Goal: Register for event/course

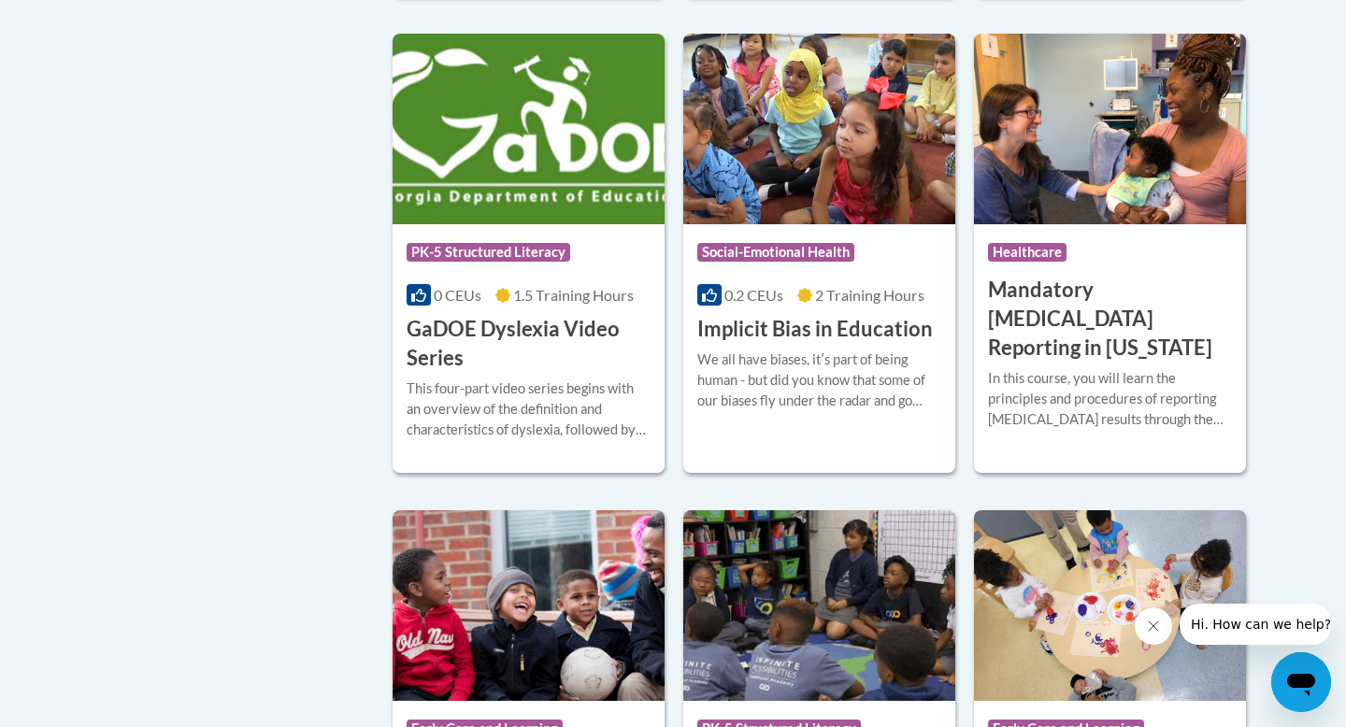
scroll to position [2458, 0]
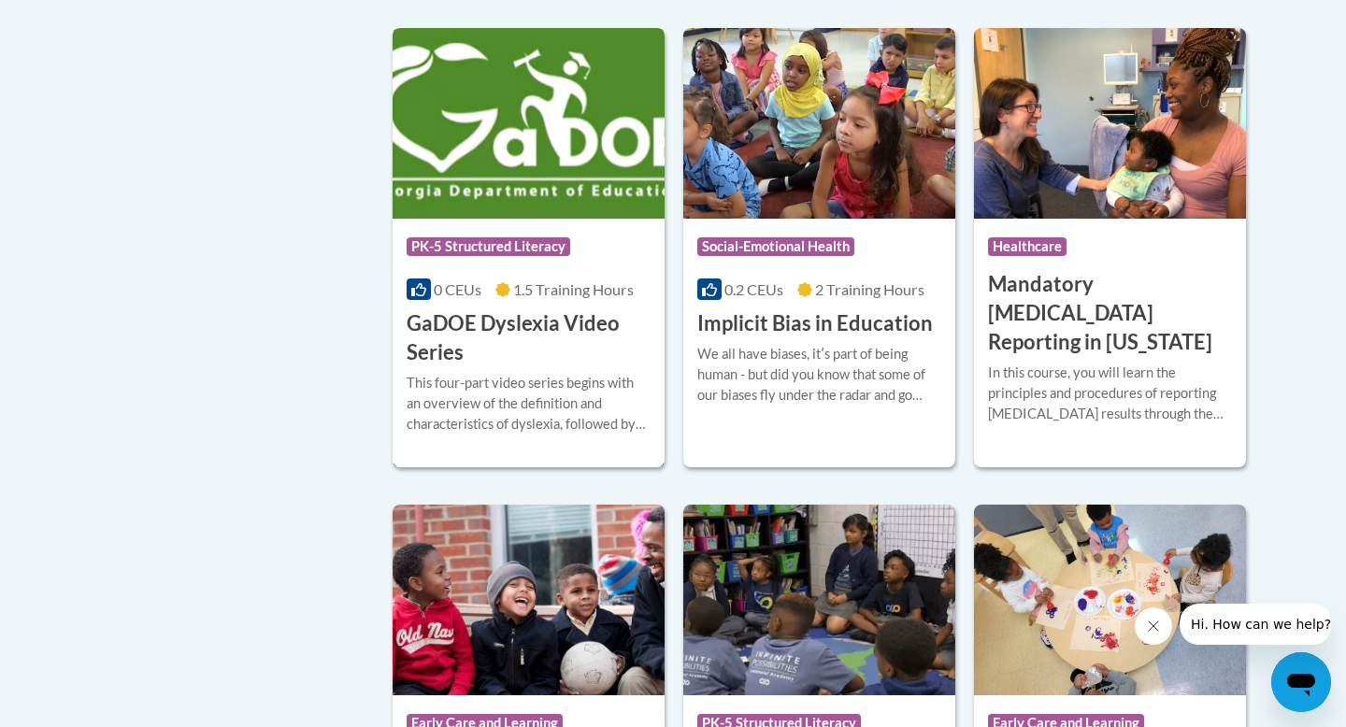
click at [542, 356] on h3 "GaDOE Dyslexia Video Series" at bounding box center [529, 338] width 244 height 58
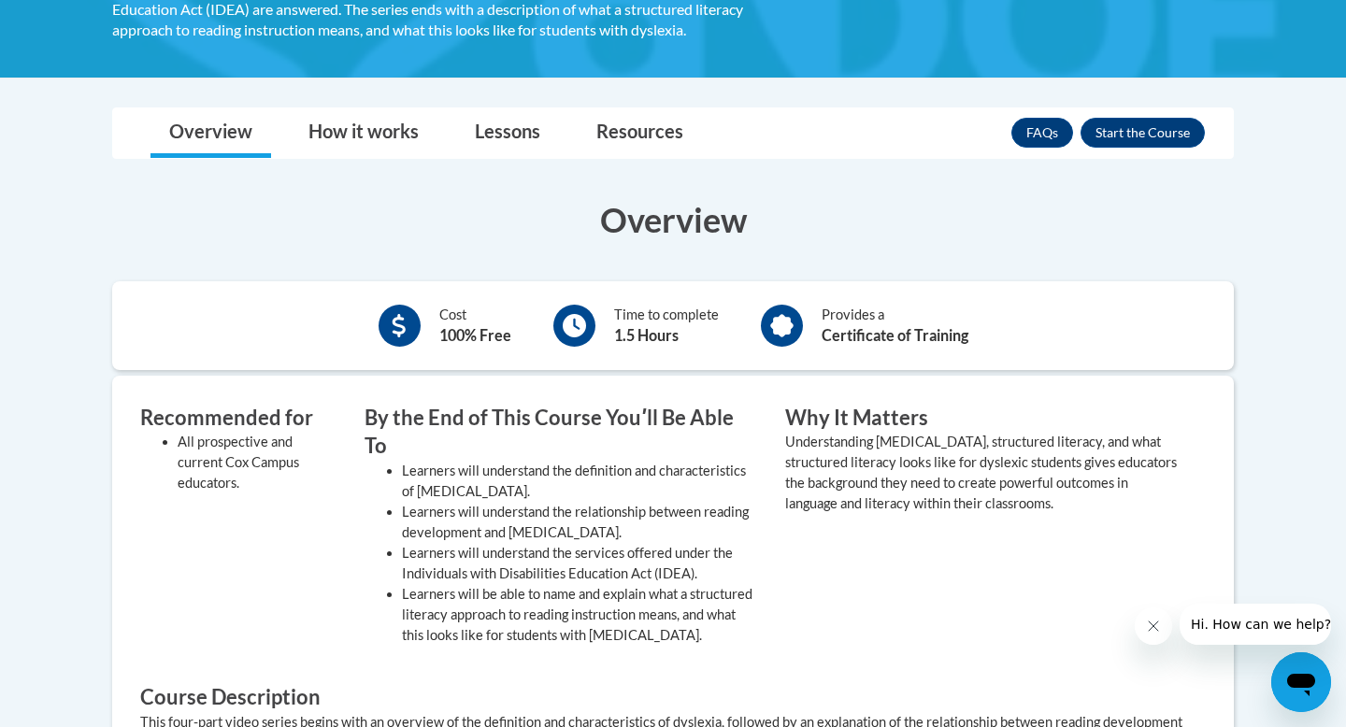
scroll to position [439, 0]
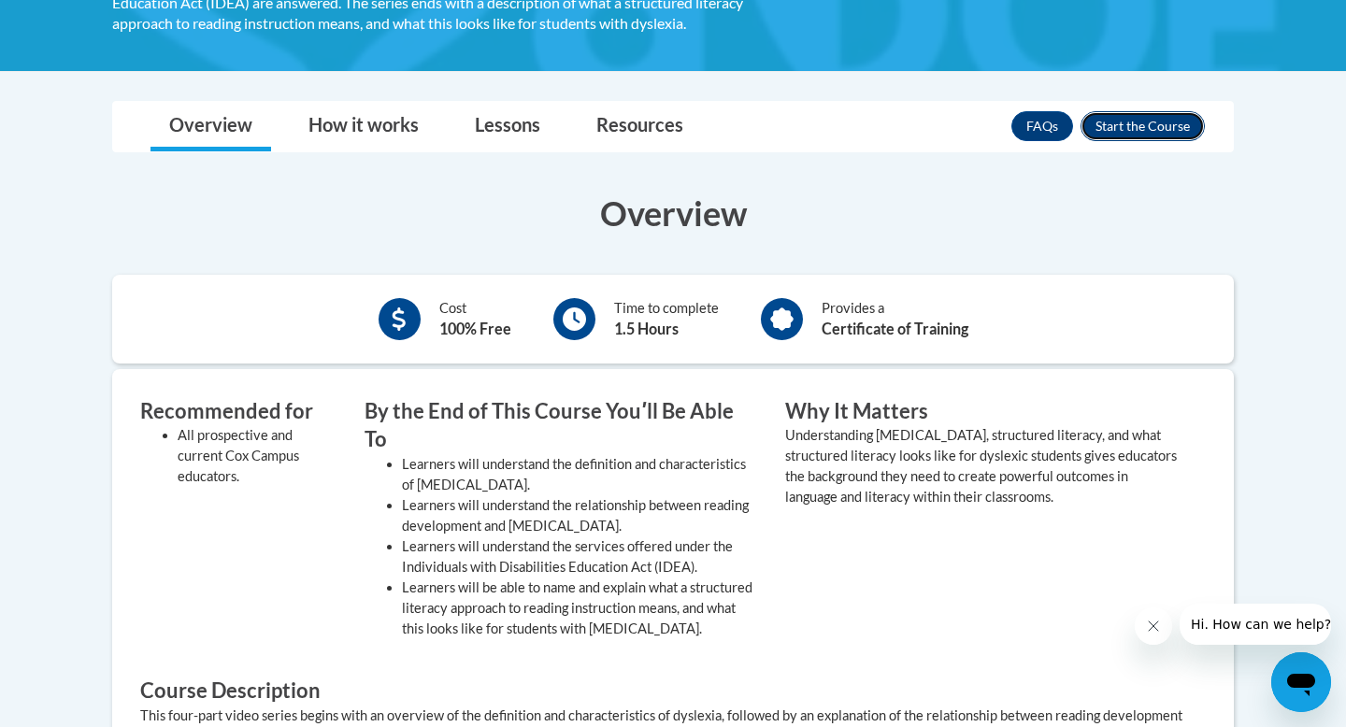
click at [1130, 138] on button "Enroll" at bounding box center [1142, 126] width 124 height 30
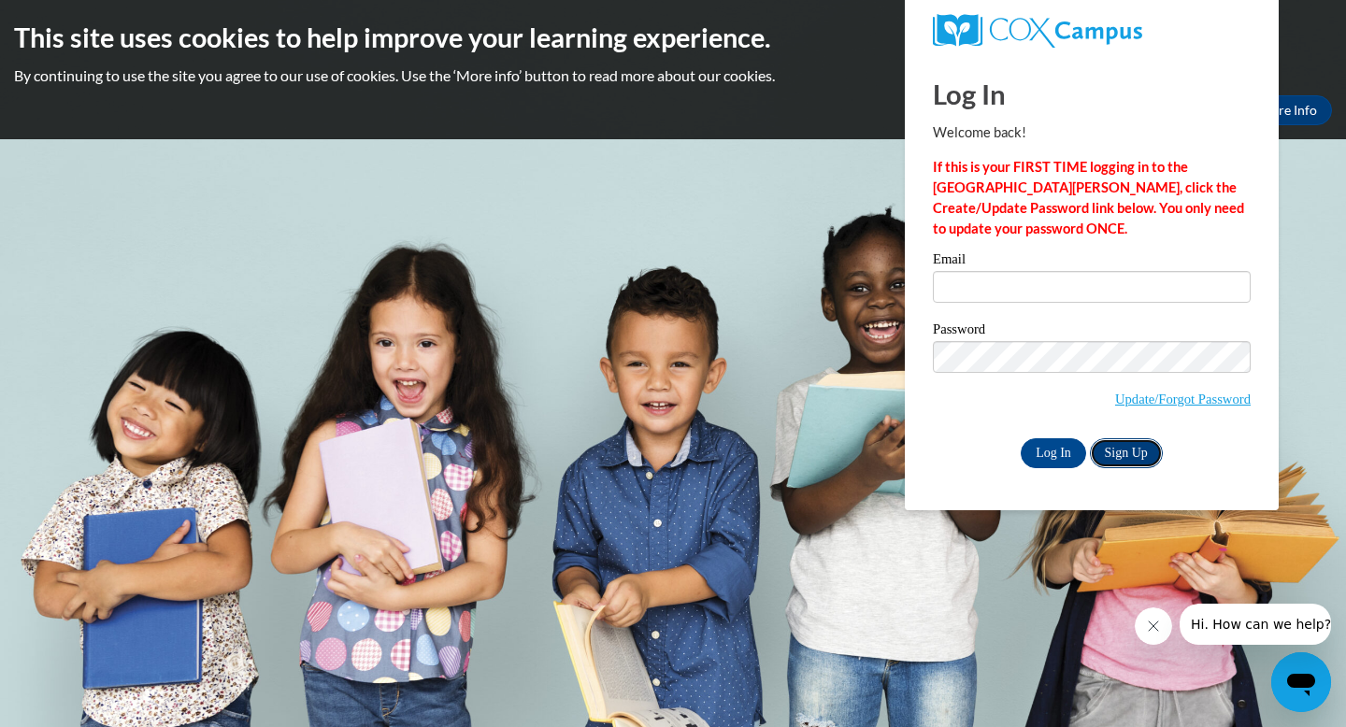
click at [1127, 443] on link "Sign Up" at bounding box center [1126, 453] width 73 height 30
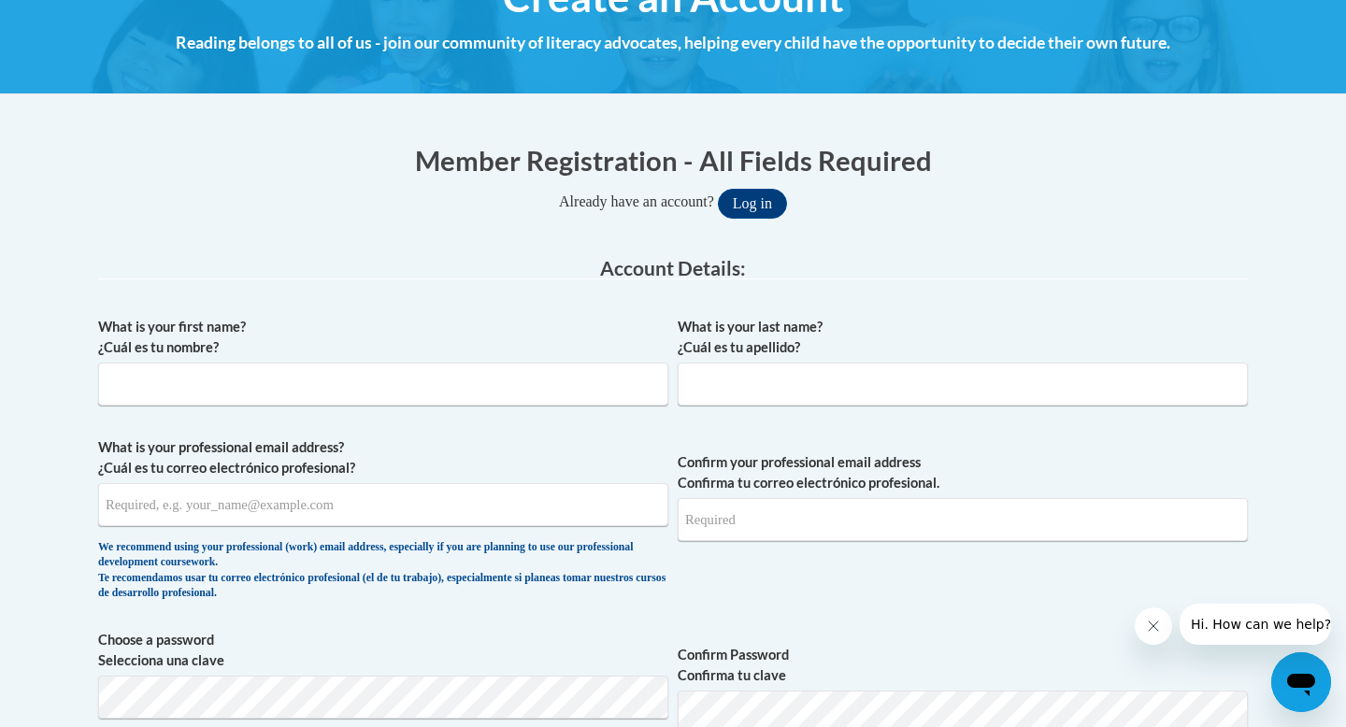
scroll to position [401, 0]
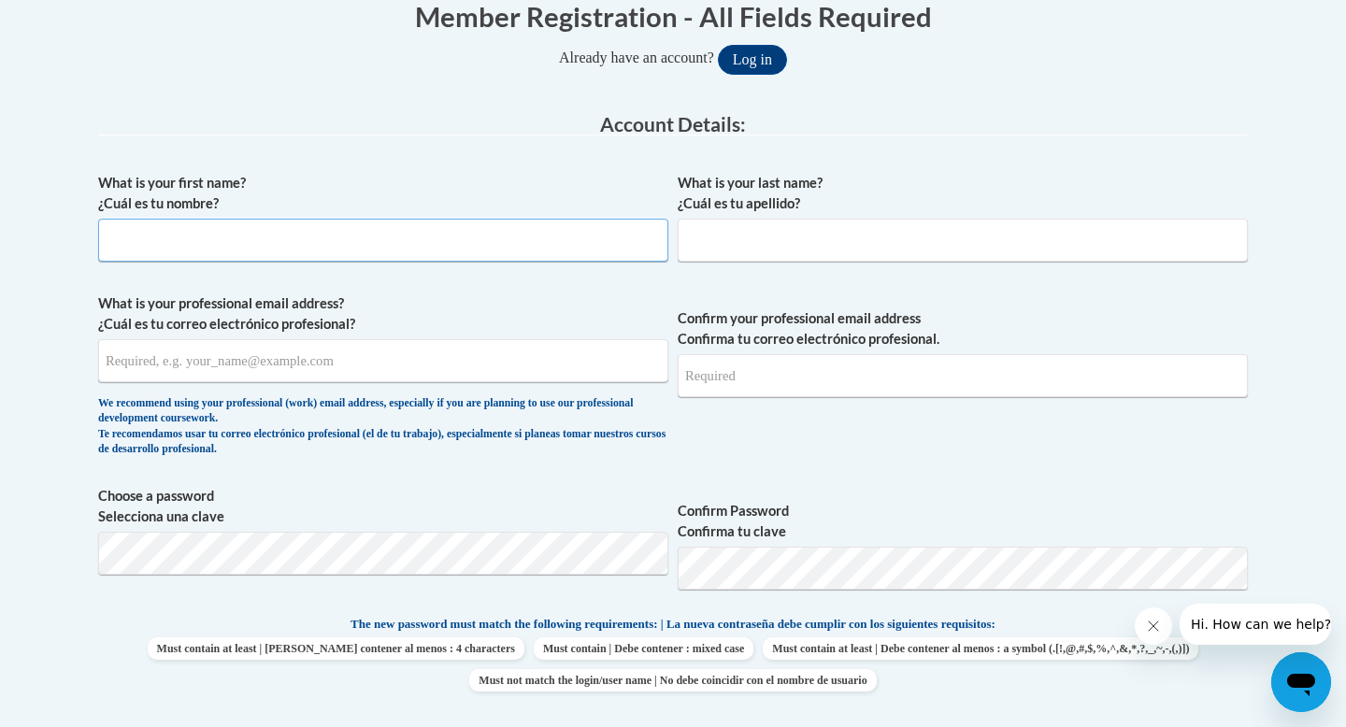
click at [436, 256] on input "What is your first name? ¿Cuál es tu nombre?" at bounding box center [383, 240] width 570 height 43
drag, startPoint x: 436, startPoint y: 255, endPoint x: 716, endPoint y: 249, distance: 279.5
click at [716, 250] on div "What is your first name? ¿Cuál es tu nombre? Michael What is your last name? ¿C…" at bounding box center [673, 590] width 1150 height 852
type input "Michael"
click at [716, 249] on input "What is your last name? ¿Cuál es tu apellido?" at bounding box center [963, 240] width 570 height 43
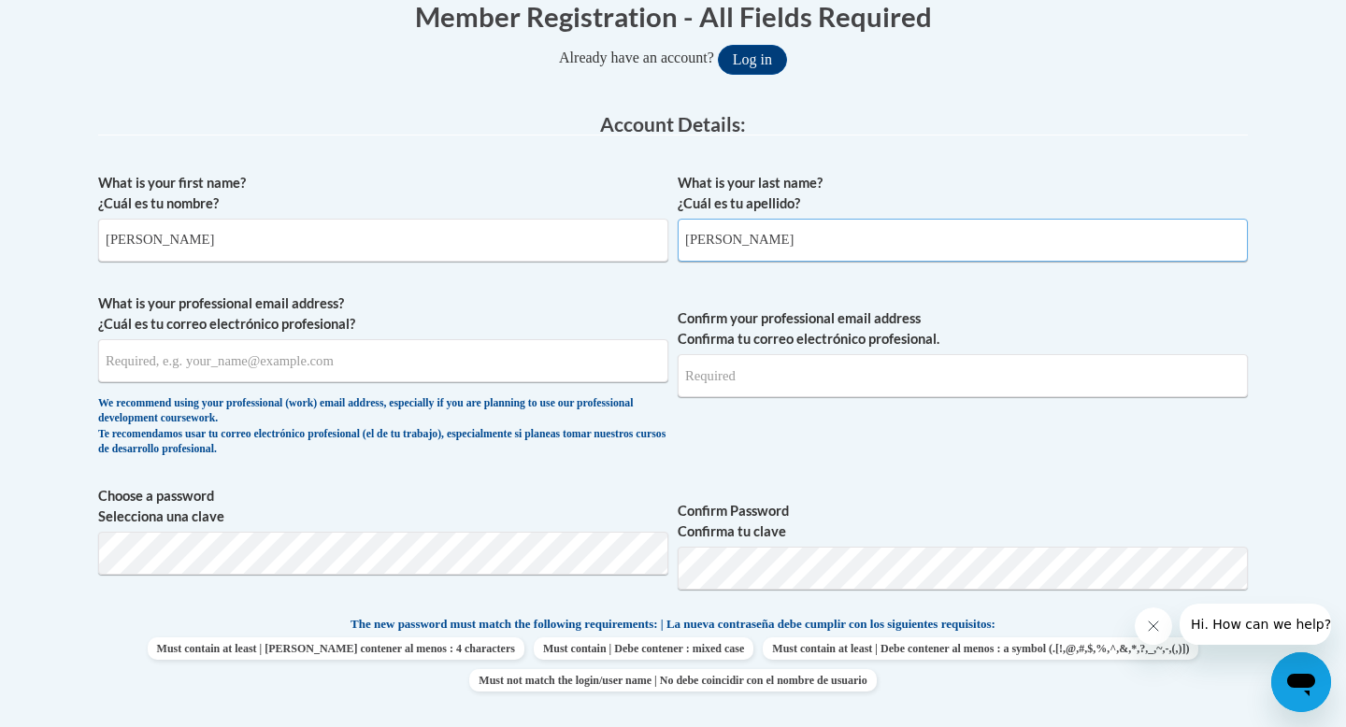
type input "Cannon"
click at [461, 365] on input "What is your professional email address? ¿Cuál es tu correo electrónico profesi…" at bounding box center [383, 360] width 570 height 43
click at [166, 361] on input "macannon@gmail.com" at bounding box center [383, 360] width 570 height 43
type input "macannon22@gmail.com"
click at [513, 374] on input "macannon22@gmail.com" at bounding box center [383, 360] width 570 height 43
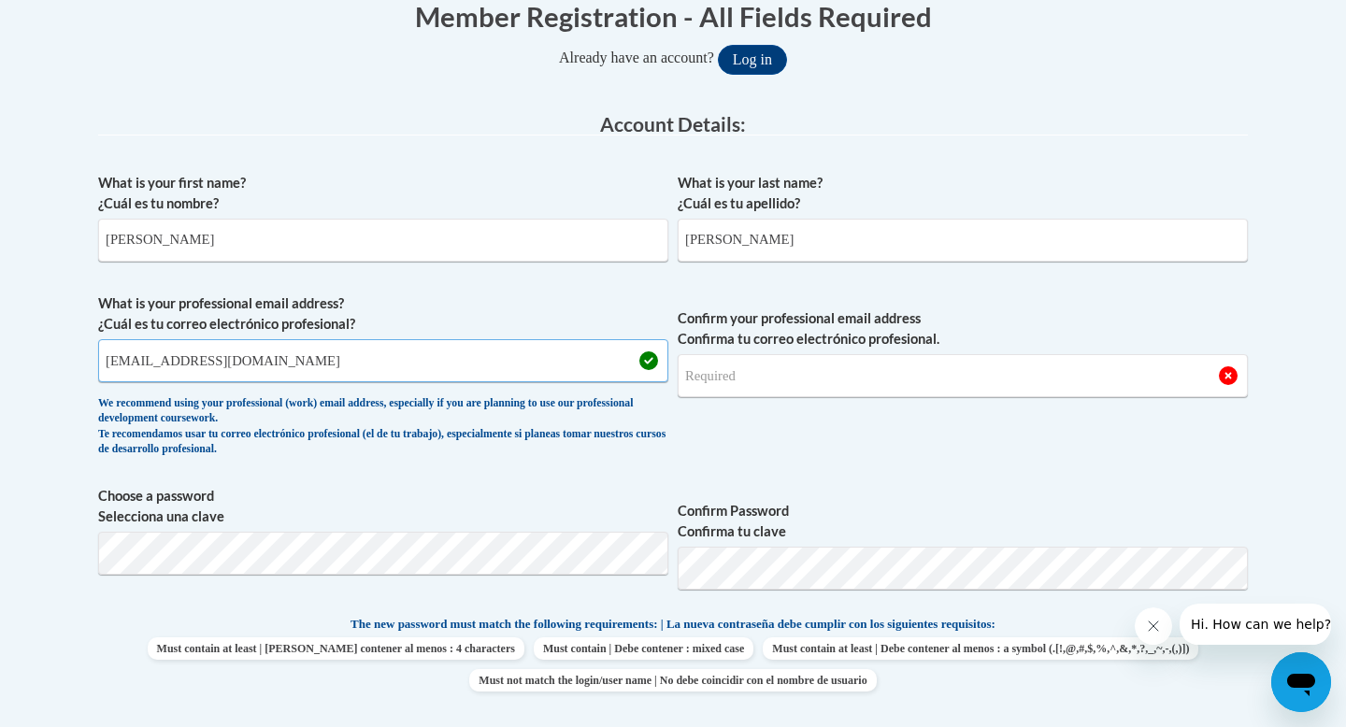
click at [513, 374] on input "macannon22@gmail.com" at bounding box center [383, 360] width 570 height 43
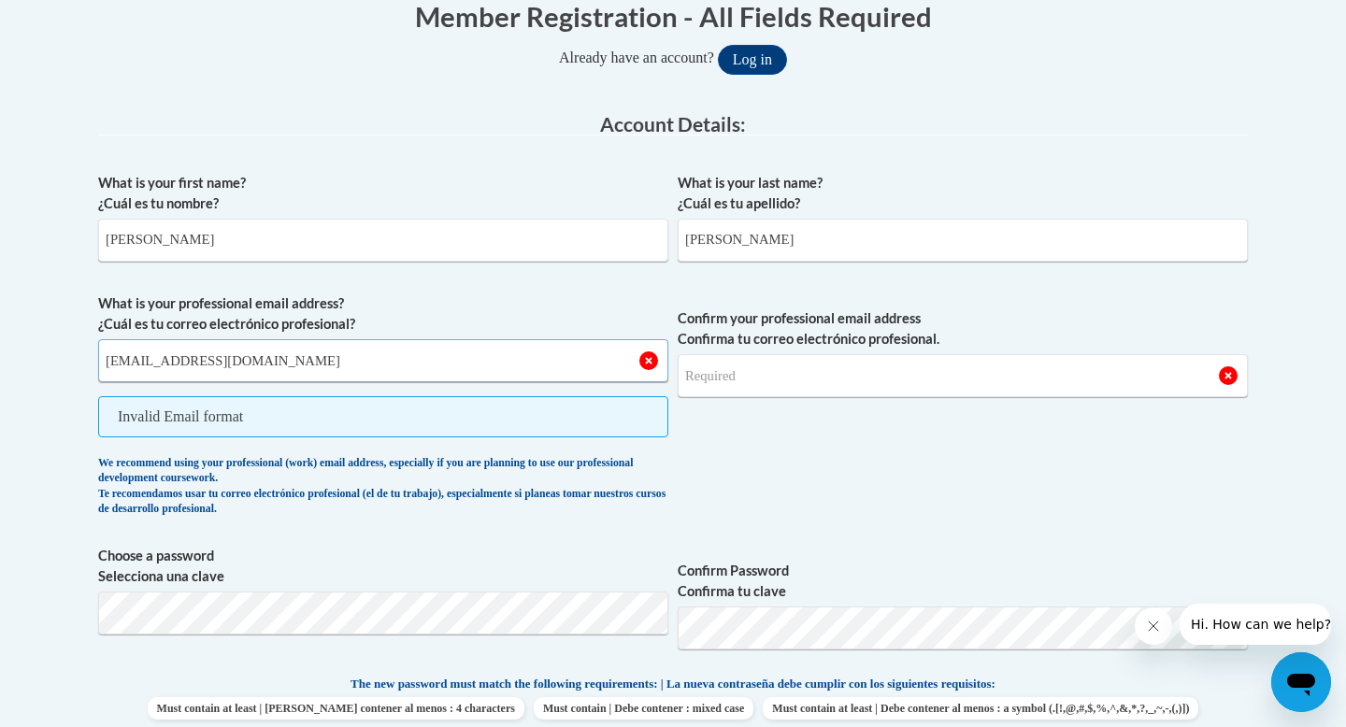
type input "micannon@augusta.edu"
click at [821, 385] on input "Confirm your professional email address Confirma tu correo electrónico profesio…" at bounding box center [963, 375] width 570 height 43
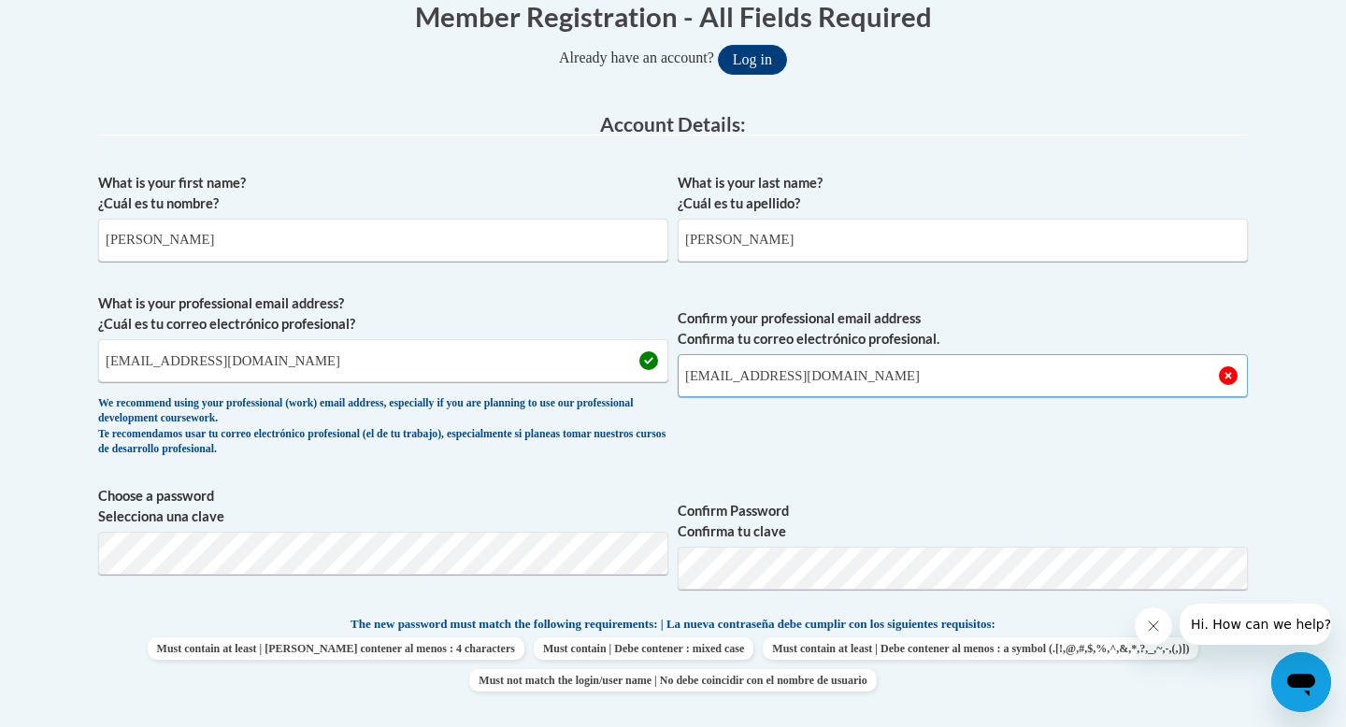
type input "micannon@augusta.edu"
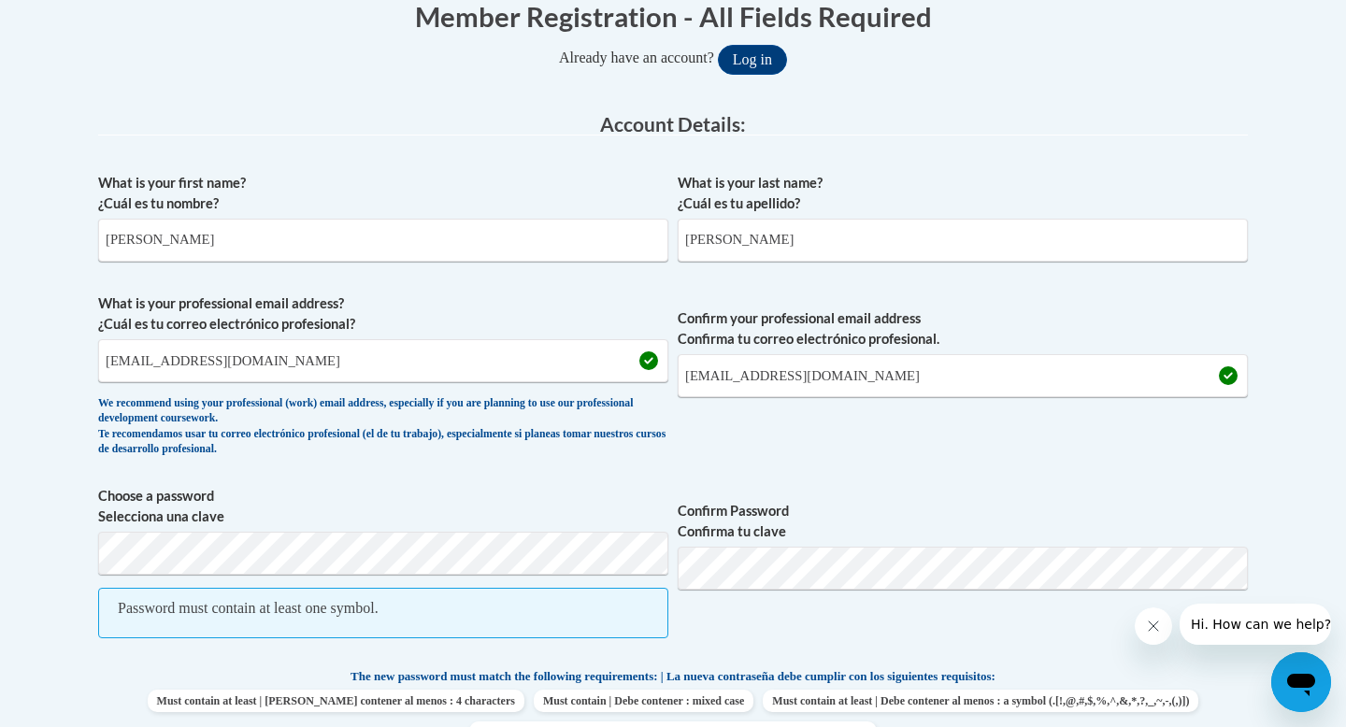
click at [873, 593] on span "Confirm Password Confirma tu clave" at bounding box center [963, 572] width 570 height 172
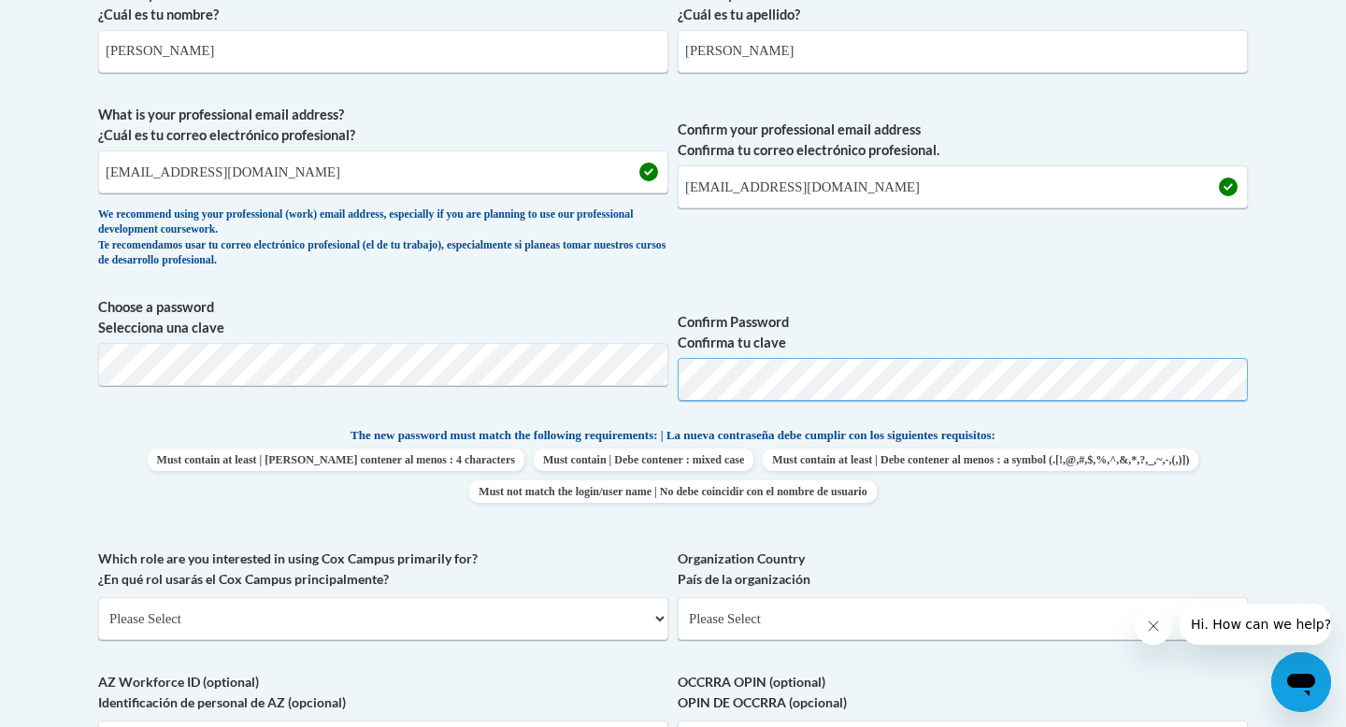
scroll to position [593, 0]
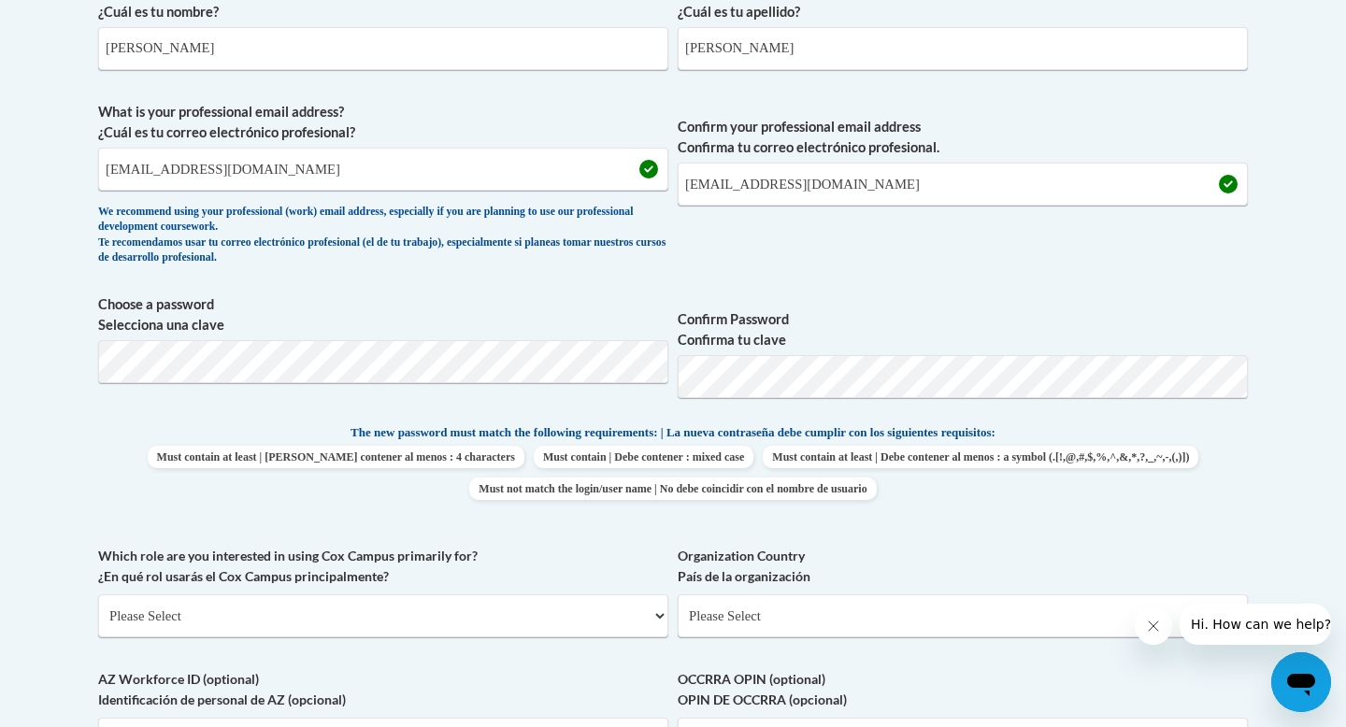
click at [1147, 316] on label "Confirm Password Confirma tu clave" at bounding box center [963, 329] width 570 height 41
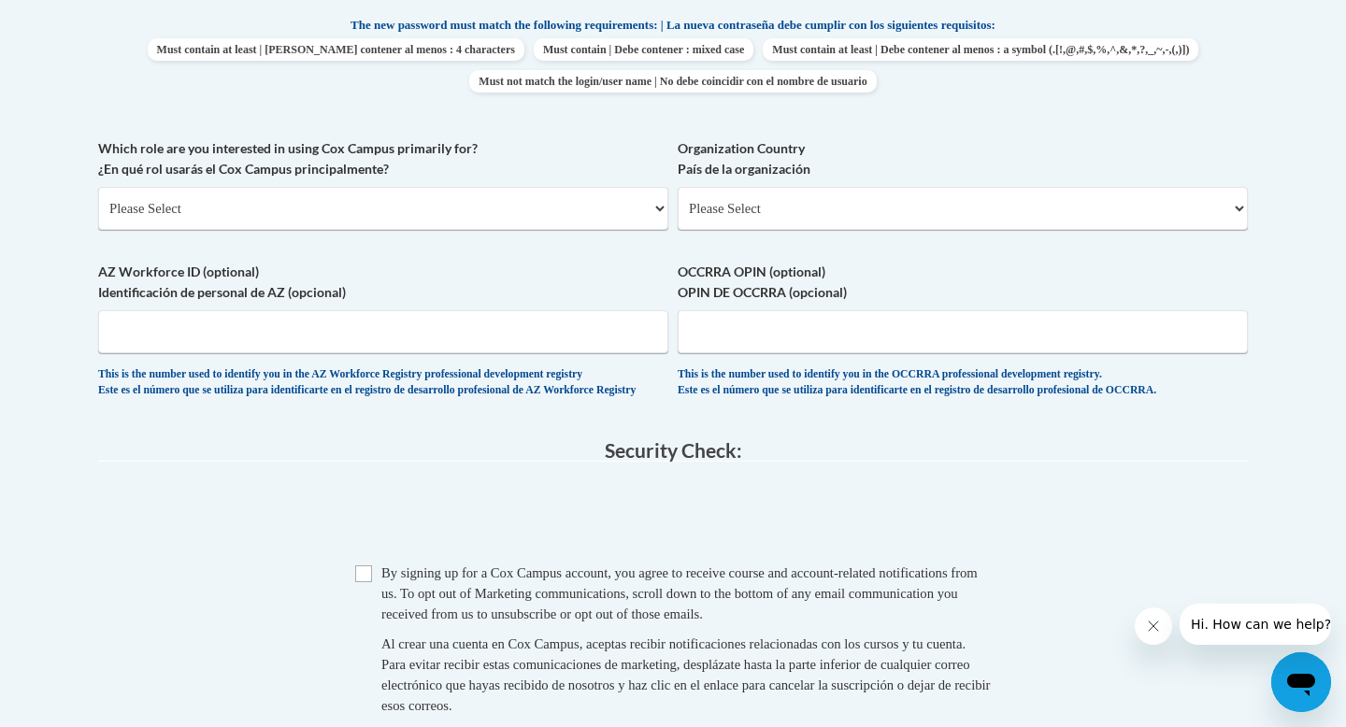
scroll to position [1017, 0]
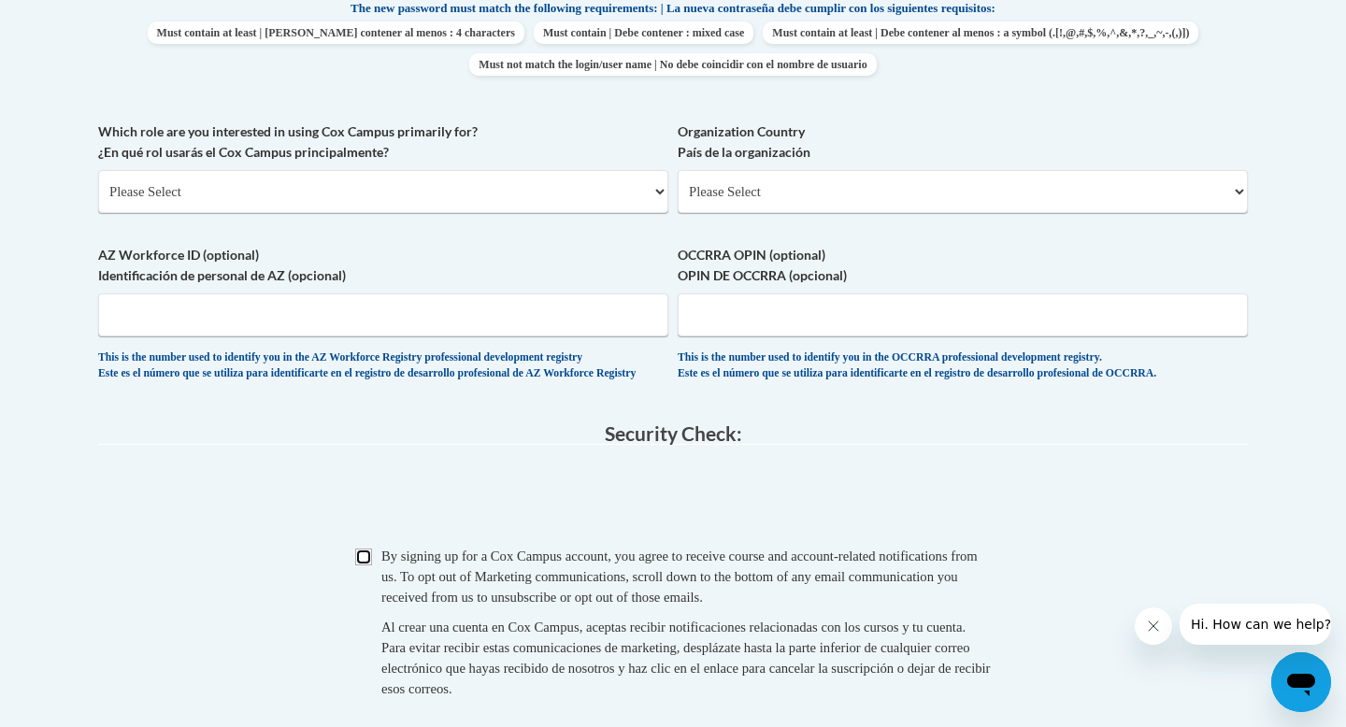
click at [369, 565] on input "Checkbox" at bounding box center [363, 557] width 17 height 17
checkbox input "true"
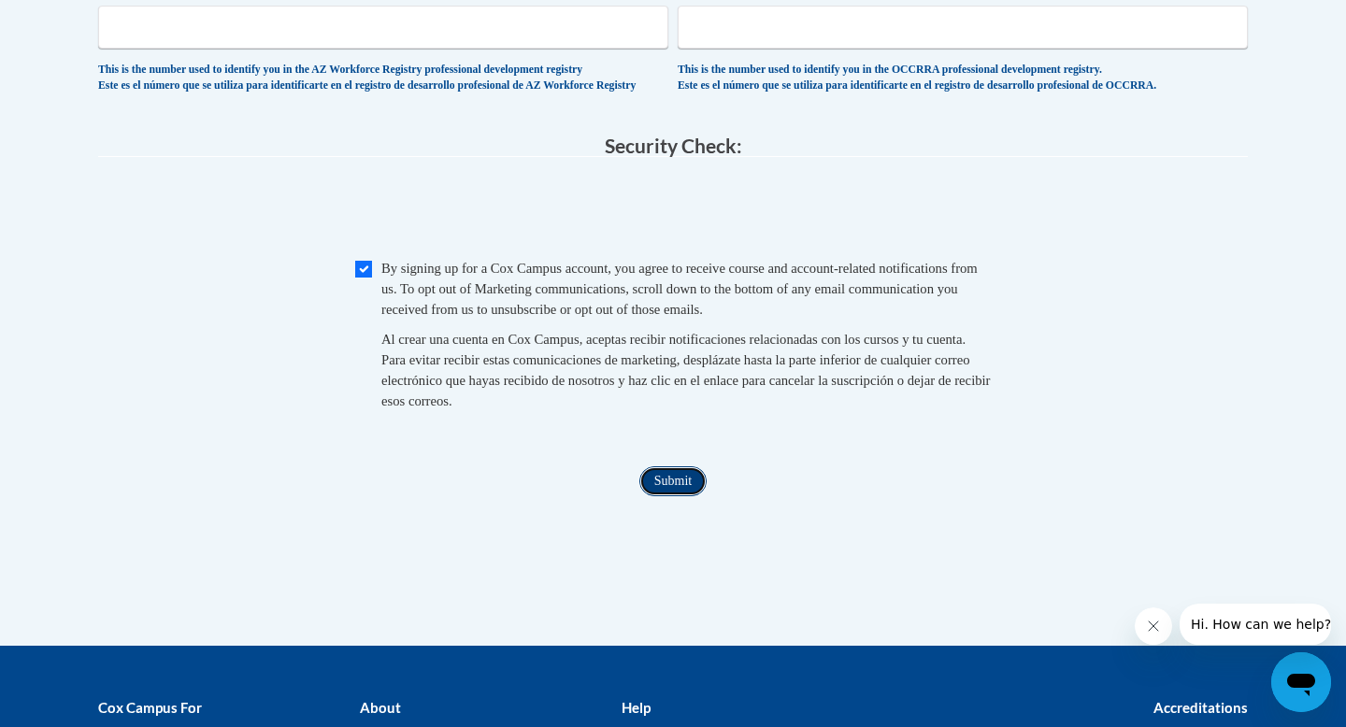
click at [666, 493] on input "Submit" at bounding box center [672, 481] width 67 height 30
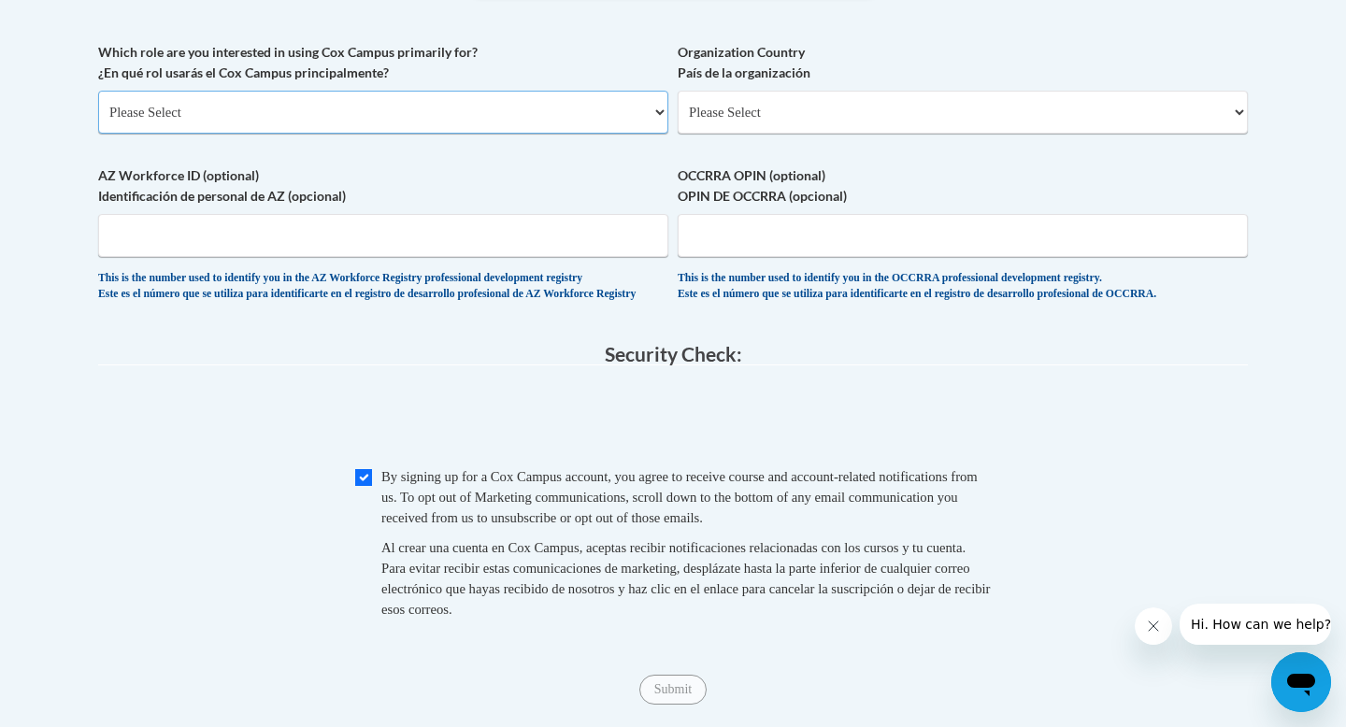
scroll to position [1059, 0]
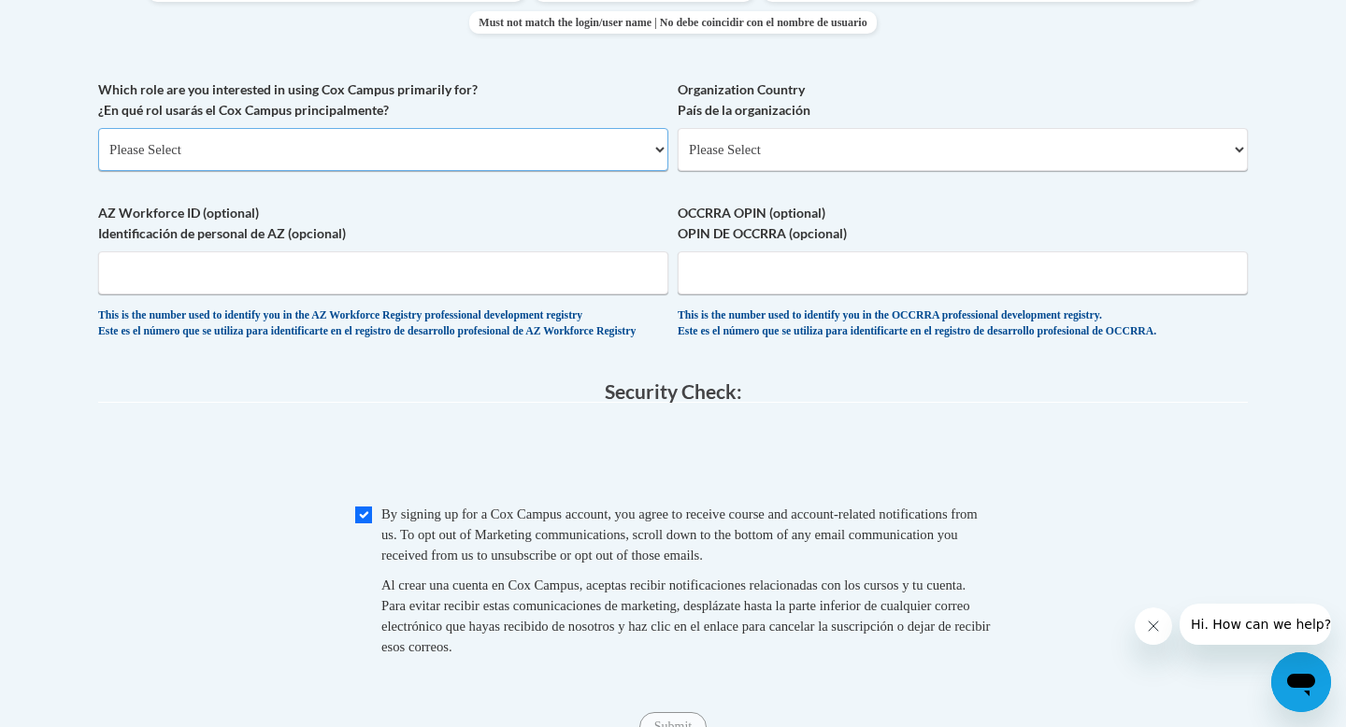
click at [507, 149] on select "Please Select College/University | Colegio/Universidad Community/Nonprofit Part…" at bounding box center [383, 149] width 570 height 43
select select "5a18ea06-2b54-4451-96f2-d152daf9eac5"
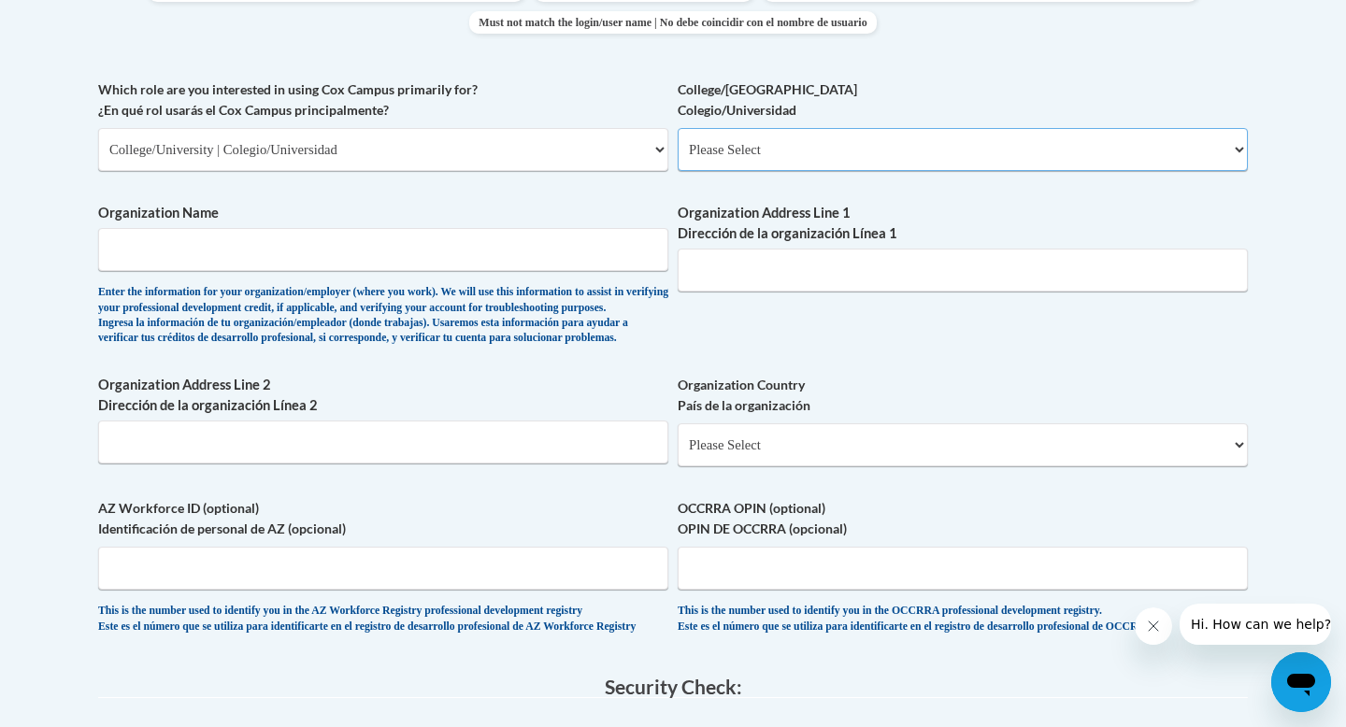
click at [762, 150] on select "Please Select College/University Staff | Empleado universitario College/Univers…" at bounding box center [963, 149] width 570 height 43
select select "99b32b07-cffc-426c-8bf6-0cd77760d84b"
click at [582, 264] on input "Organization Name" at bounding box center [383, 249] width 570 height 43
type input "Augusta University"
click at [743, 268] on input "Organization Address Line 1 Dirección de la organización Línea 1" at bounding box center [963, 270] width 570 height 43
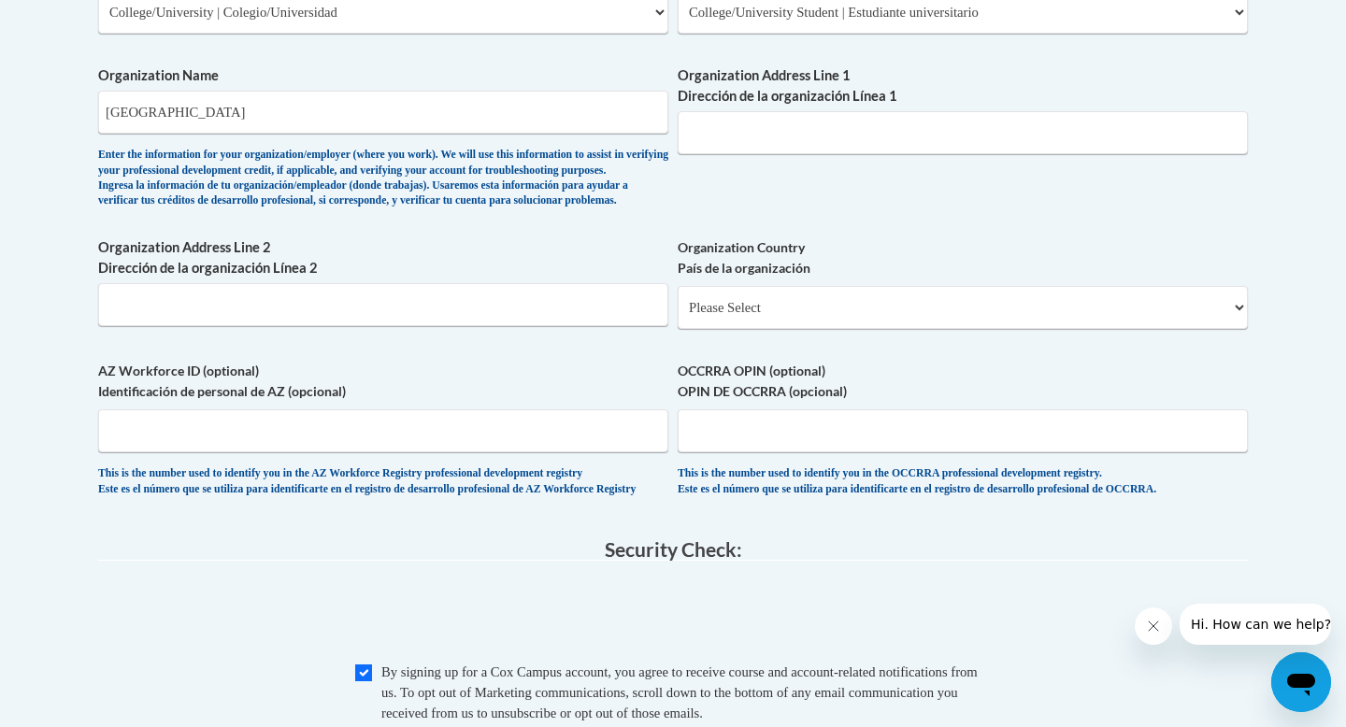
scroll to position [1193, 0]
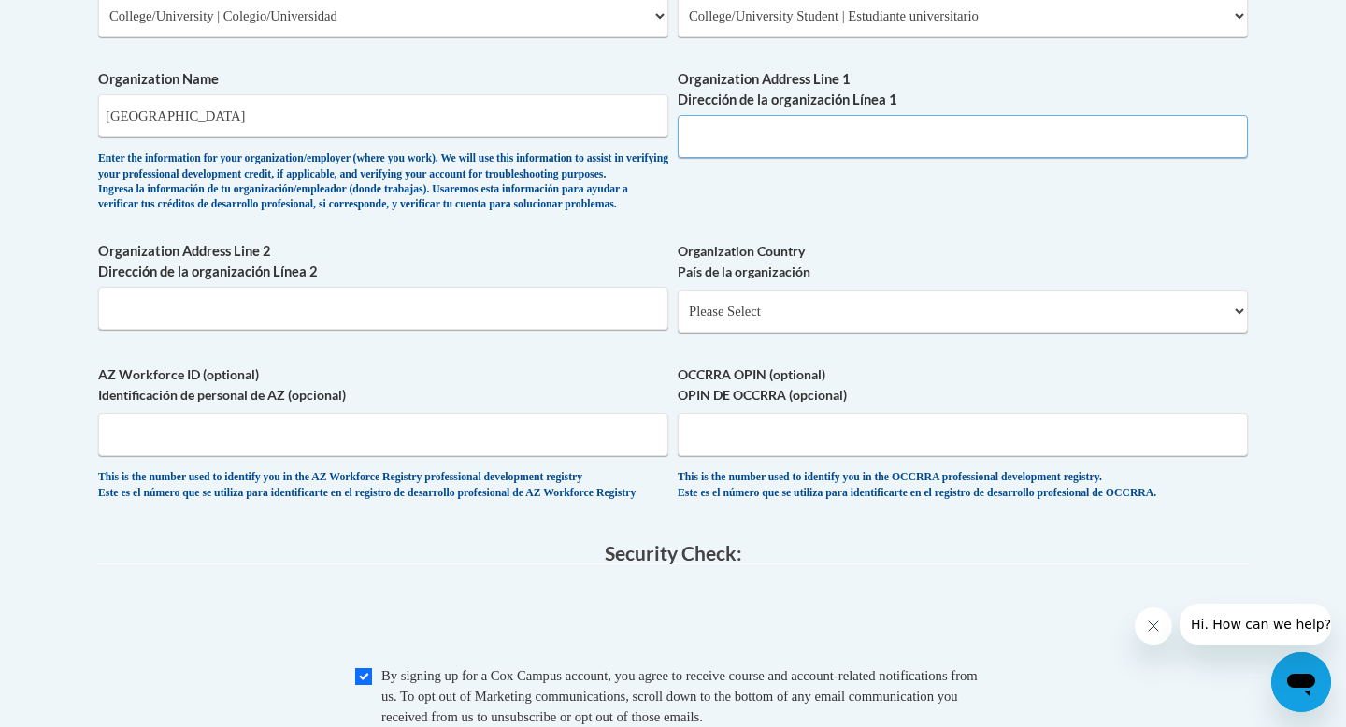
click at [789, 146] on input "Organization Address Line 1 Dirección de la organización Línea 1" at bounding box center [963, 136] width 570 height 43
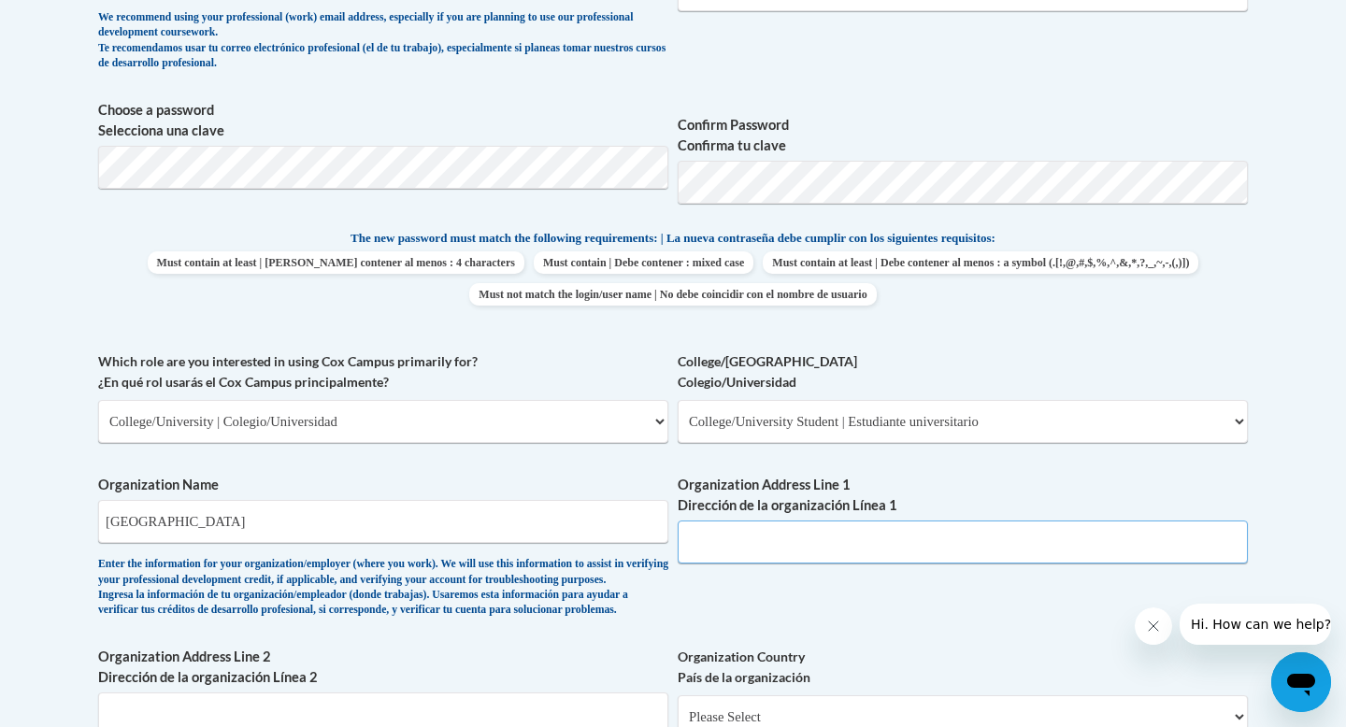
scroll to position [1506, 0]
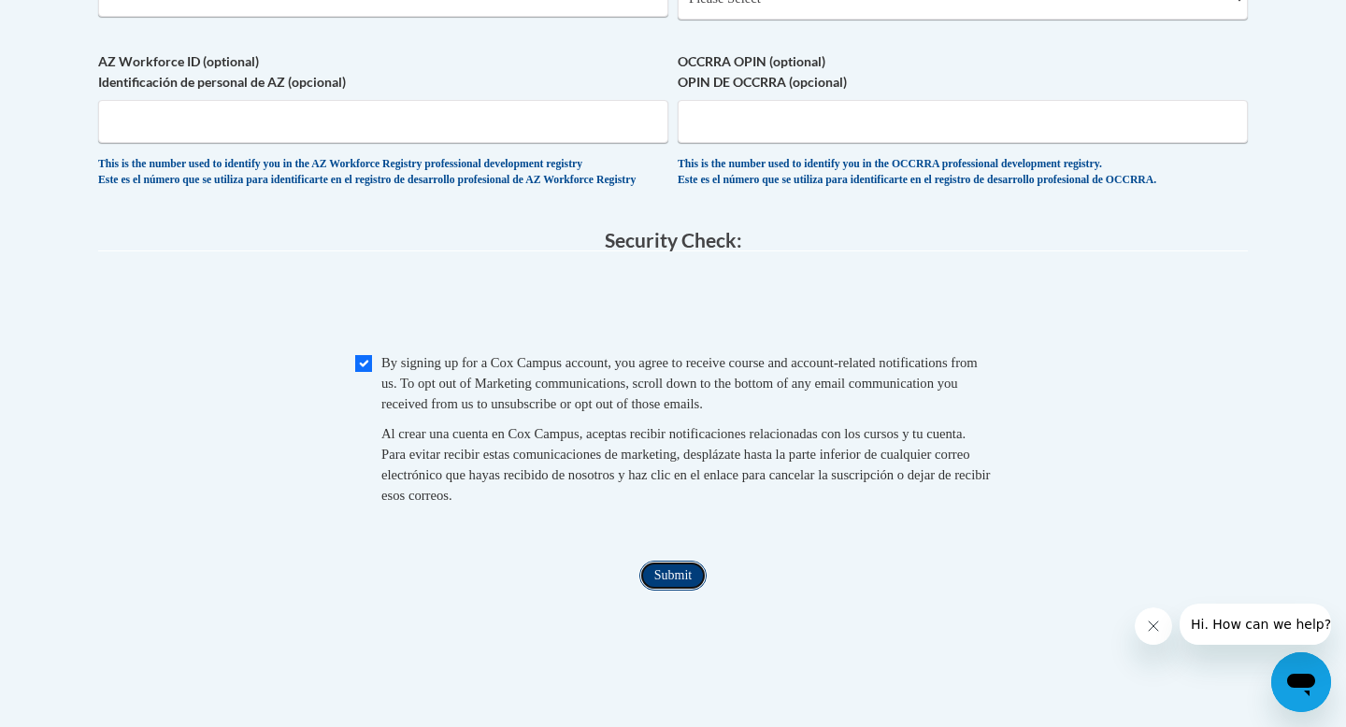
click at [693, 591] on input "Submit" at bounding box center [672, 576] width 67 height 30
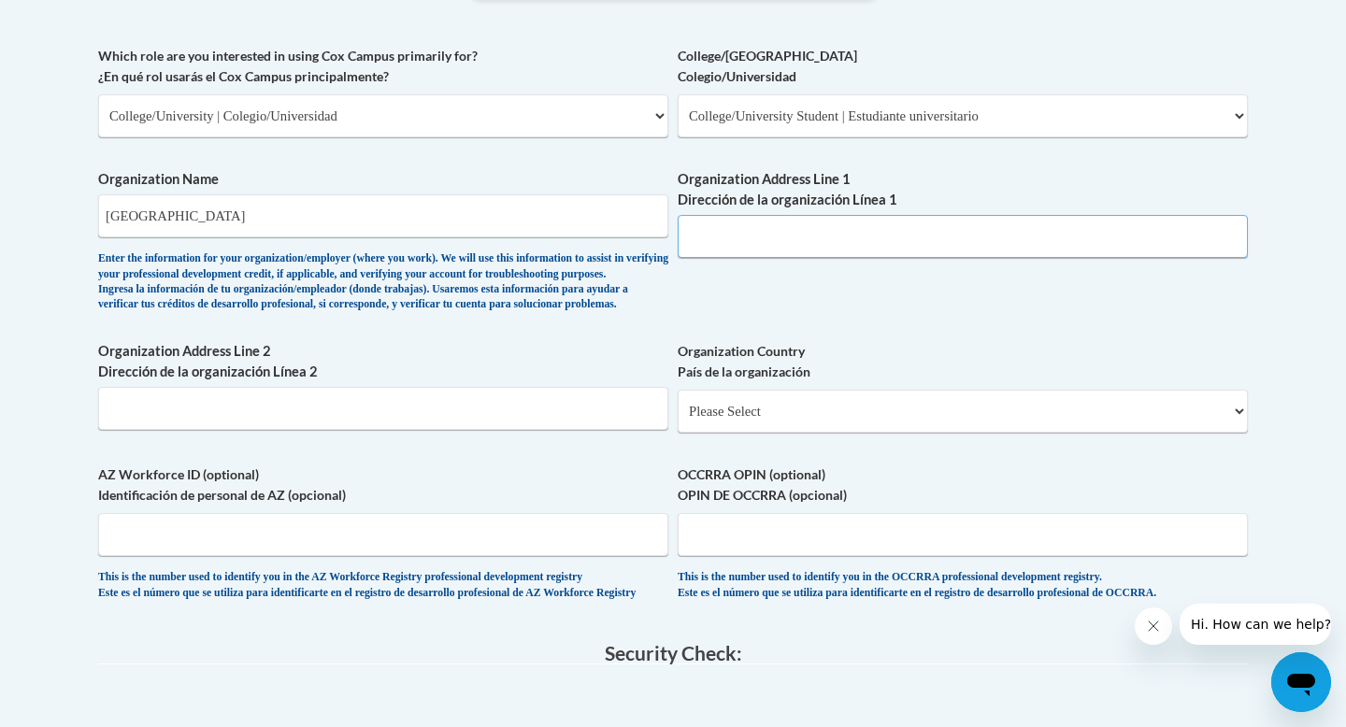
scroll to position [1047, 0]
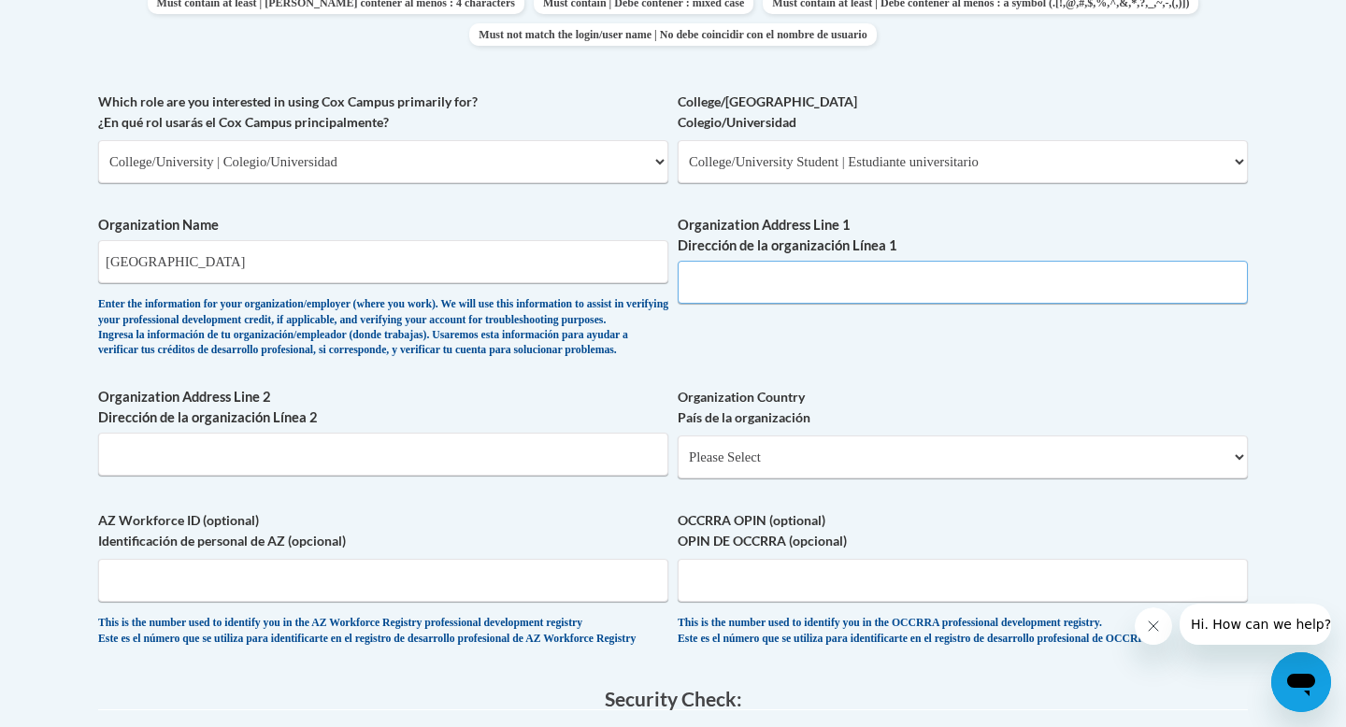
paste input "1120 Fifteenth Street Augusta, GA"
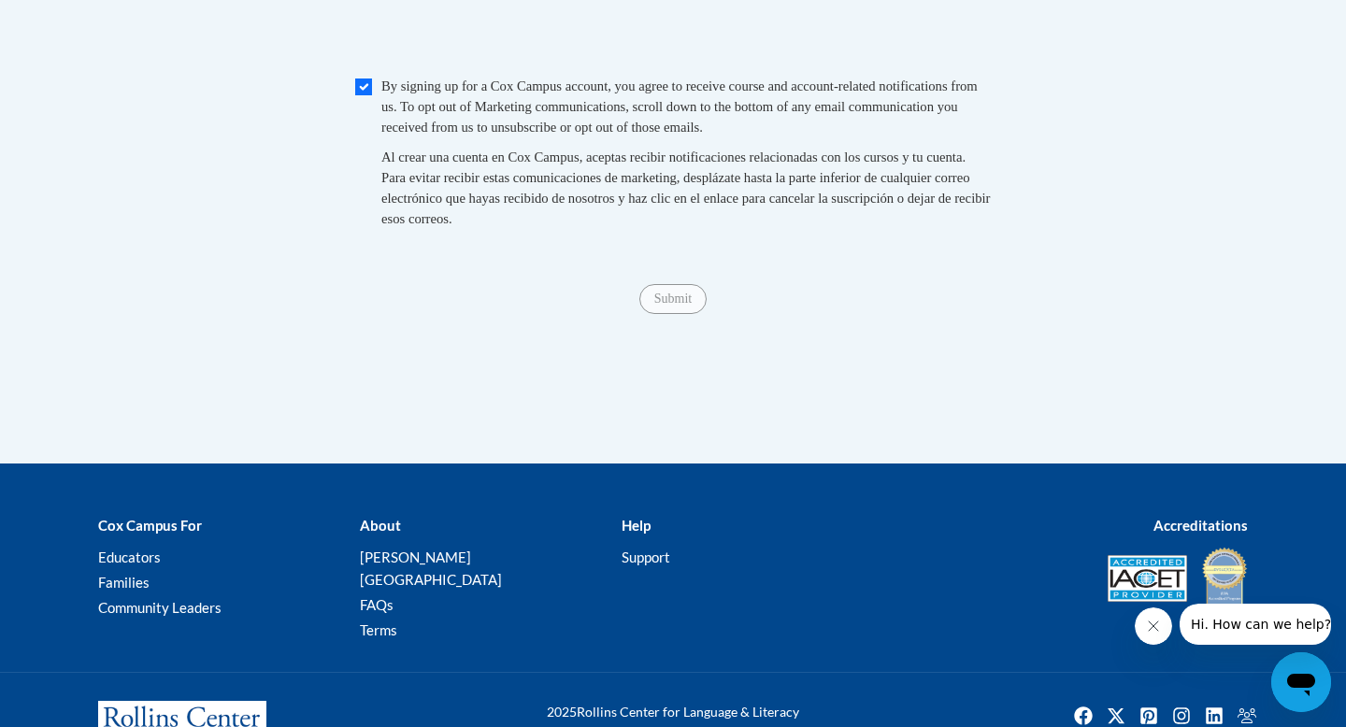
scroll to position [1807, 0]
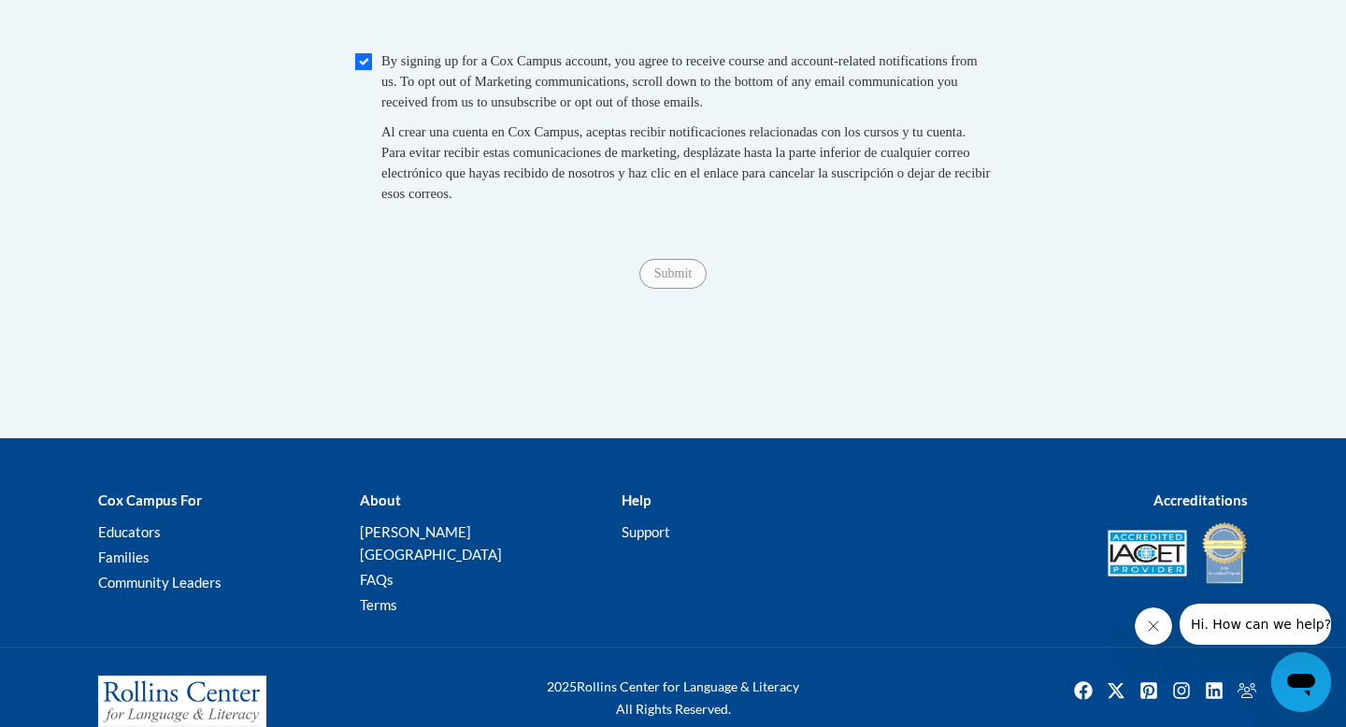
type input "1120 Fifteenth Street Augusta, GA"
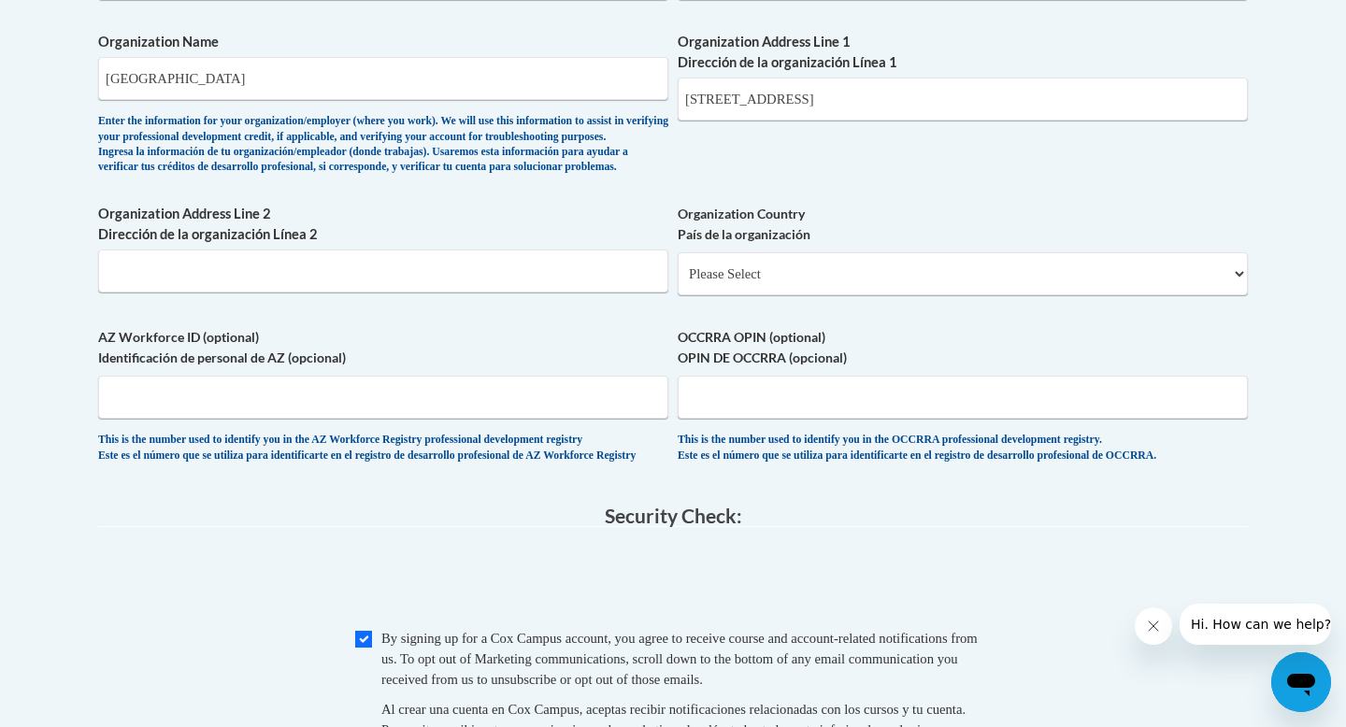
scroll to position [1228, 0]
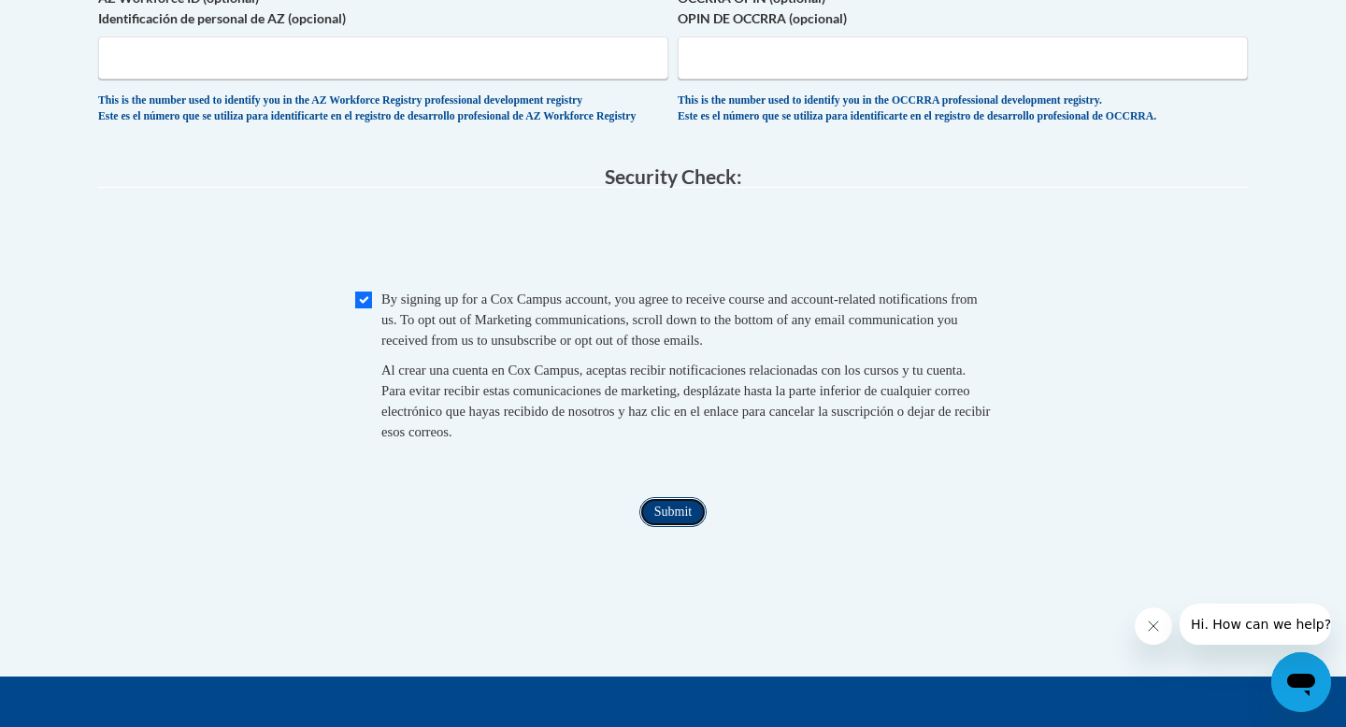
click at [668, 527] on input "Submit" at bounding box center [672, 512] width 67 height 30
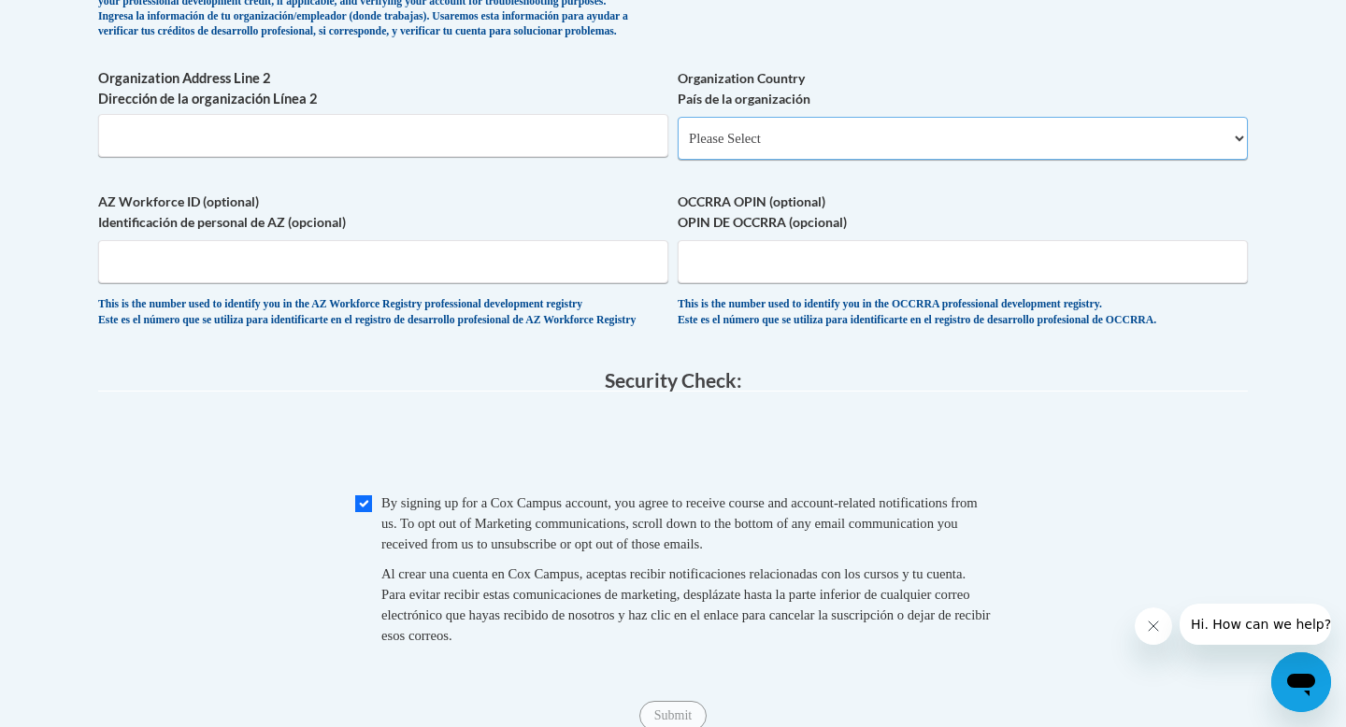
scroll to position [1364, 0]
click at [853, 162] on select "Please Select United States | Estados Unidos Outside of the United States | Fue…" at bounding box center [963, 140] width 570 height 43
select select "ad49bcad-a171-4b2e-b99c-48b446064914"
select select
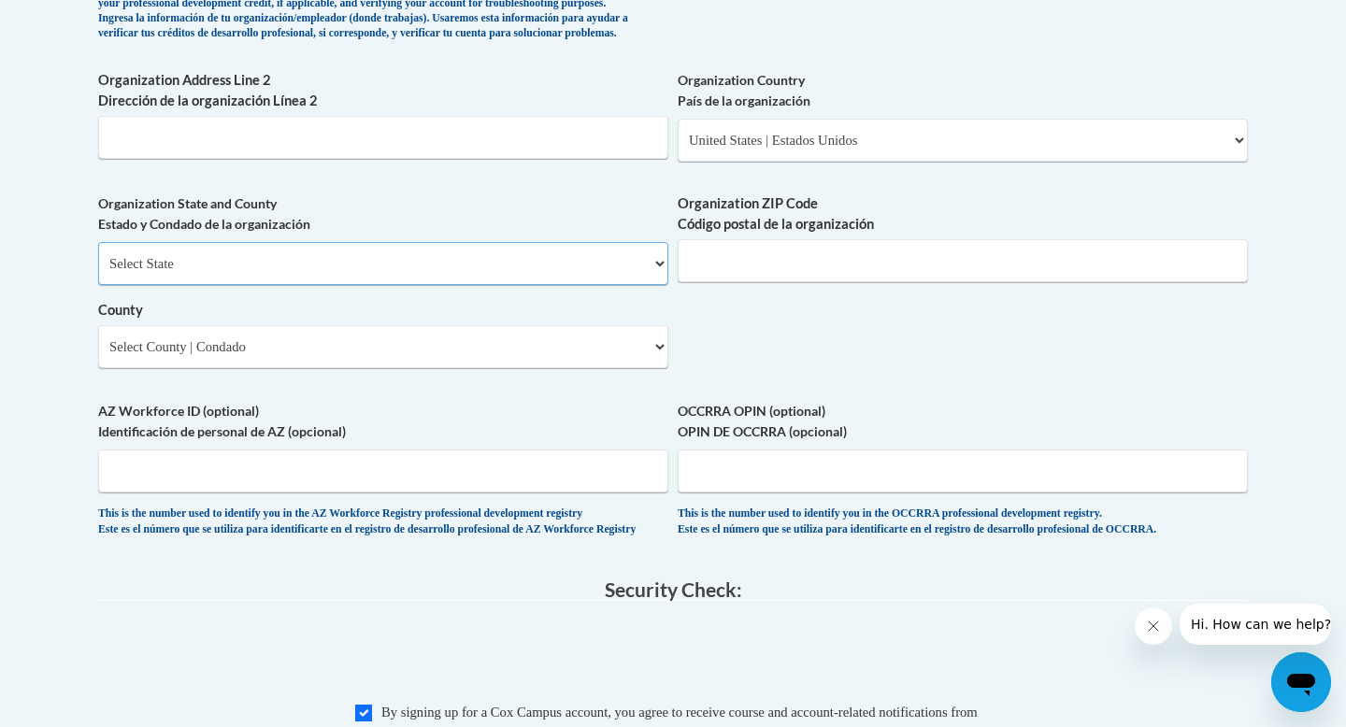
click at [601, 285] on select "Select State Alabama Alaska Arizona Arkansas California Colorado Connecticut De…" at bounding box center [383, 263] width 570 height 43
select select "Georgia"
click at [427, 382] on div "Organization State and County Estado y Condado de la organización Select State …" at bounding box center [383, 287] width 570 height 189
click at [467, 368] on select "County" at bounding box center [383, 346] width 570 height 43
click at [469, 368] on select "Select County Appling Atkinson Bacon Baker Baldwin Banks Barrow Bartow Ben Hill…" at bounding box center [383, 346] width 570 height 43
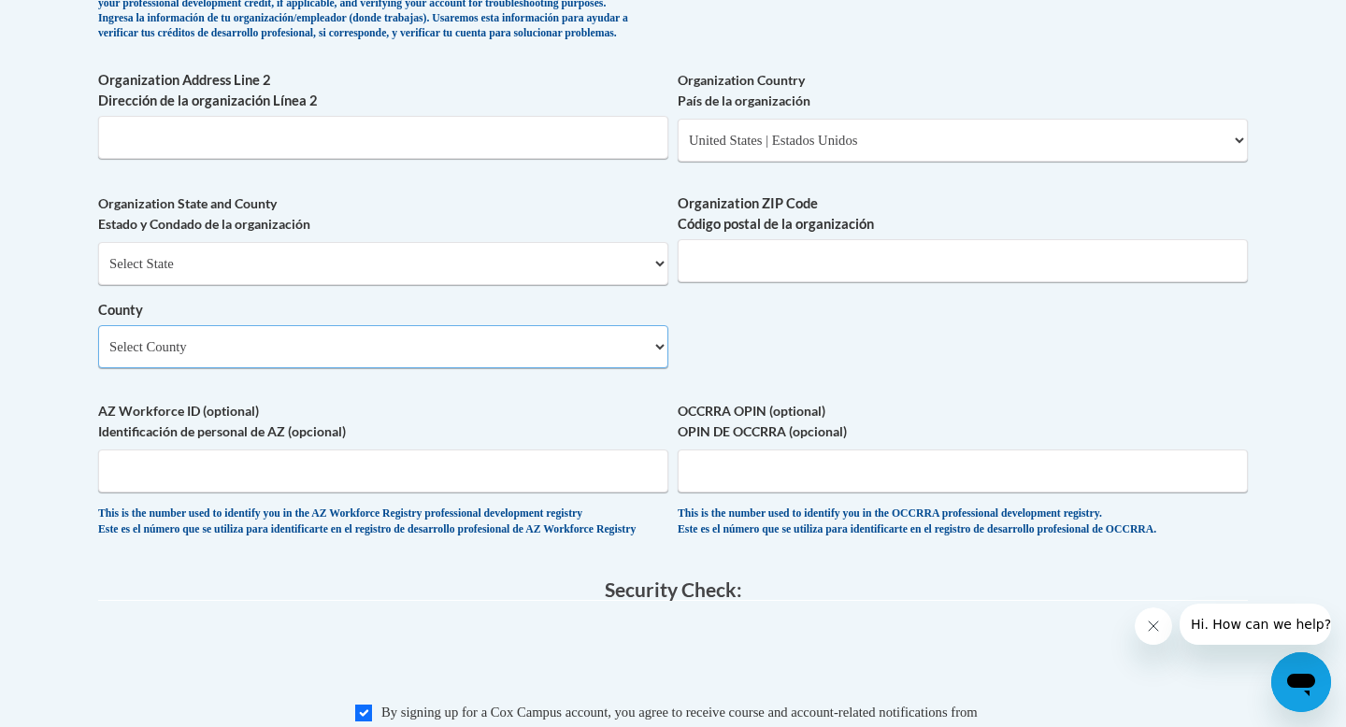
click at [536, 368] on select "Select County Appling Atkinson Bacon Baker Baldwin Banks Barrow Bartow Ben Hill…" at bounding box center [383, 346] width 570 height 43
click at [392, 368] on select "Select County Appling Atkinson Bacon Baker Baldwin Banks Barrow Bartow Ben Hill…" at bounding box center [383, 346] width 570 height 43
select select "Richmond"
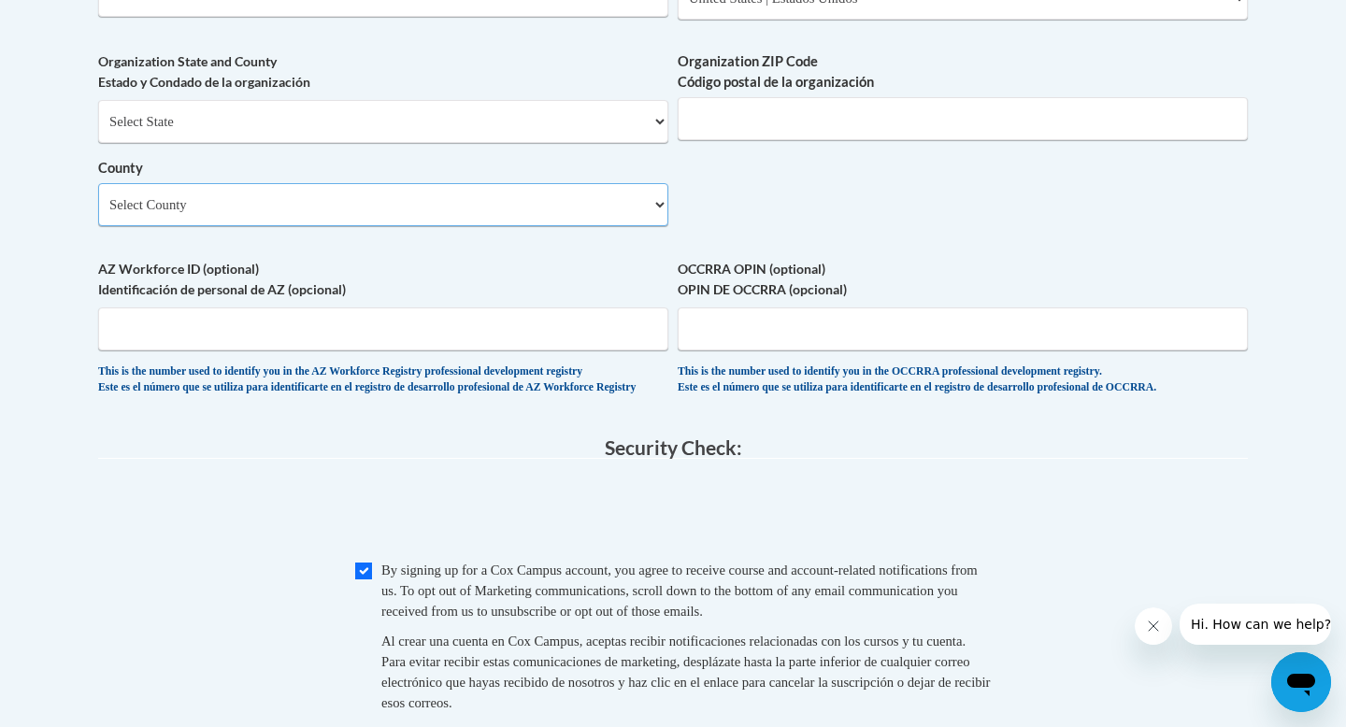
scroll to position [1515, 0]
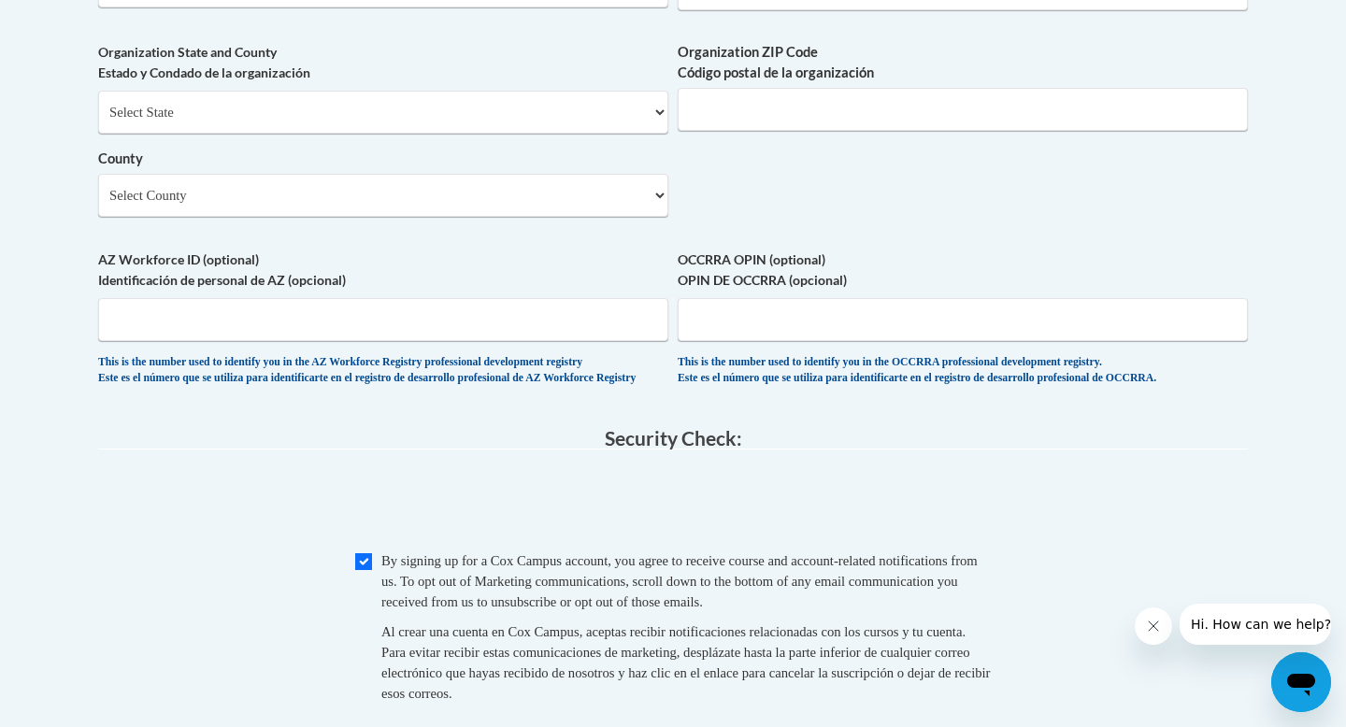
click at [802, 83] on label "Organization ZIP Code Código postal de la organización" at bounding box center [963, 62] width 570 height 41
click at [802, 109] on input "Organization ZIP Code Código postal de la organización" at bounding box center [963, 109] width 570 height 43
click at [784, 130] on input "Organization ZIP Code Código postal de la organización" at bounding box center [963, 109] width 570 height 43
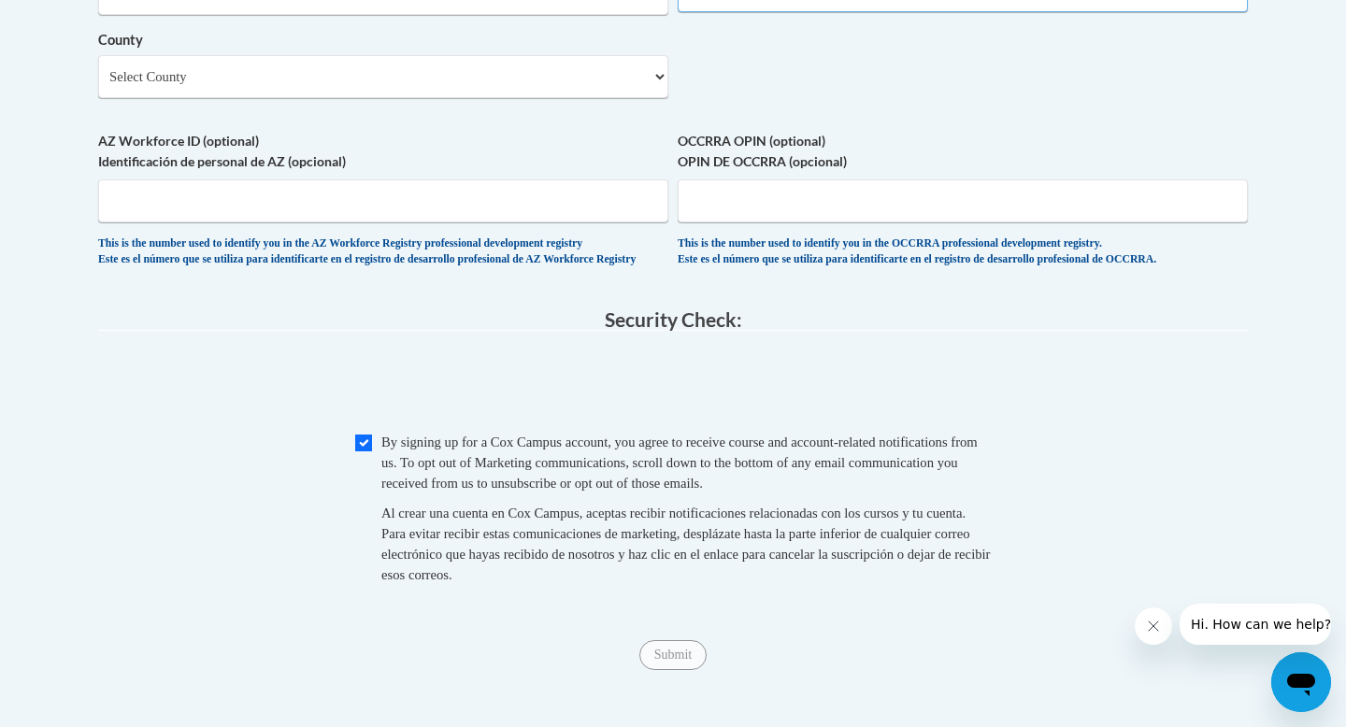
scroll to position [1688, 0]
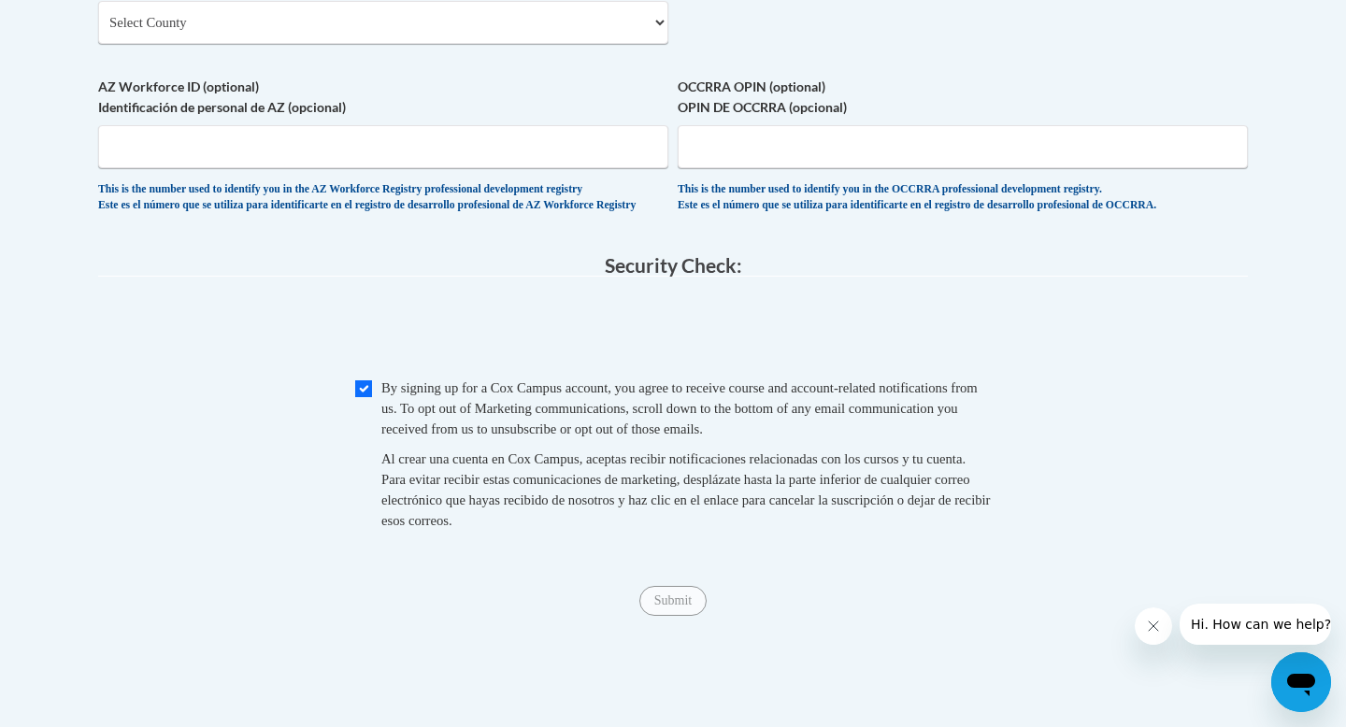
type input "30912"
click at [662, 616] on input "Submit" at bounding box center [672, 601] width 67 height 30
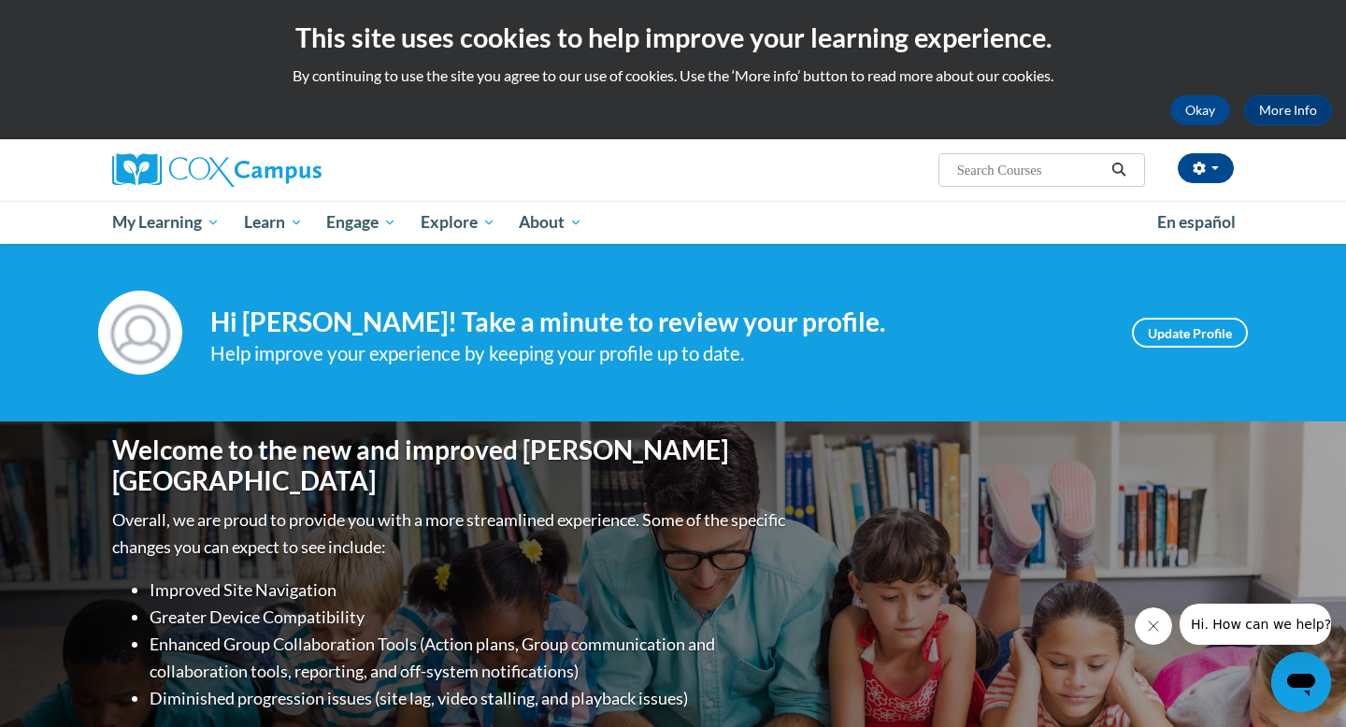
click at [1060, 168] on input "Search..." at bounding box center [1030, 170] width 150 height 22
type input "dyslexia]"
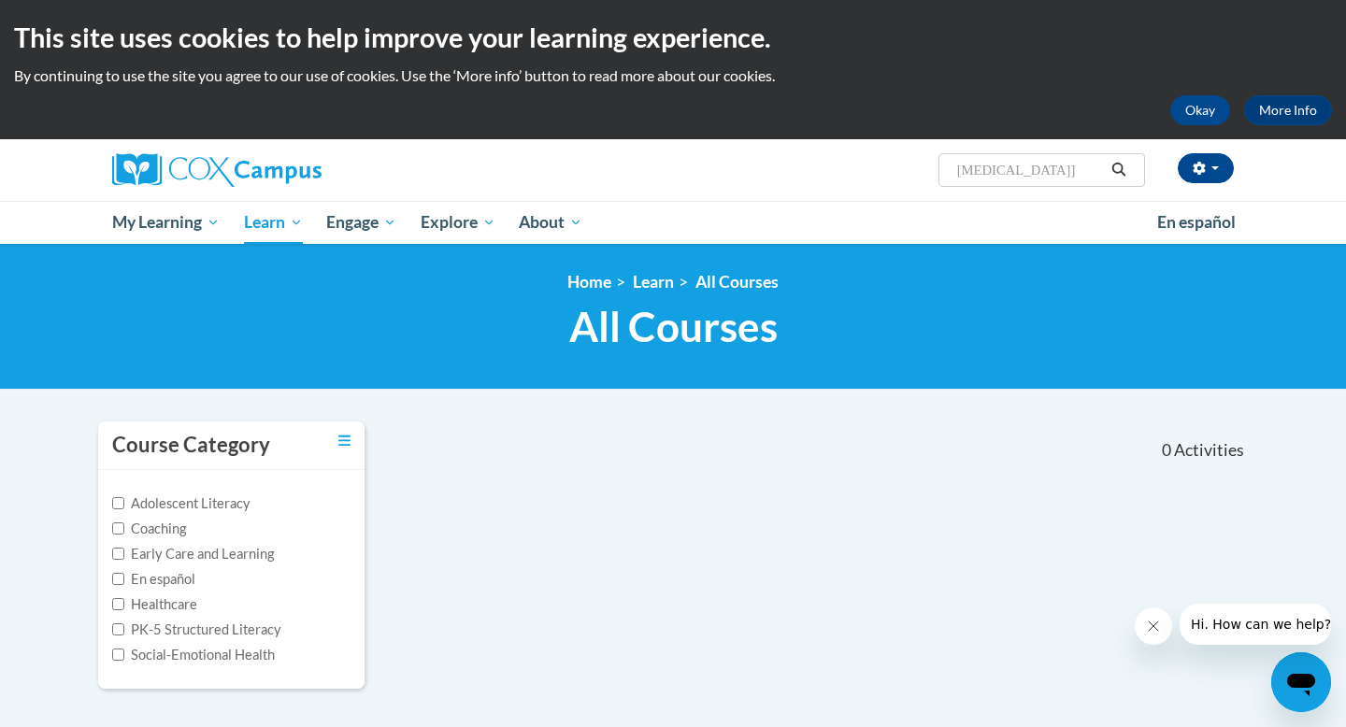
click at [1049, 180] on input "[MEDICAL_DATA]]" at bounding box center [1030, 170] width 150 height 22
type input "[MEDICAL_DATA]"
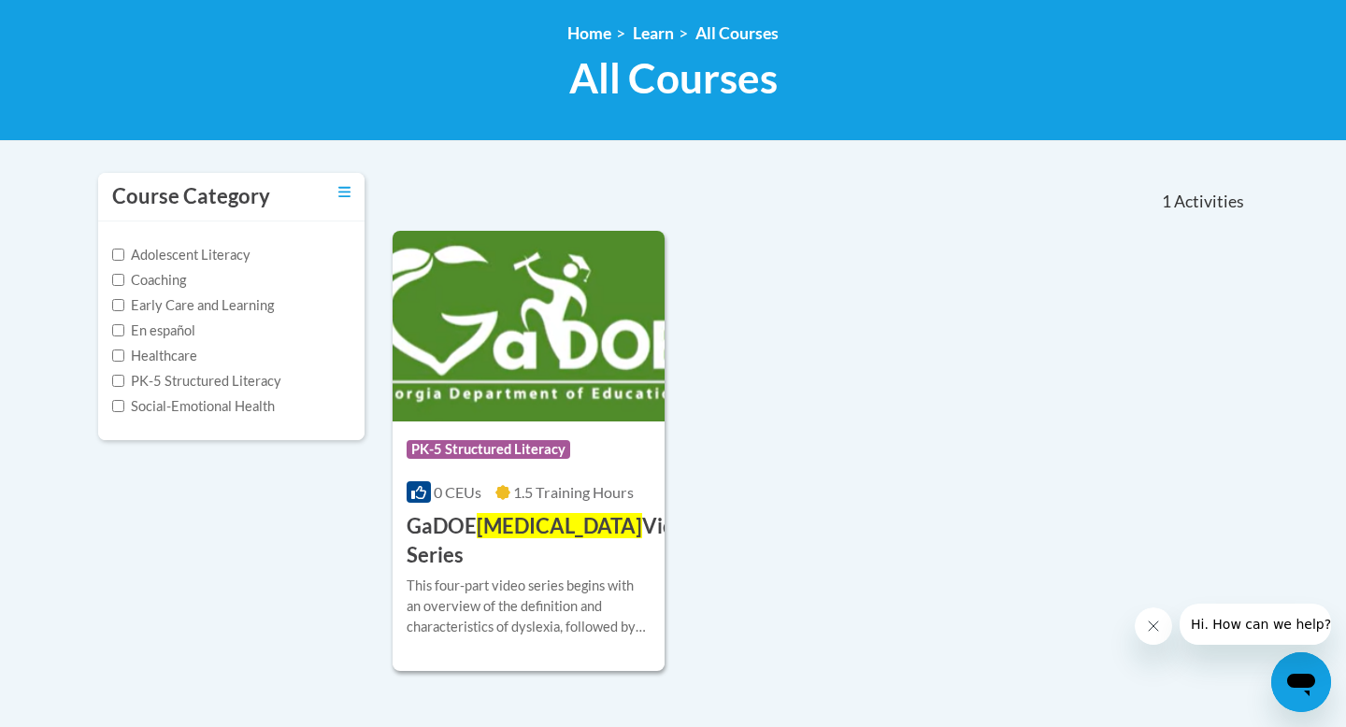
scroll to position [267, 0]
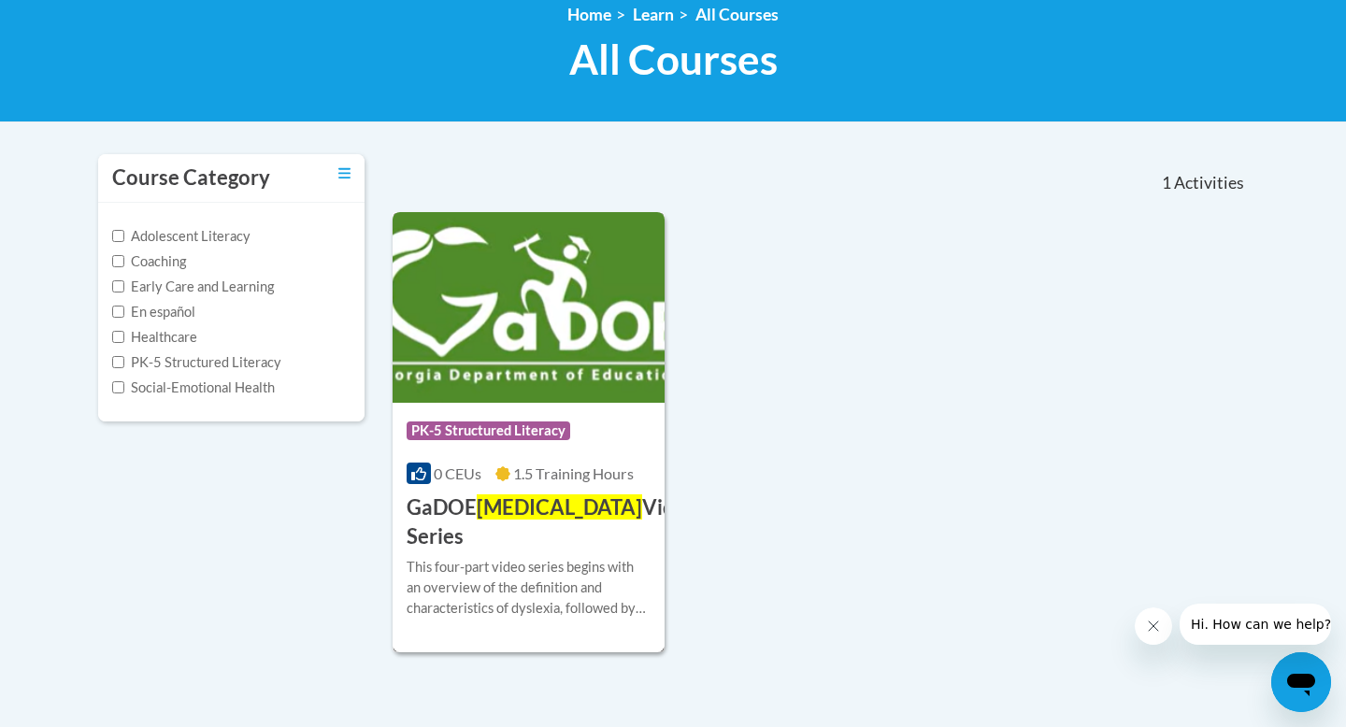
click at [620, 476] on span "1.5 Training Hours" at bounding box center [573, 473] width 121 height 18
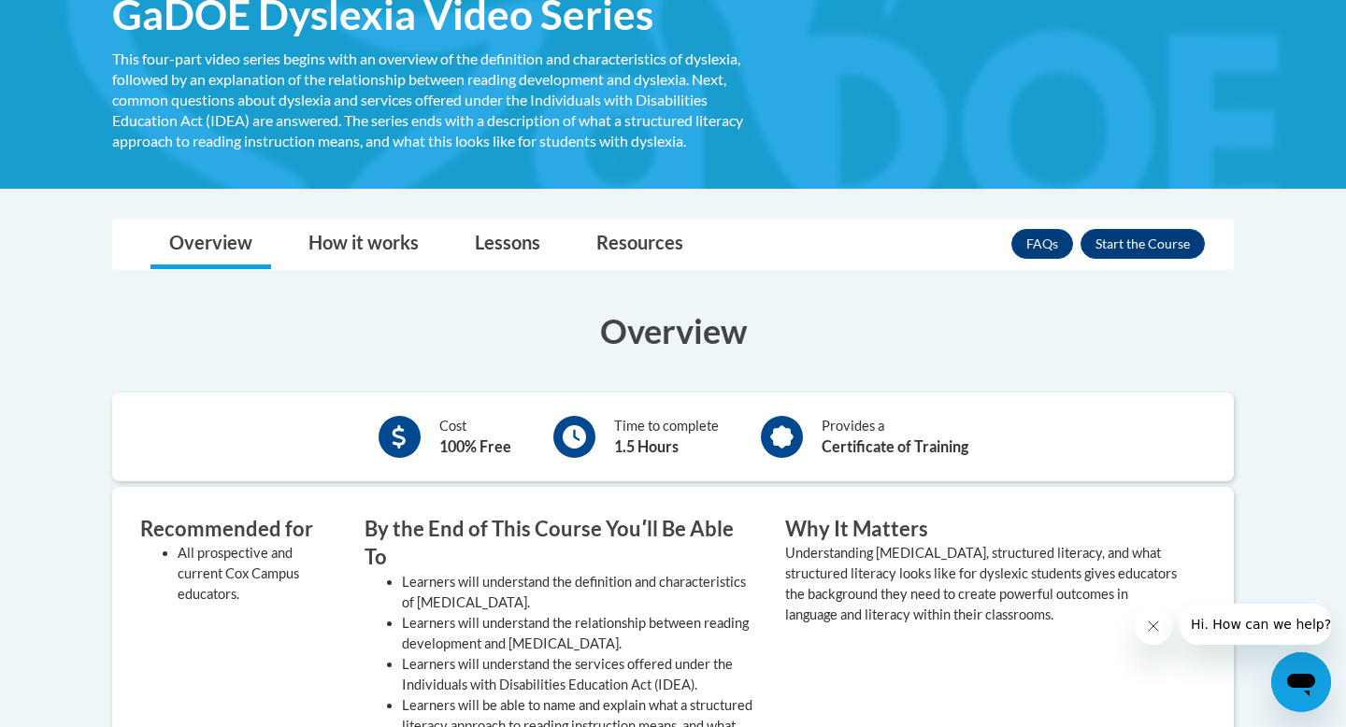
scroll to position [321, 0]
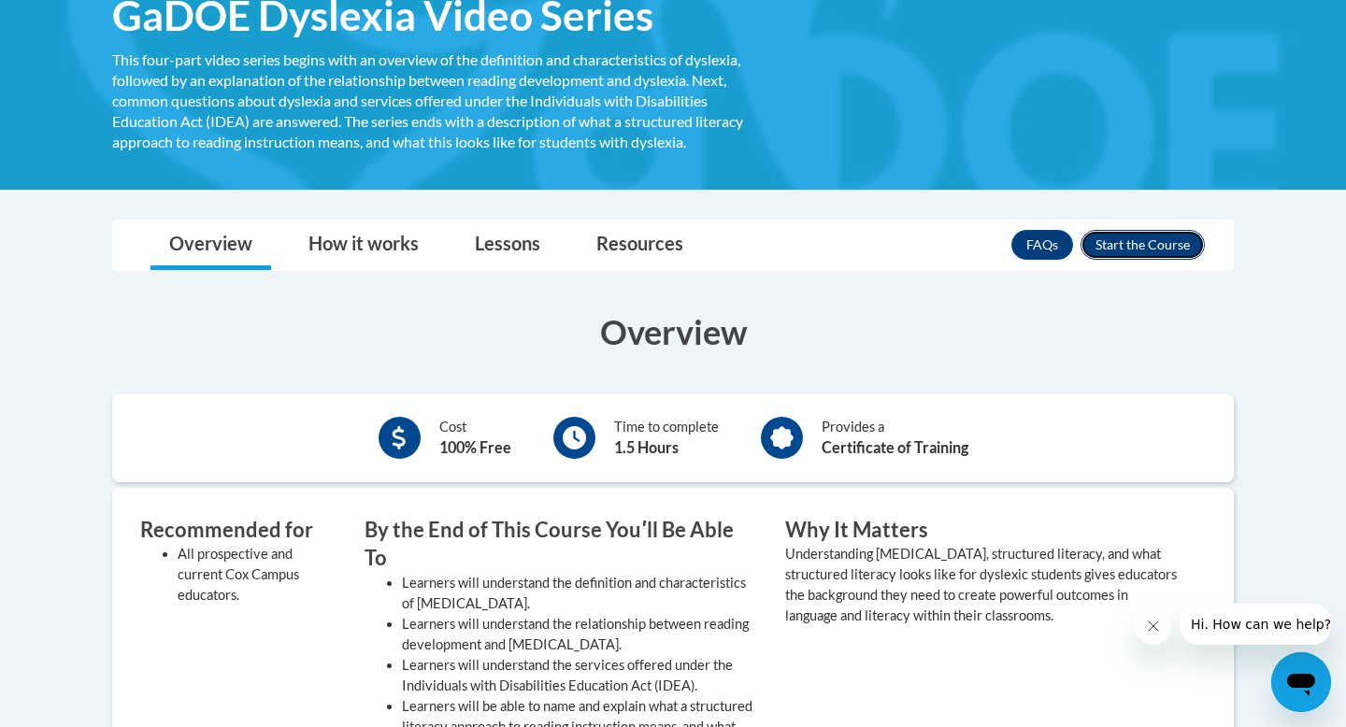
click at [1118, 243] on button "Enroll" at bounding box center [1142, 245] width 124 height 30
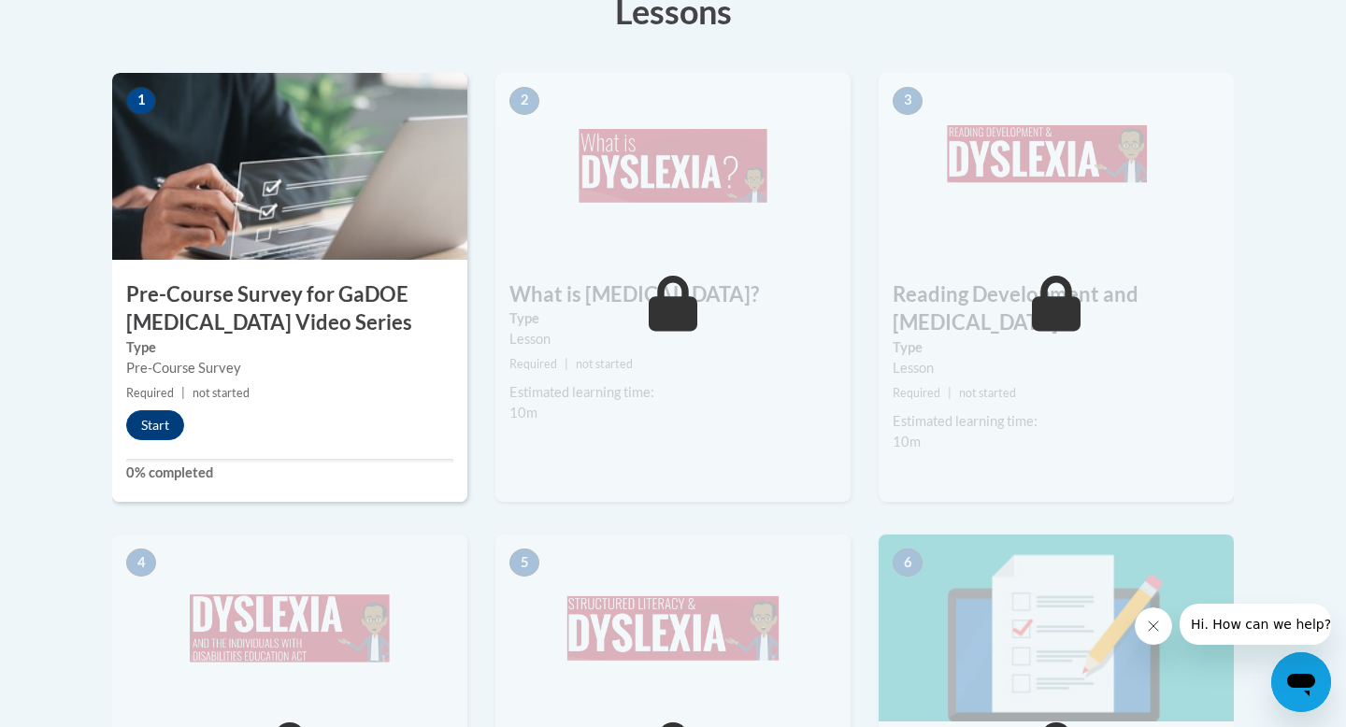
scroll to position [589, 0]
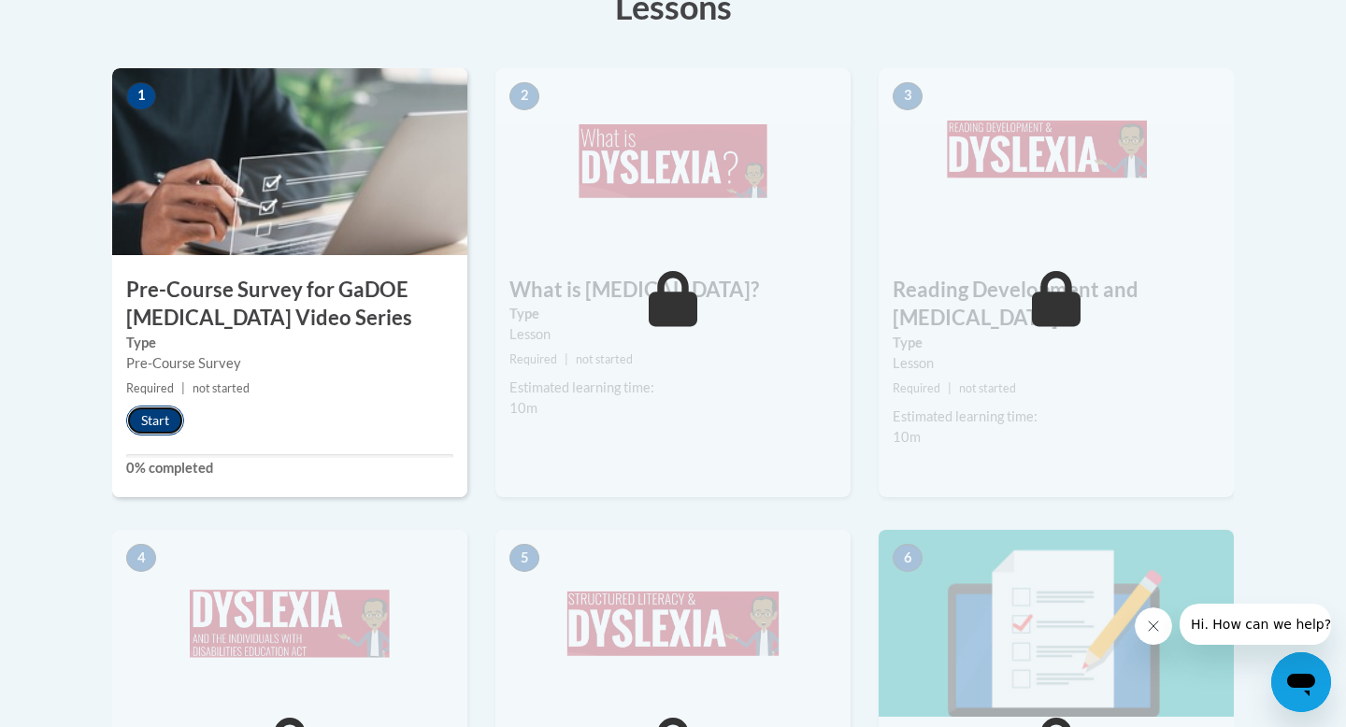
click at [155, 423] on button "Start" at bounding box center [155, 421] width 58 height 30
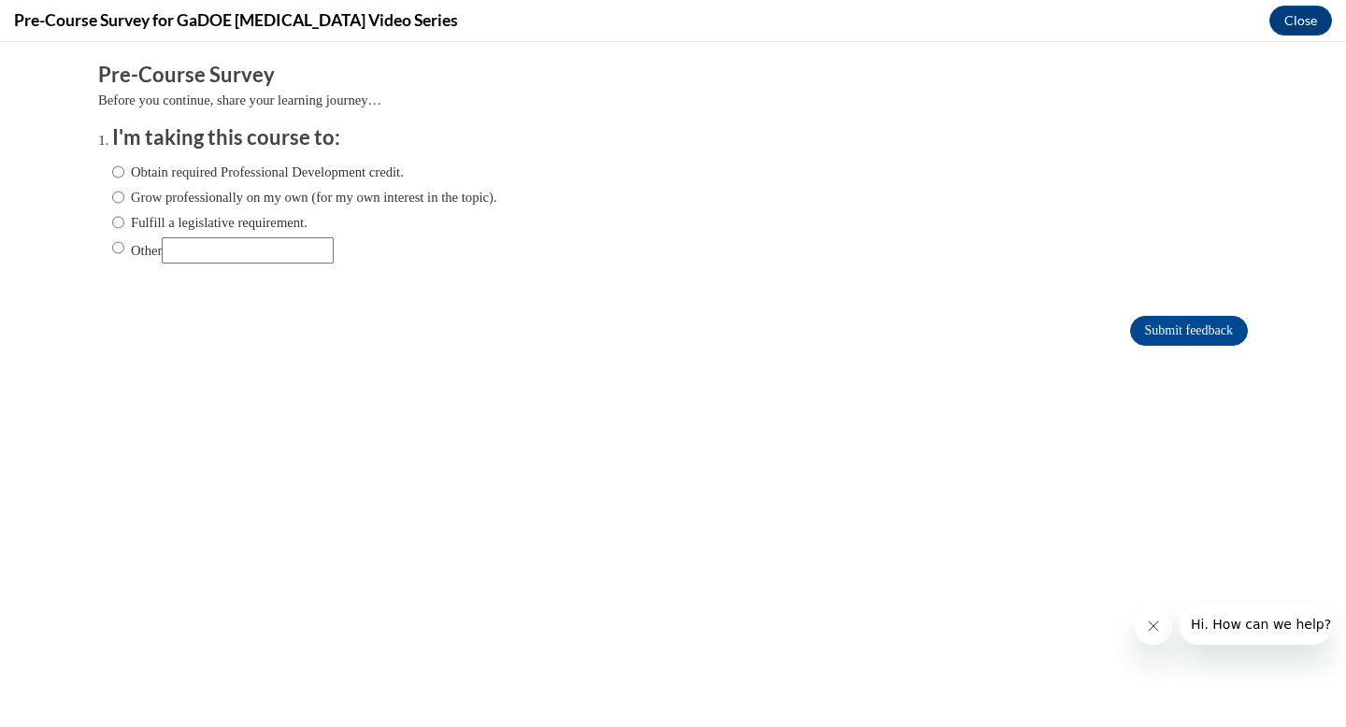
scroll to position [0, 0]
click at [207, 235] on div "Obtain required Professional Development credit. Grow professionally on my own …" at bounding box center [304, 212] width 385 height 121
click at [210, 244] on input "Other" at bounding box center [248, 250] width 172 height 26
type input "class"
click at [1158, 321] on input "Submit feedback" at bounding box center [1189, 331] width 118 height 30
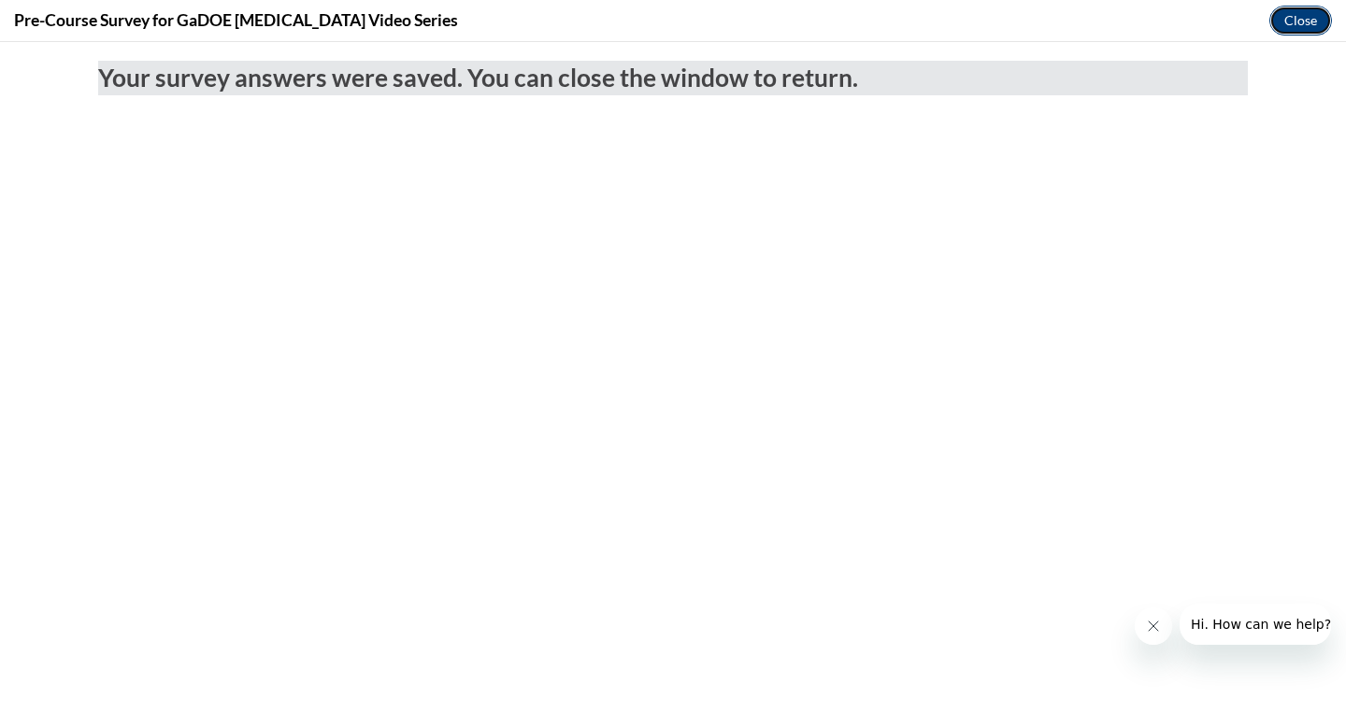
click at [1299, 7] on button "Close" at bounding box center [1300, 21] width 63 height 30
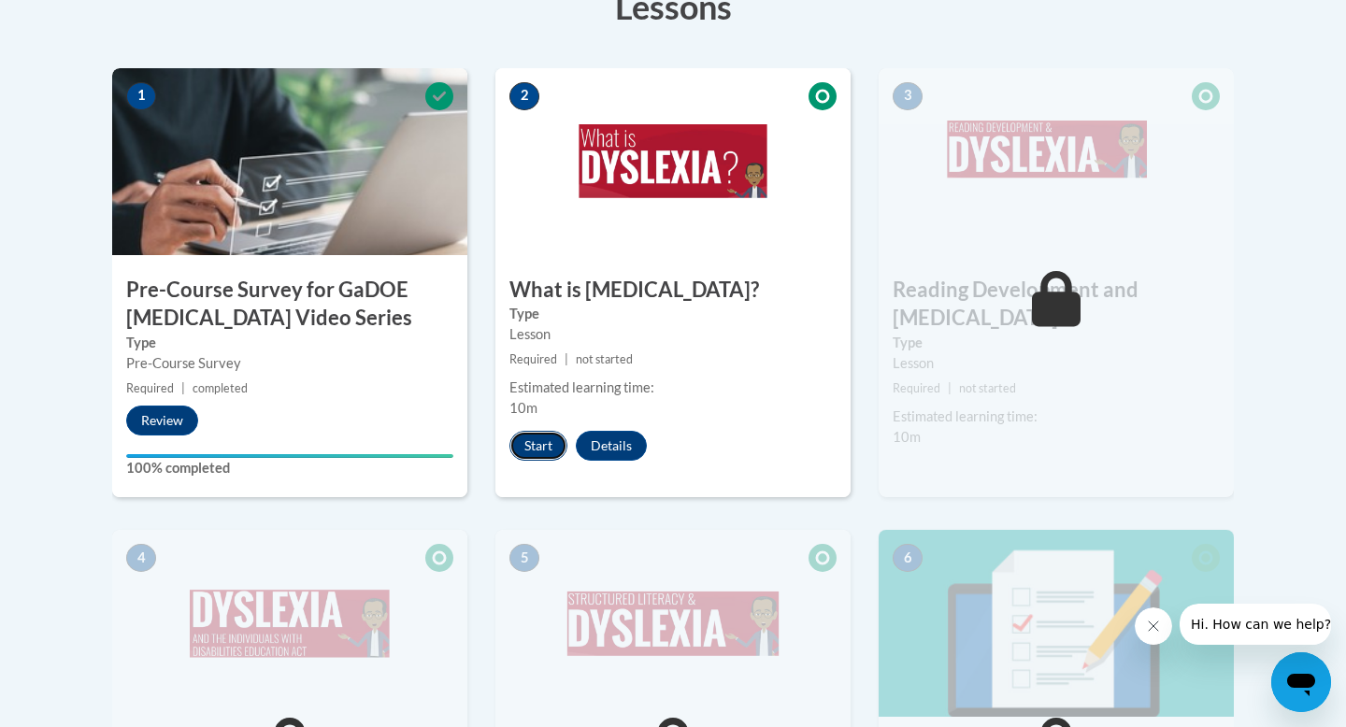
click at [547, 435] on button "Start" at bounding box center [538, 446] width 58 height 30
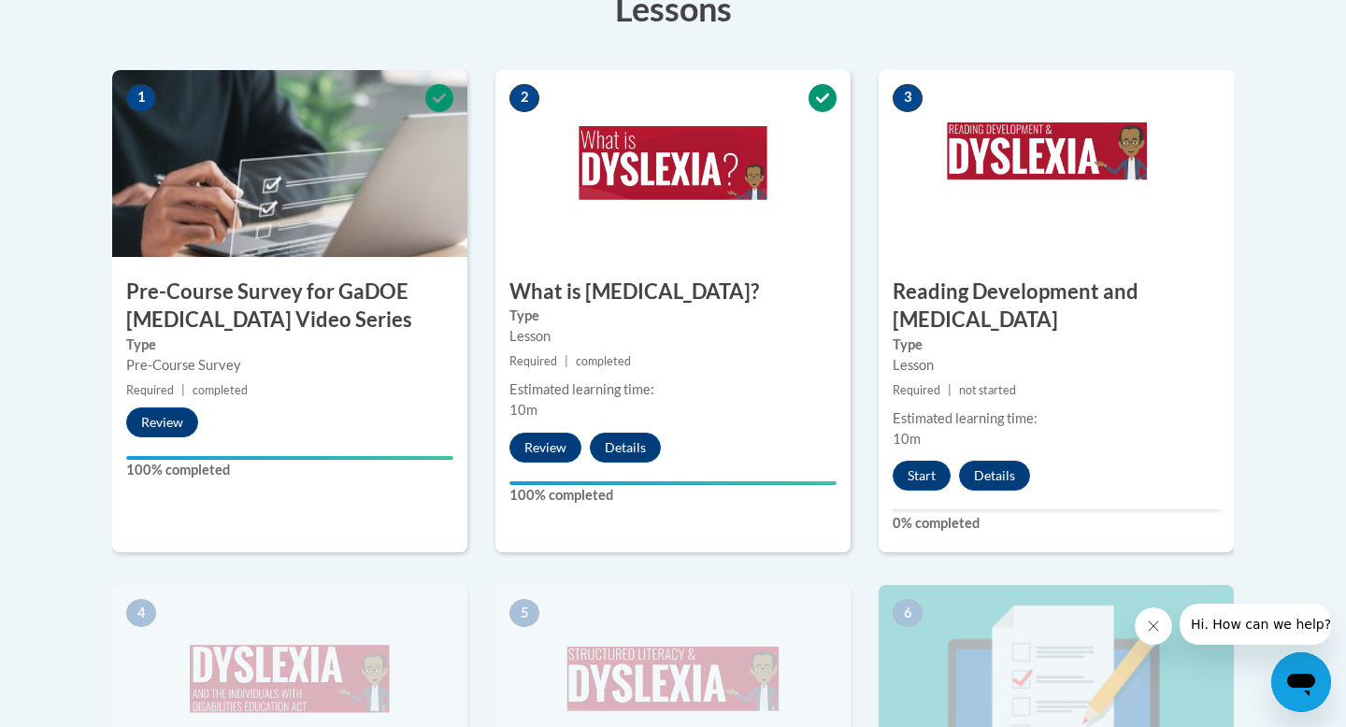
scroll to position [590, 0]
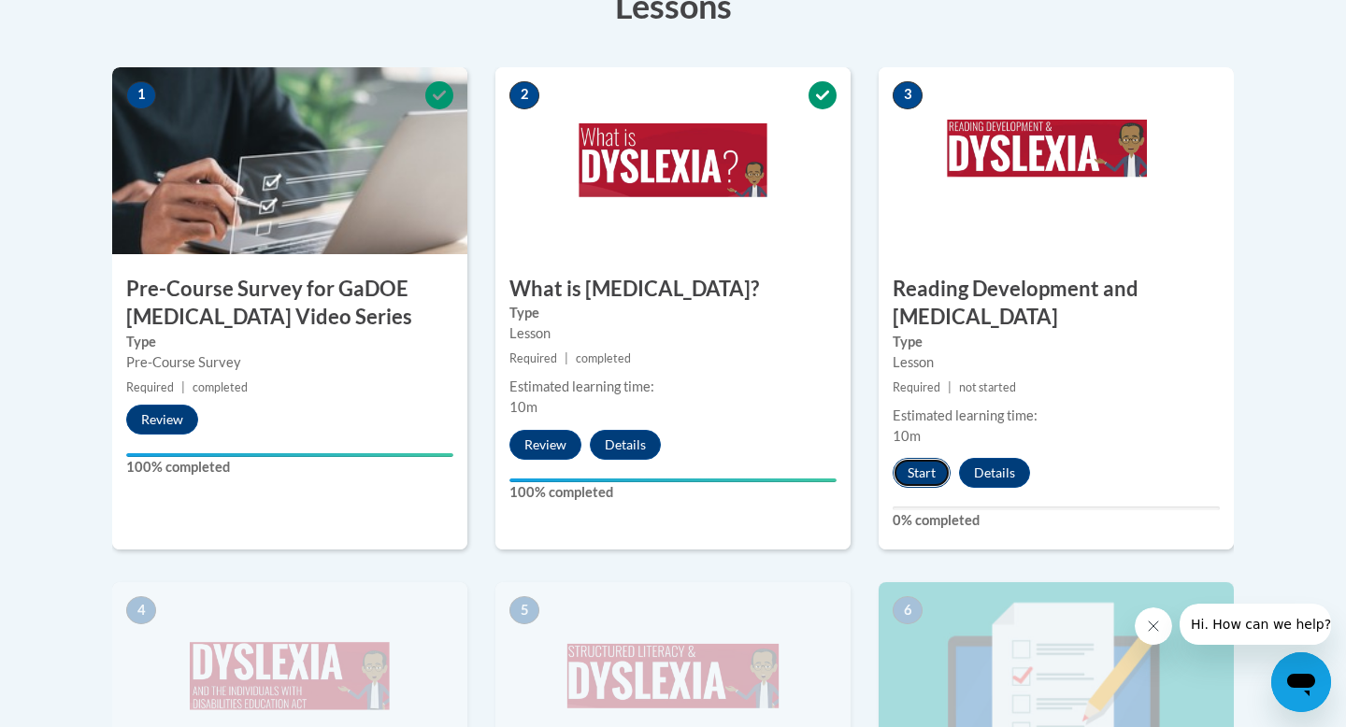
click at [917, 458] on button "Start" at bounding box center [922, 473] width 58 height 30
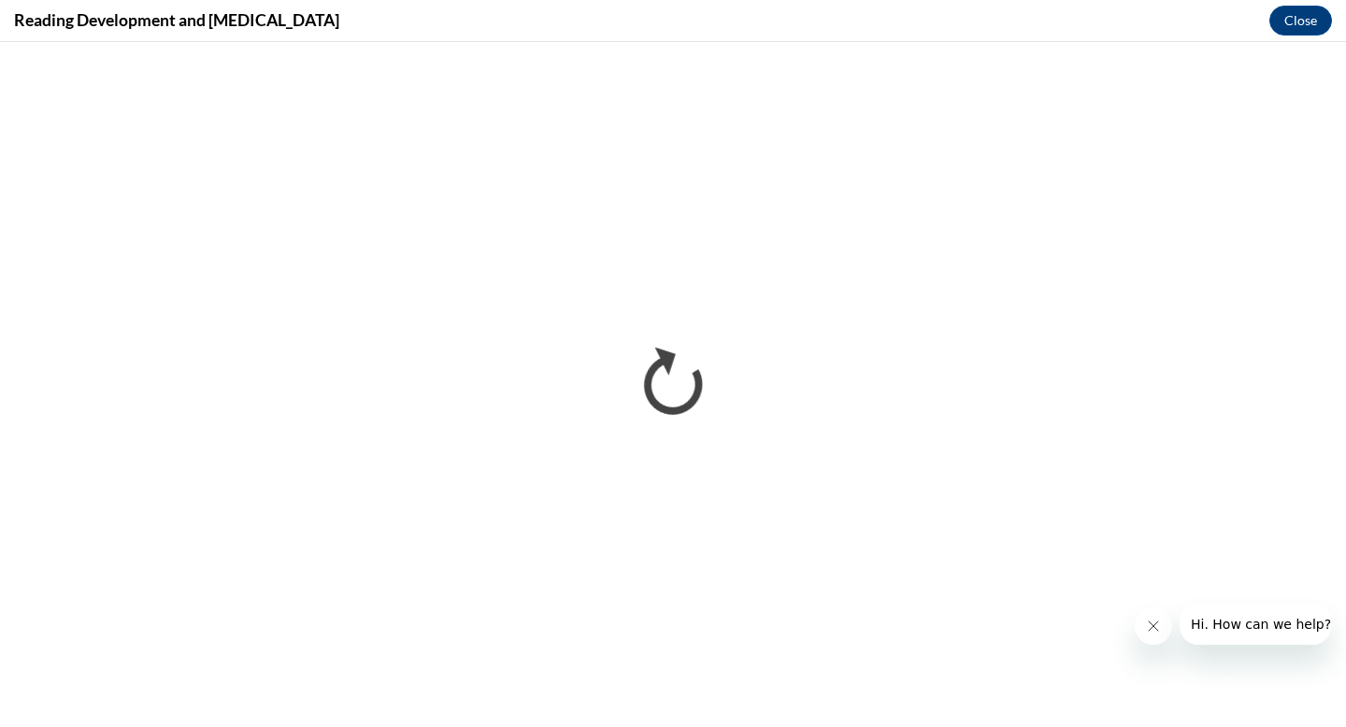
scroll to position [0, 0]
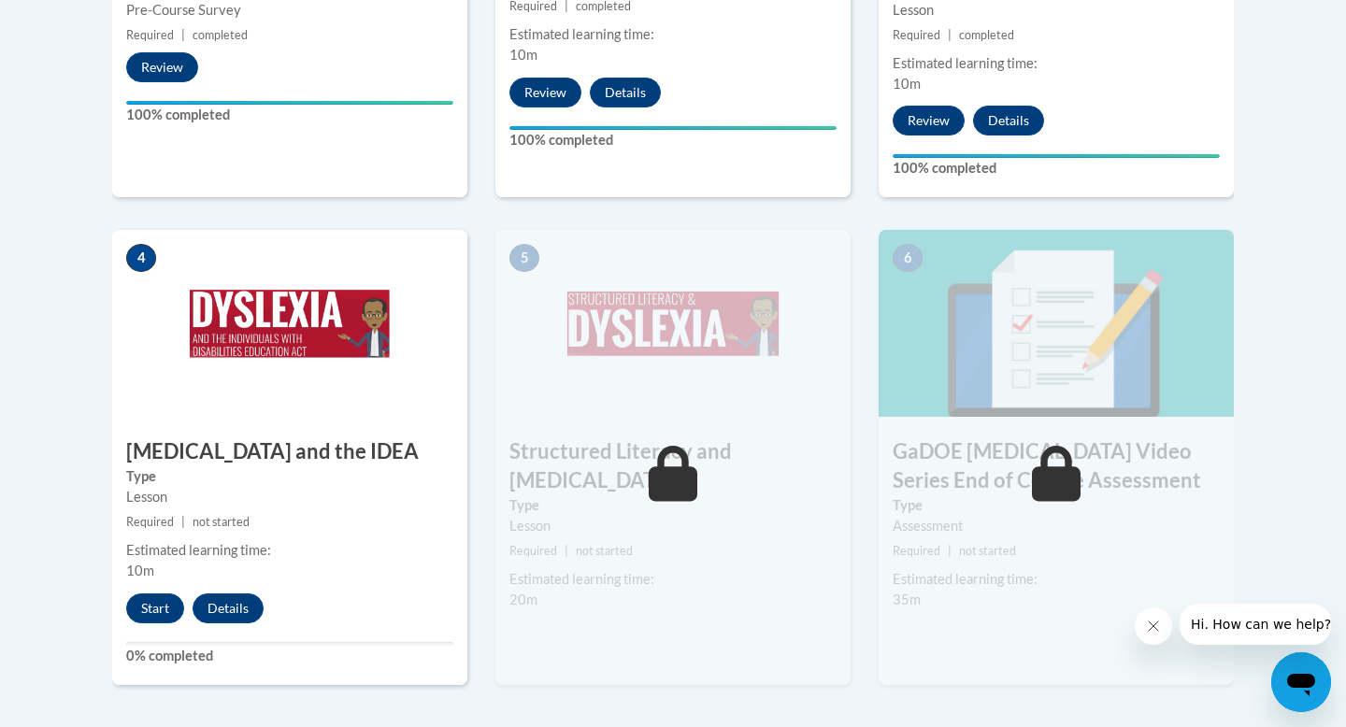
scroll to position [948, 0]
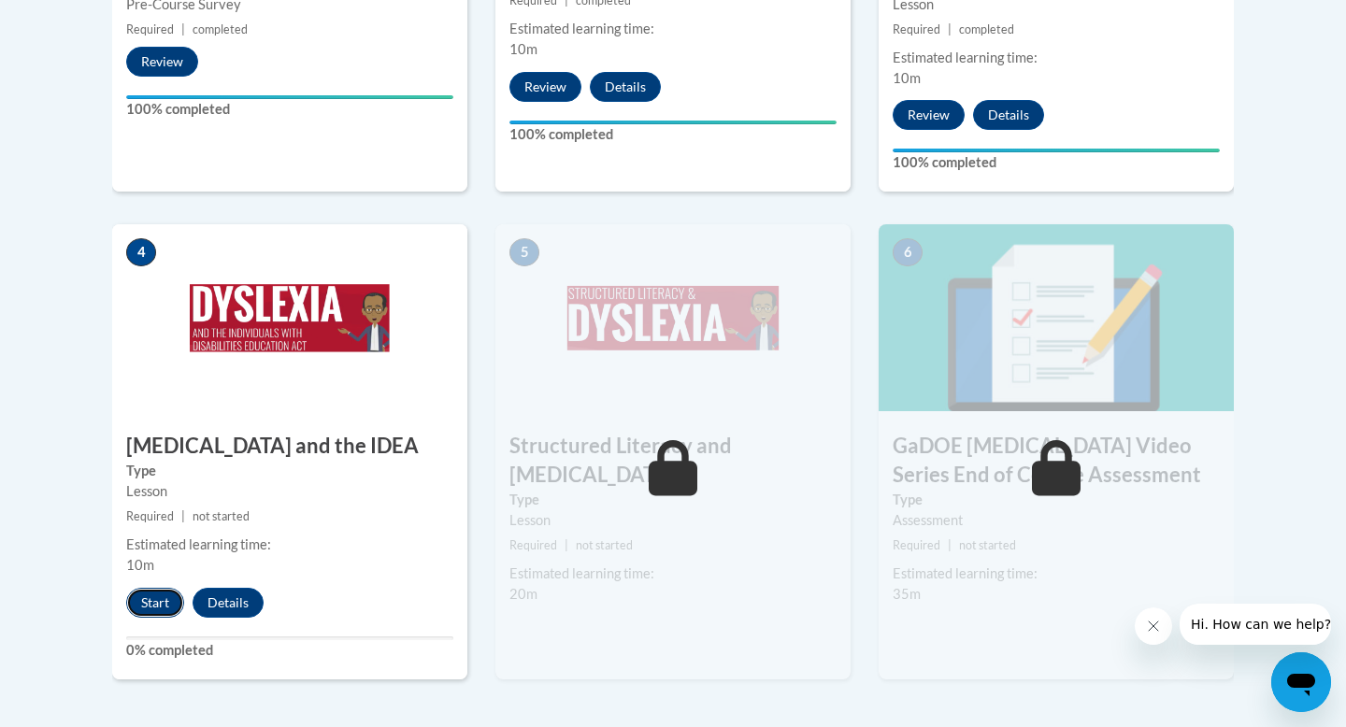
click at [147, 588] on button "Start" at bounding box center [155, 603] width 58 height 30
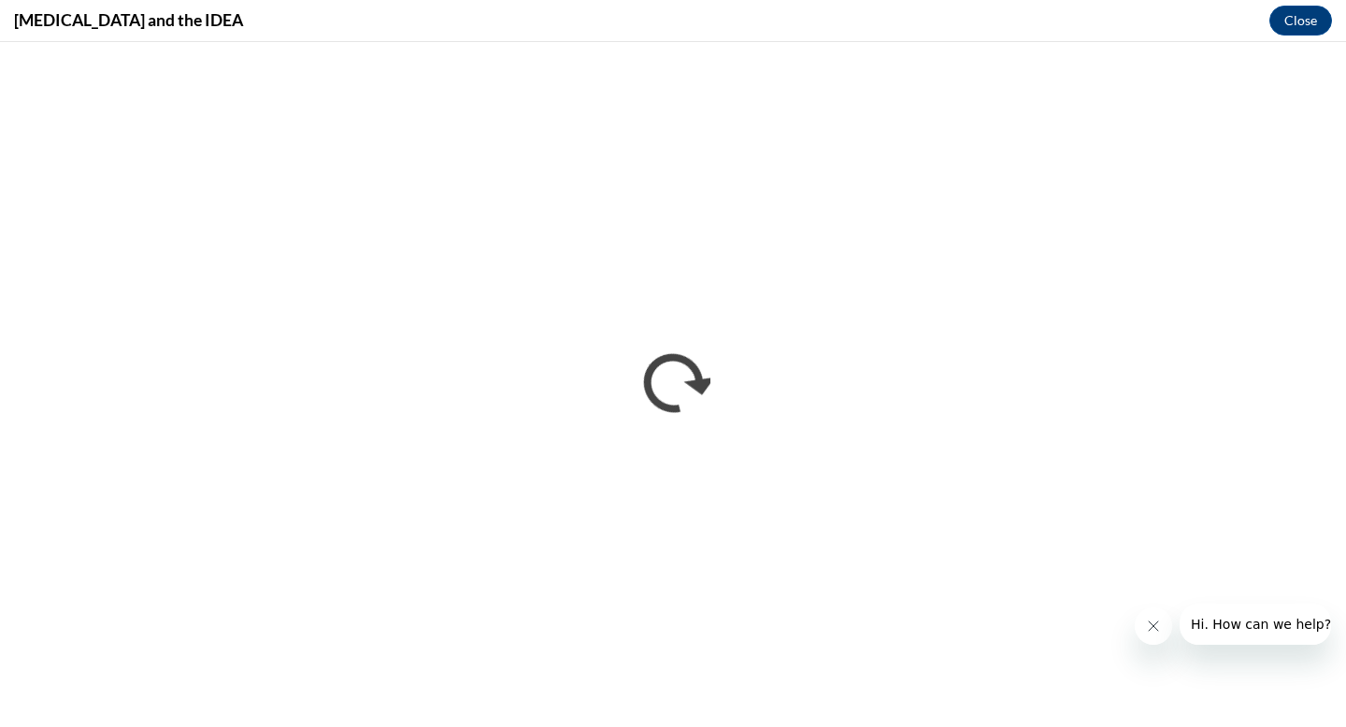
scroll to position [0, 0]
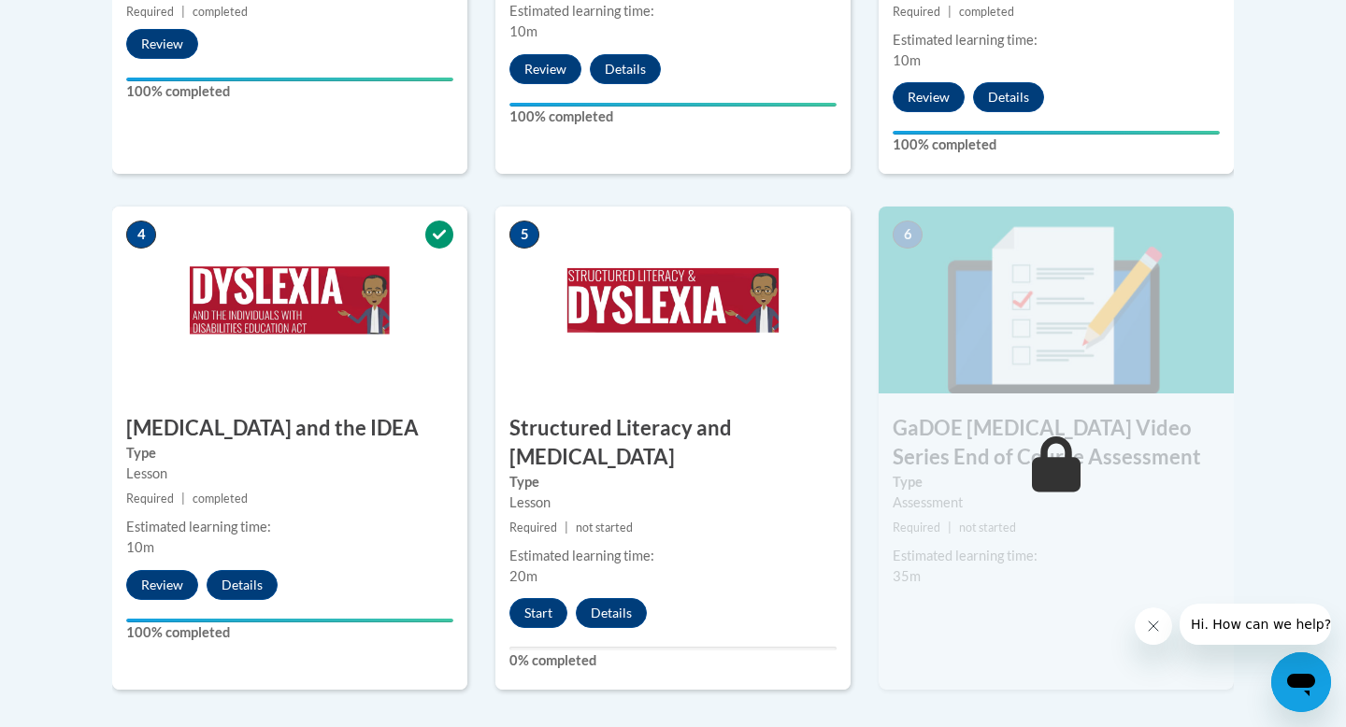
scroll to position [1239, 0]
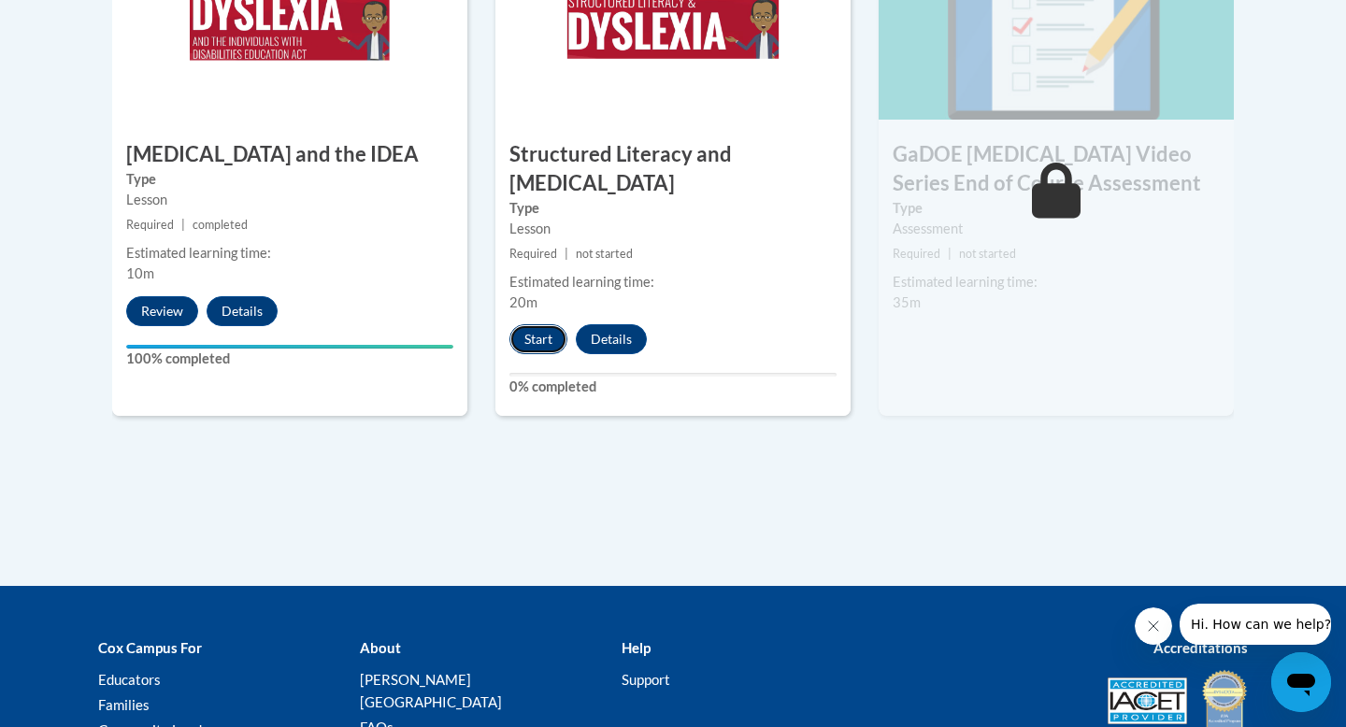
click at [545, 324] on button "Start" at bounding box center [538, 339] width 58 height 30
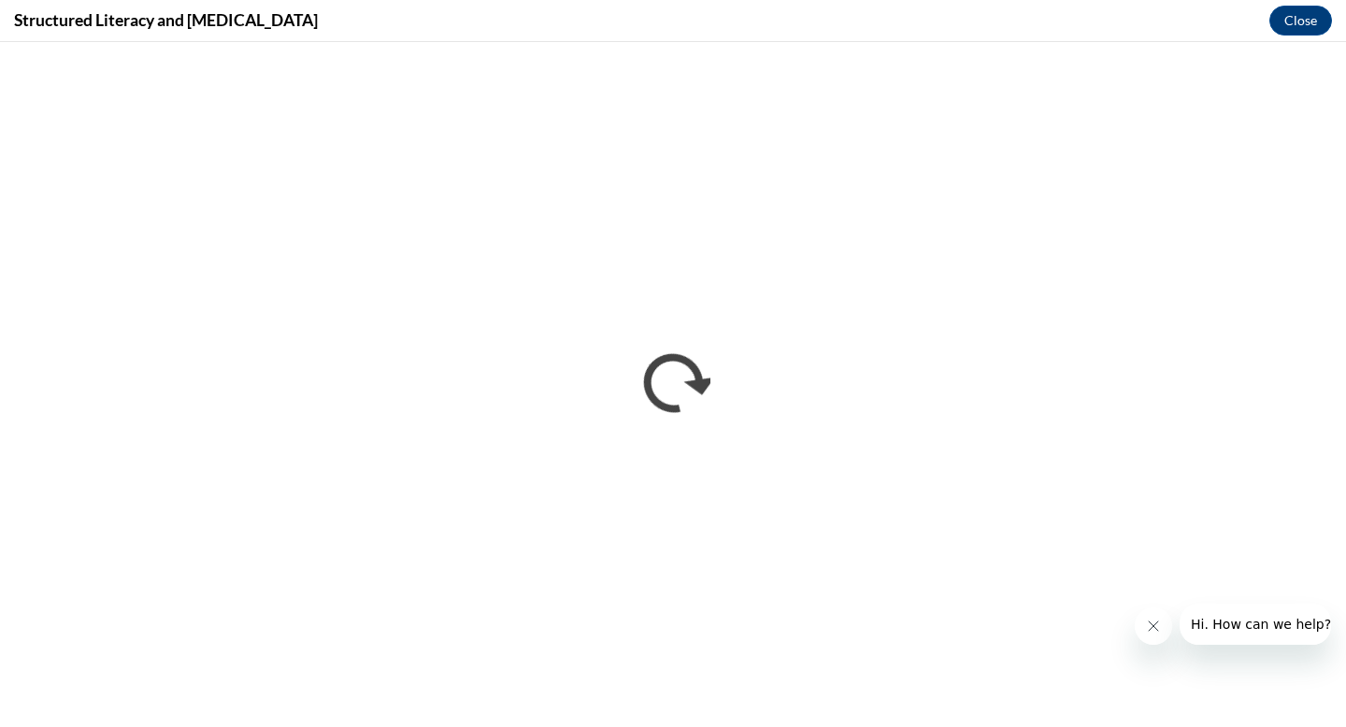
scroll to position [0, 0]
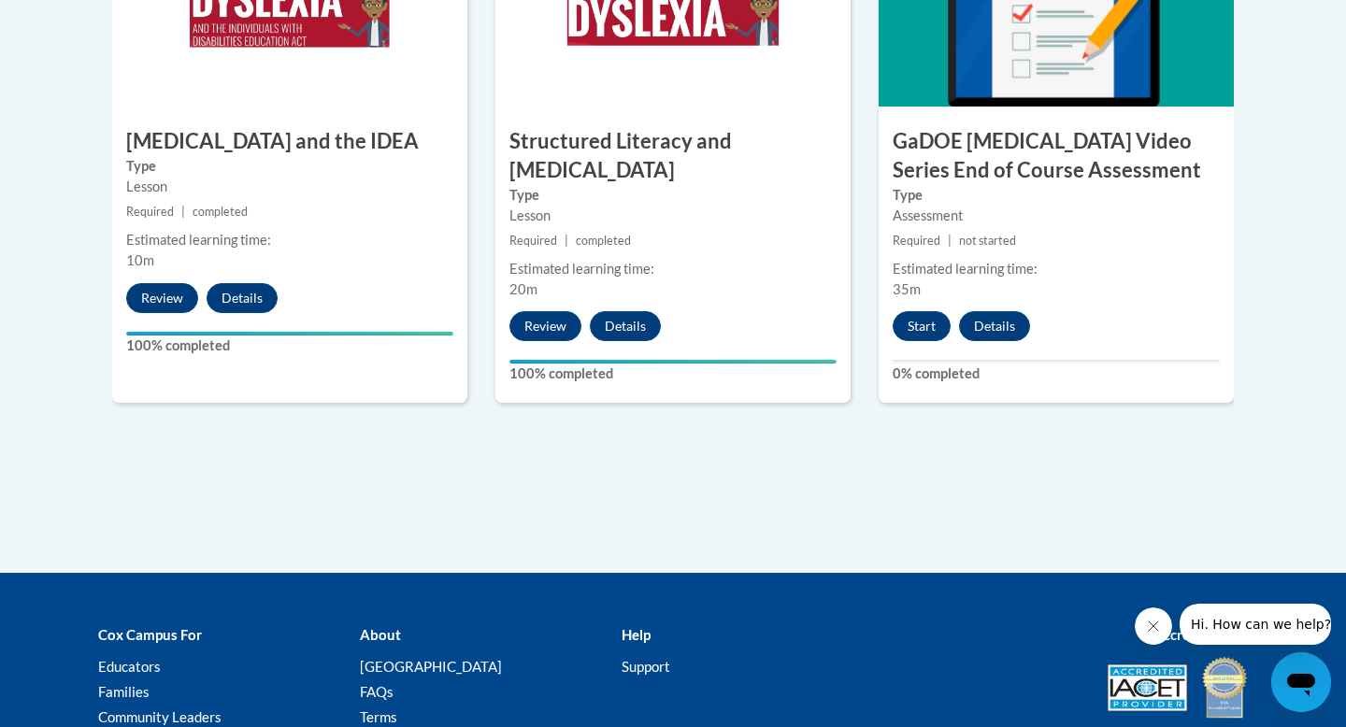
scroll to position [1240, 0]
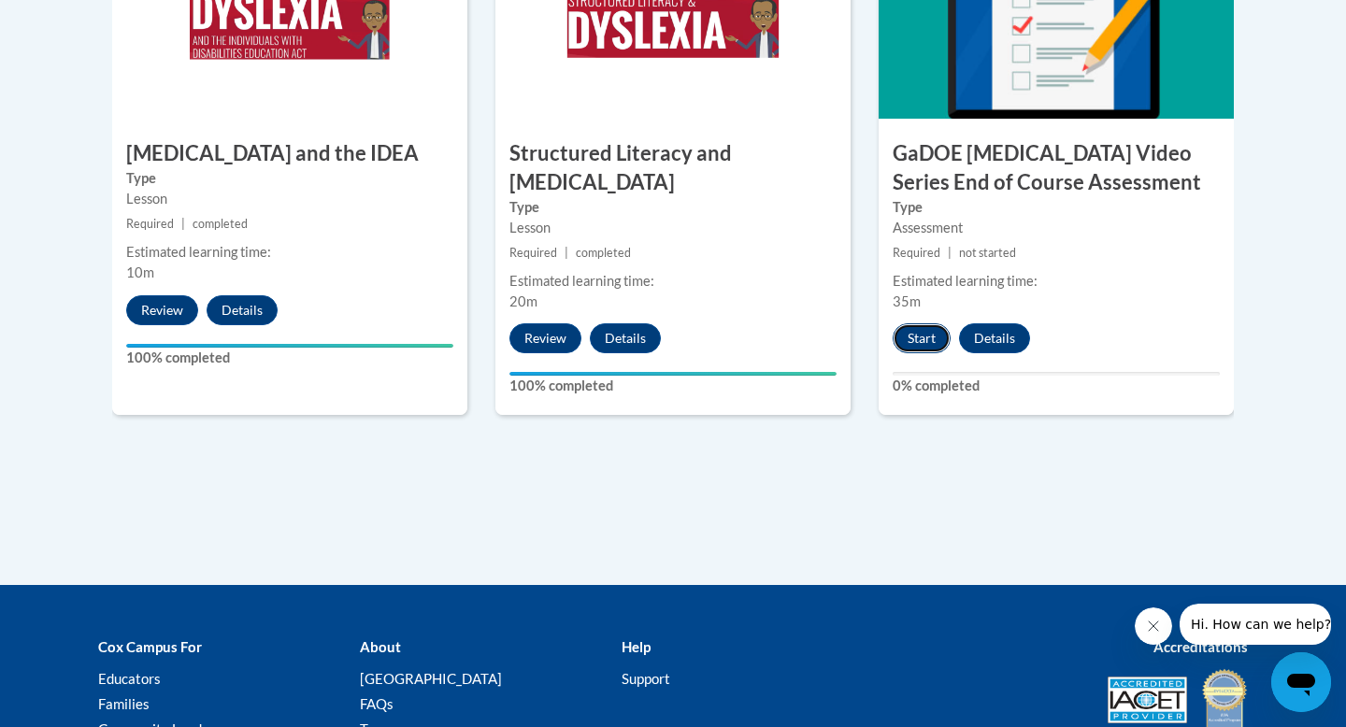
click at [910, 323] on button "Start" at bounding box center [922, 338] width 58 height 30
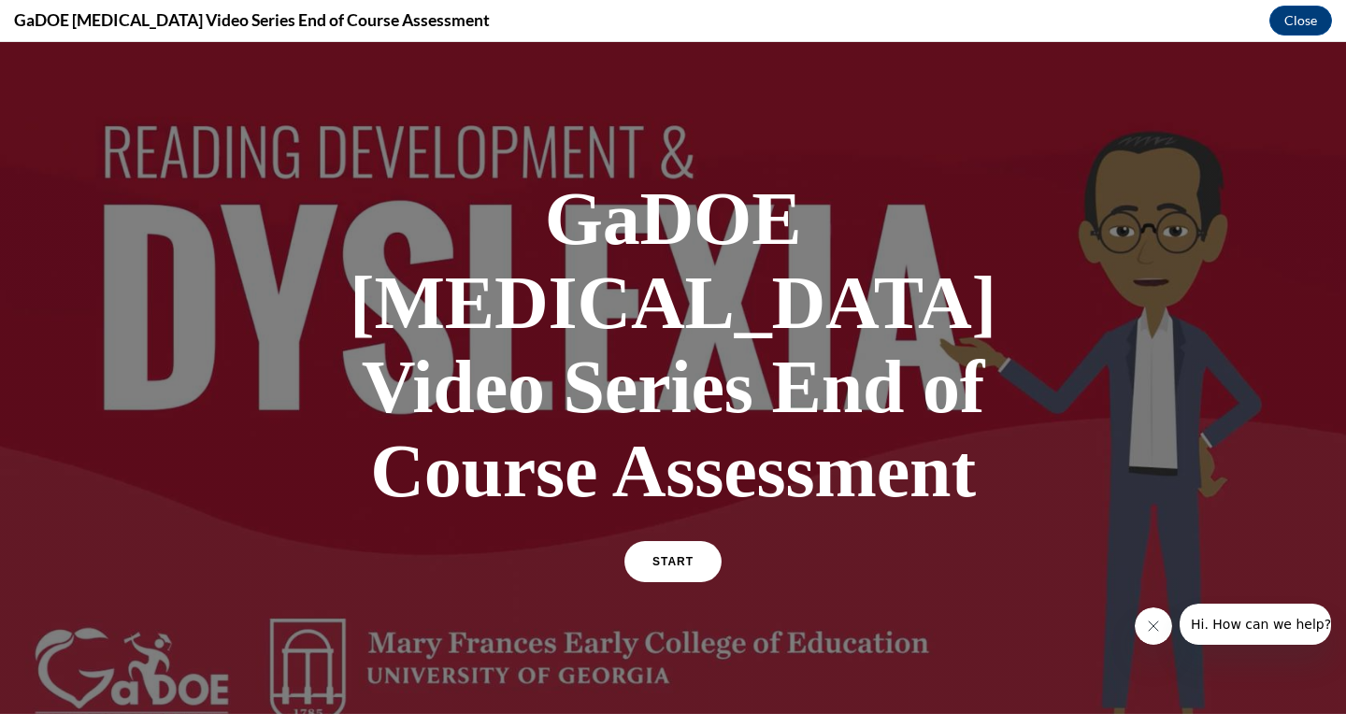
scroll to position [169, 0]
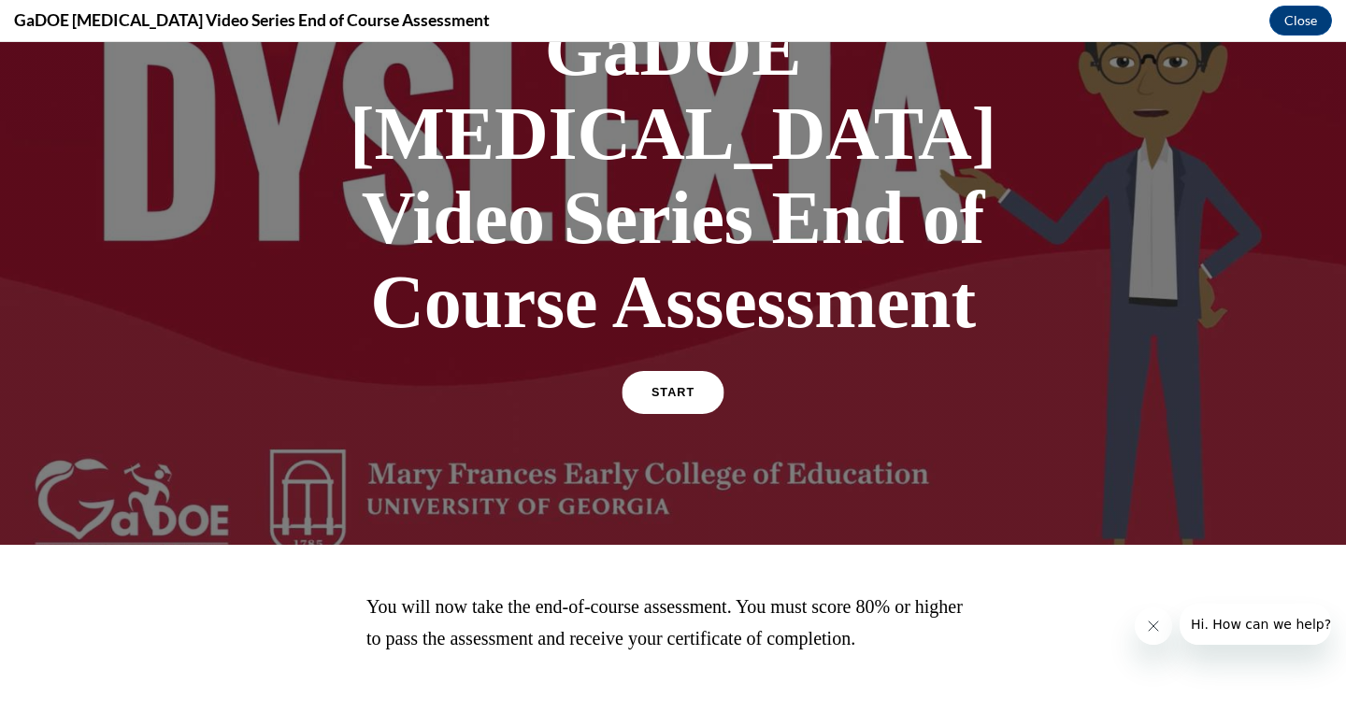
click at [647, 371] on link "START" at bounding box center [672, 392] width 102 height 43
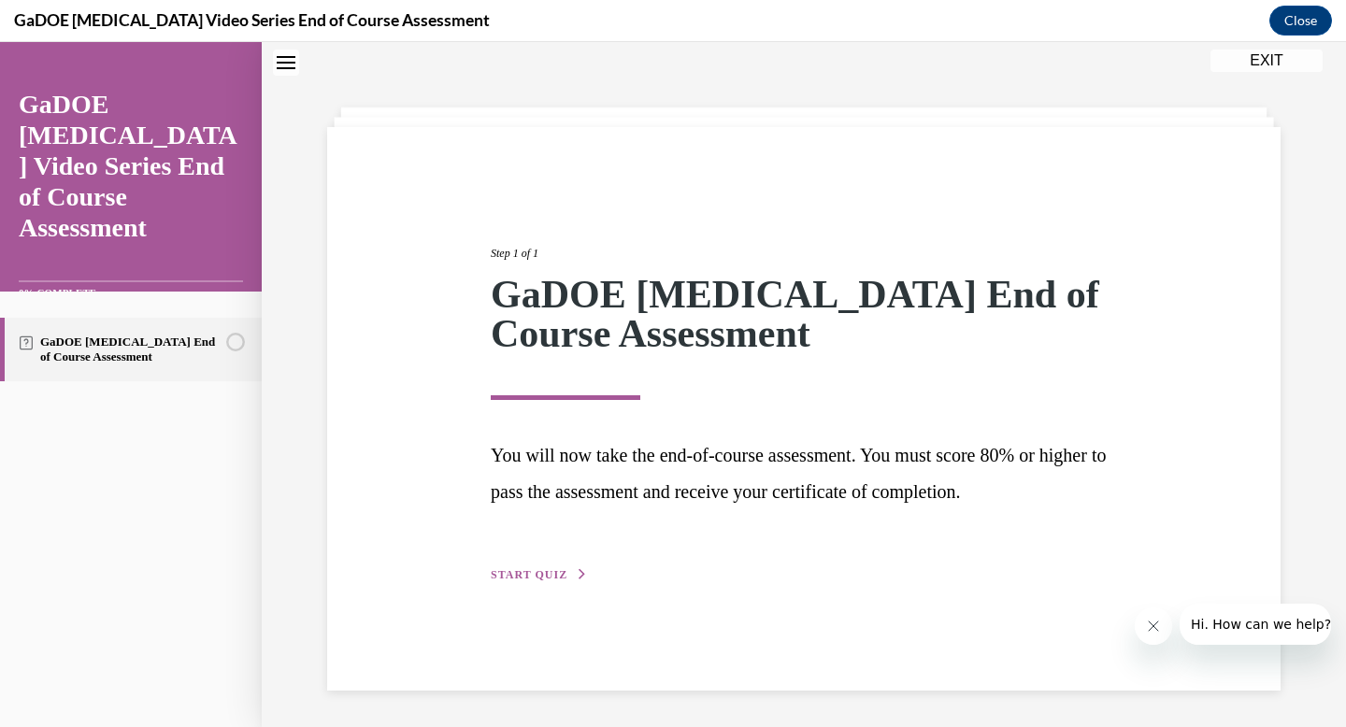
scroll to position [59, 0]
click at [556, 587] on div "Step 1 of 1 GaDOE Dyslexia End of Course Assessment You will now take the end-o…" at bounding box center [803, 408] width 953 height 564
click at [557, 563] on div "Step 1 of 1 GaDOE Dyslexia End of Course Assessment You will now take the end-o…" at bounding box center [804, 392] width 654 height 383
click at [555, 567] on span "START QUIZ" at bounding box center [529, 573] width 77 height 13
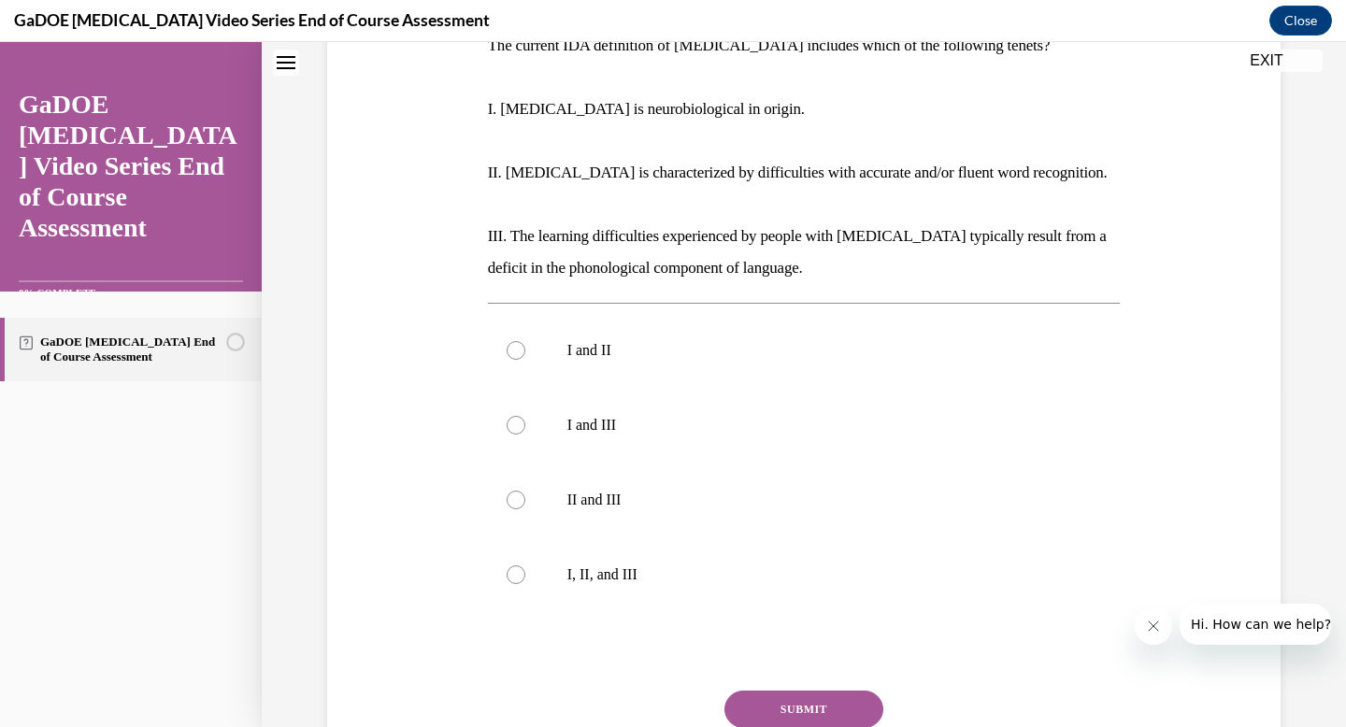
scroll to position [327, 0]
click at [502, 513] on label "II and III" at bounding box center [804, 499] width 633 height 75
click at [507, 508] on input "II and III" at bounding box center [516, 499] width 19 height 19
radio input "true"
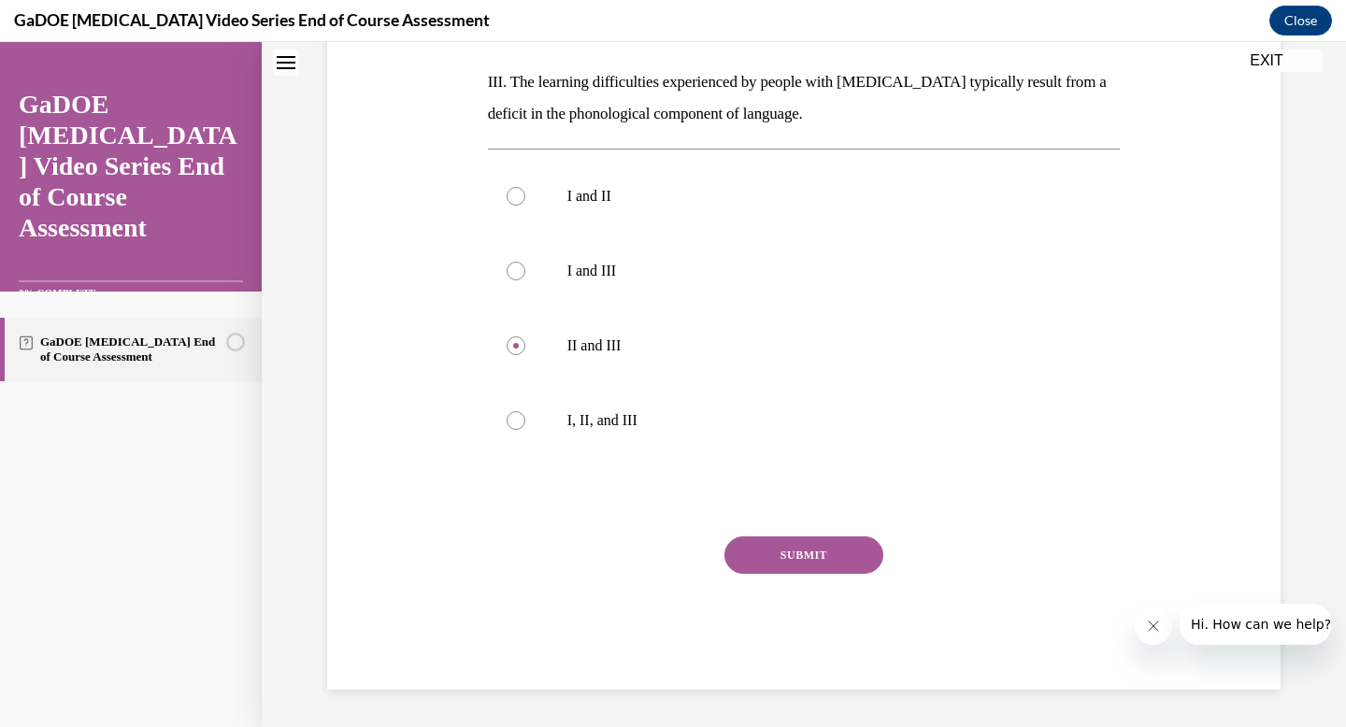
click at [769, 559] on button "SUBMIT" at bounding box center [803, 554] width 159 height 37
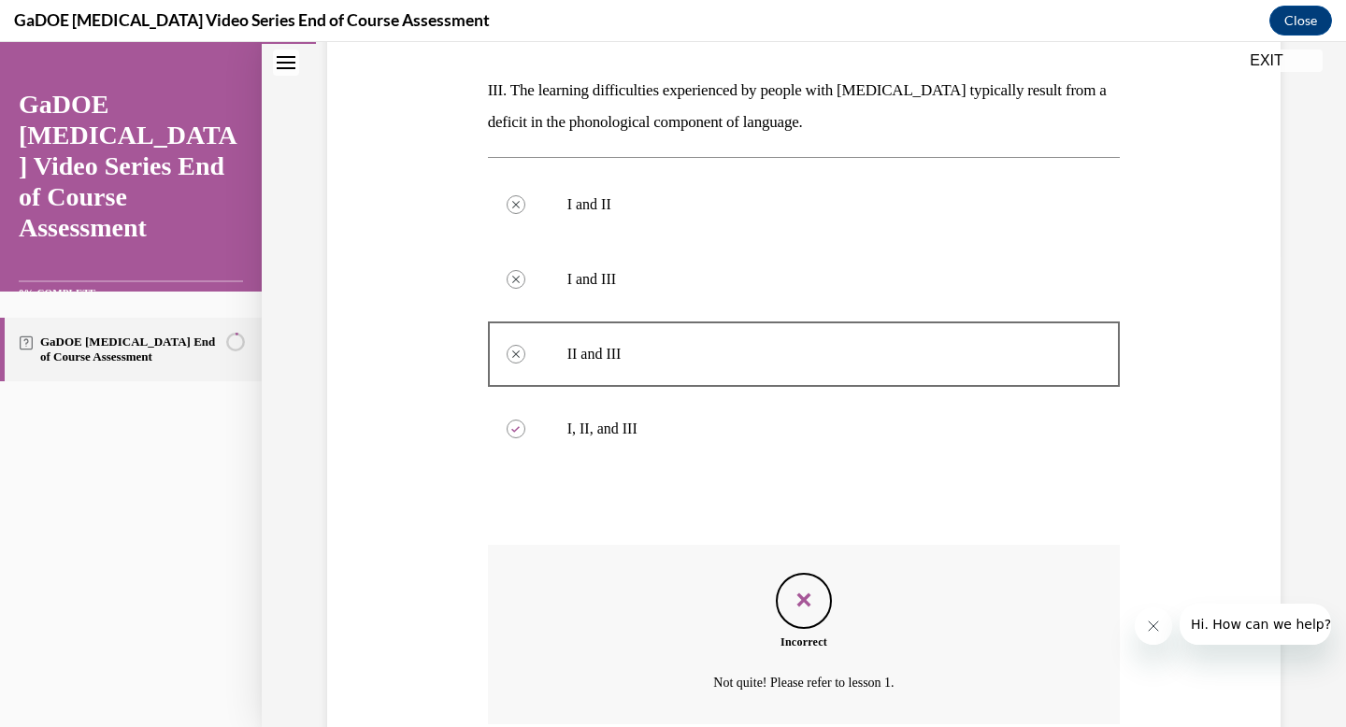
scroll to position [632, 0]
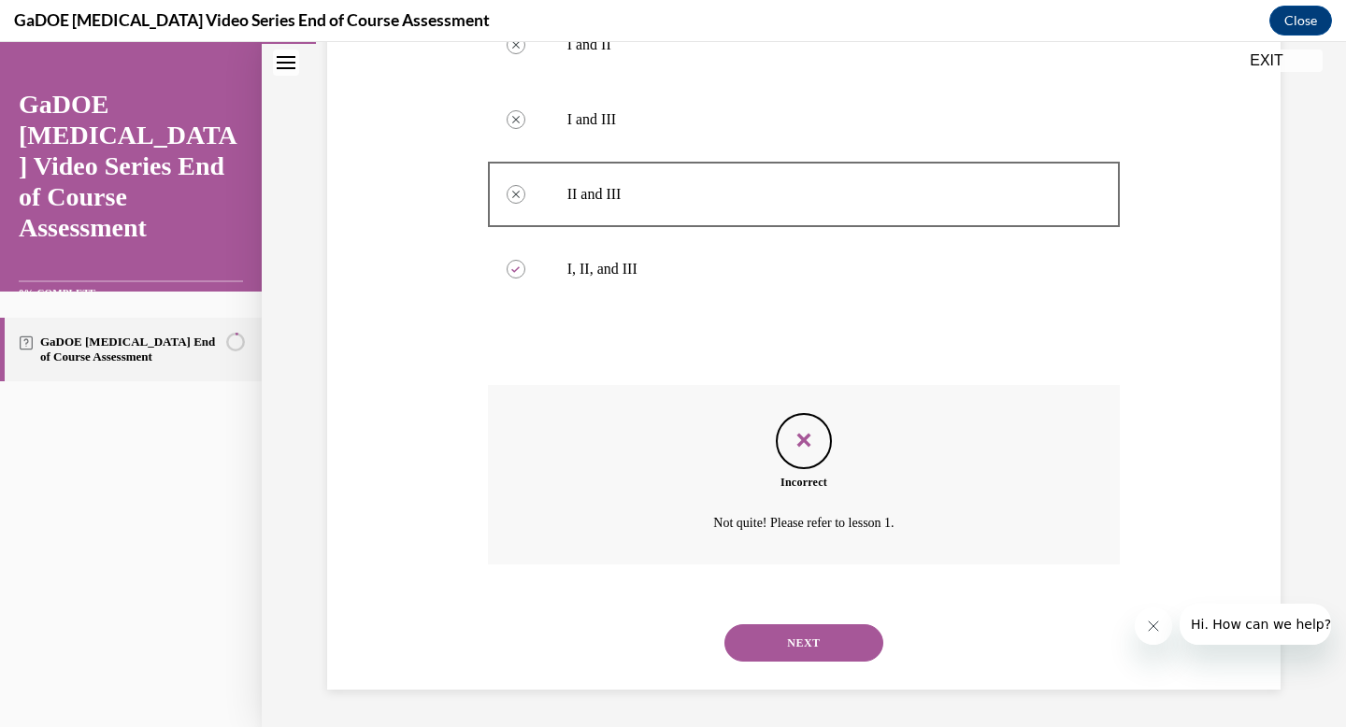
click at [761, 637] on button "NEXT" at bounding box center [803, 642] width 159 height 37
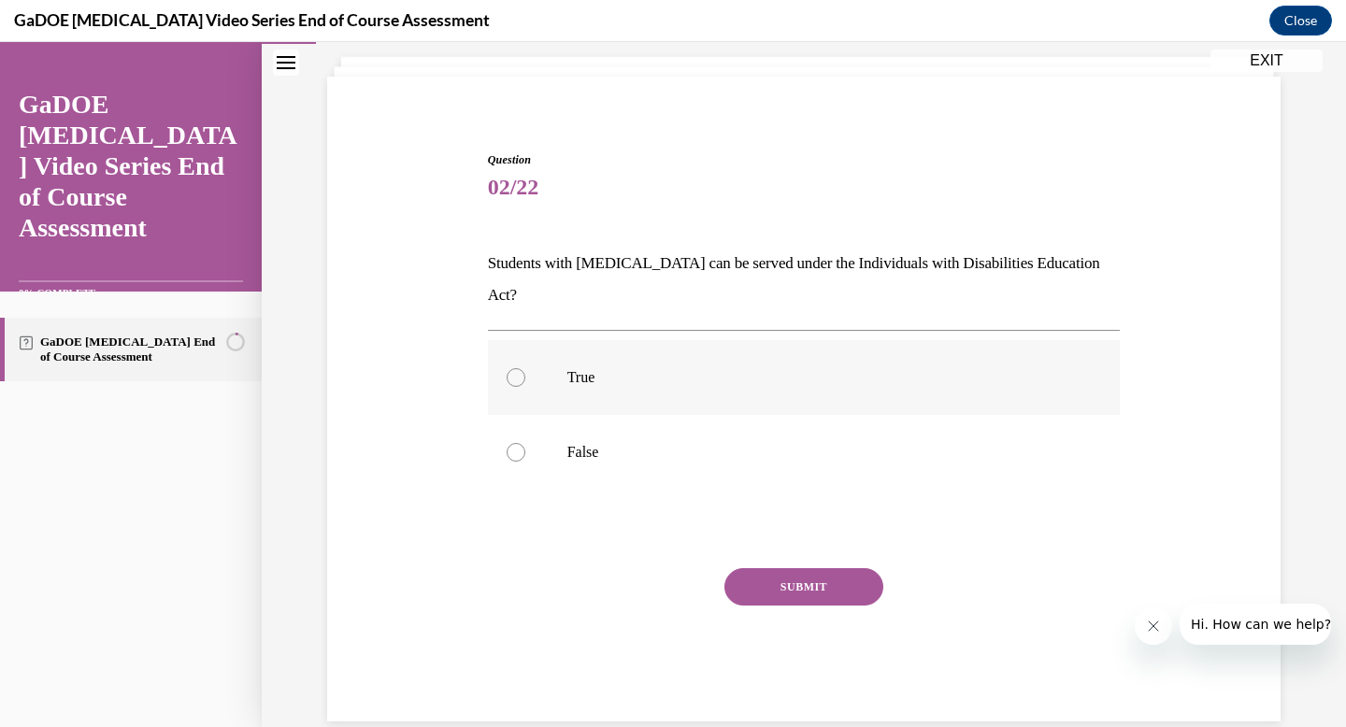
click at [515, 368] on div at bounding box center [516, 377] width 19 height 19
click at [515, 368] on input "True" at bounding box center [516, 377] width 19 height 19
radio input "true"
click at [793, 568] on button "SUBMIT" at bounding box center [803, 586] width 159 height 37
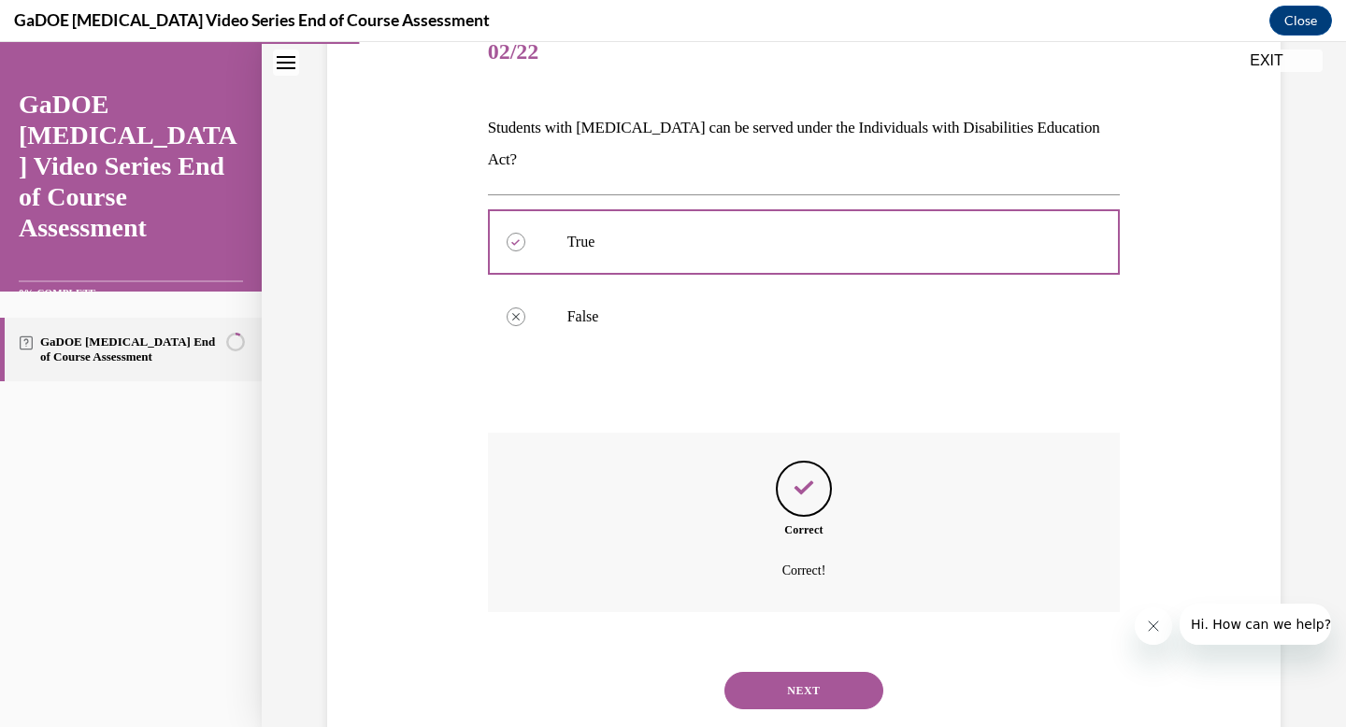
scroll to position [260, 0]
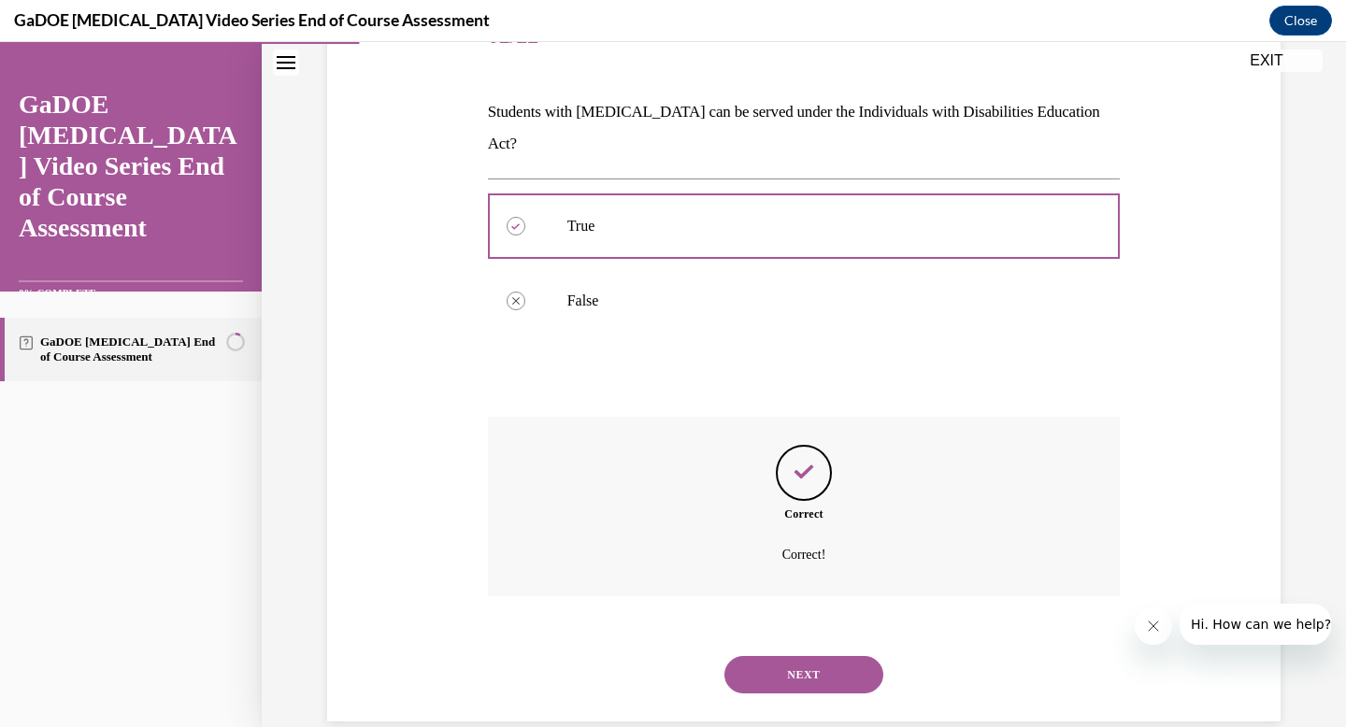
click at [788, 656] on button "NEXT" at bounding box center [803, 674] width 159 height 37
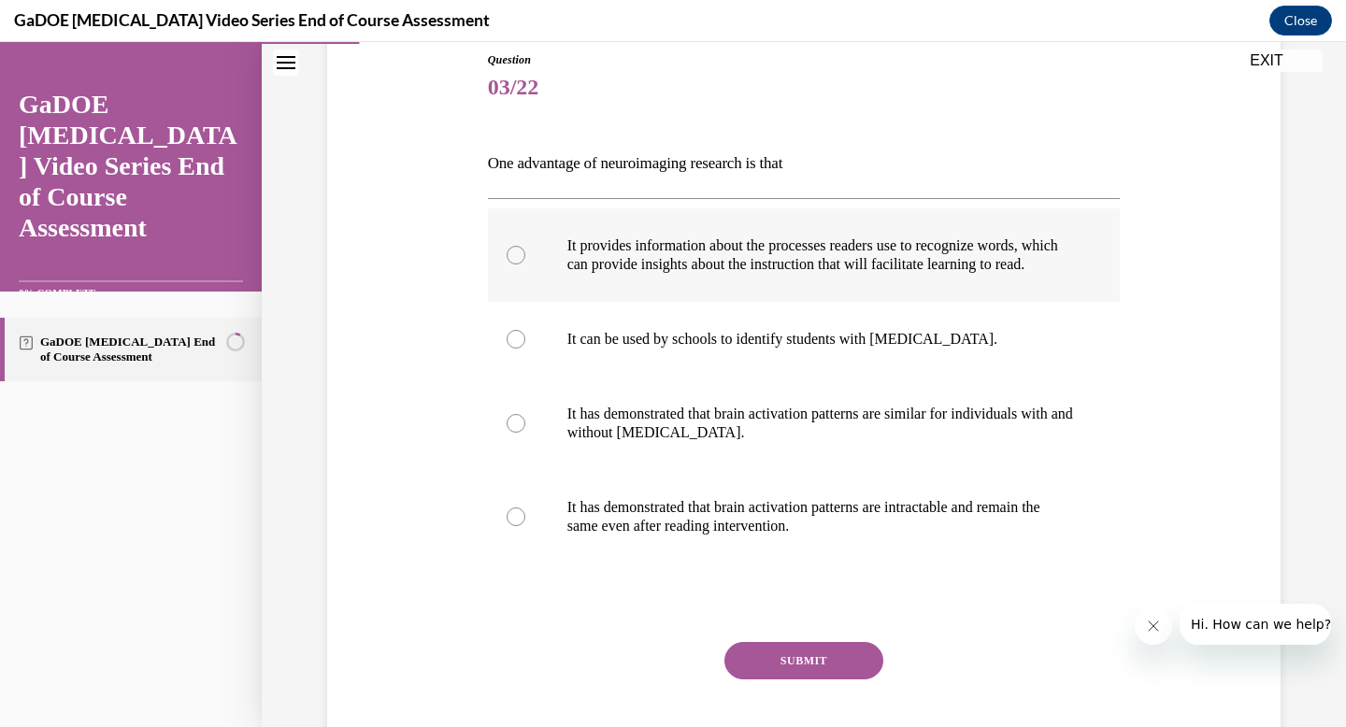
click at [637, 229] on label "It provides information about the processes readers use to recognize words, whi…" at bounding box center [804, 254] width 633 height 93
click at [525, 246] on input "It provides information about the processes readers use to recognize words, whi…" at bounding box center [516, 255] width 19 height 19
radio input "true"
click at [751, 676] on button "SUBMIT" at bounding box center [803, 660] width 159 height 37
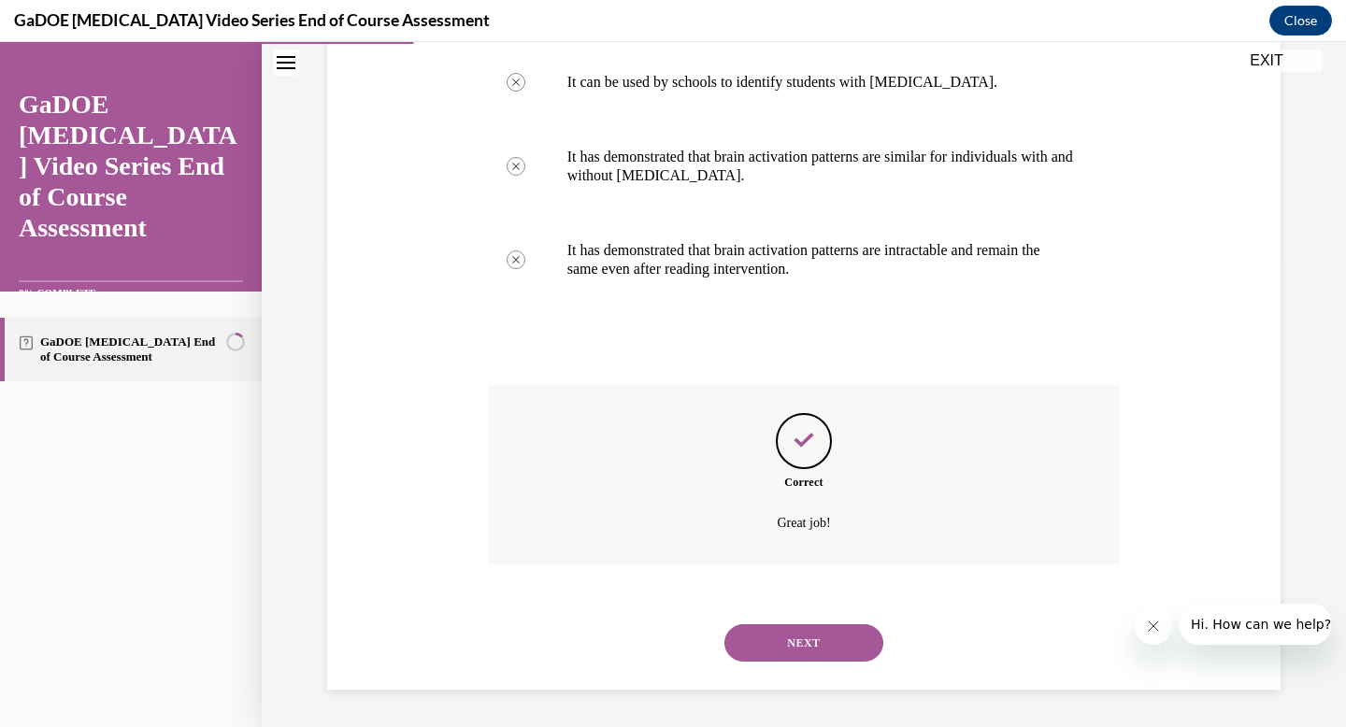
scroll to position [484, 0]
click at [810, 648] on button "NEXT" at bounding box center [803, 642] width 159 height 37
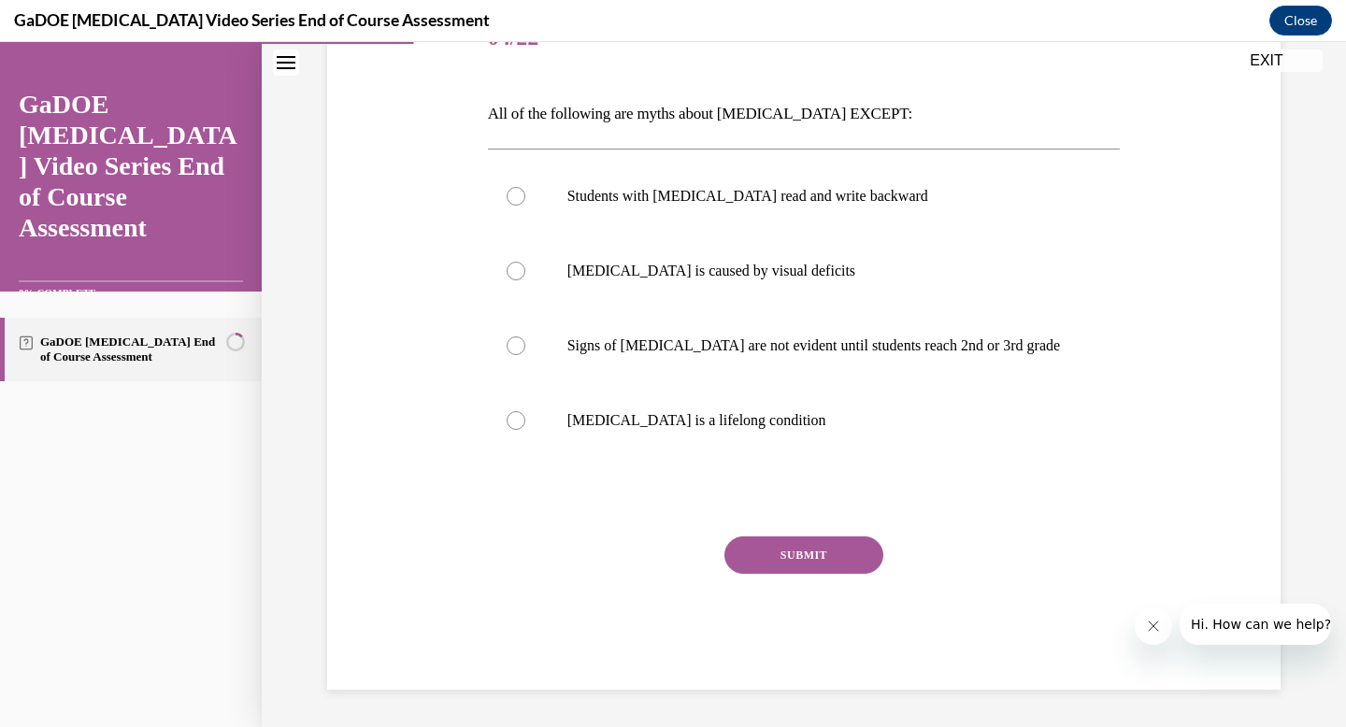
scroll to position [207, 0]
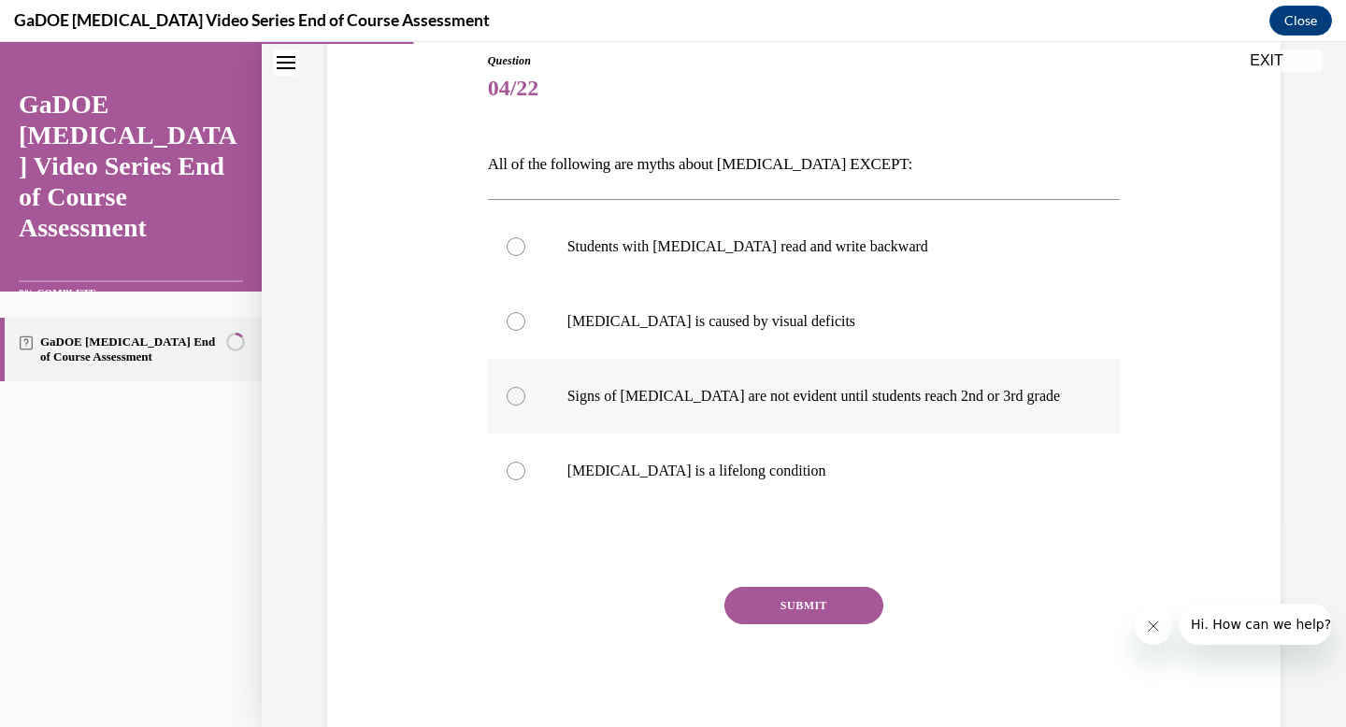
click at [676, 384] on label "Signs of dyslexia are not evident until students reach 2nd or 3rd grade" at bounding box center [804, 396] width 633 height 75
click at [525, 387] on input "Signs of dyslexia are not evident until students reach 2nd or 3rd grade" at bounding box center [516, 396] width 19 height 19
radio input "true"
click at [808, 615] on button "SUBMIT" at bounding box center [803, 605] width 159 height 37
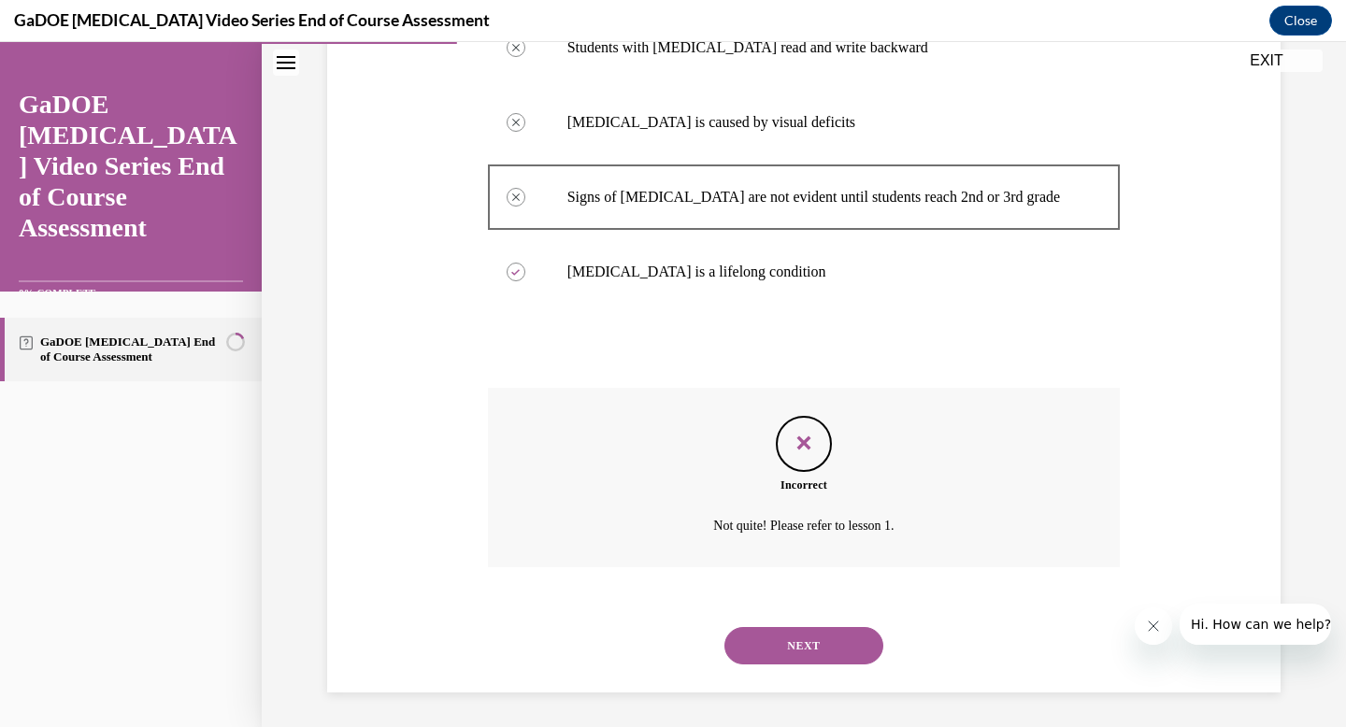
scroll to position [409, 0]
click at [812, 646] on button "NEXT" at bounding box center [803, 642] width 159 height 37
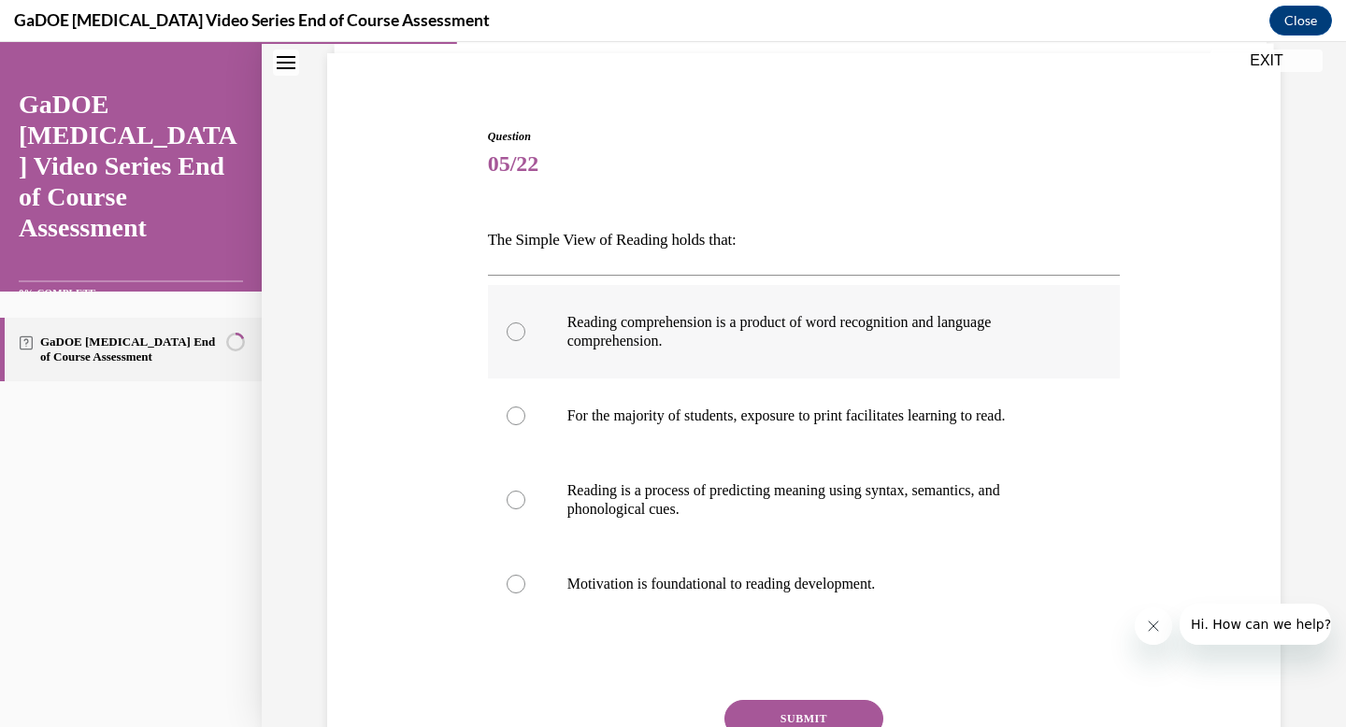
scroll to position [137, 0]
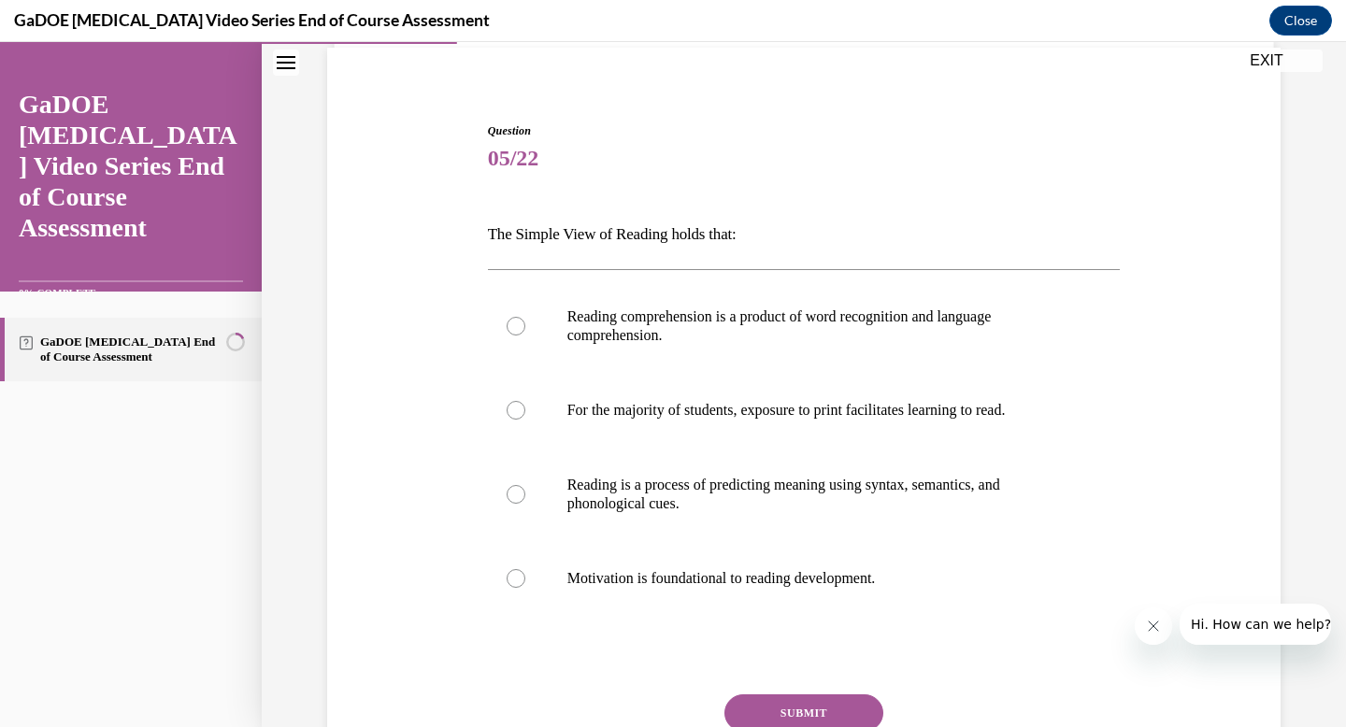
click at [1248, 58] on button "EXIT" at bounding box center [1266, 61] width 112 height 22
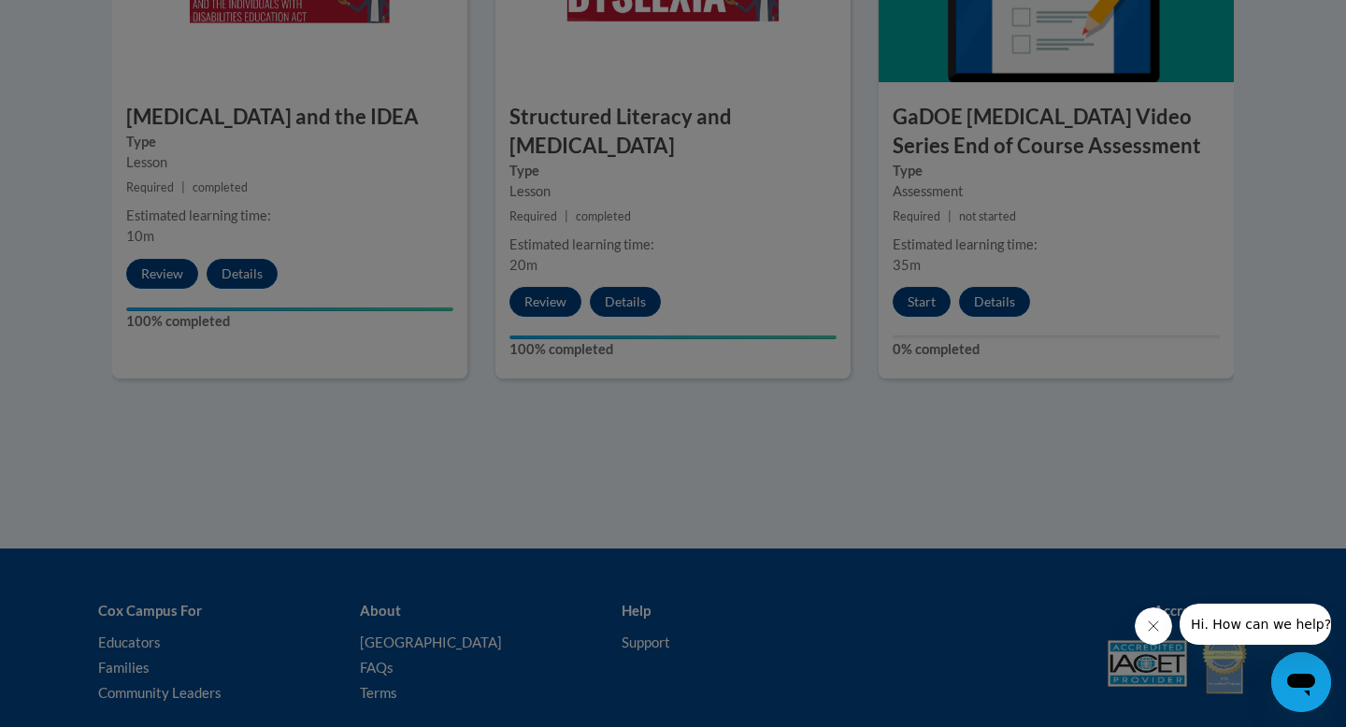
scroll to position [1377, 0]
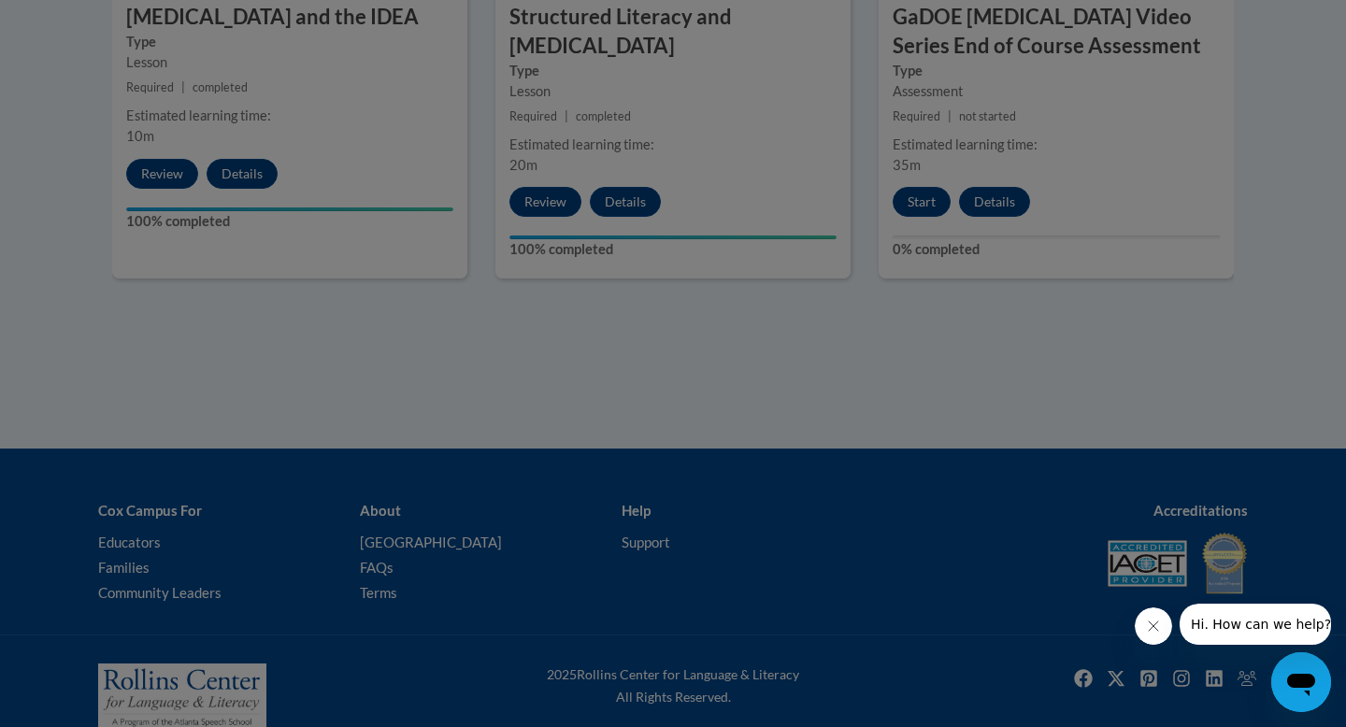
click at [1027, 213] on div at bounding box center [673, 363] width 1346 height 727
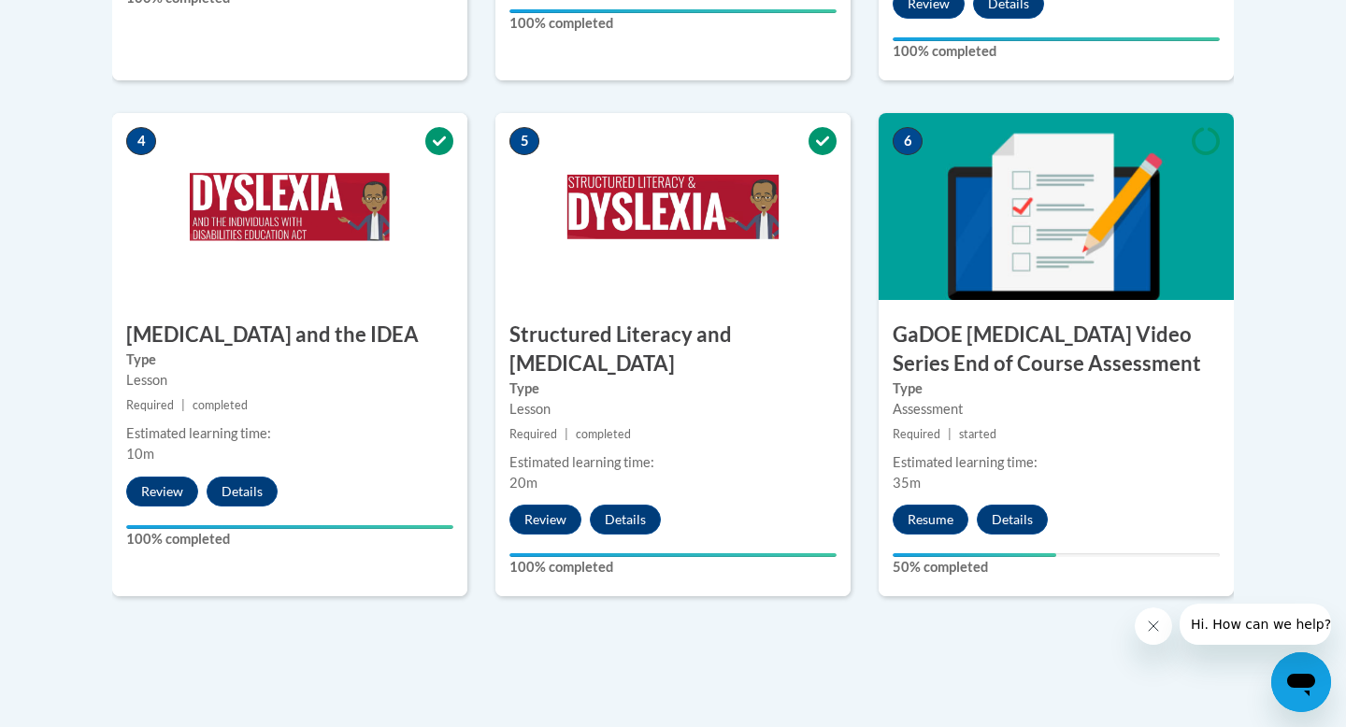
scroll to position [1057, 0]
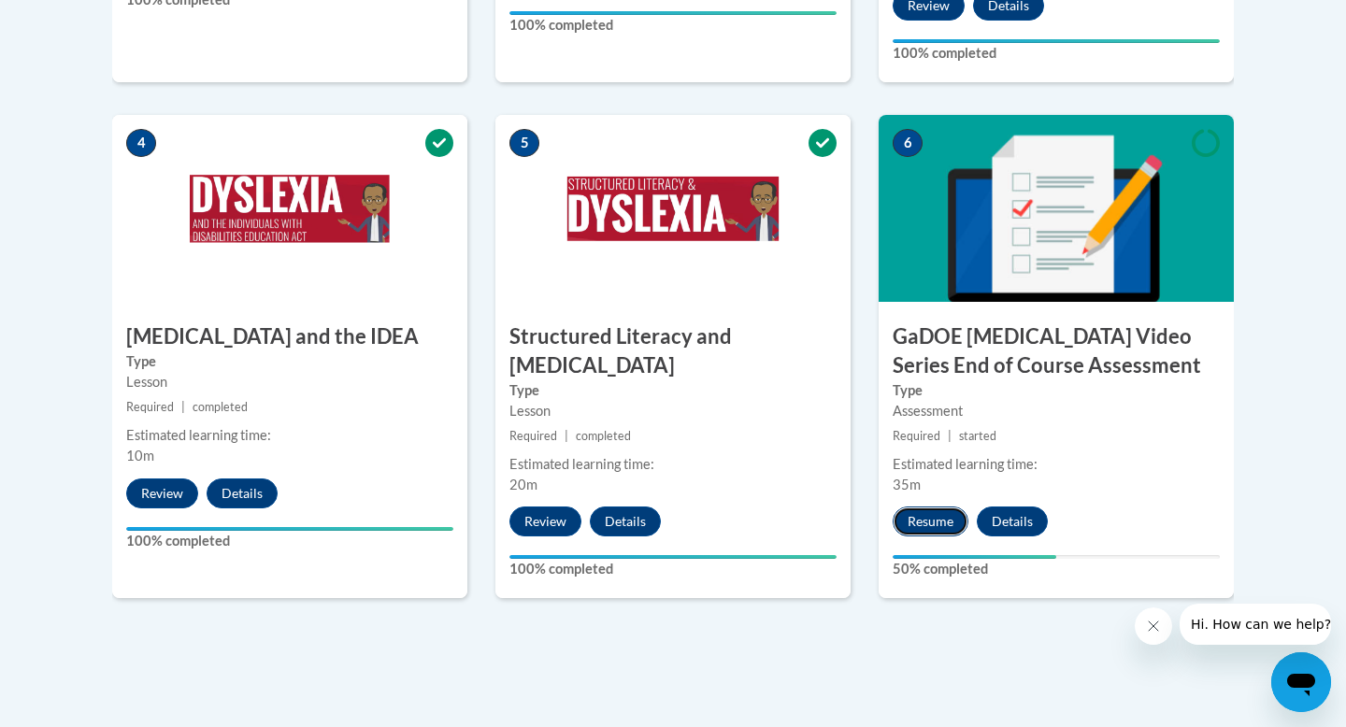
click at [941, 507] on button "Resume" at bounding box center [931, 522] width 76 height 30
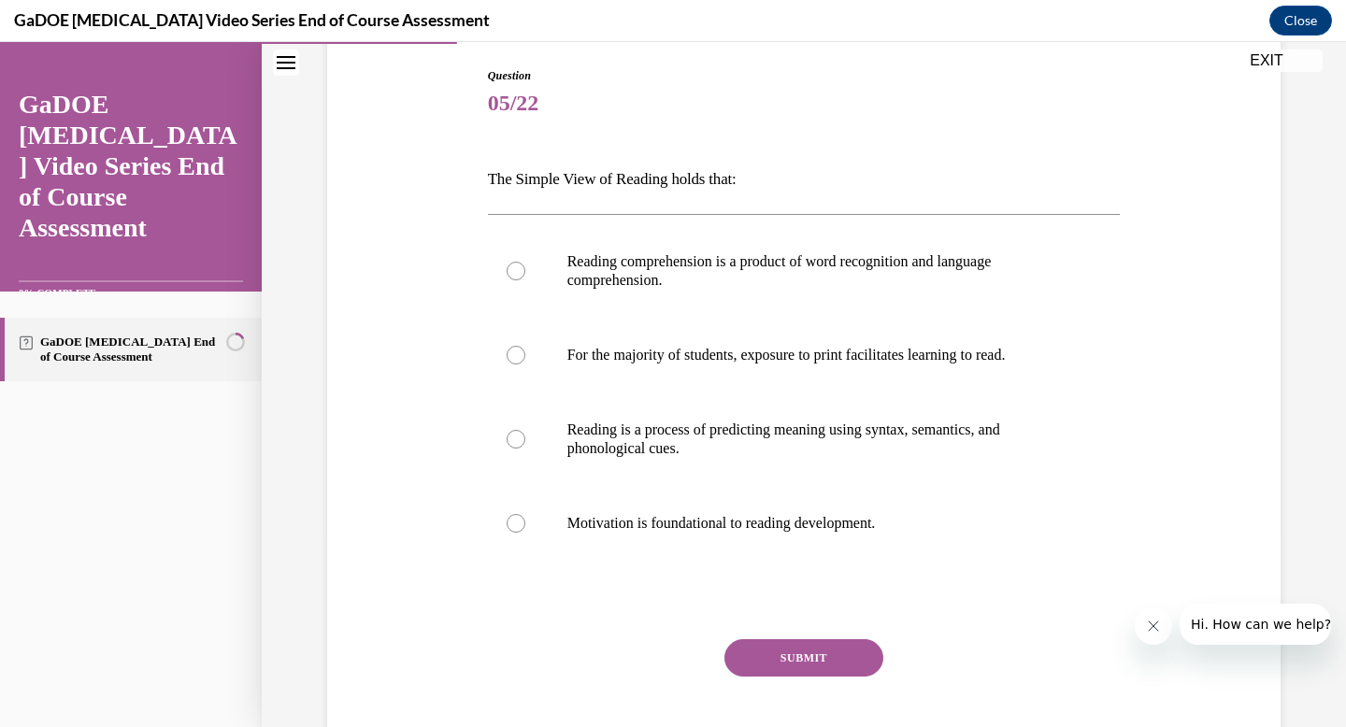
scroll to position [194, 0]
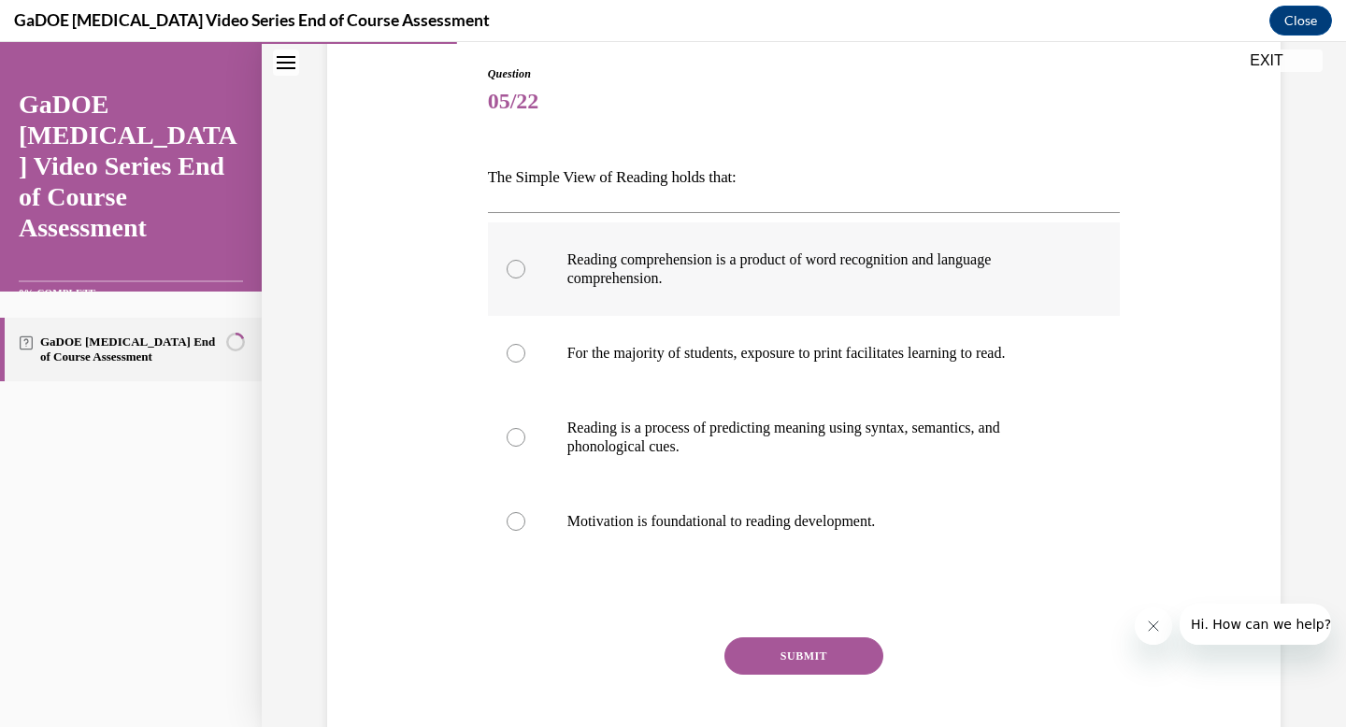
click at [583, 285] on p "Reading comprehension is a product of word recognition and language comprehensi…" at bounding box center [820, 268] width 507 height 37
click at [525, 279] on input "Reading comprehension is a product of word recognition and language comprehensi…" at bounding box center [516, 269] width 19 height 19
radio input "true"
click at [801, 655] on button "SUBMIT" at bounding box center [803, 655] width 159 height 37
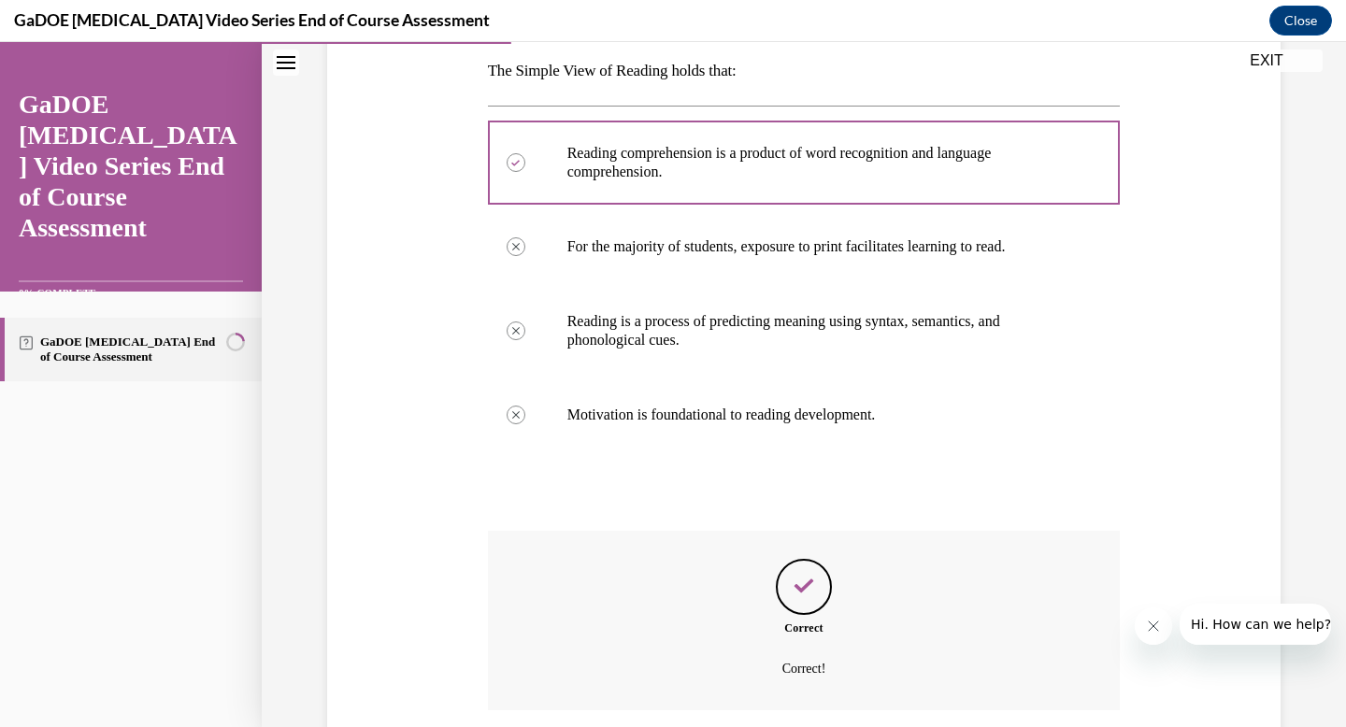
scroll to position [447, 0]
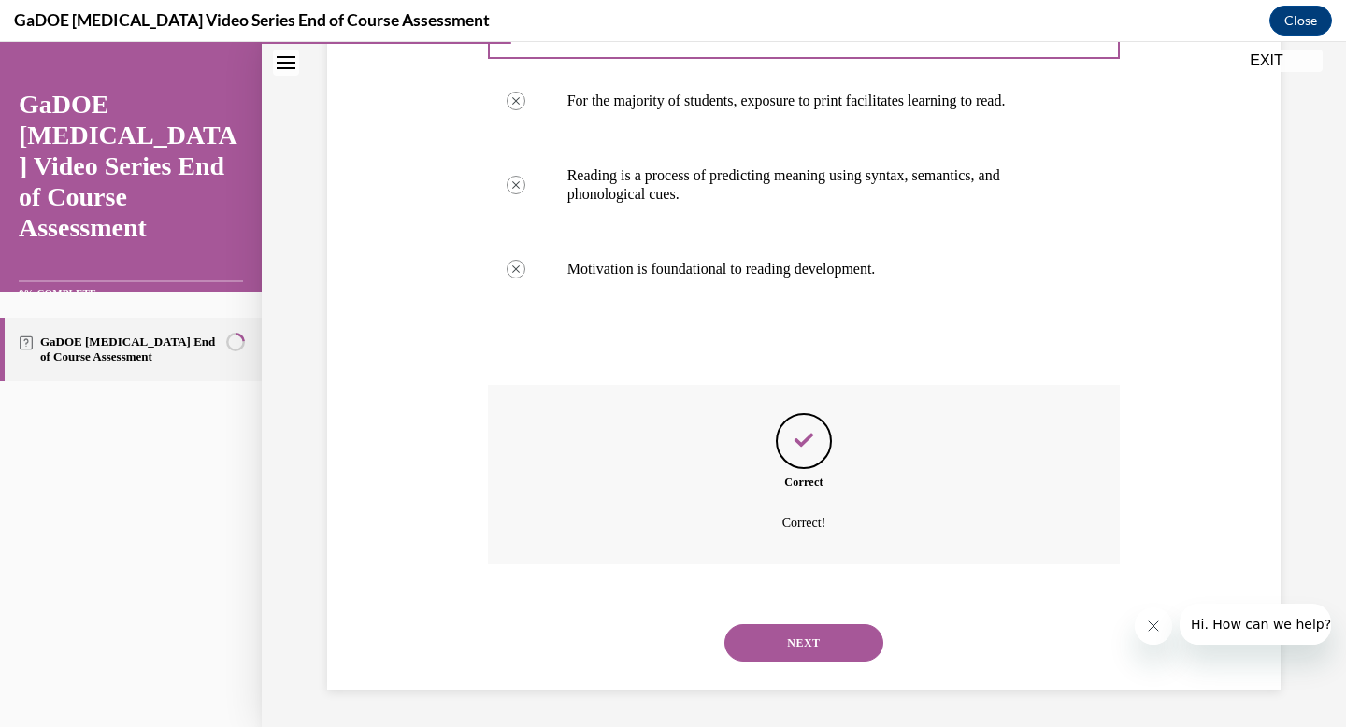
click at [796, 636] on button "NEXT" at bounding box center [803, 642] width 159 height 37
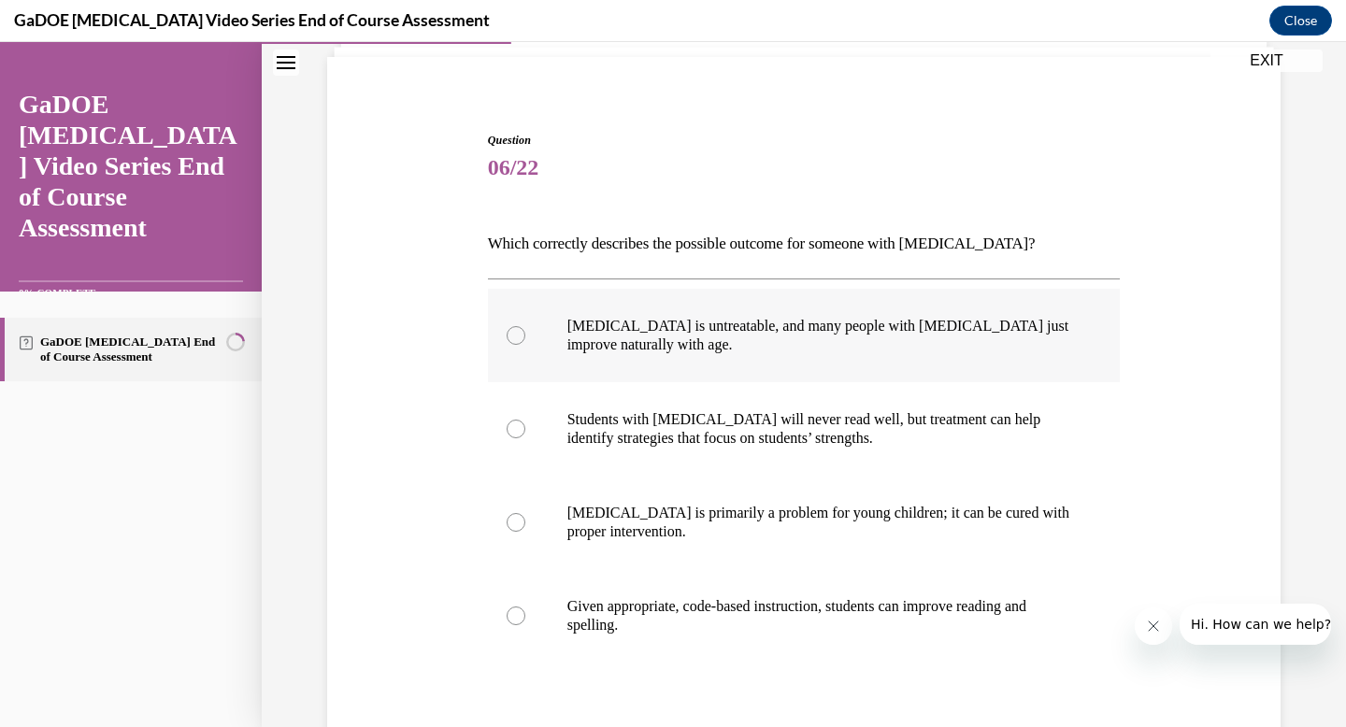
scroll to position [143, 0]
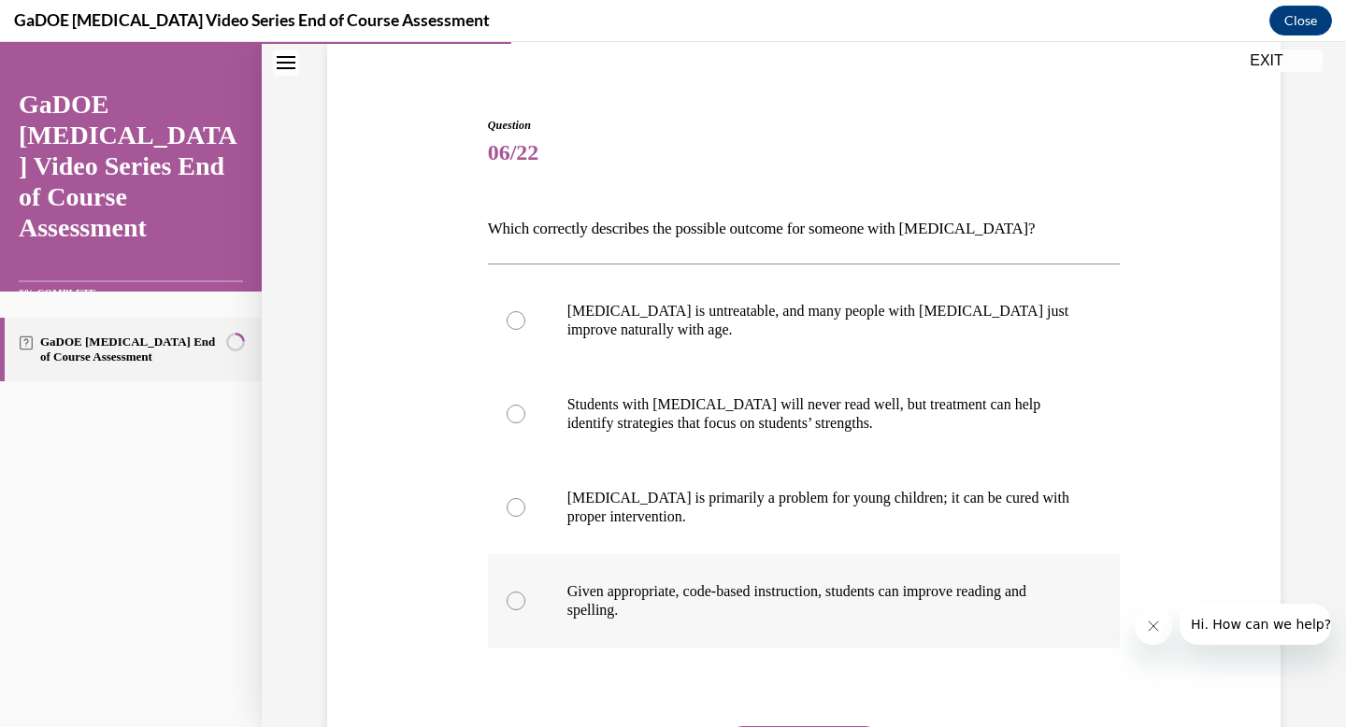
click at [648, 607] on p "Given appropriate, code-based instruction, students can improve reading and spe…" at bounding box center [820, 600] width 507 height 37
click at [525, 607] on input "Given appropriate, code-based instruction, students can improve reading and spe…" at bounding box center [516, 601] width 19 height 19
radio input "true"
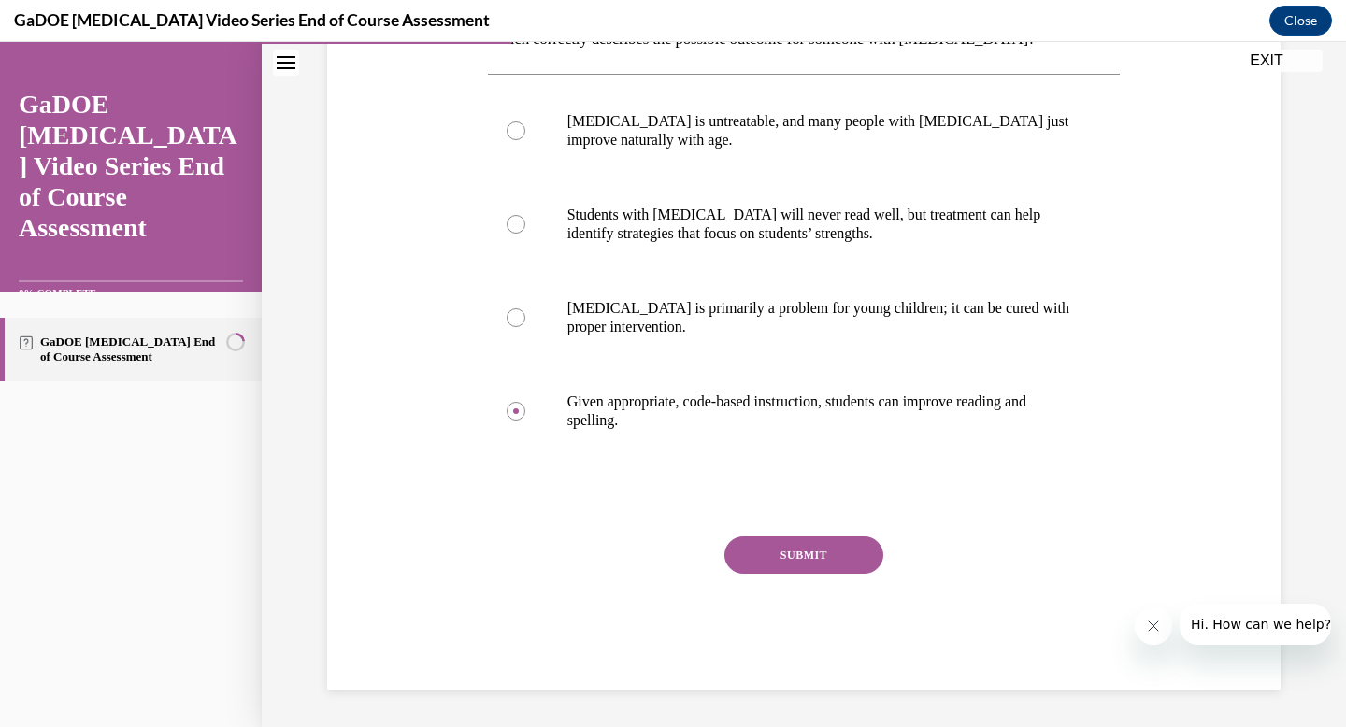
click at [772, 563] on button "SUBMIT" at bounding box center [803, 554] width 159 height 37
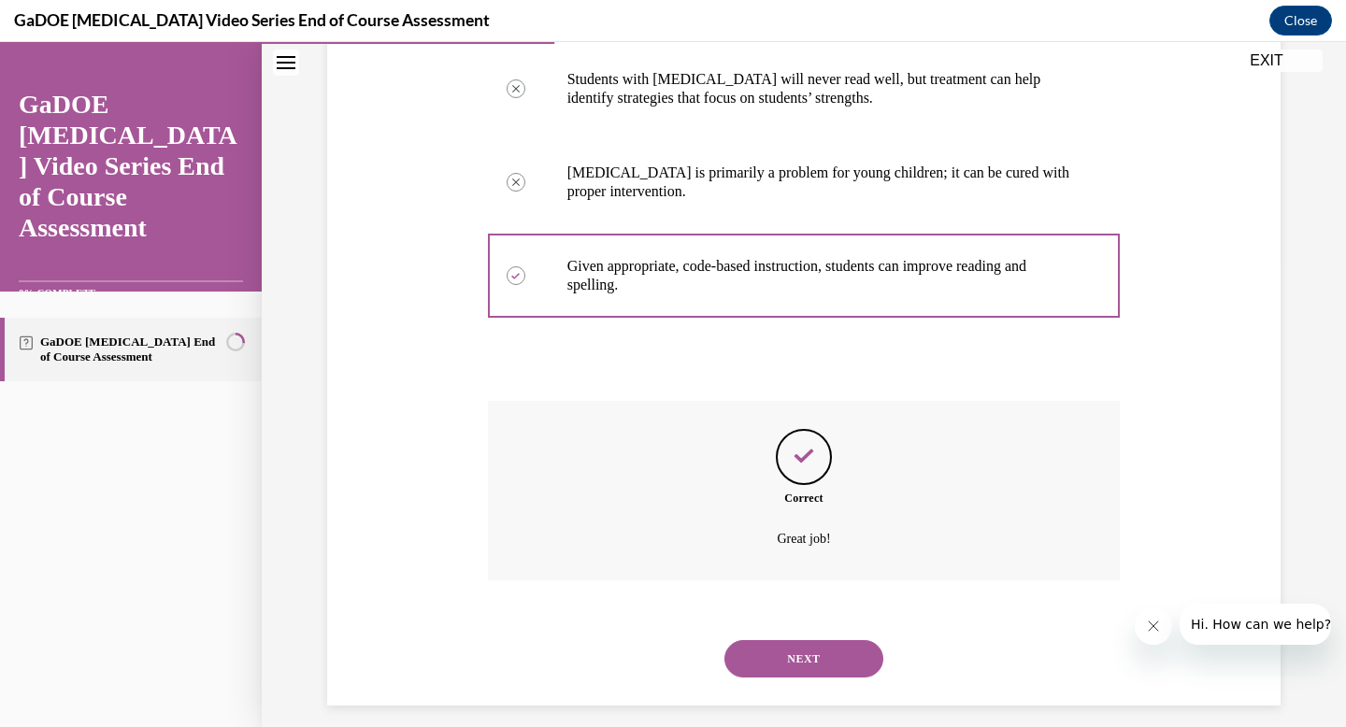
scroll to position [484, 0]
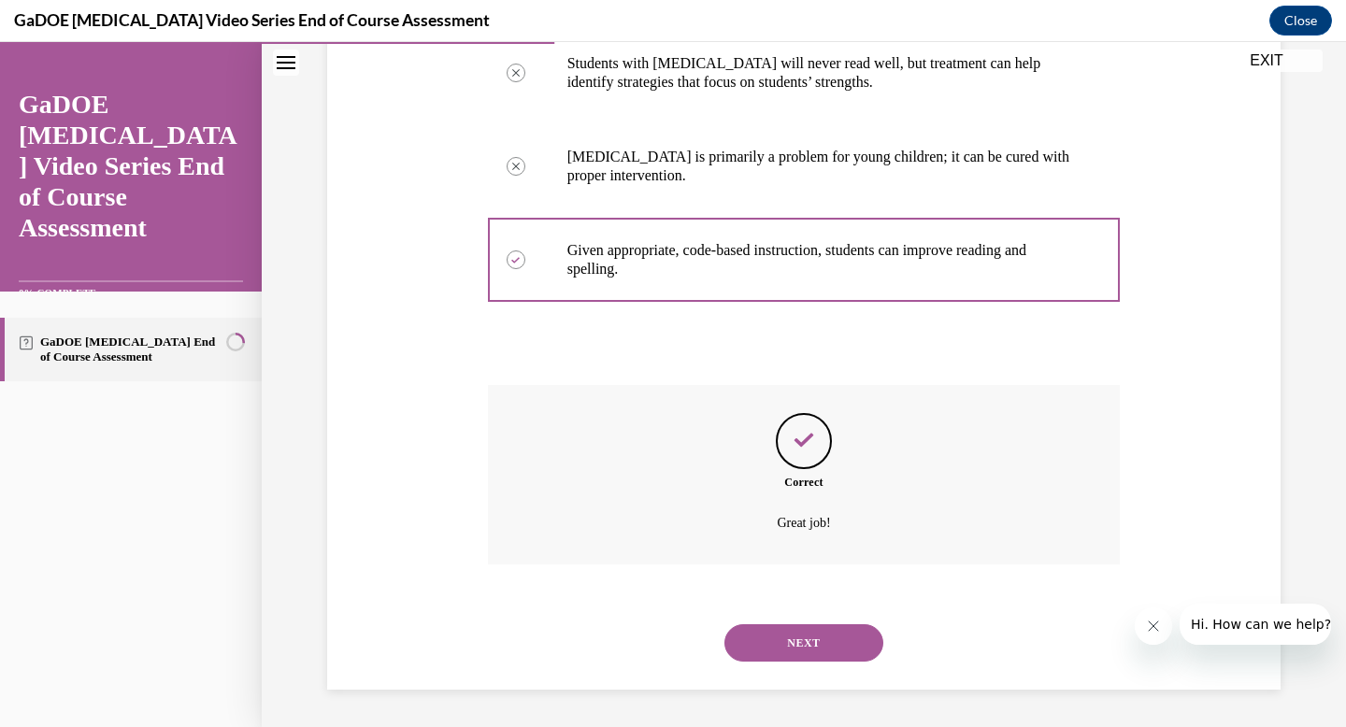
click at [807, 626] on button "NEXT" at bounding box center [803, 642] width 159 height 37
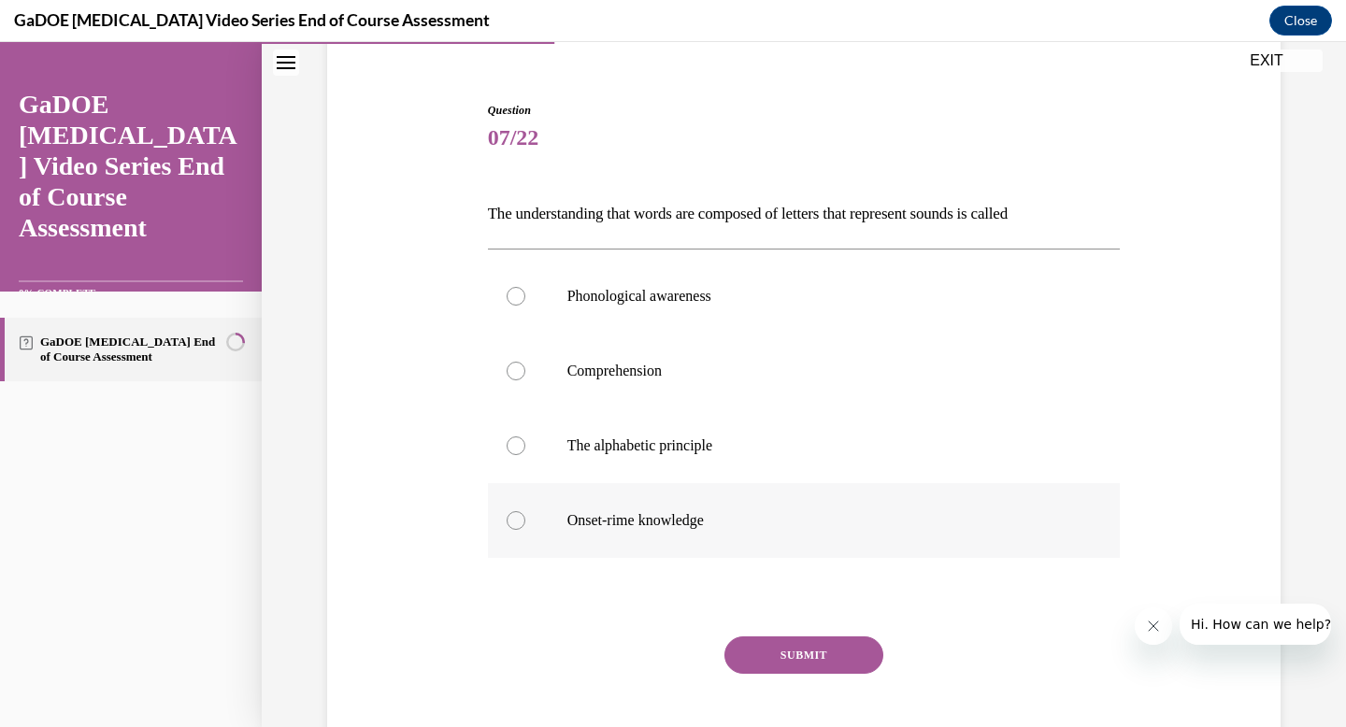
scroll to position [148, 0]
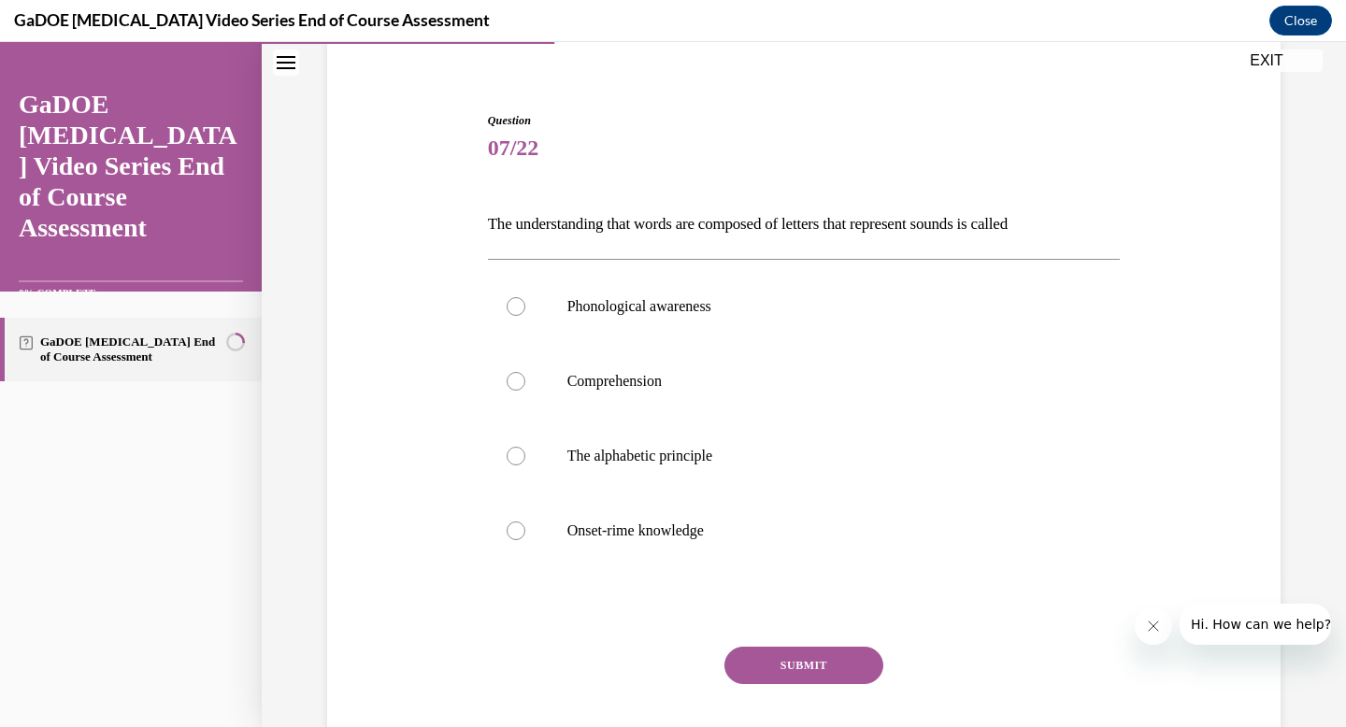
drag, startPoint x: 1045, startPoint y: 447, endPoint x: 841, endPoint y: 726, distance: 345.8
click at [1045, 452] on p "The alphabetic principle" at bounding box center [820, 456] width 507 height 19
click at [525, 452] on input "The alphabetic principle" at bounding box center [516, 456] width 19 height 19
radio input "true"
click at [723, 188] on div "Question 07/22 The understanding that words are composed of letters that repres…" at bounding box center [804, 456] width 633 height 688
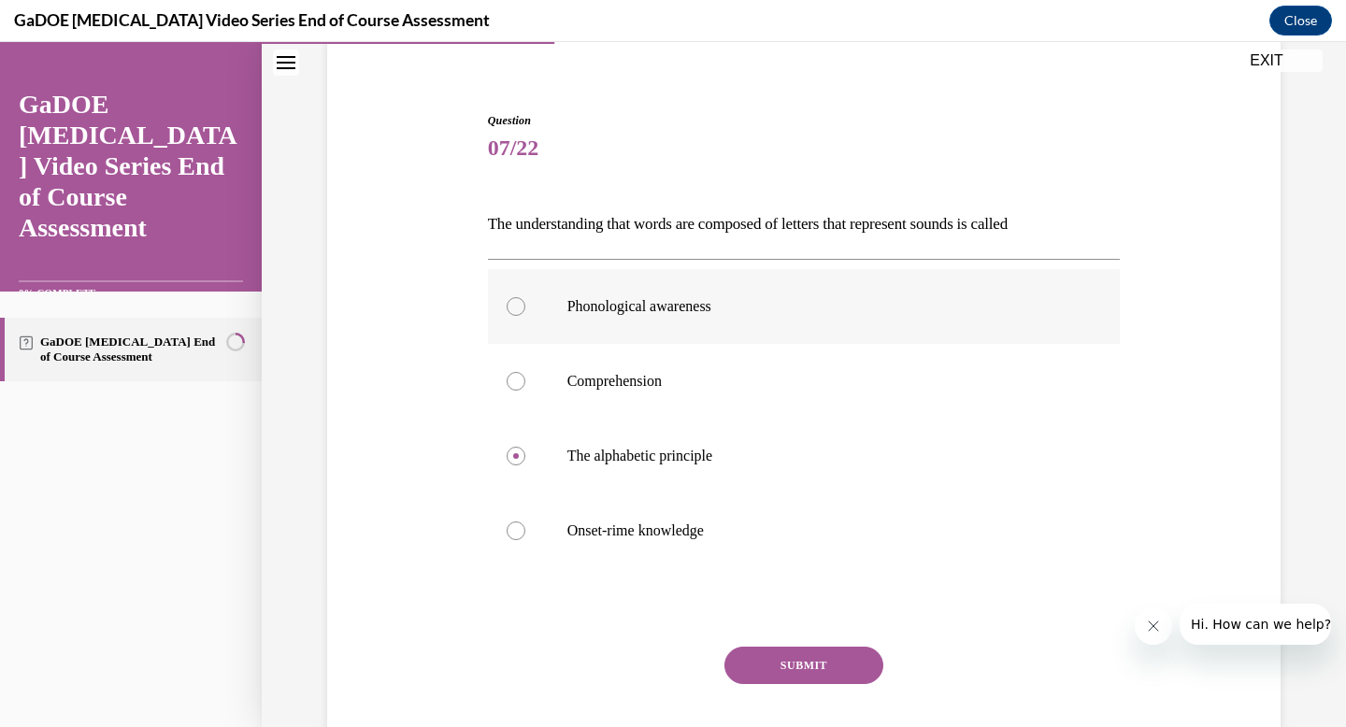
click at [683, 309] on p "Phonological awareness" at bounding box center [820, 306] width 507 height 19
click at [525, 309] on input "Phonological awareness" at bounding box center [516, 306] width 19 height 19
radio input "true"
click at [576, 468] on label "The alphabetic principle" at bounding box center [804, 456] width 633 height 75
click at [525, 465] on input "The alphabetic principle" at bounding box center [516, 456] width 19 height 19
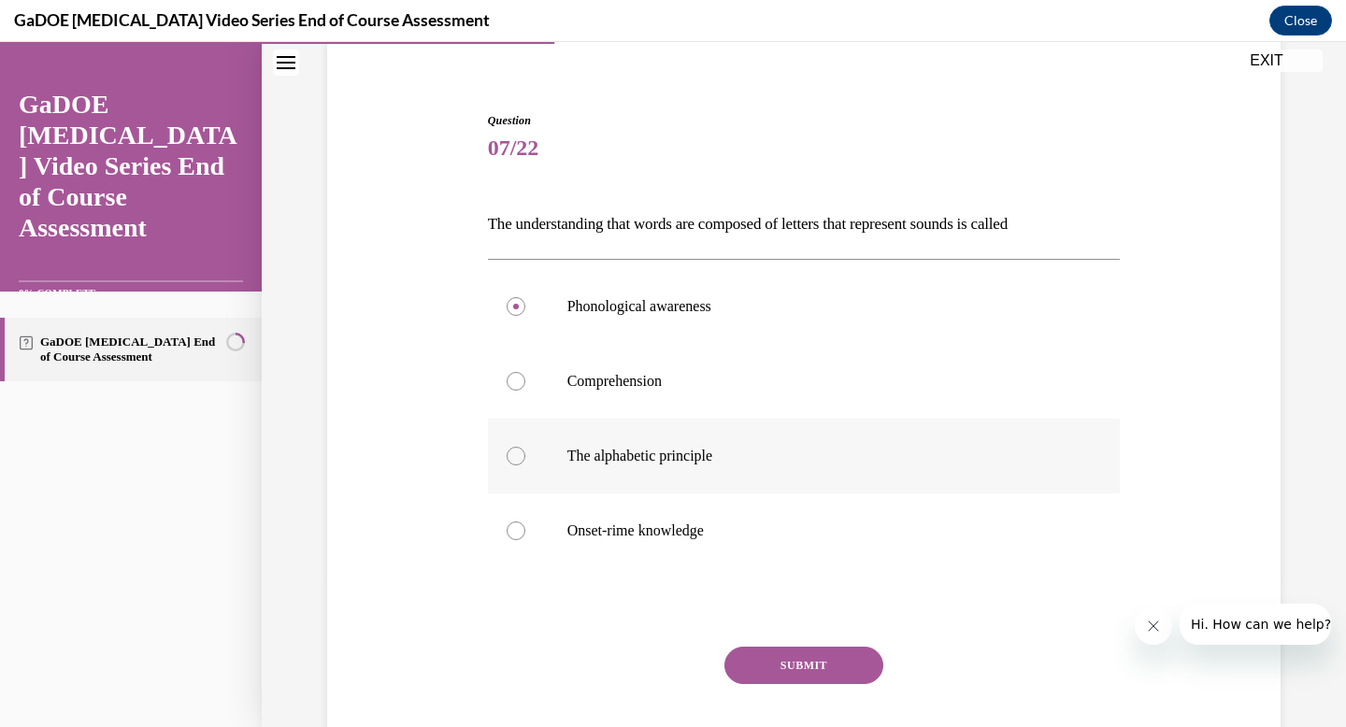
radio input "true"
click at [770, 660] on button "SUBMIT" at bounding box center [803, 665] width 159 height 37
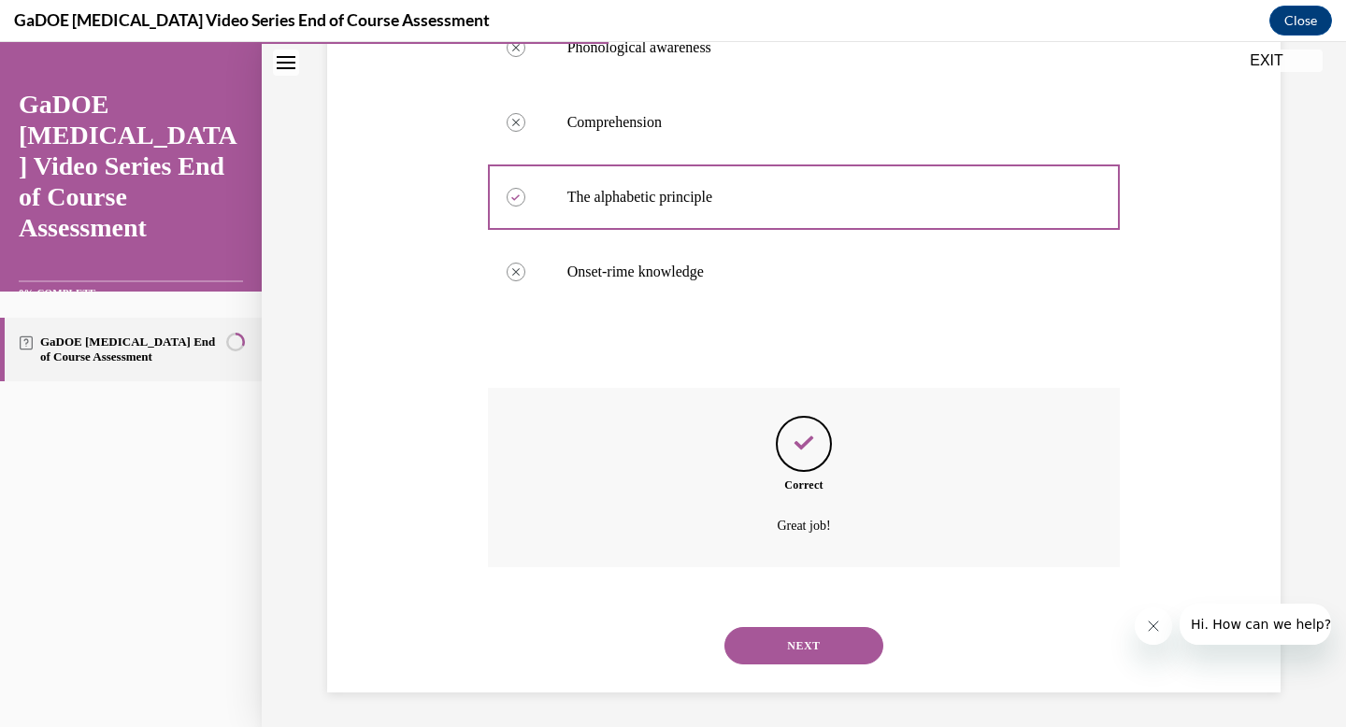
scroll to position [409, 0]
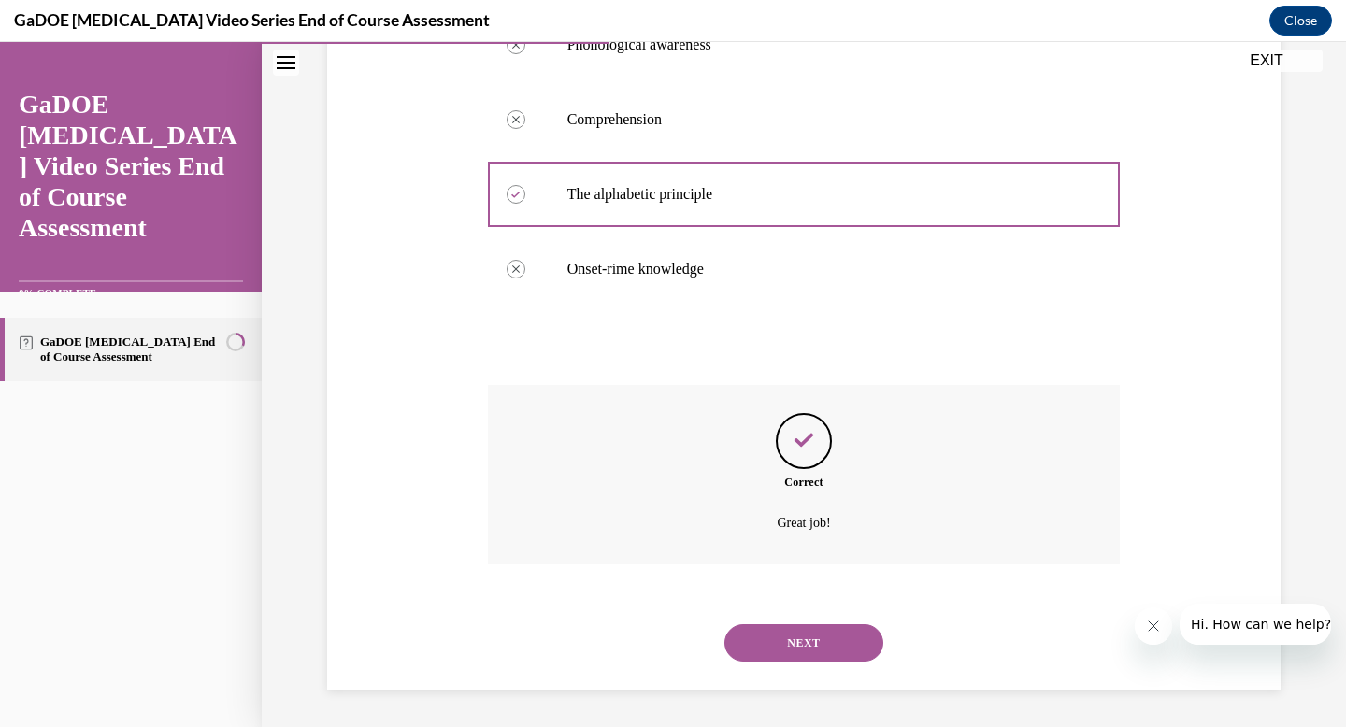
click at [775, 645] on button "NEXT" at bounding box center [803, 642] width 159 height 37
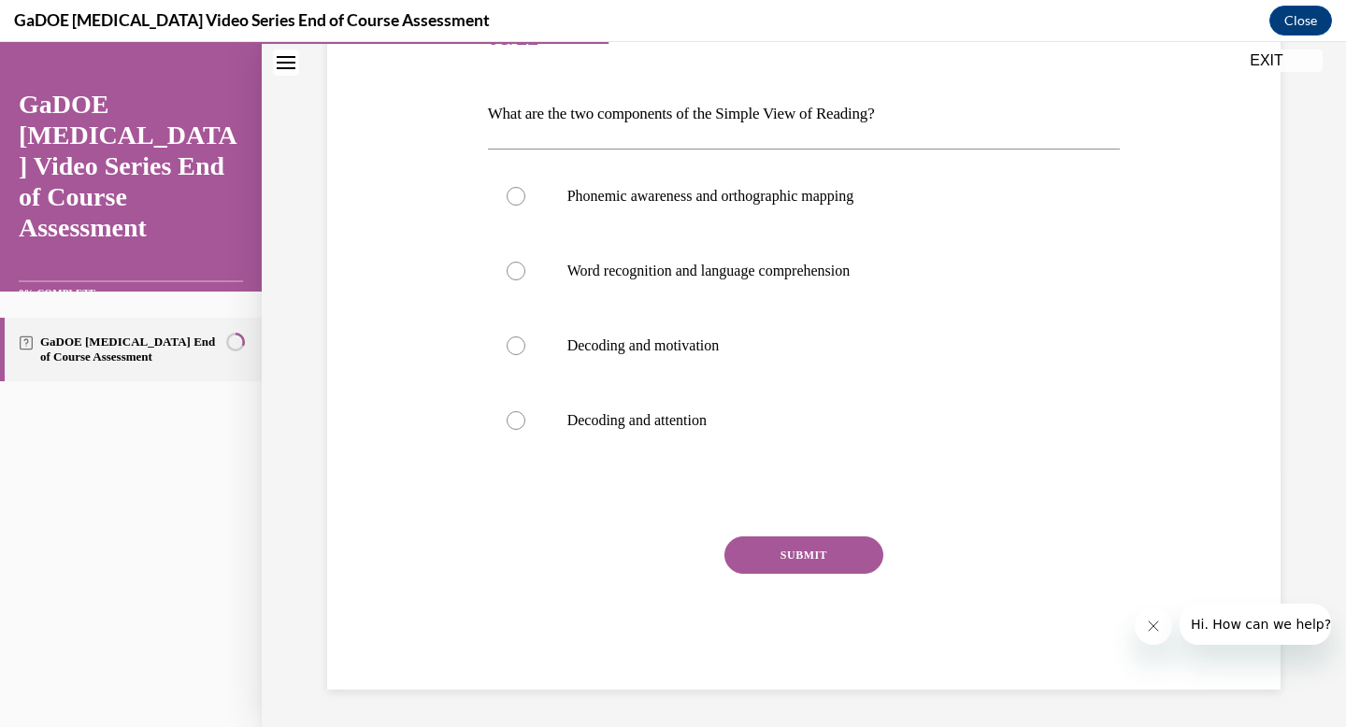
scroll to position [207, 0]
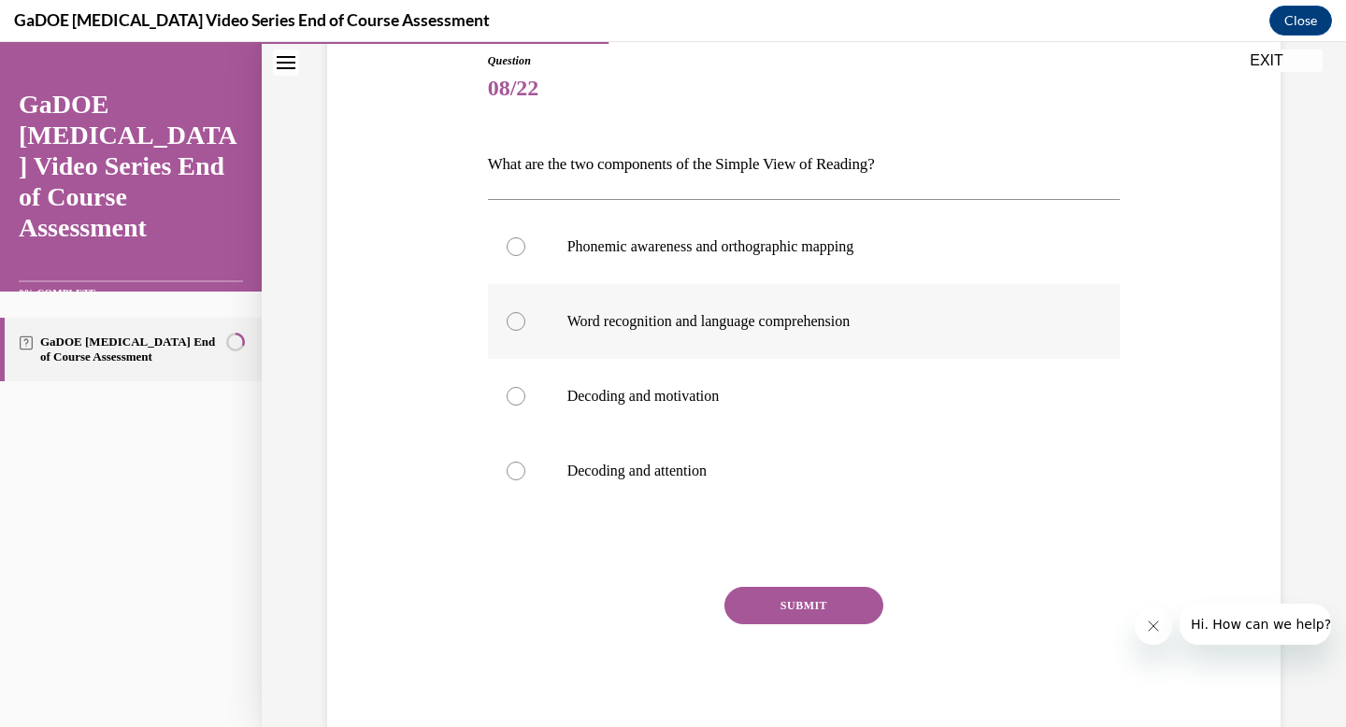
click at [814, 329] on p "Word recognition and language comprehension" at bounding box center [820, 321] width 507 height 19
click at [525, 329] on input "Word recognition and language comprehension" at bounding box center [516, 321] width 19 height 19
radio input "true"
click at [781, 603] on button "SUBMIT" at bounding box center [803, 605] width 159 height 37
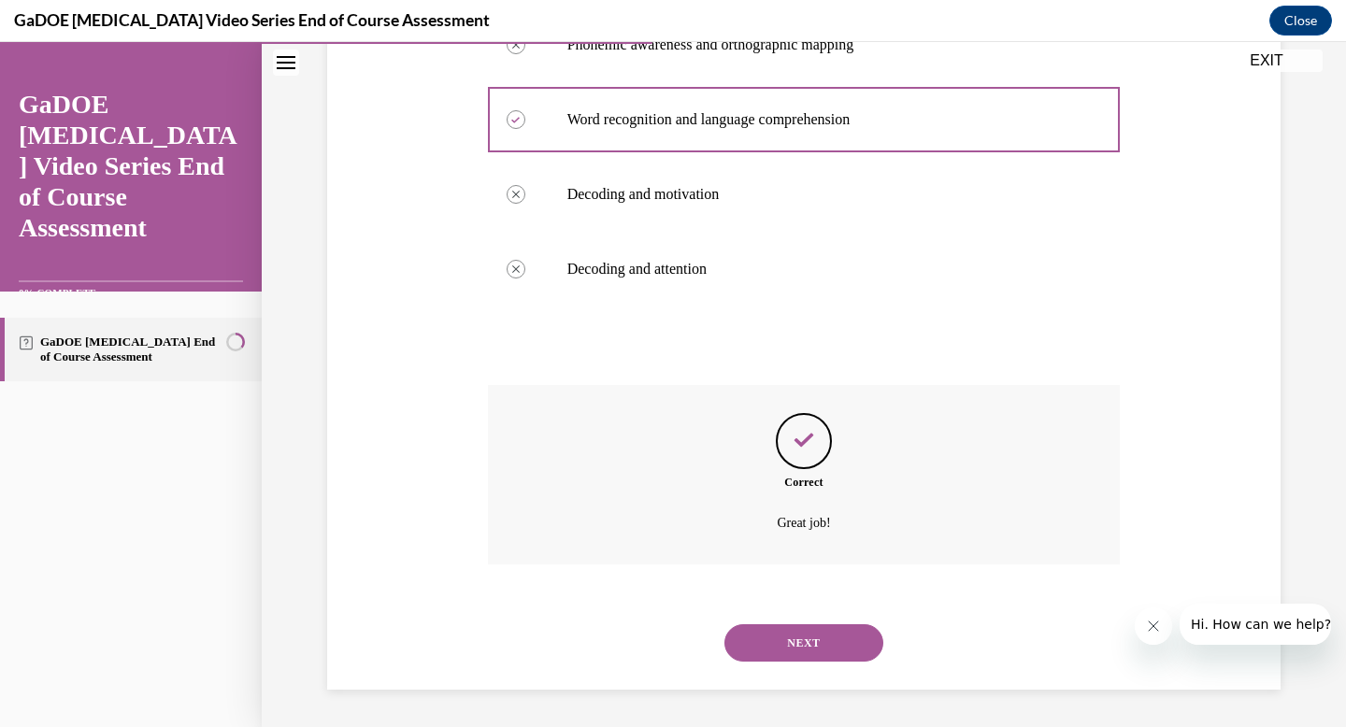
click at [791, 635] on button "NEXT" at bounding box center [803, 642] width 159 height 37
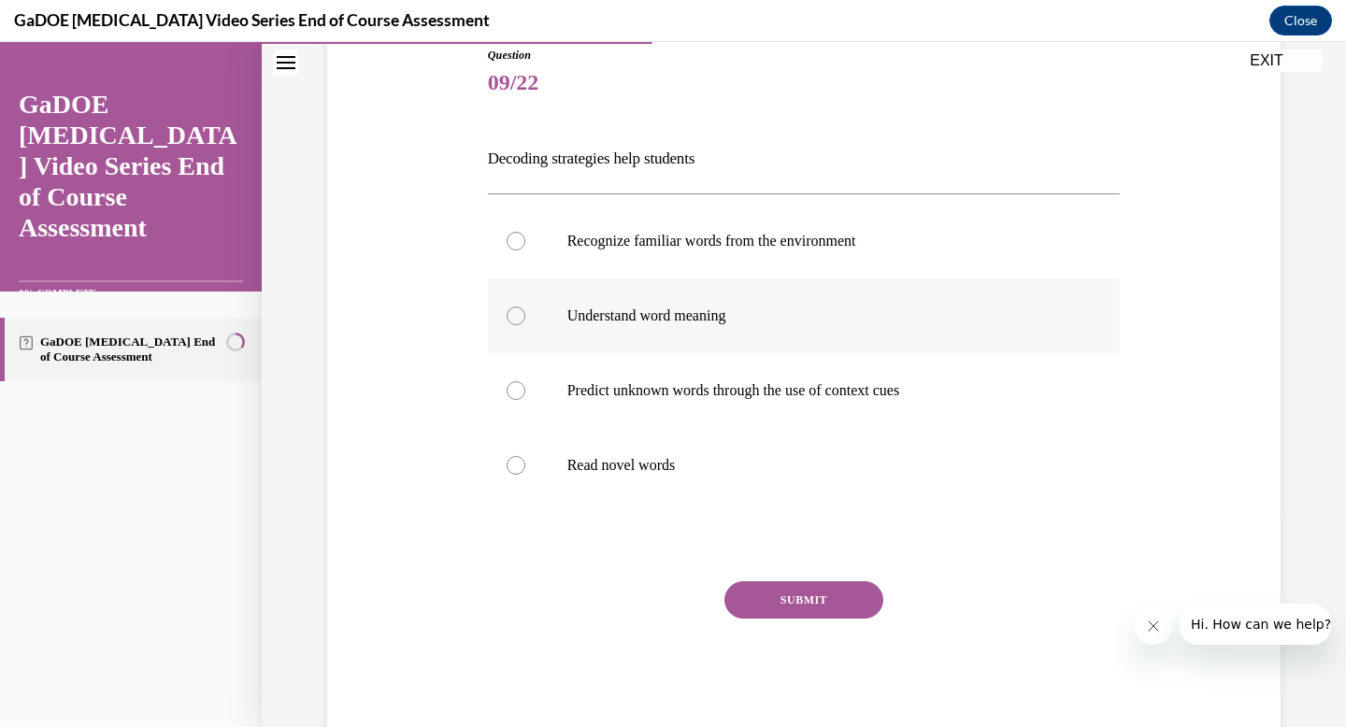
scroll to position [125, 0]
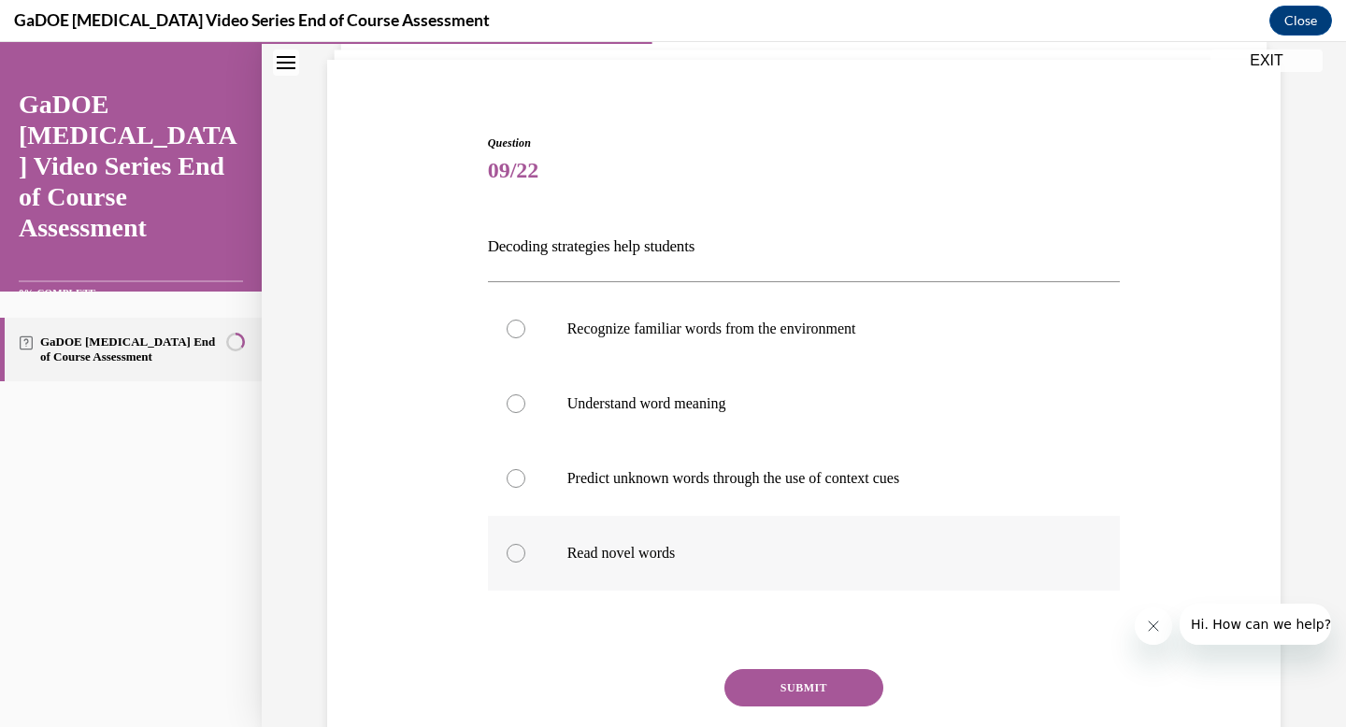
click at [673, 544] on p "Read novel words" at bounding box center [820, 553] width 507 height 19
click at [525, 544] on input "Read novel words" at bounding box center [516, 553] width 19 height 19
radio input "true"
click at [766, 688] on button "SUBMIT" at bounding box center [803, 687] width 159 height 37
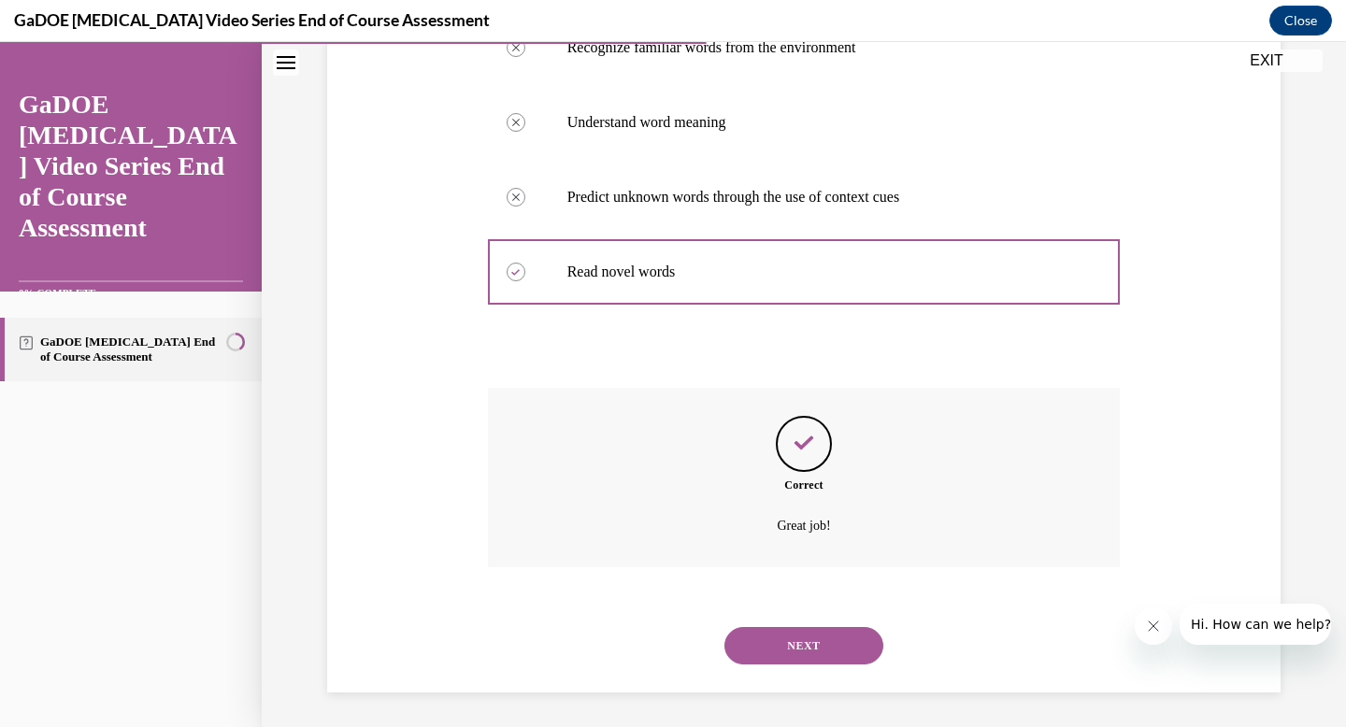
scroll to position [409, 0]
click at [841, 664] on div "NEXT" at bounding box center [804, 643] width 633 height 75
click at [842, 638] on button "NEXT" at bounding box center [803, 642] width 159 height 37
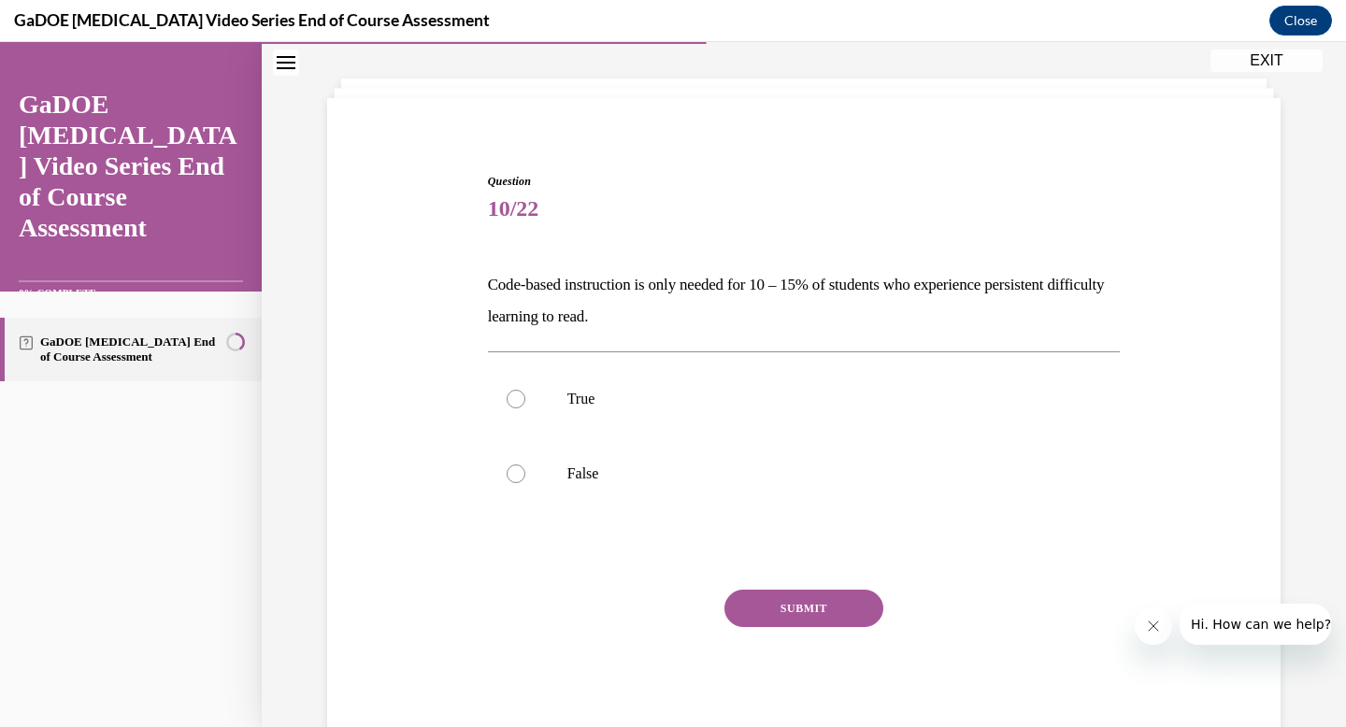
scroll to position [74, 0]
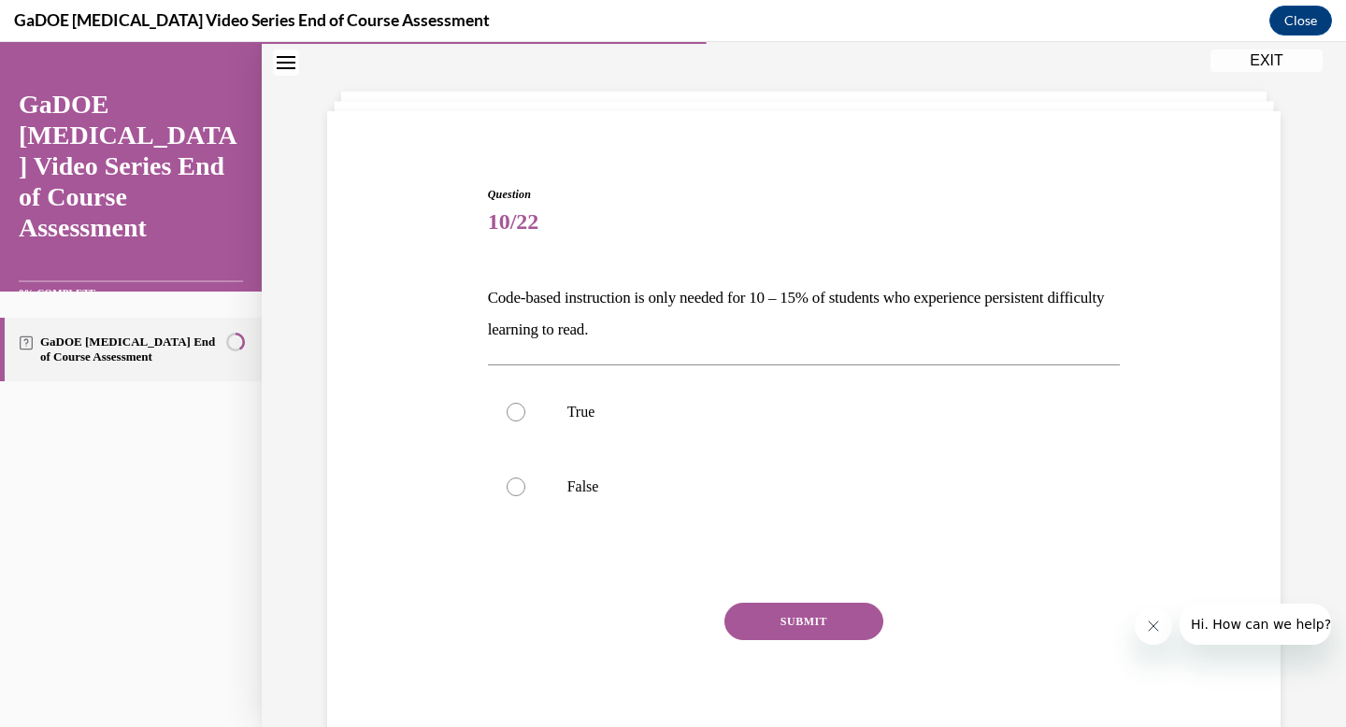
drag, startPoint x: 490, startPoint y: 296, endPoint x: 711, endPoint y: 337, distance: 225.3
click at [712, 337] on p "Code-based instruction is only needed for 10 – 15% of students who experience p…" at bounding box center [804, 314] width 633 height 64
copy p "Code-based instruction is only needed for 10 – 15% of students who experience p…"
click at [532, 496] on label "False" at bounding box center [804, 487] width 633 height 75
click at [525, 496] on input "False" at bounding box center [516, 487] width 19 height 19
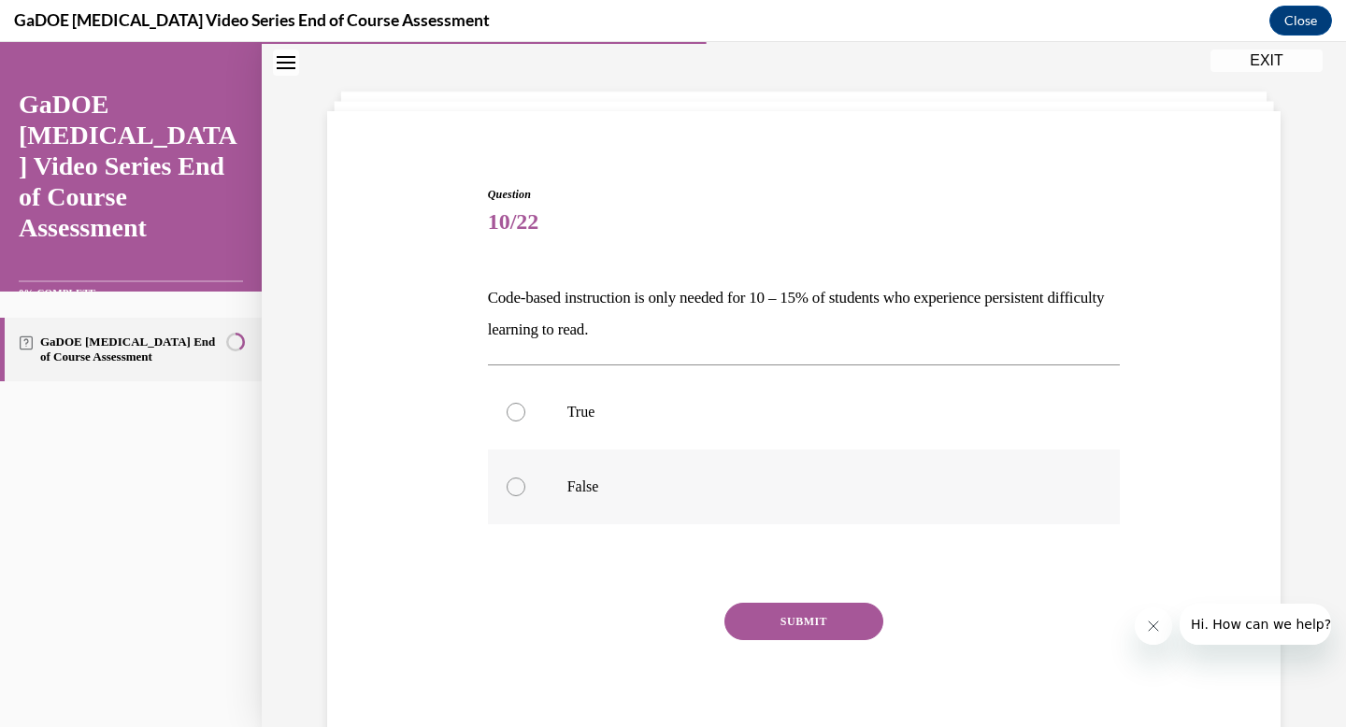
radio input "true"
click at [811, 628] on button "SUBMIT" at bounding box center [803, 621] width 159 height 37
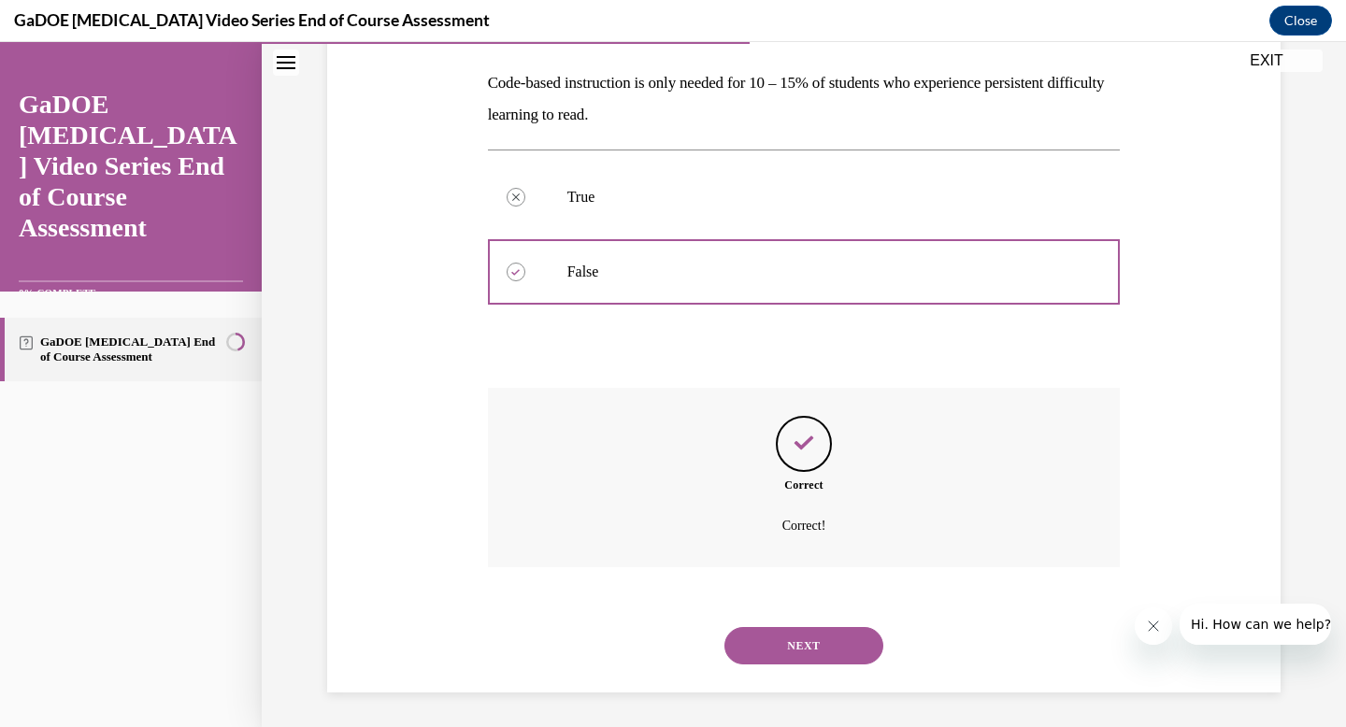
scroll to position [292, 0]
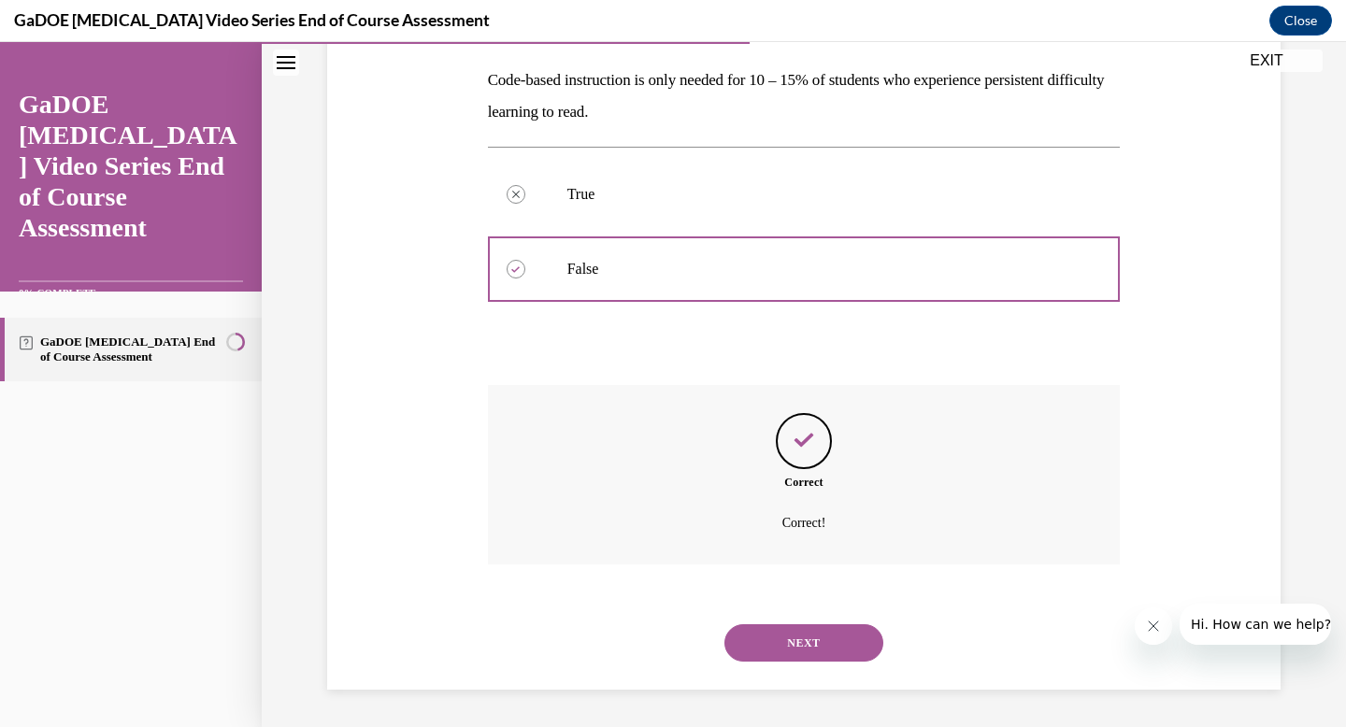
click at [795, 648] on button "NEXT" at bounding box center [803, 642] width 159 height 37
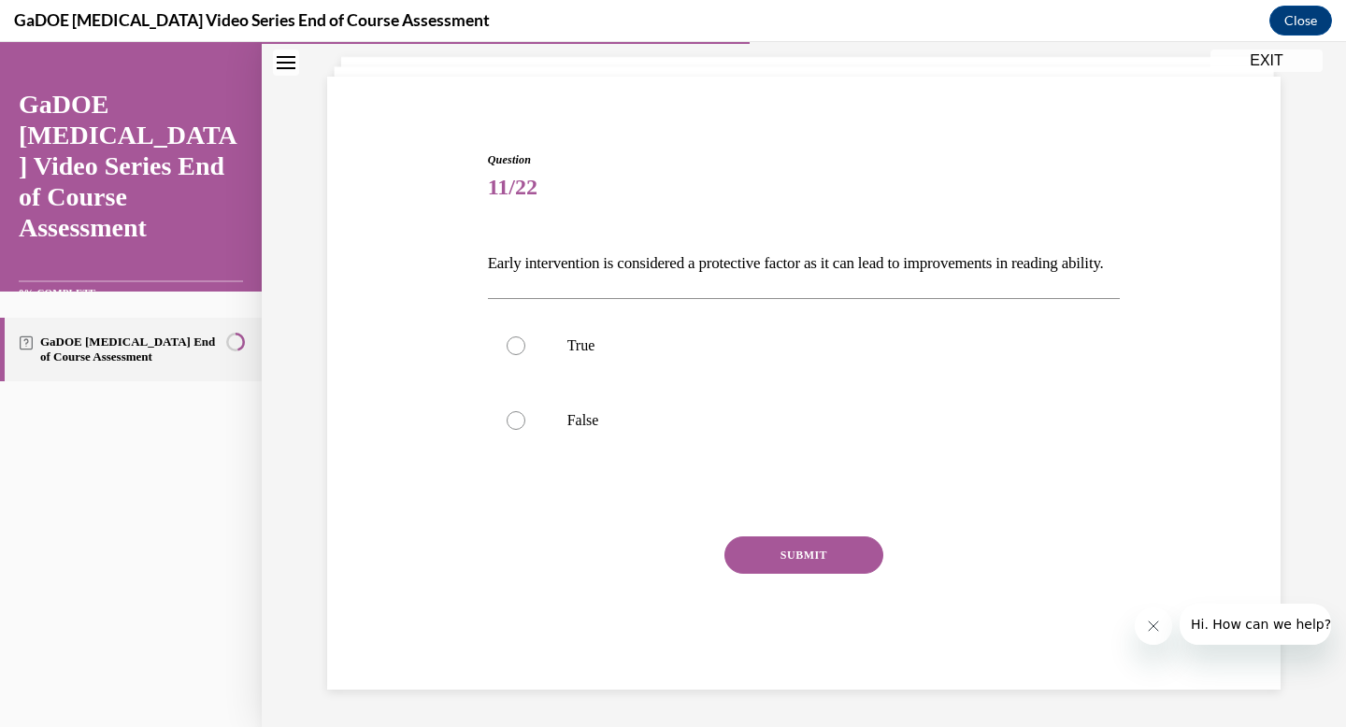
drag, startPoint x: 496, startPoint y: 224, endPoint x: 687, endPoint y: 269, distance: 195.9
click at [688, 269] on p "Early intervention is considered a protective factor as it can lead to improvem…" at bounding box center [804, 264] width 633 height 32
click at [478, 211] on div "Question 11/22 Early intervention is considered a protective factor as it can l…" at bounding box center [803, 392] width 963 height 594
drag, startPoint x: 481, startPoint y: 232, endPoint x: 563, endPoint y: 258, distance: 85.4
click at [564, 262] on div "Question 11/22 Early intervention is considered a protective factor as it can l…" at bounding box center [803, 392] width 963 height 594
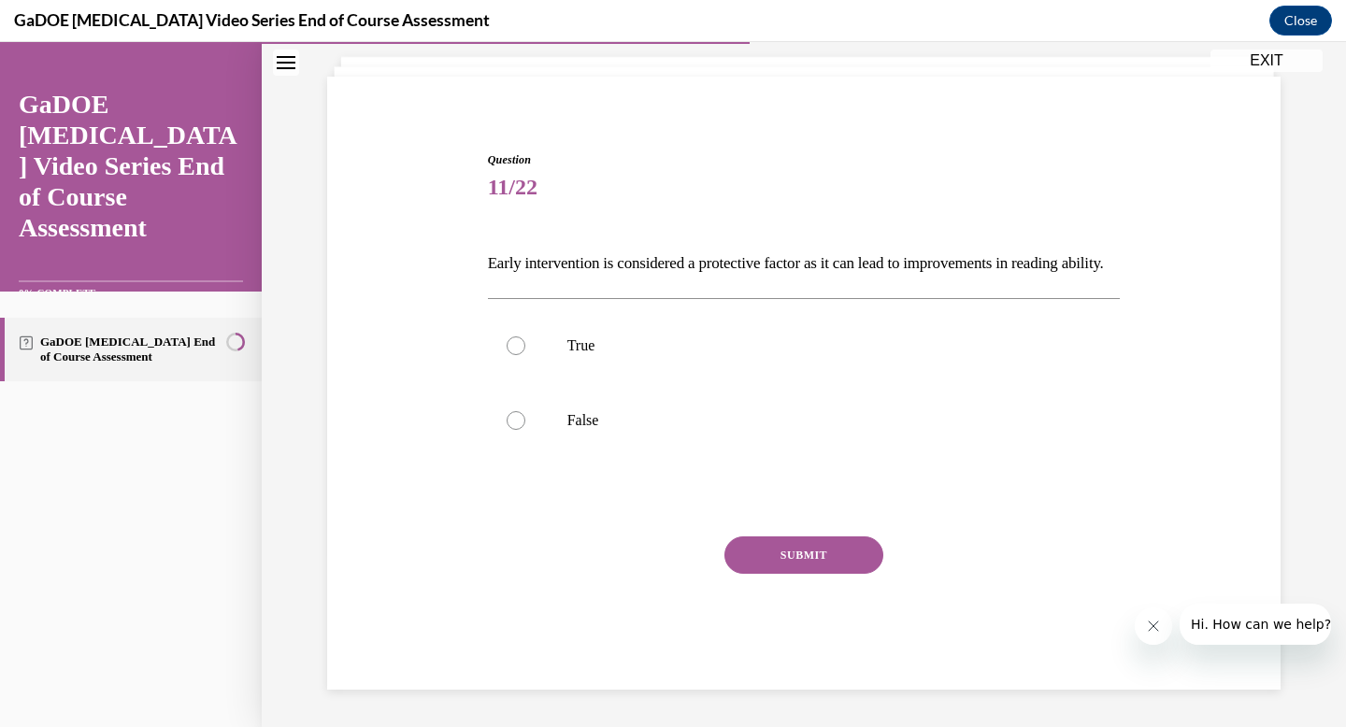
copy p "Early intervention is considered a protective factor as it can lead to improvem…"
click at [578, 337] on p "True" at bounding box center [820, 345] width 507 height 19
click at [525, 337] on input "True" at bounding box center [516, 345] width 19 height 19
radio input "true"
click at [805, 546] on button "SUBMIT" at bounding box center [803, 554] width 159 height 37
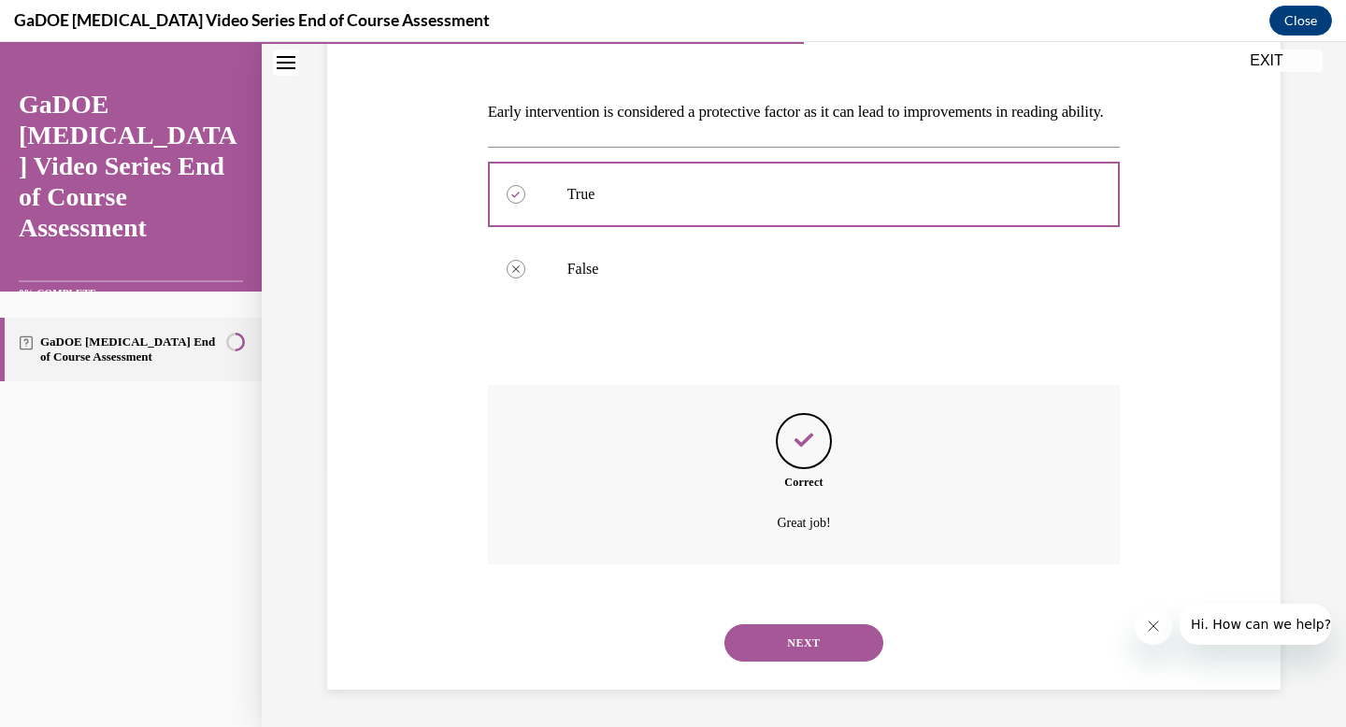
scroll to position [292, 0]
click at [785, 634] on button "NEXT" at bounding box center [803, 642] width 159 height 37
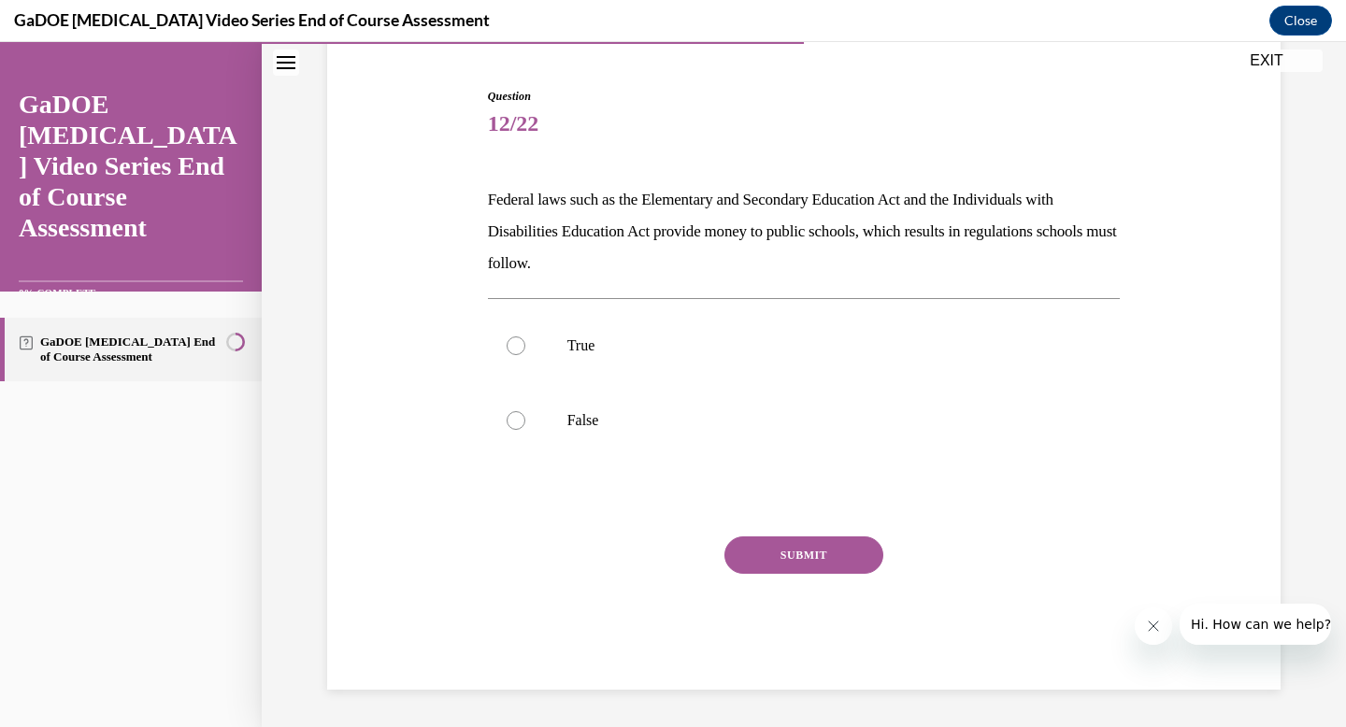
scroll to position [172, 0]
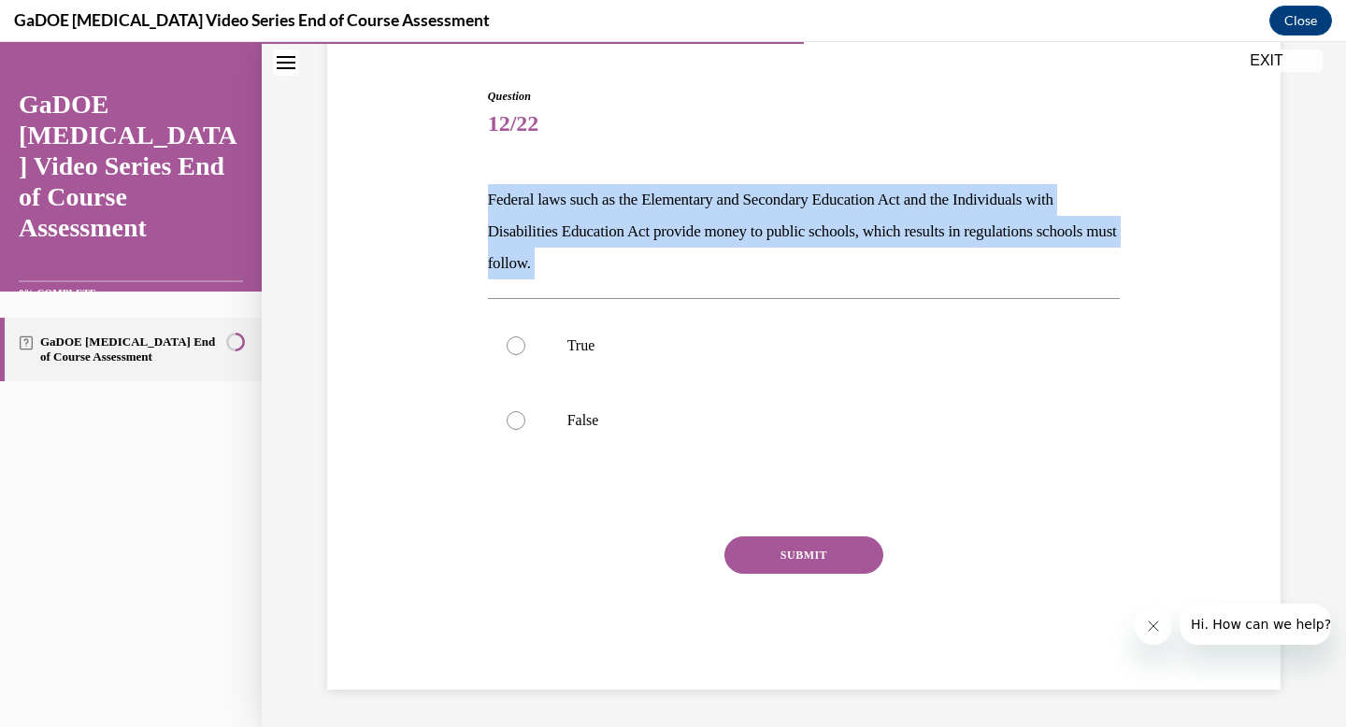
drag, startPoint x: 489, startPoint y: 197, endPoint x: 671, endPoint y: 280, distance: 200.3
click at [671, 280] on div "Question 12/22 Federal laws such as the Elementary and Secondary Education Act …" at bounding box center [804, 389] width 633 height 602
copy div "Federal laws such as the Elementary and Secondary Education Act and the Individ…"
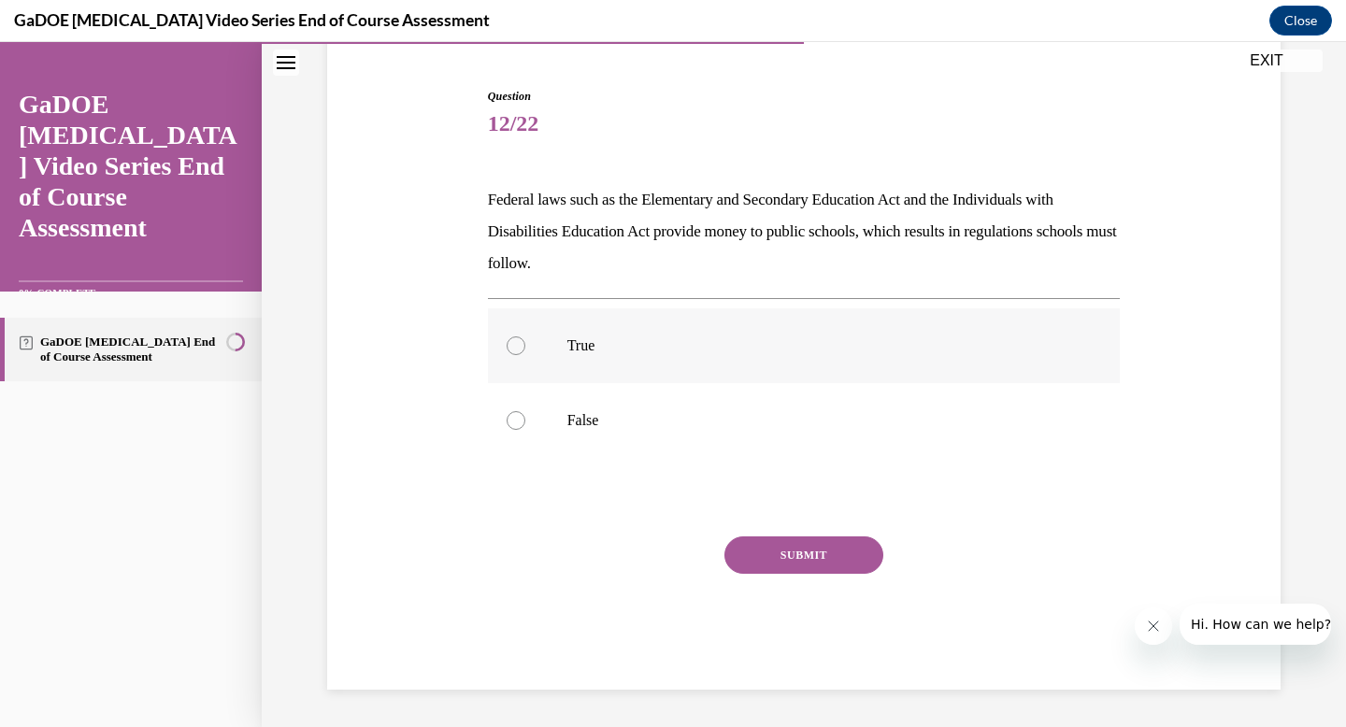
click at [560, 348] on label "True" at bounding box center [804, 345] width 633 height 75
click at [525, 348] on input "True" at bounding box center [516, 345] width 19 height 19
radio input "true"
click at [761, 553] on button "SUBMIT" at bounding box center [803, 554] width 159 height 37
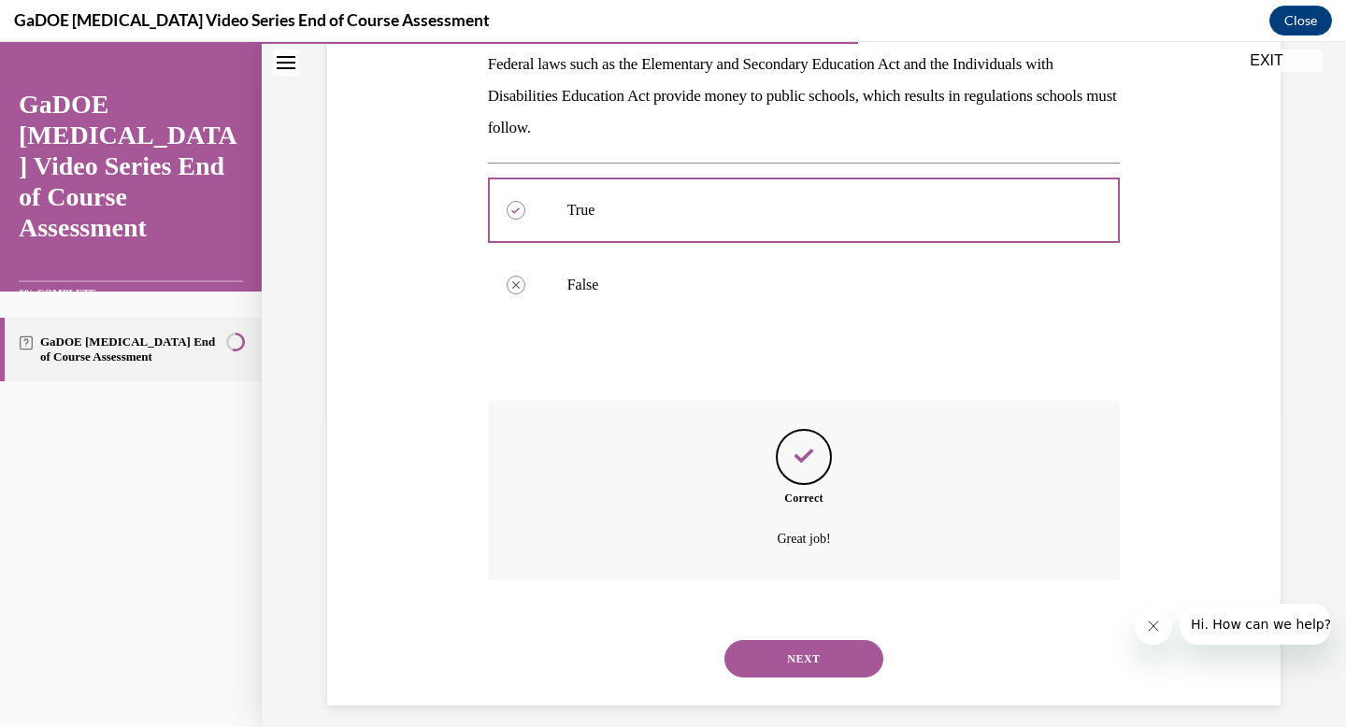
scroll to position [323, 0]
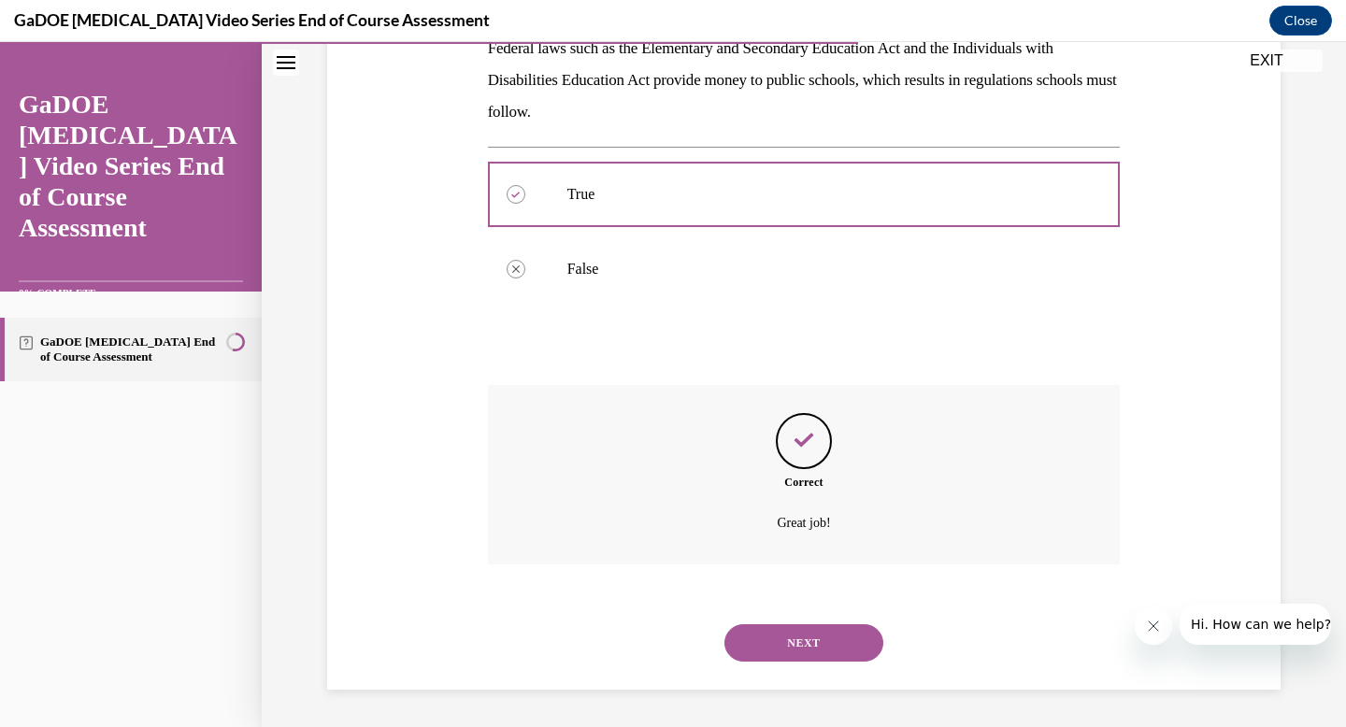
click at [774, 620] on div "NEXT" at bounding box center [804, 643] width 633 height 75
click at [770, 643] on button "NEXT" at bounding box center [803, 642] width 159 height 37
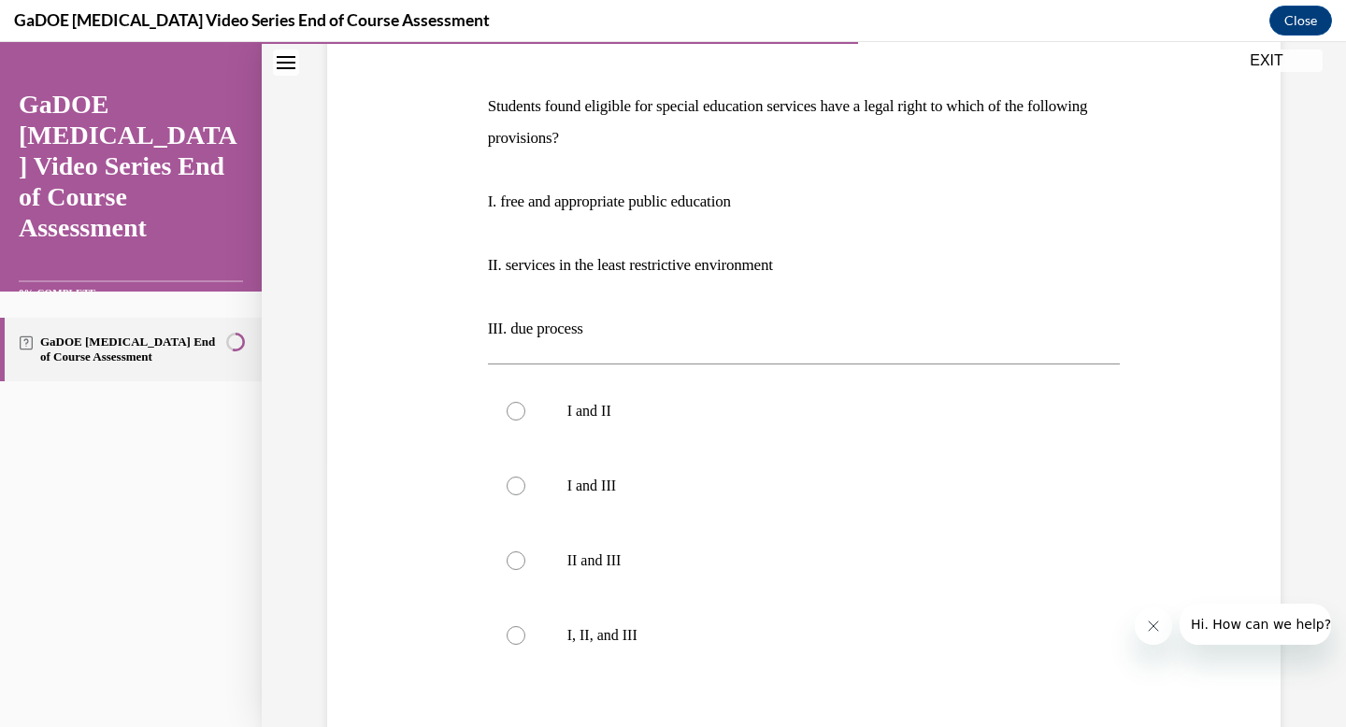
scroll to position [261, 0]
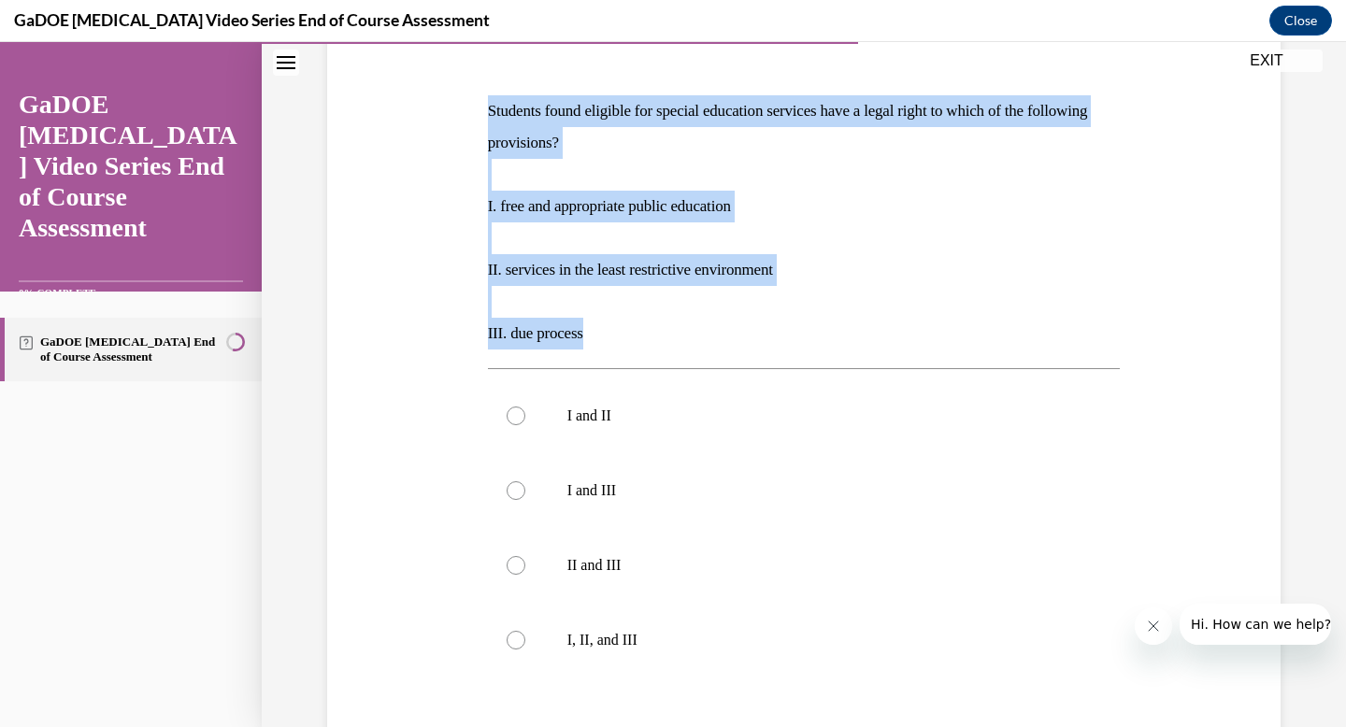
drag, startPoint x: 482, startPoint y: 106, endPoint x: 650, endPoint y: 342, distance: 289.6
click at [650, 343] on div "Question 13/22 Students found eligible for special education services have a le…" at bounding box center [804, 440] width 642 height 938
copy div "Students found eligible for special education services have a legal right to wh…"
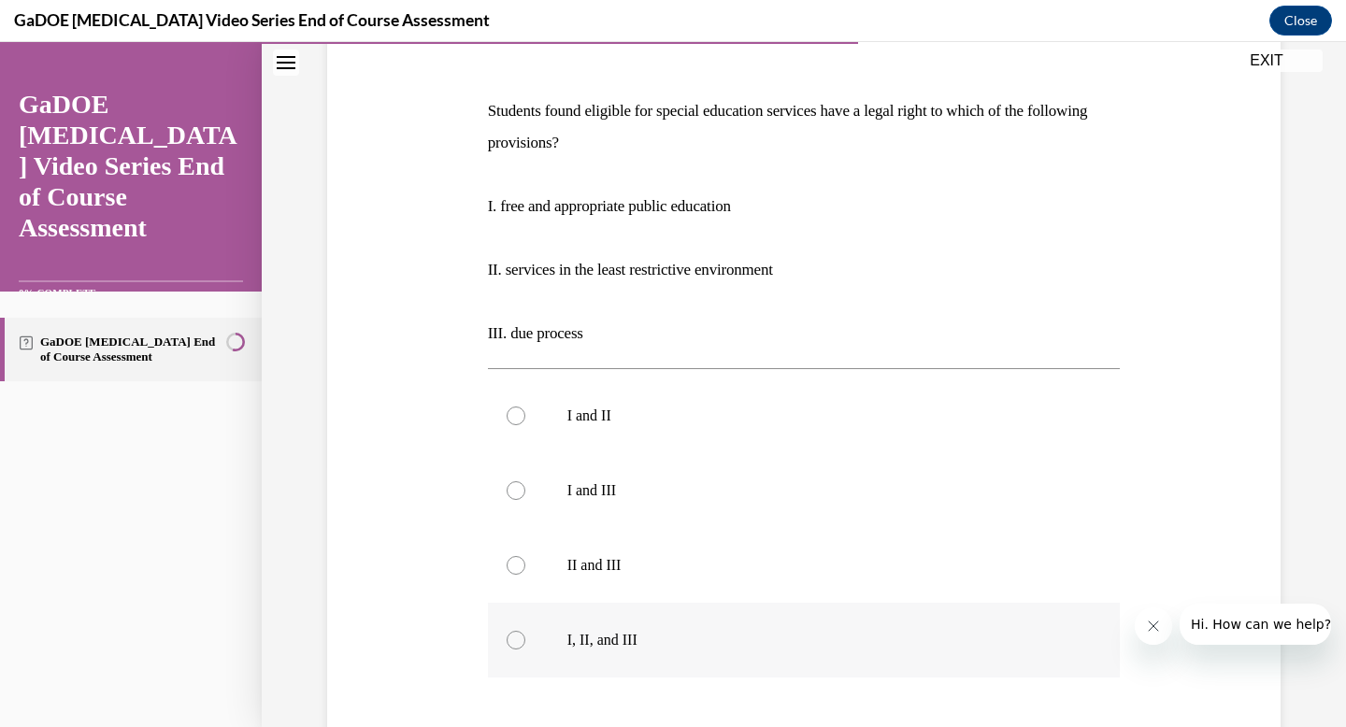
click at [549, 637] on label "I, II, and III" at bounding box center [804, 640] width 633 height 75
click at [525, 637] on input "I, II, and III" at bounding box center [516, 640] width 19 height 19
radio input "true"
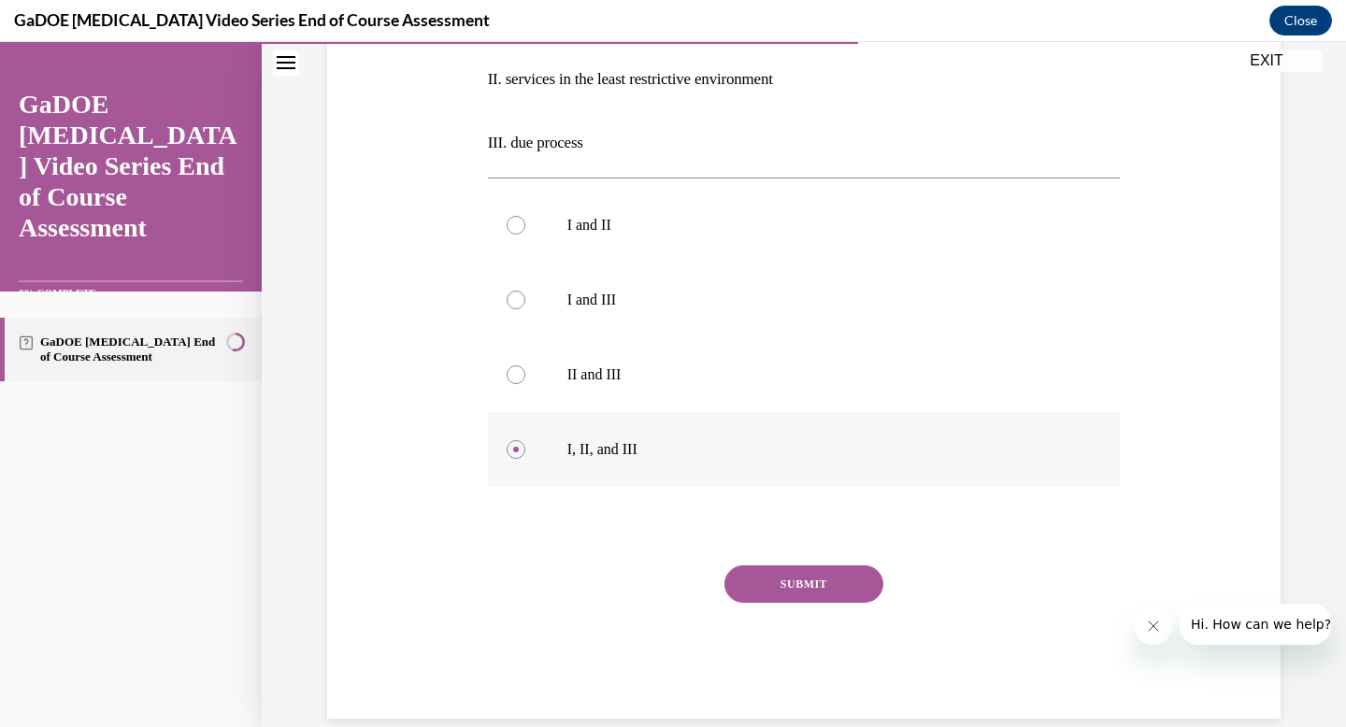
scroll to position [480, 0]
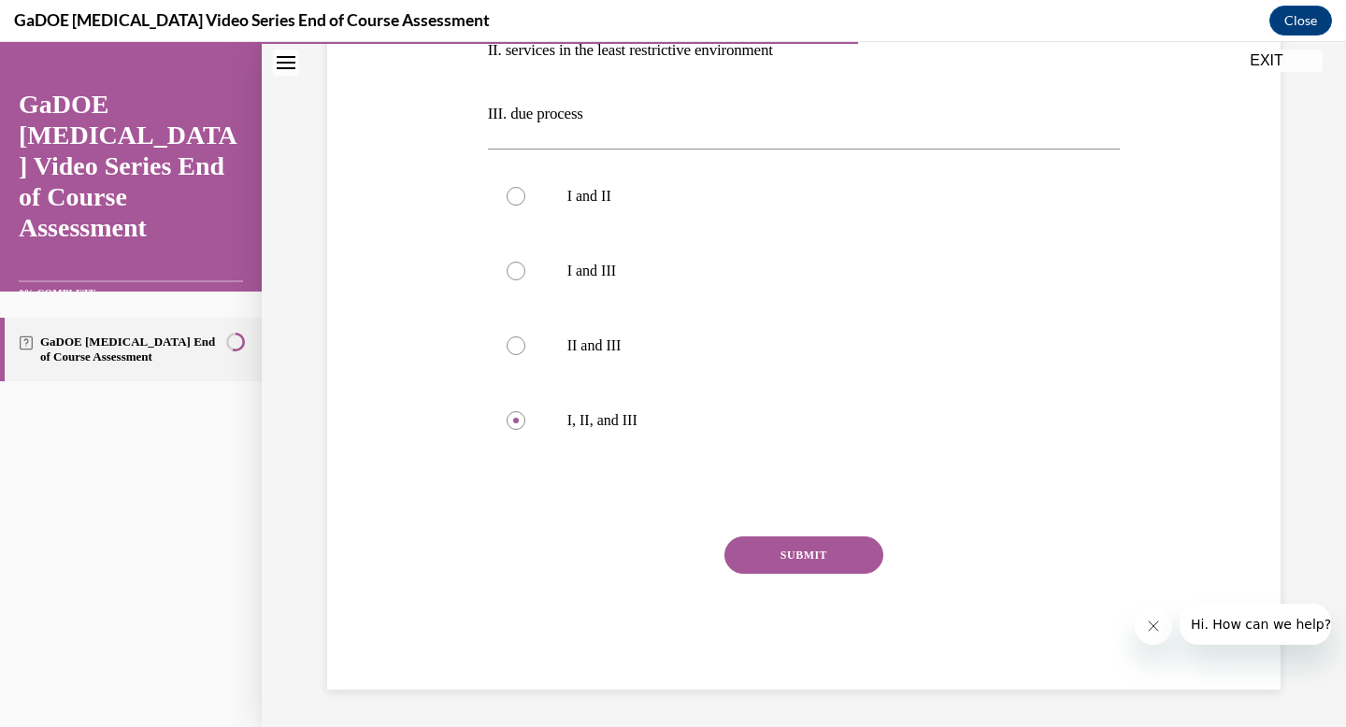
click at [790, 550] on button "SUBMIT" at bounding box center [803, 554] width 159 height 37
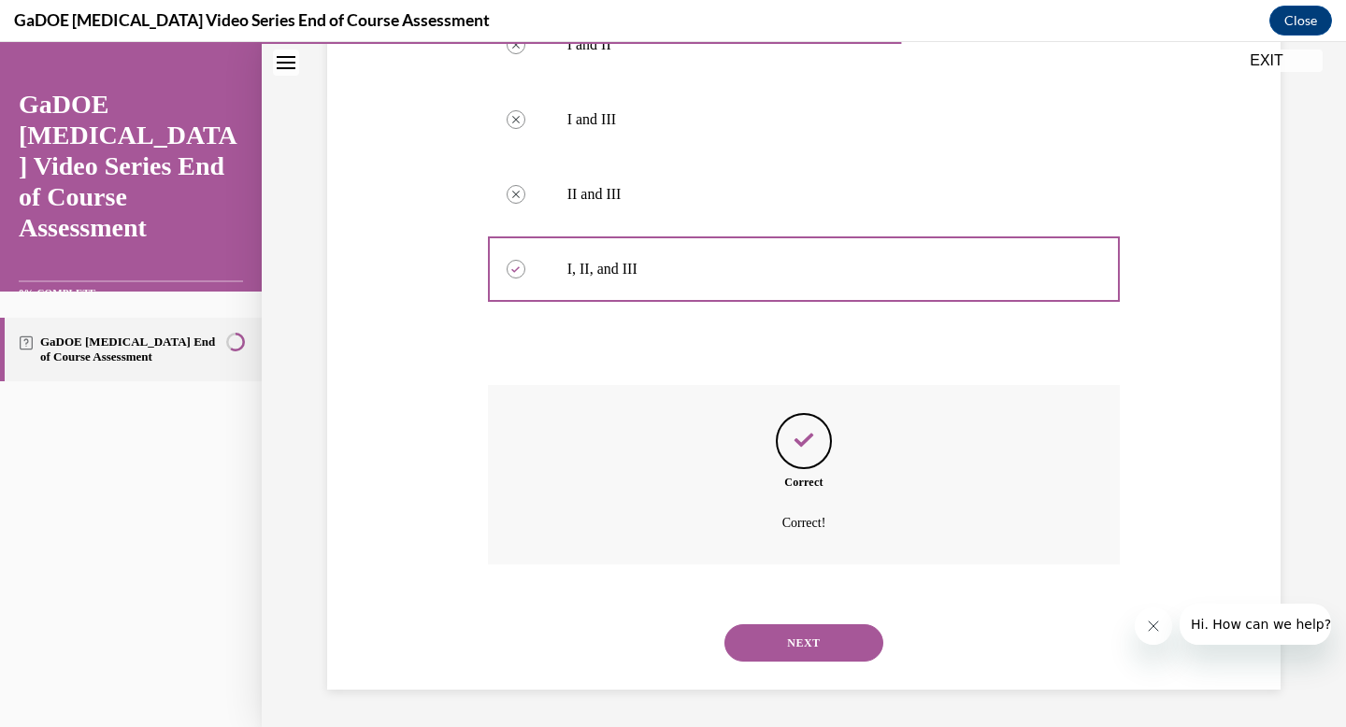
click at [760, 647] on button "NEXT" at bounding box center [803, 642] width 159 height 37
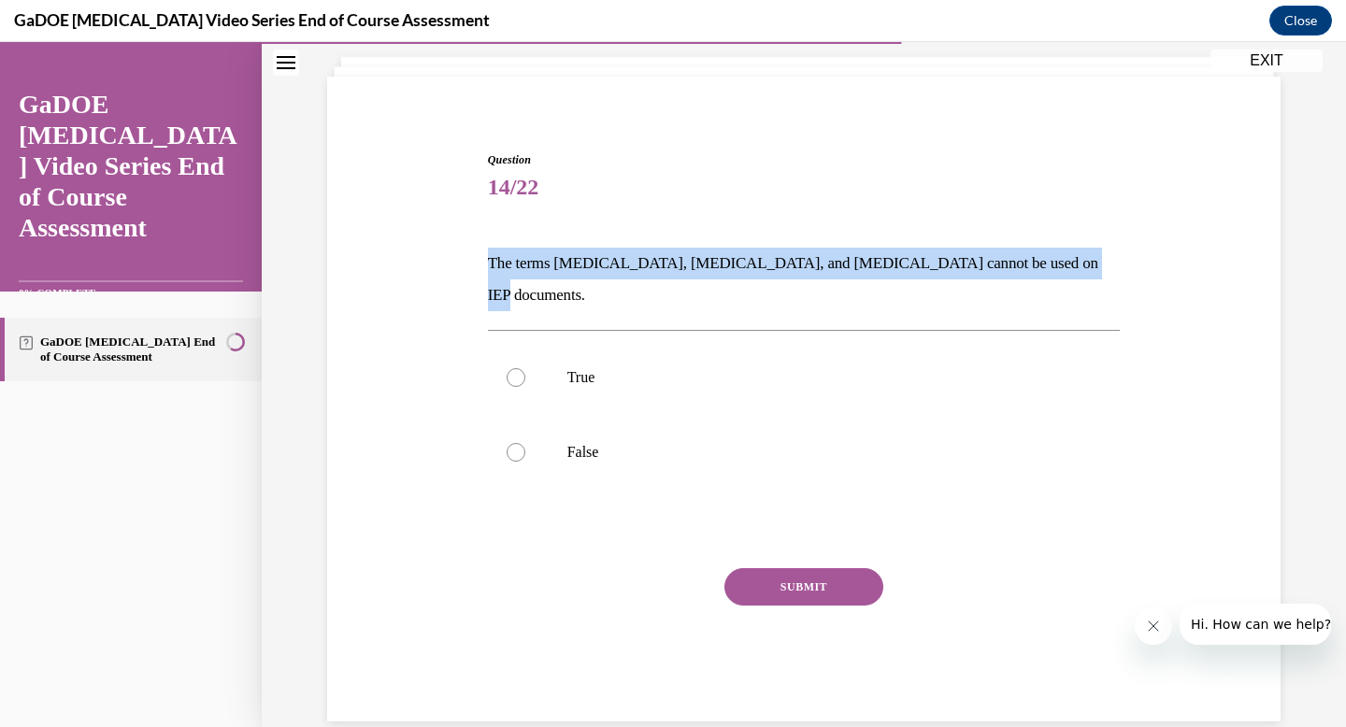
drag, startPoint x: 487, startPoint y: 264, endPoint x: 1066, endPoint y: 268, distance: 579.5
click at [1066, 268] on p "The terms dyslexia, dyscalculia, and dysgraphia cannot be used on IEP documents." at bounding box center [804, 280] width 633 height 64
copy p "The terms dyslexia, dyscalculia, and dysgraphia cannot be used on IEP documents."
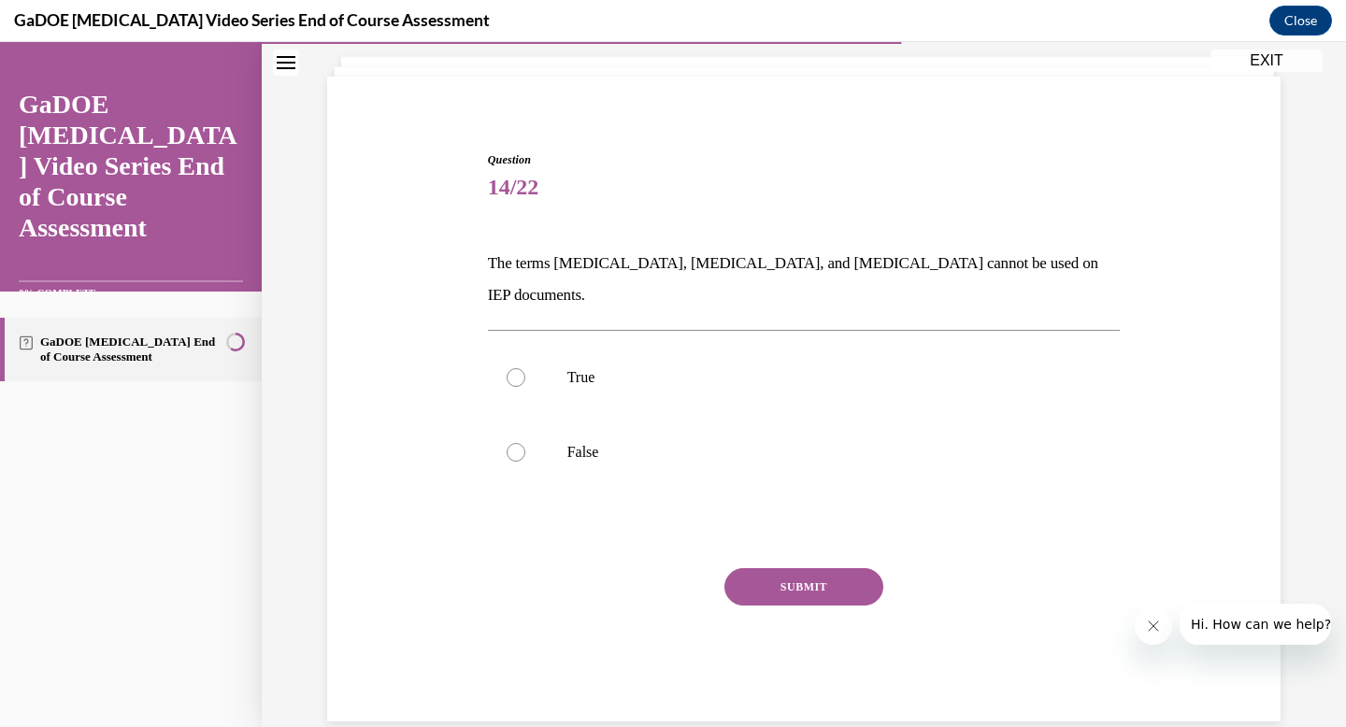
click at [694, 191] on span "14/22" at bounding box center [804, 186] width 633 height 37
click at [538, 422] on label "False" at bounding box center [804, 452] width 633 height 75
click at [525, 443] on input "False" at bounding box center [516, 452] width 19 height 19
radio input "true"
click at [768, 568] on button "SUBMIT" at bounding box center [803, 586] width 159 height 37
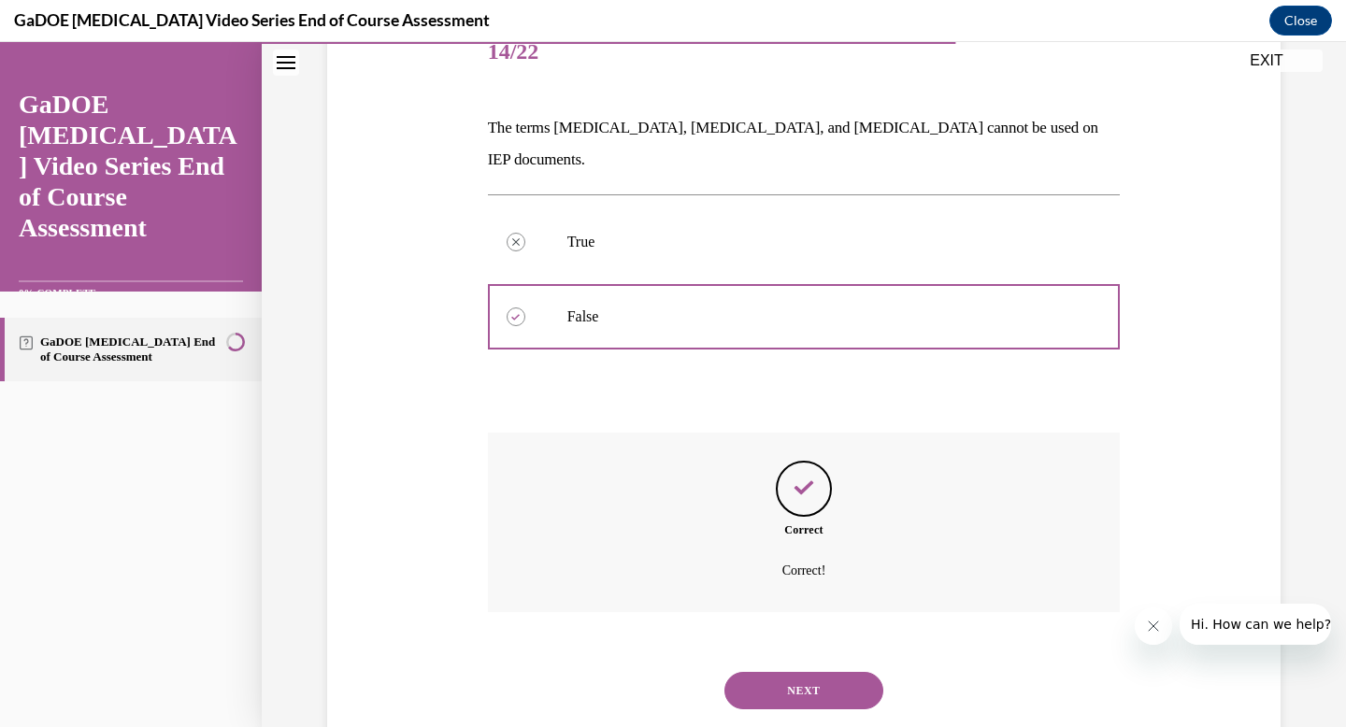
scroll to position [260, 0]
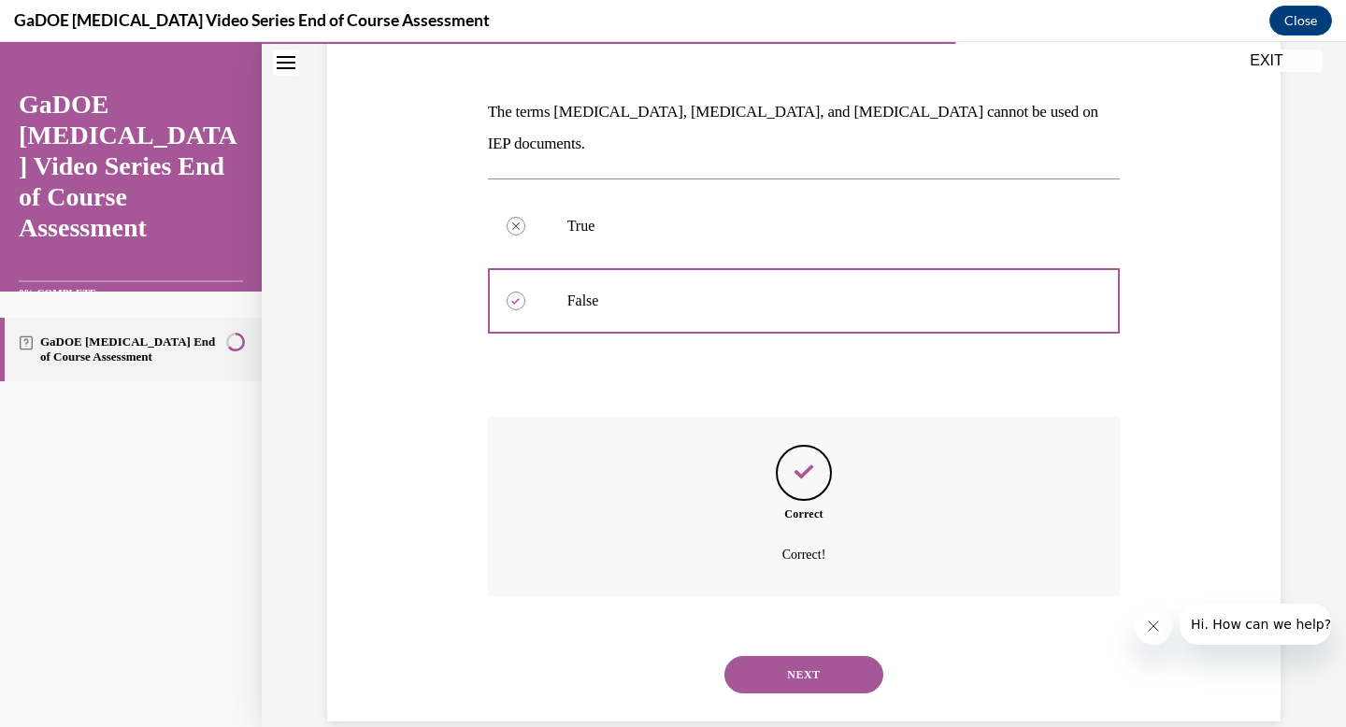
click at [788, 656] on button "NEXT" at bounding box center [803, 674] width 159 height 37
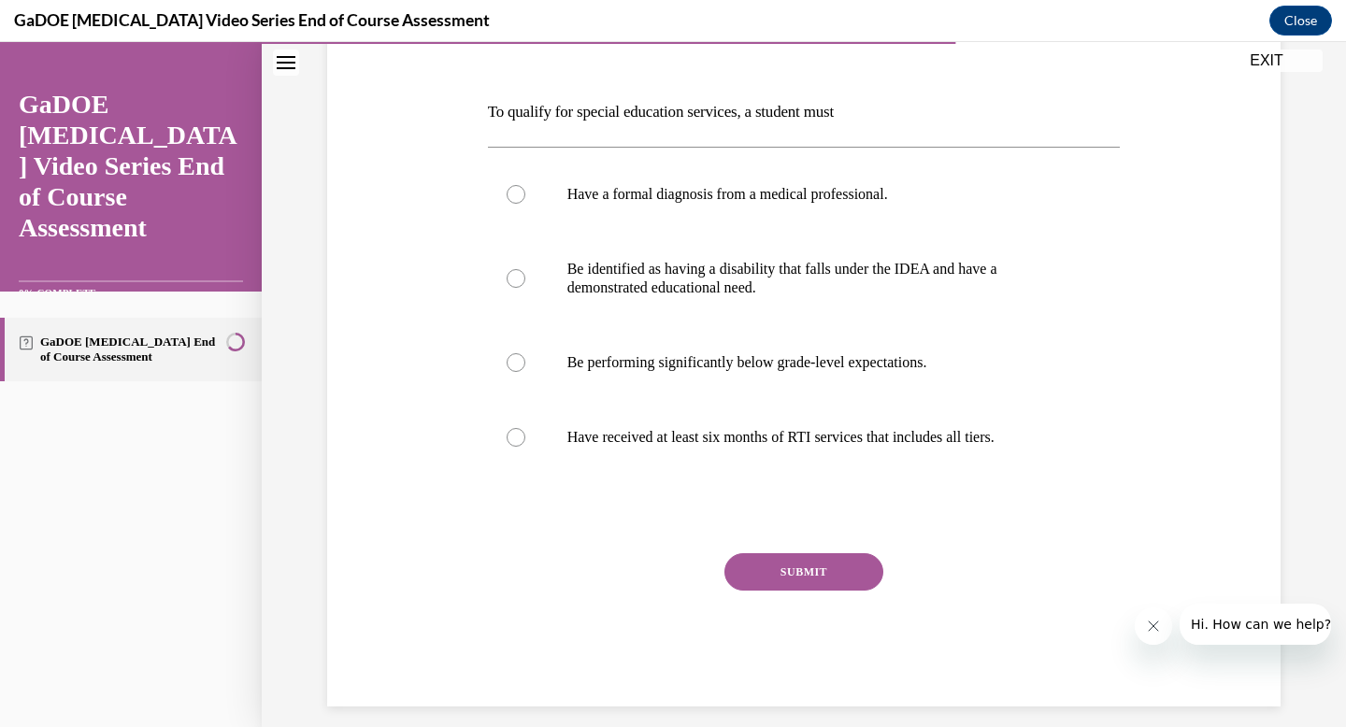
scroll to position [208, 0]
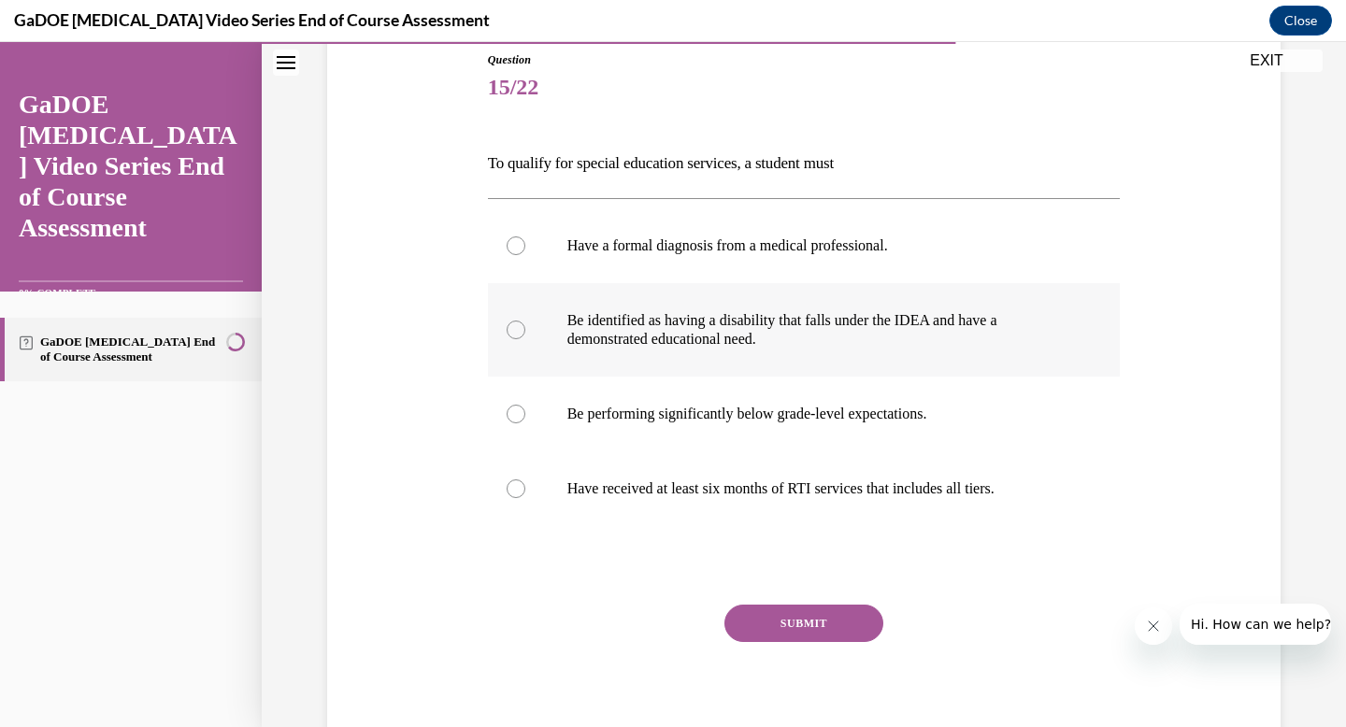
click at [565, 349] on label "Be identified as having a disability that falls under the IDEA and have a demon…" at bounding box center [804, 329] width 633 height 93
click at [525, 339] on input "Be identified as having a disability that falls under the IDEA and have a demon…" at bounding box center [516, 330] width 19 height 19
radio input "true"
click at [760, 631] on button "SUBMIT" at bounding box center [803, 623] width 159 height 37
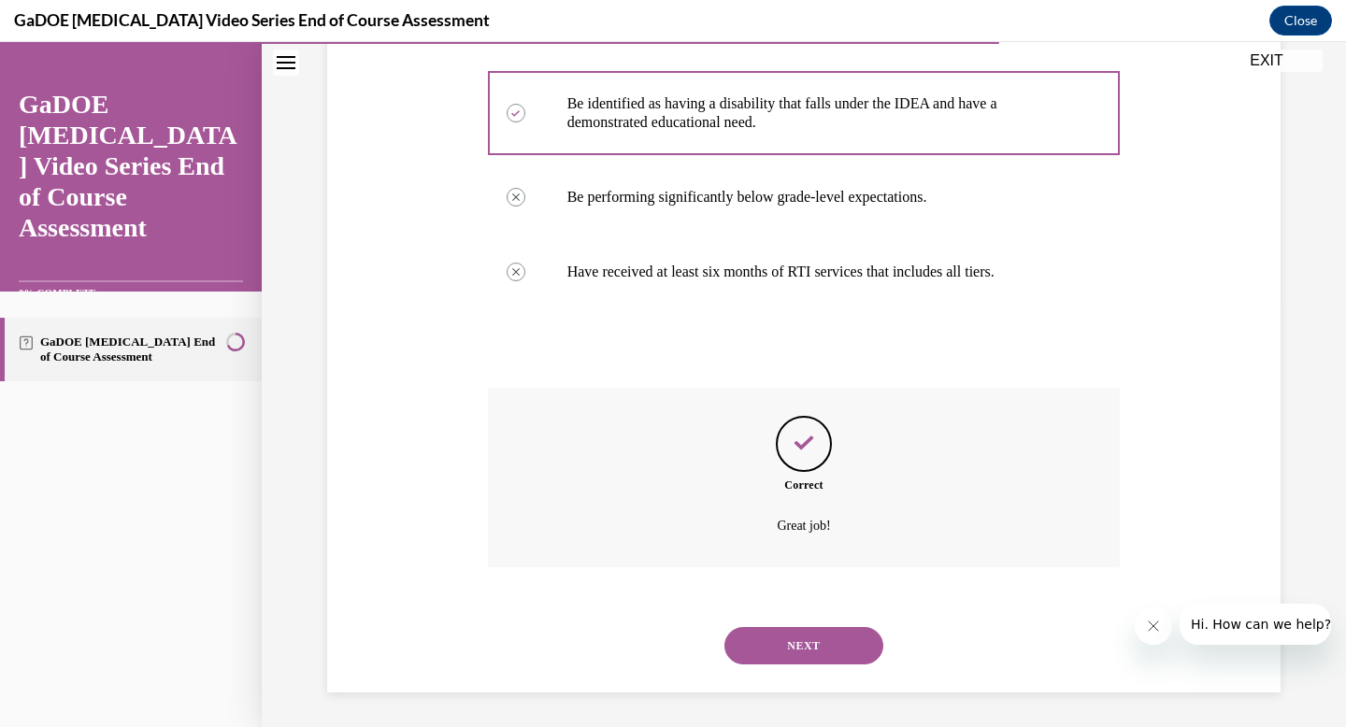
scroll to position [428, 0]
click at [788, 646] on button "NEXT" at bounding box center [803, 642] width 159 height 37
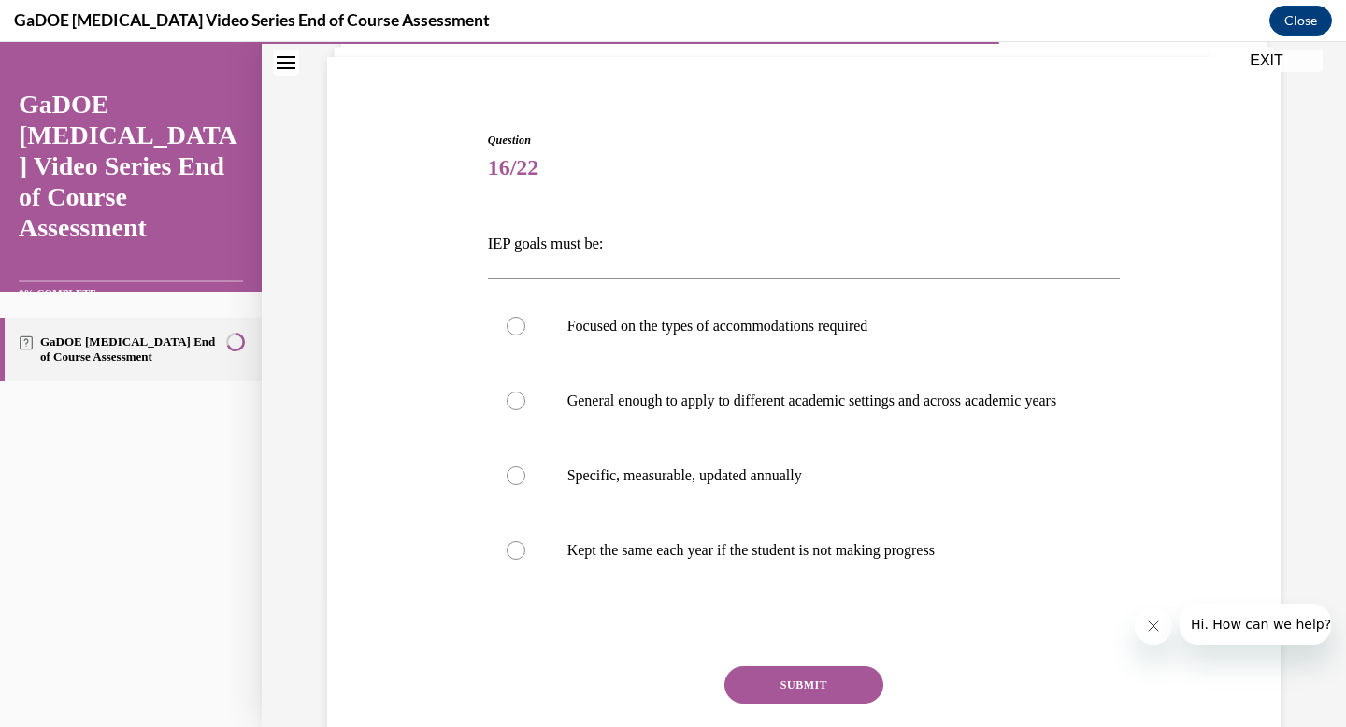
scroll to position [139, 0]
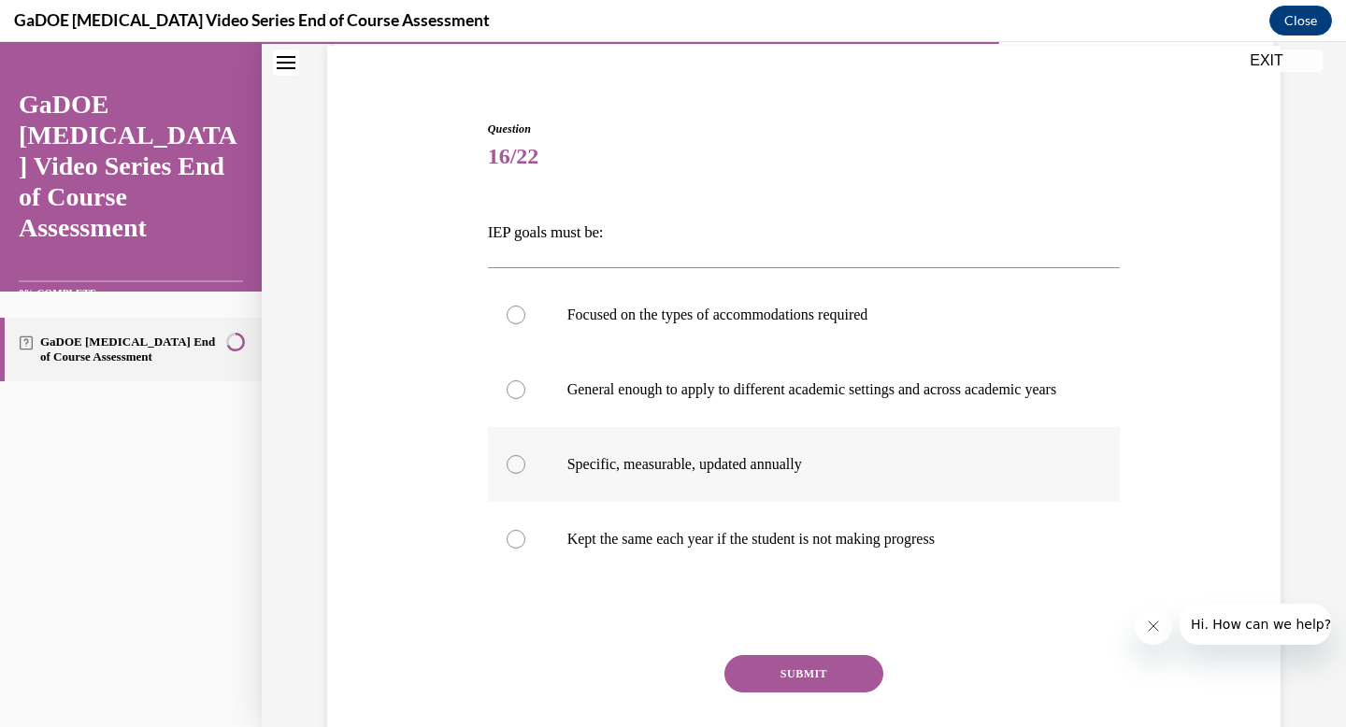
click at [628, 502] on label "Specific, measurable, updated annually" at bounding box center [804, 464] width 633 height 75
click at [525, 474] on input "Specific, measurable, updated annually" at bounding box center [516, 464] width 19 height 19
radio input "true"
click at [793, 693] on button "SUBMIT" at bounding box center [803, 673] width 159 height 37
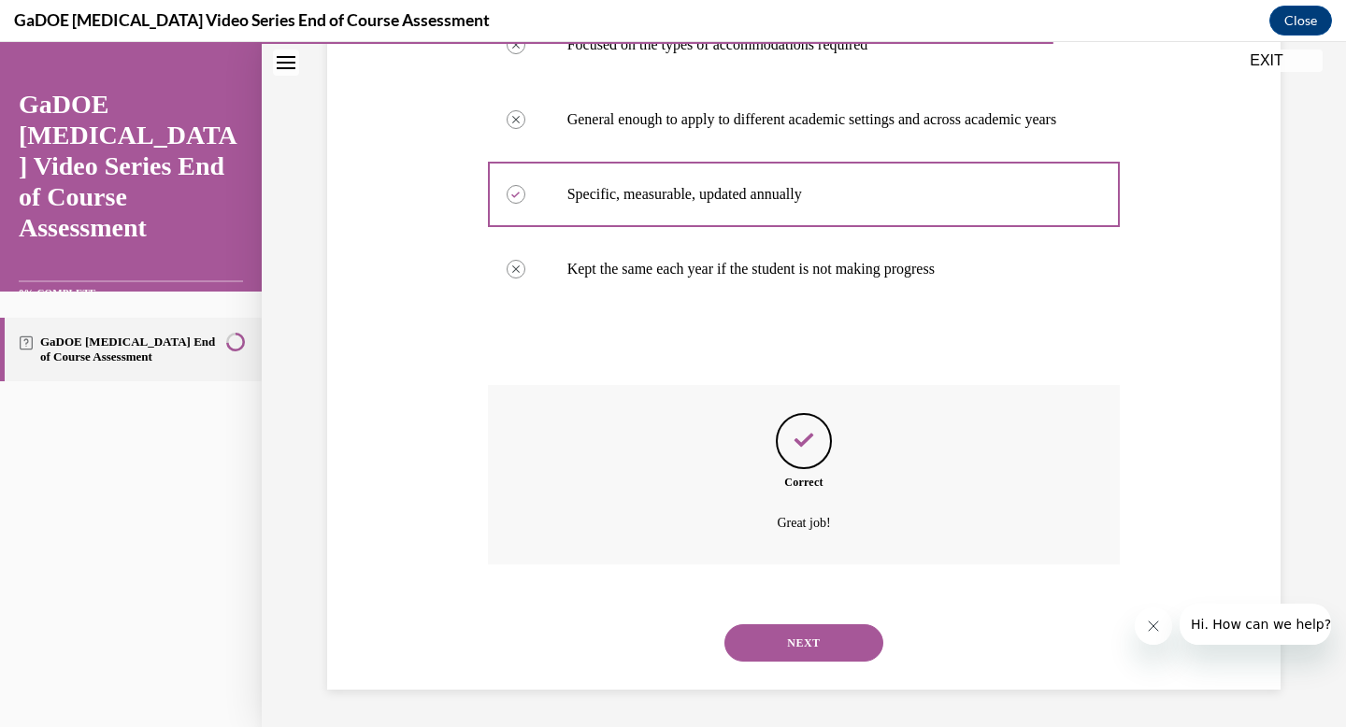
scroll to position [428, 0]
click at [833, 638] on button "NEXT" at bounding box center [803, 642] width 159 height 37
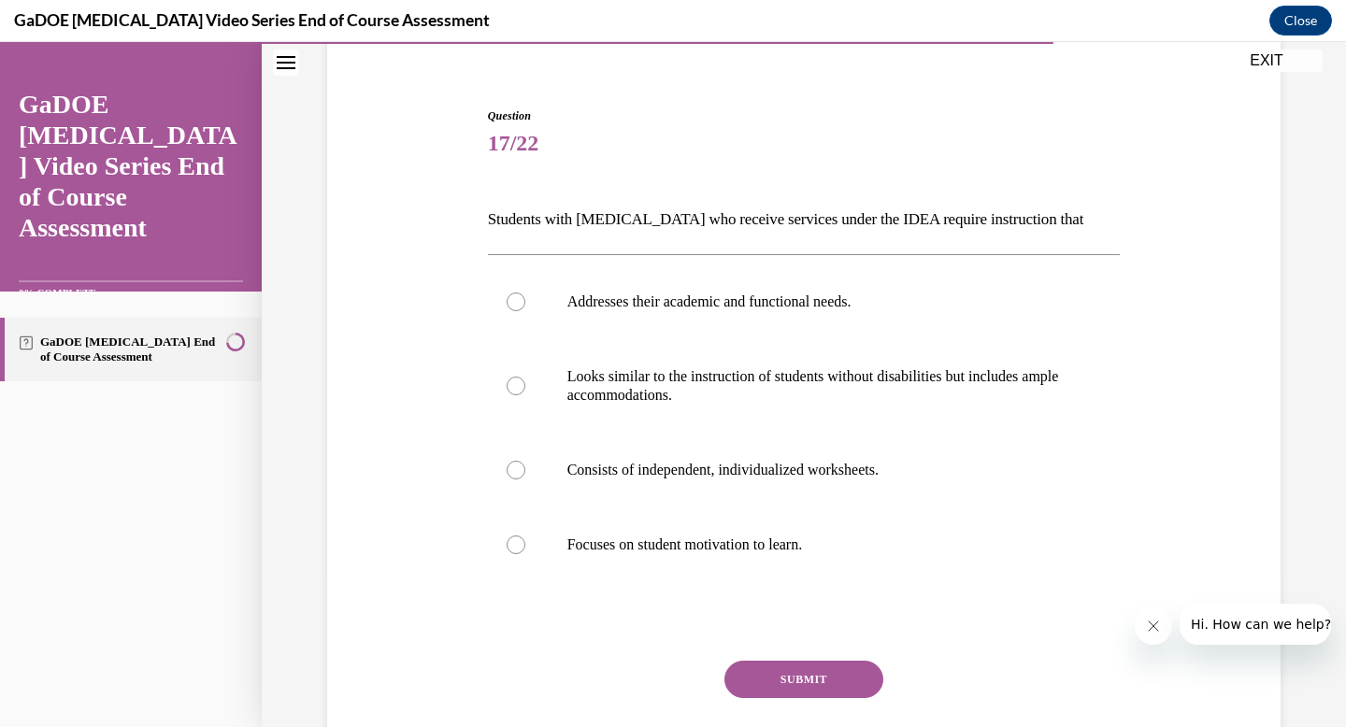
scroll to position [167, 0]
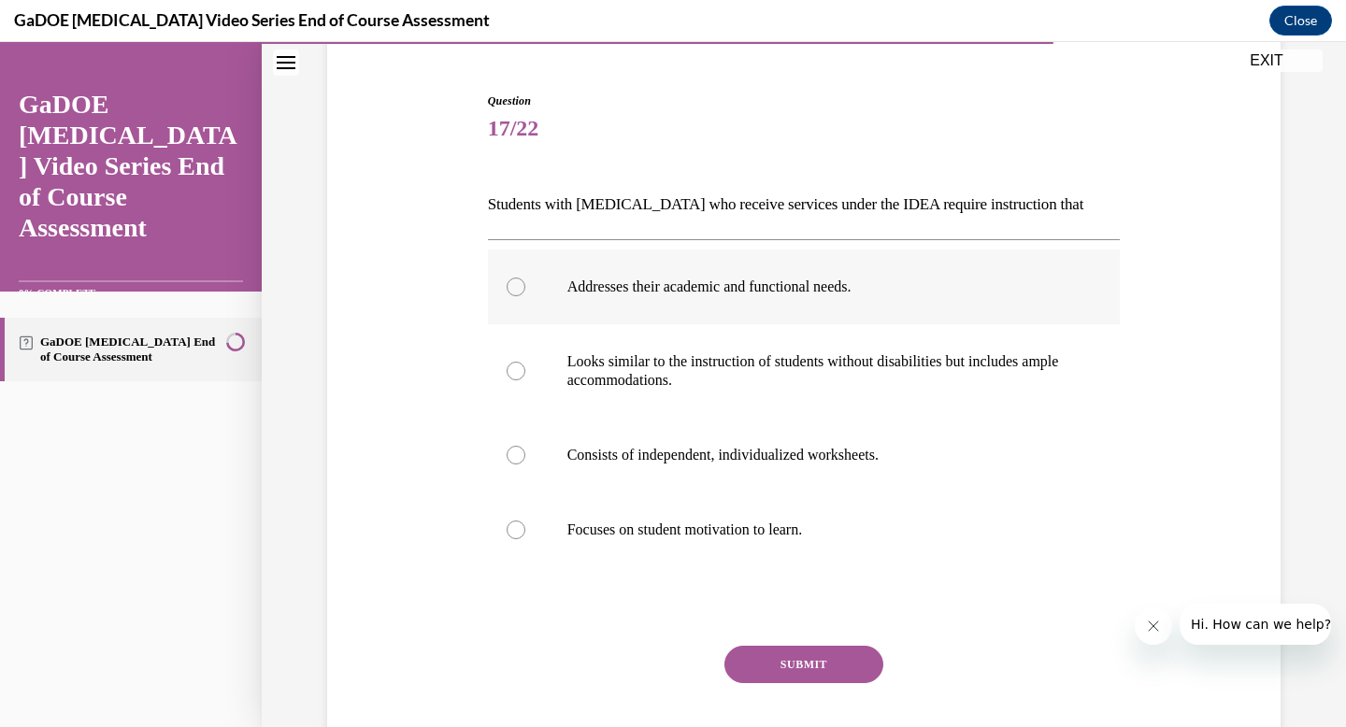
click at [796, 261] on label "Addresses their academic and functional needs." at bounding box center [804, 287] width 633 height 75
click at [525, 278] on input "Addresses their academic and functional needs." at bounding box center [516, 287] width 19 height 19
radio input "true"
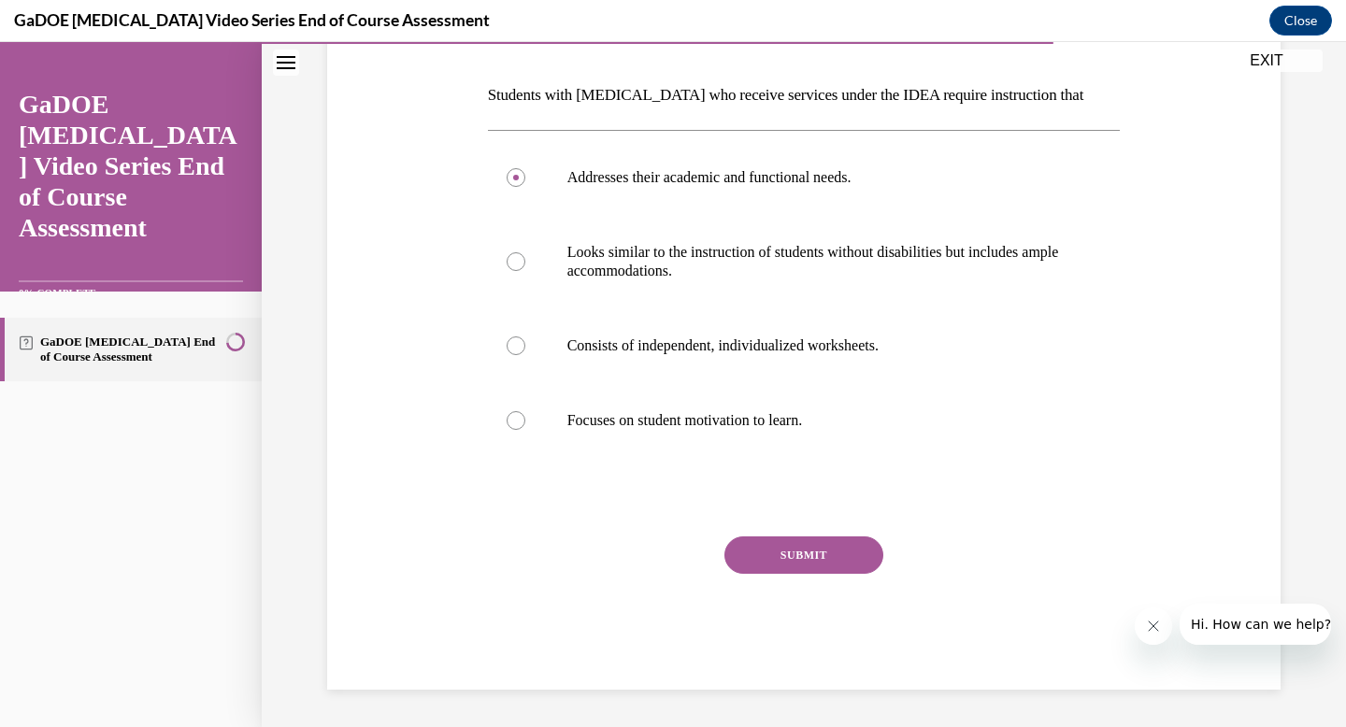
click at [759, 564] on button "SUBMIT" at bounding box center [803, 554] width 159 height 37
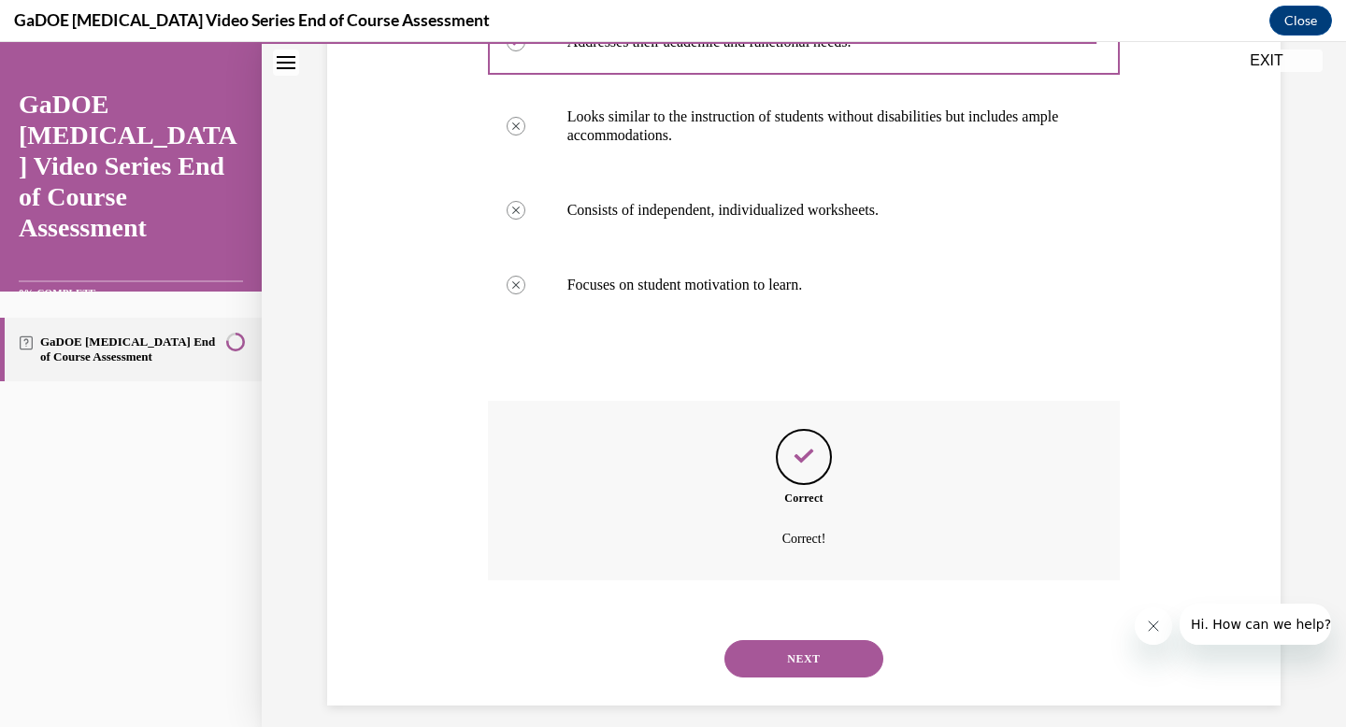
scroll to position [428, 0]
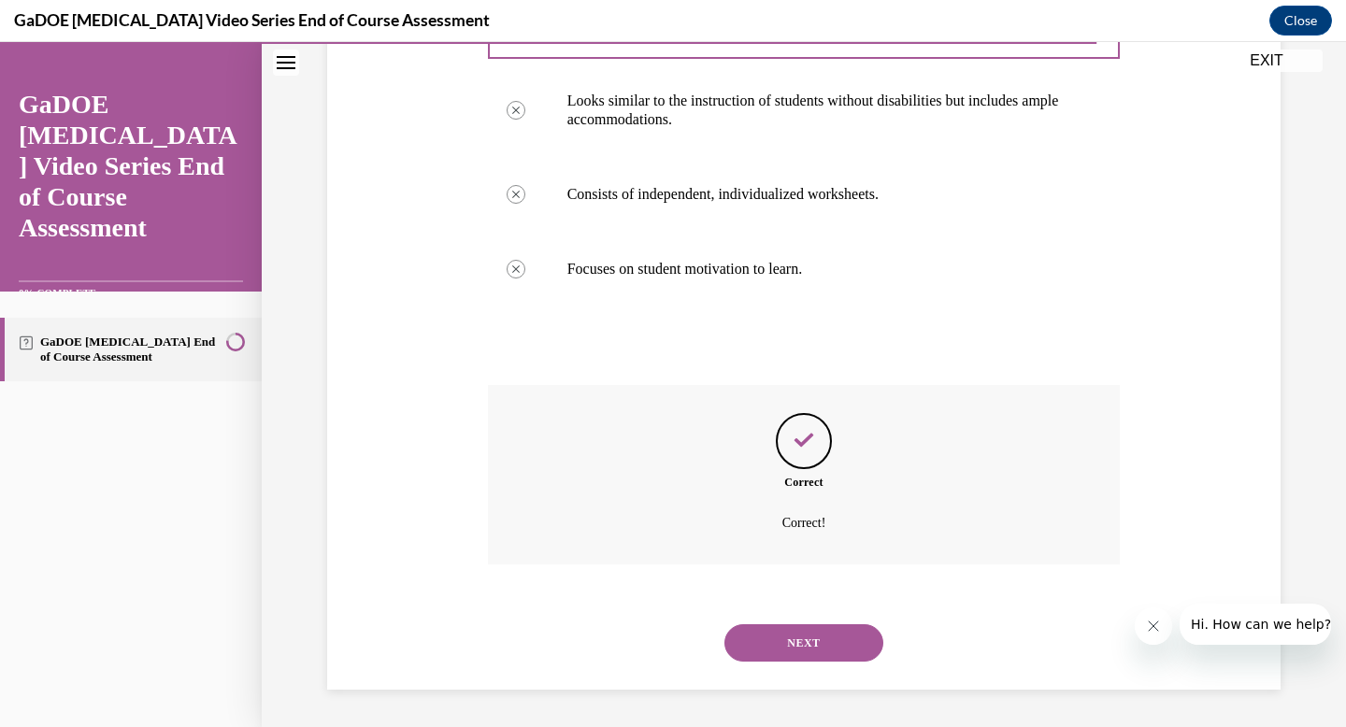
click at [763, 640] on button "NEXT" at bounding box center [803, 642] width 159 height 37
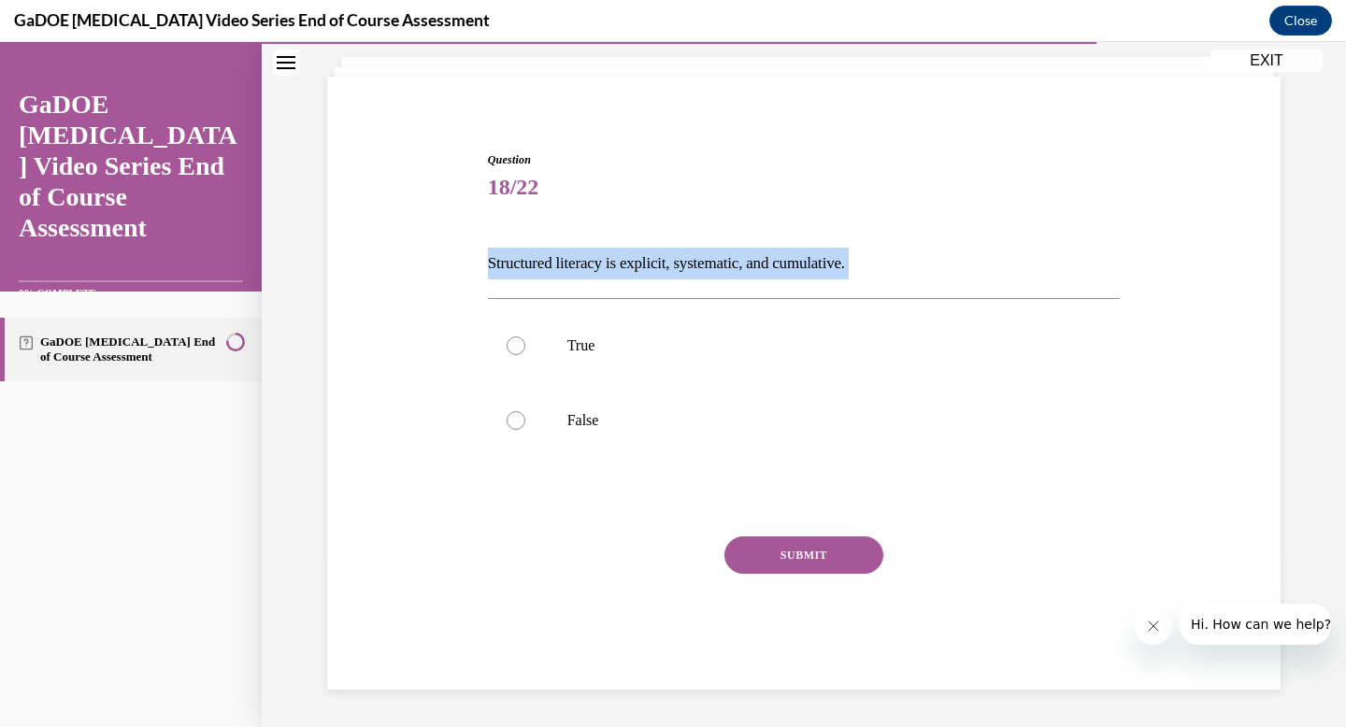
drag, startPoint x: 487, startPoint y: 268, endPoint x: 876, endPoint y: 286, distance: 389.2
click at [876, 287] on div "Question 18/22 Structured literacy is explicit, systematic, and cumulative. Tru…" at bounding box center [804, 420] width 633 height 538
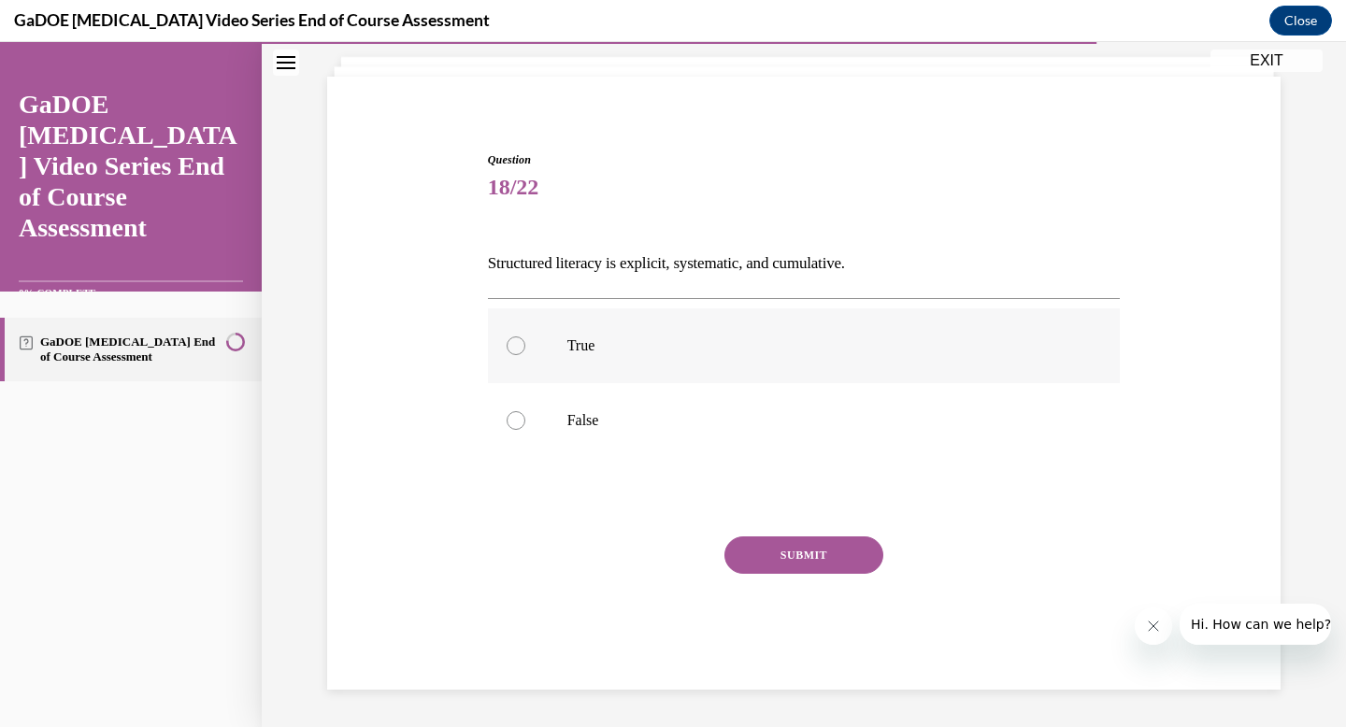
click at [594, 336] on p "True" at bounding box center [820, 345] width 507 height 19
click at [525, 336] on input "True" at bounding box center [516, 345] width 19 height 19
radio input "true"
click at [782, 541] on button "SUBMIT" at bounding box center [803, 554] width 159 height 37
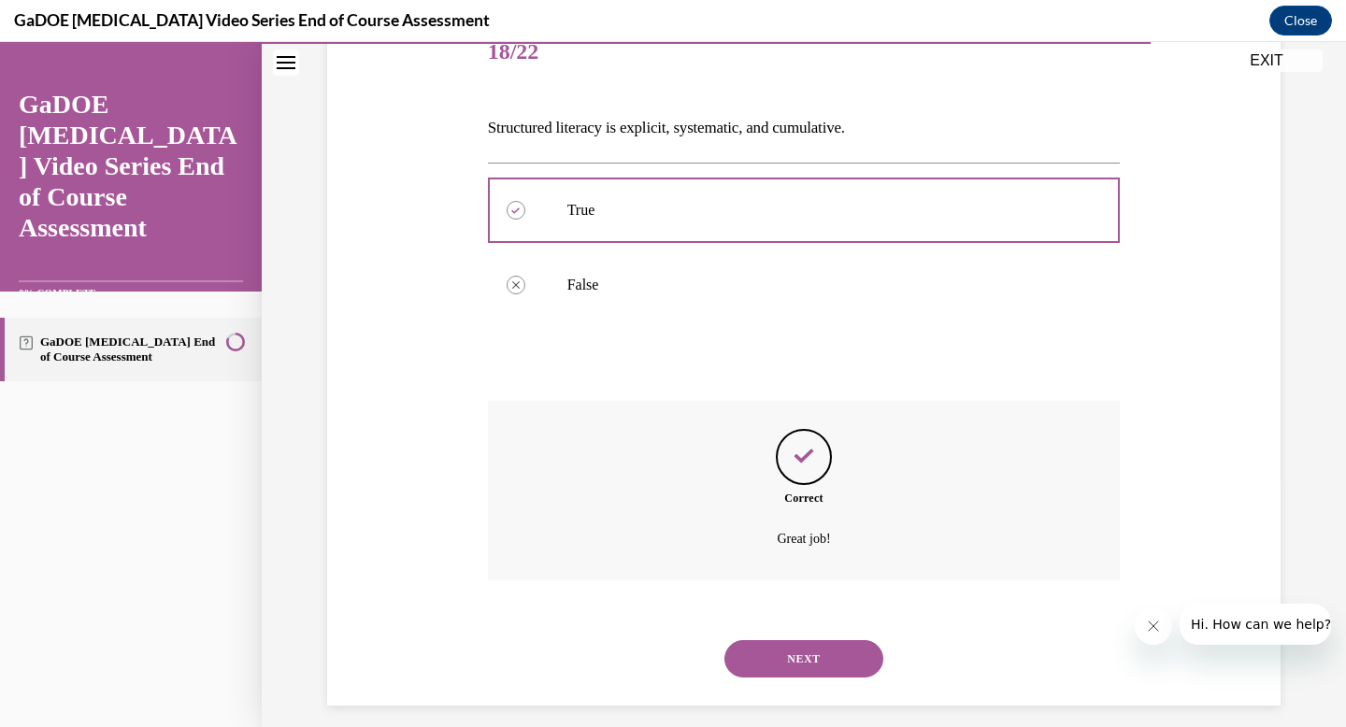
scroll to position [260, 0]
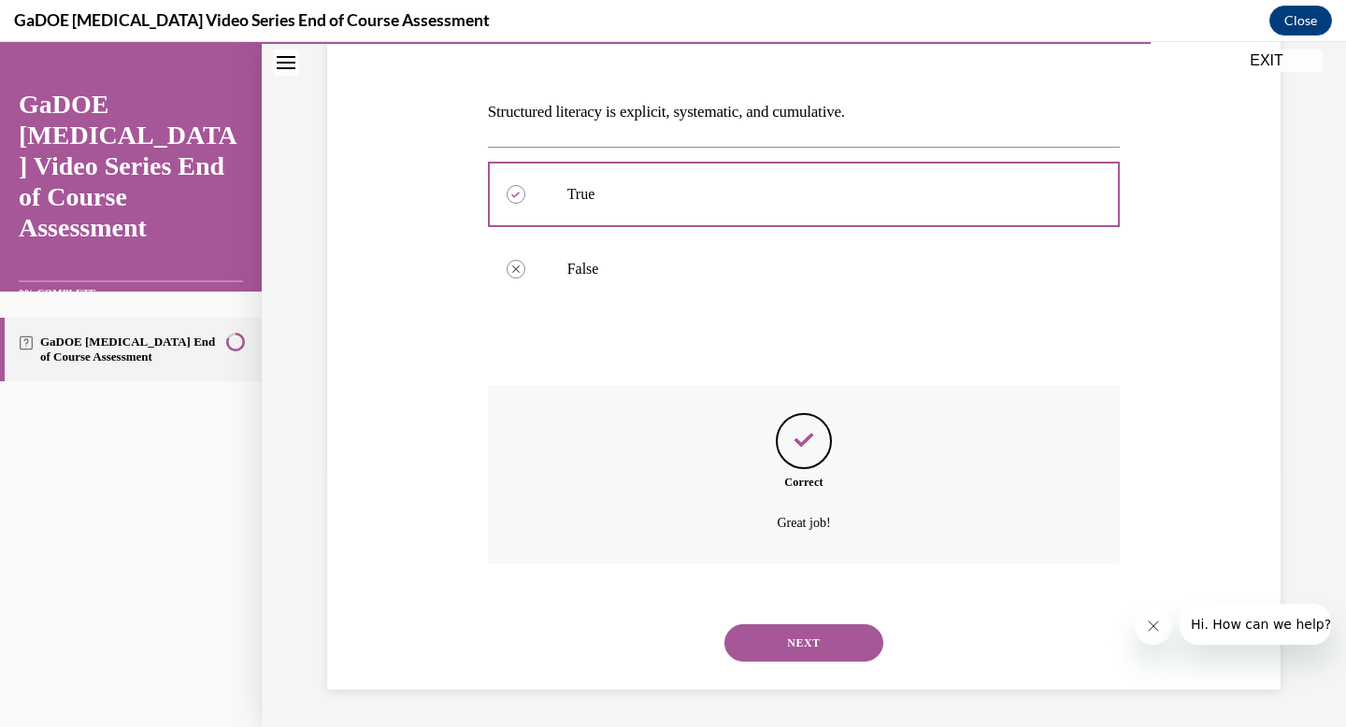
click at [767, 655] on button "NEXT" at bounding box center [803, 642] width 159 height 37
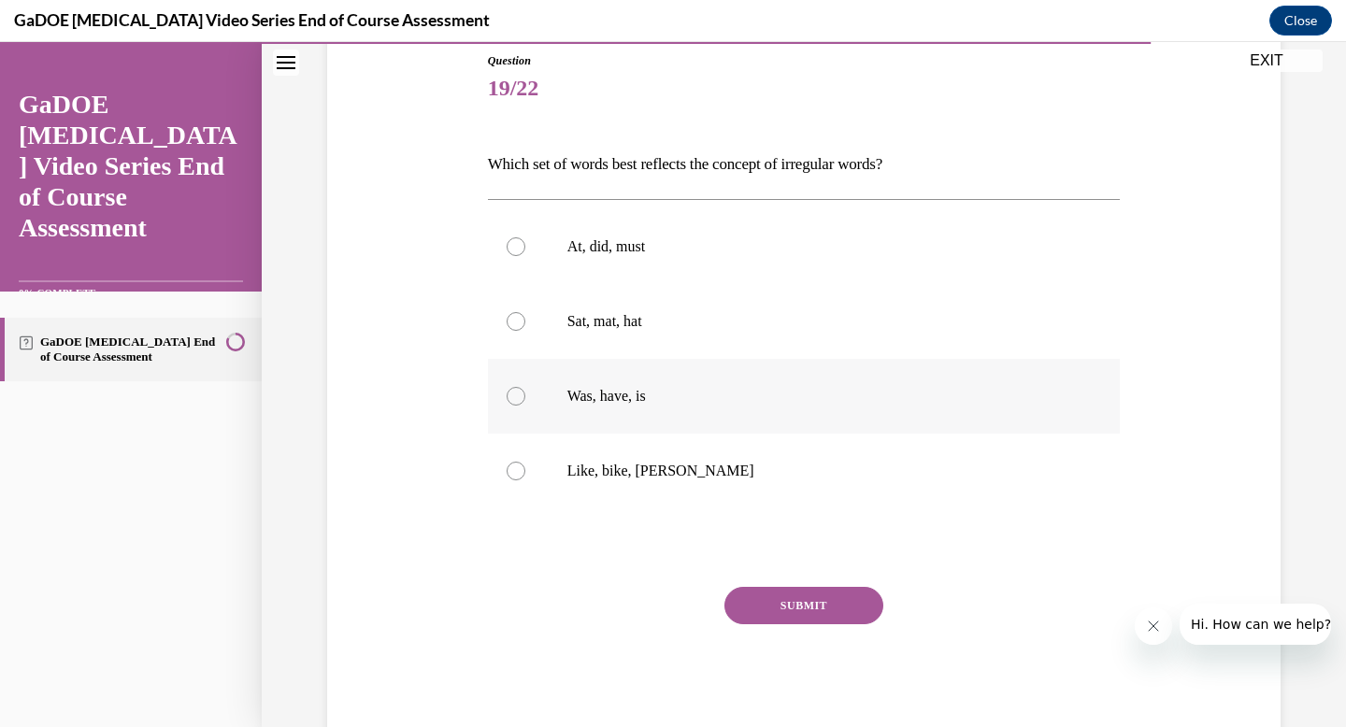
click at [654, 402] on p "Was, have, is" at bounding box center [820, 396] width 507 height 19
click at [525, 402] on input "Was, have, is" at bounding box center [516, 396] width 19 height 19
radio input "true"
click at [770, 607] on button "SUBMIT" at bounding box center [803, 605] width 159 height 37
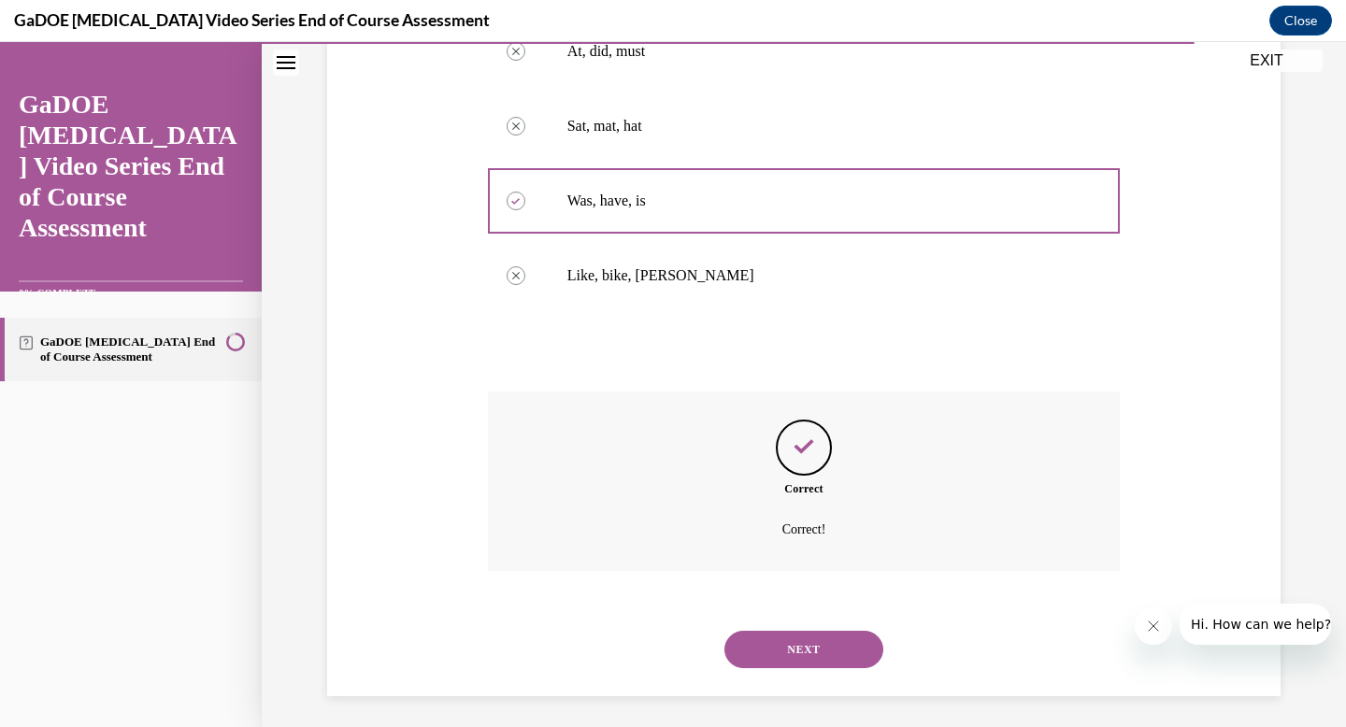
scroll to position [409, 0]
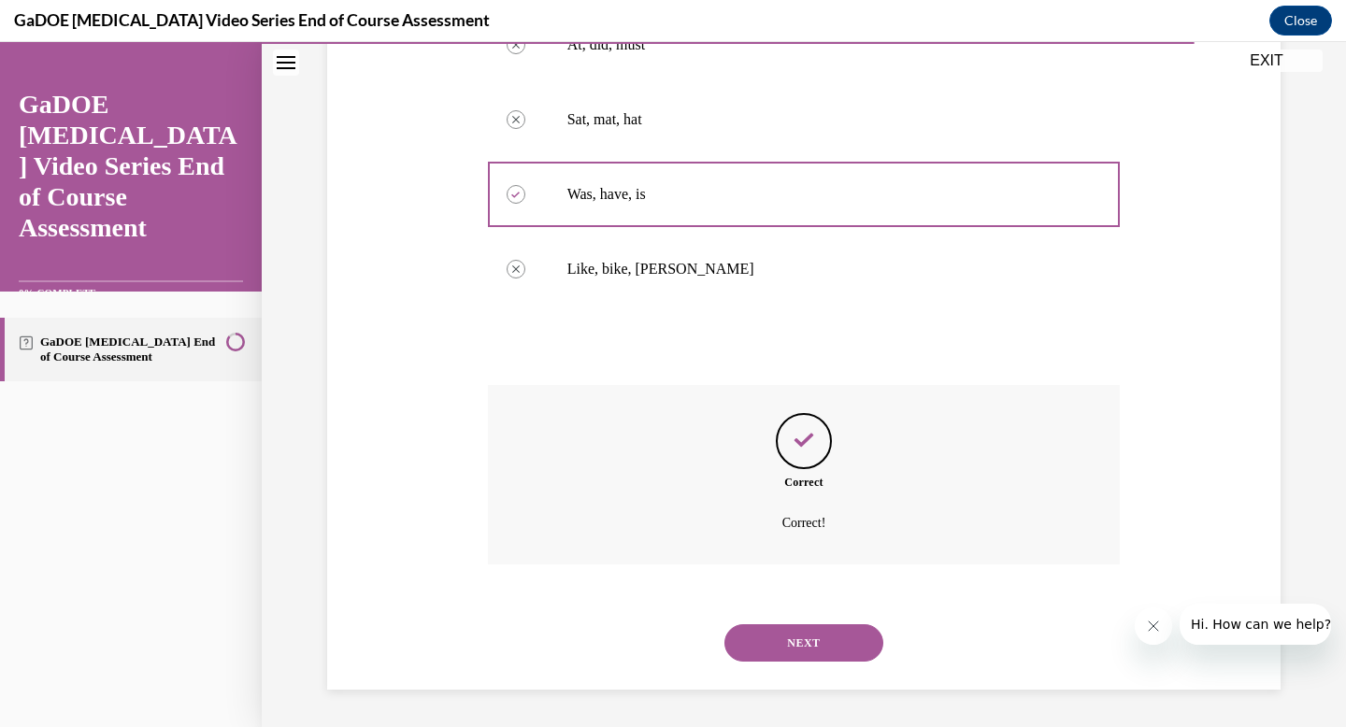
click at [812, 650] on button "NEXT" at bounding box center [803, 642] width 159 height 37
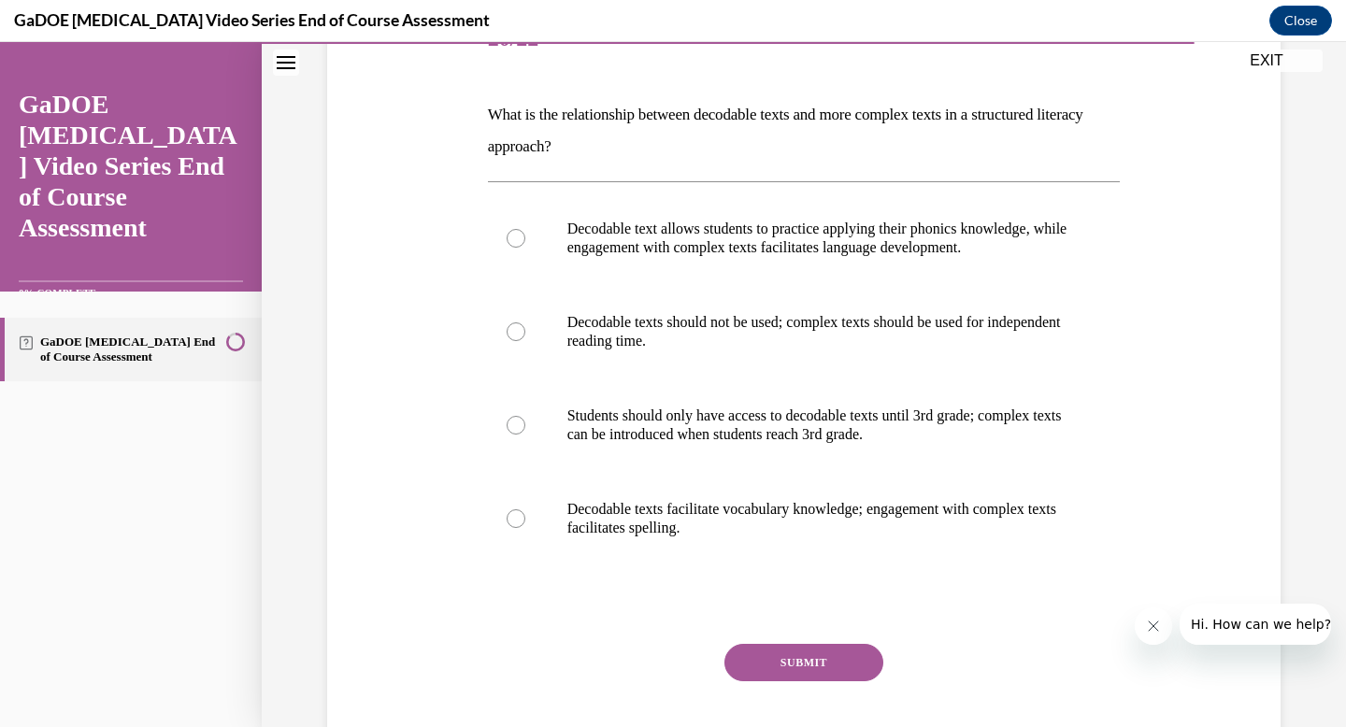
scroll to position [192, 0]
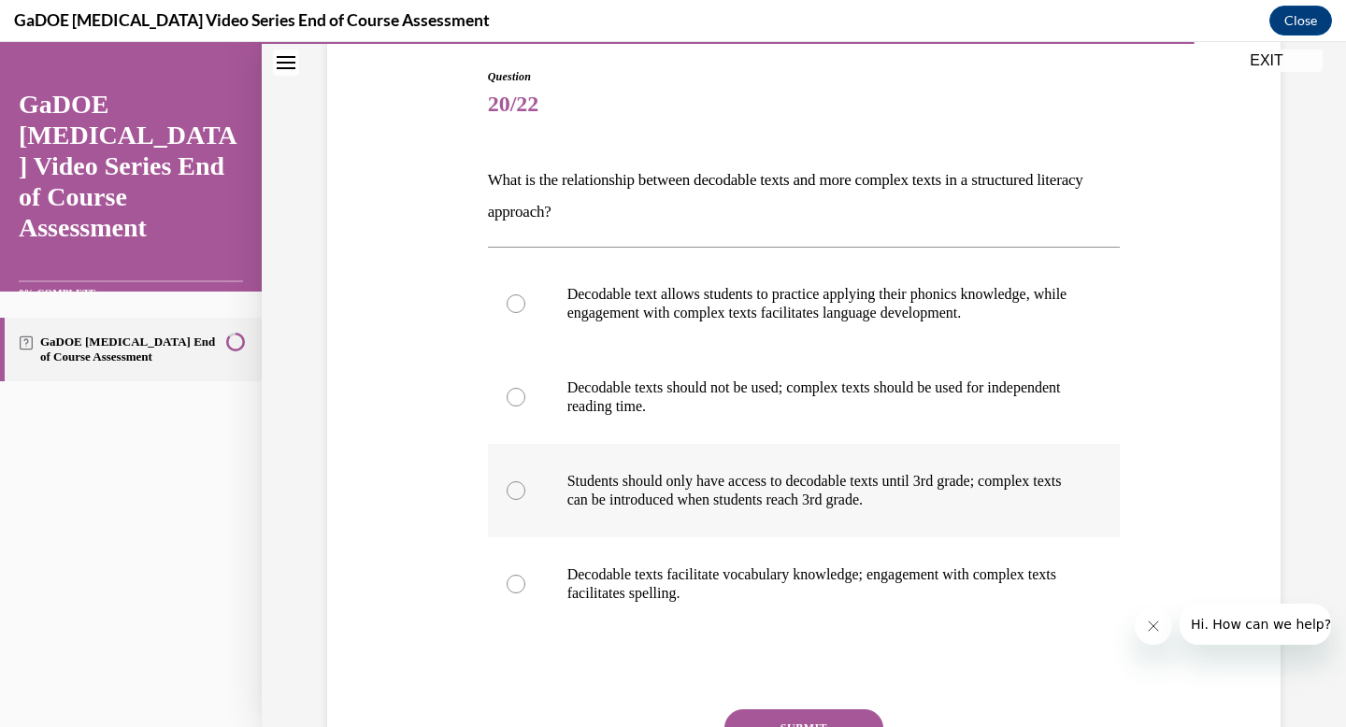
drag, startPoint x: 486, startPoint y: 173, endPoint x: 891, endPoint y: 517, distance: 531.1
click at [890, 517] on div "Question 20/22 What is the relationship between decodable texts and more comple…" at bounding box center [804, 451] width 642 height 822
click at [462, 168] on div "Question 20/22 What is the relationship between decodable texts and more comple…" at bounding box center [803, 437] width 963 height 850
click at [583, 321] on label "Decodable text allows students to practice applying their phonics knowledge, wh…" at bounding box center [804, 303] width 633 height 93
click at [525, 313] on input "Decodable text allows students to practice applying their phonics knowledge, wh…" at bounding box center [516, 303] width 19 height 19
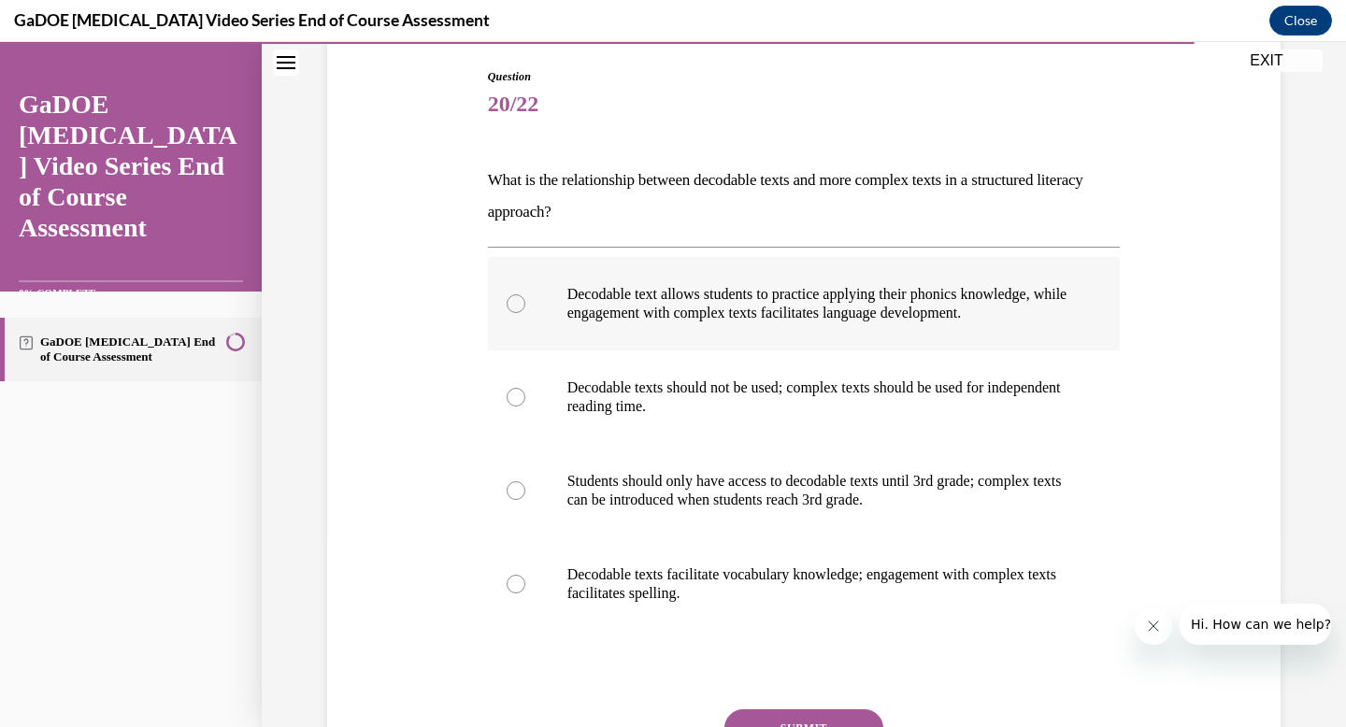
radio input "true"
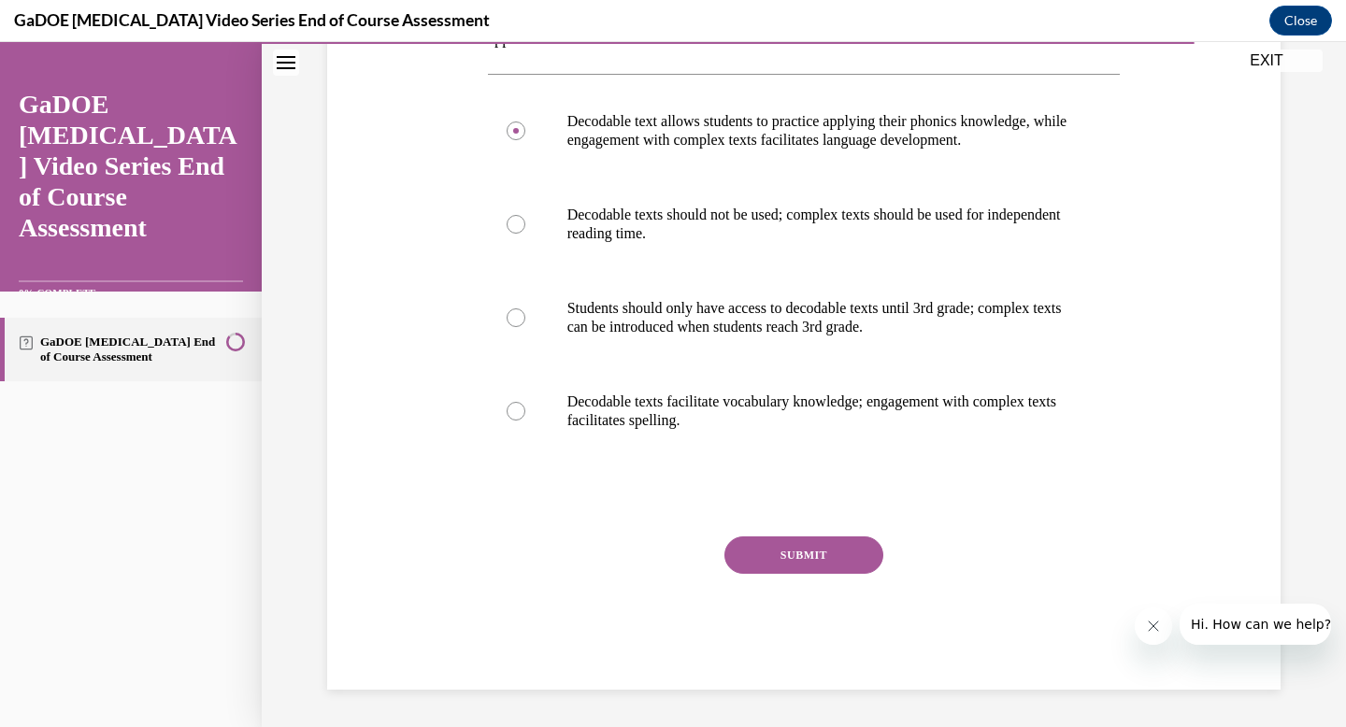
click at [779, 555] on button "SUBMIT" at bounding box center [803, 554] width 159 height 37
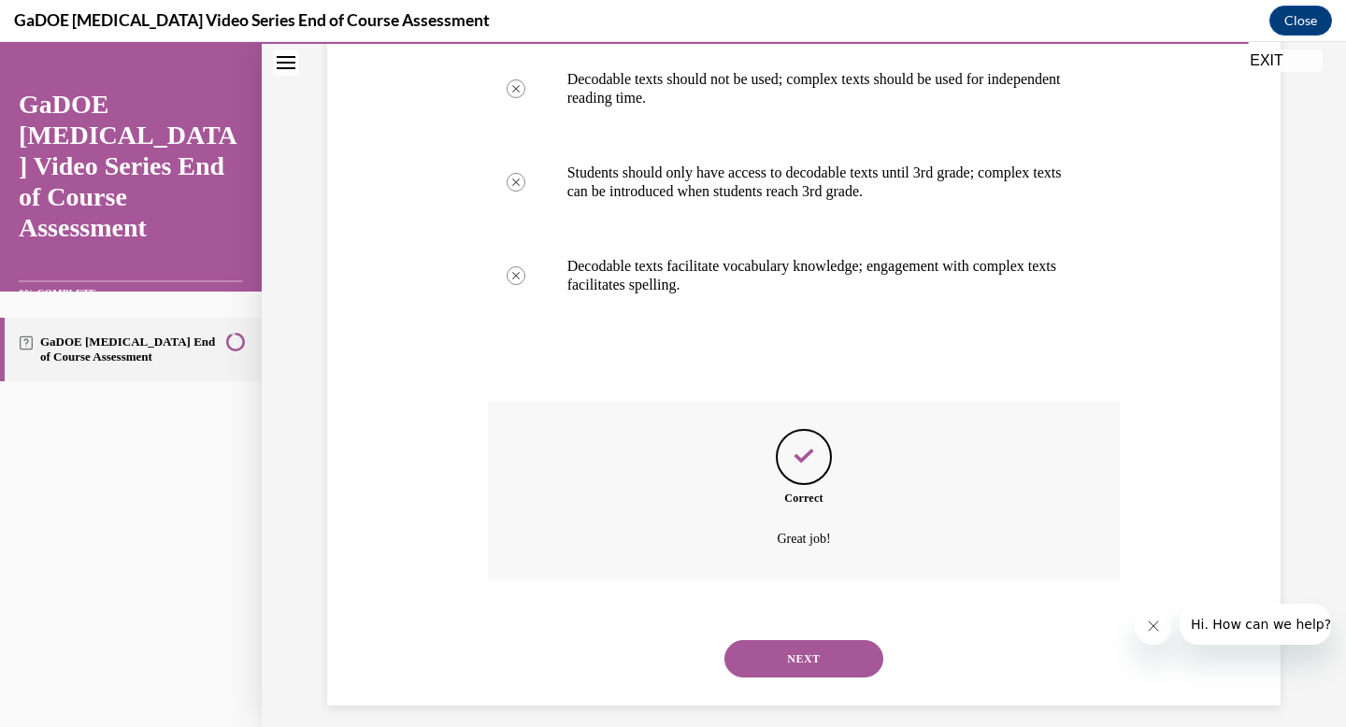
scroll to position [516, 0]
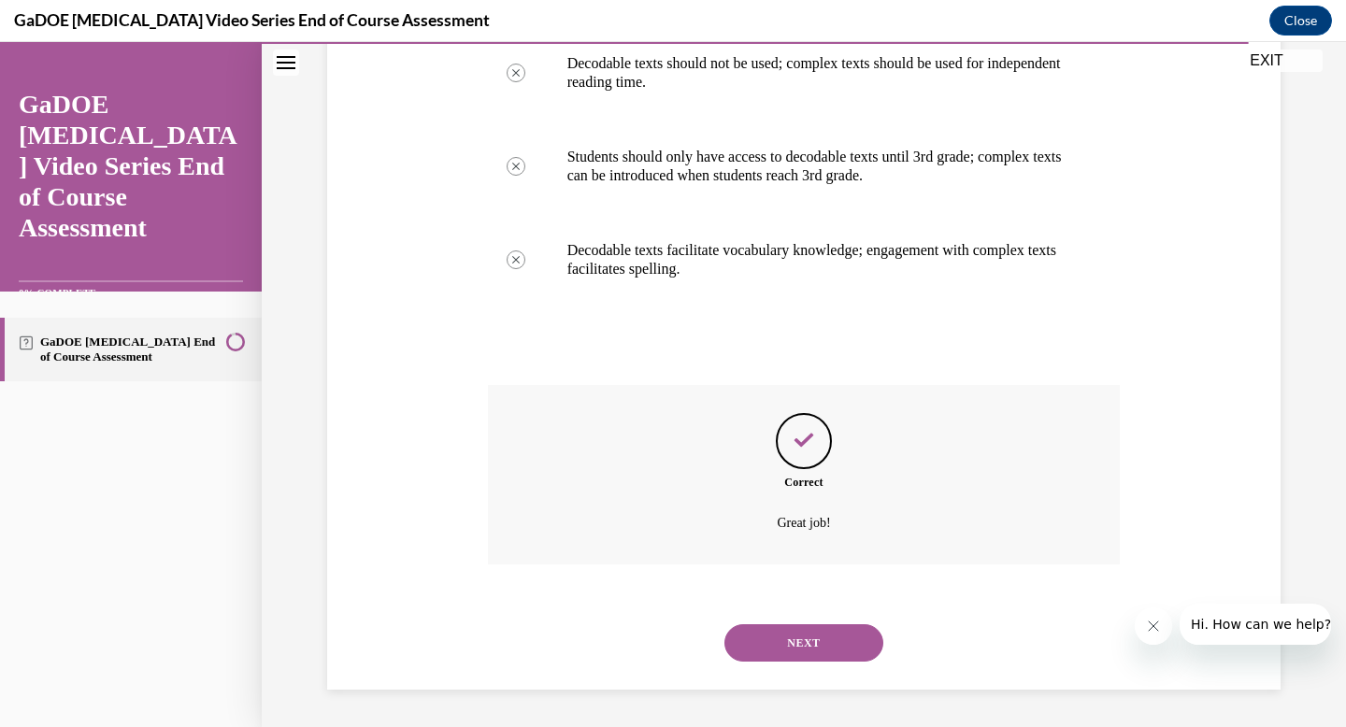
click at [753, 648] on button "NEXT" at bounding box center [803, 642] width 159 height 37
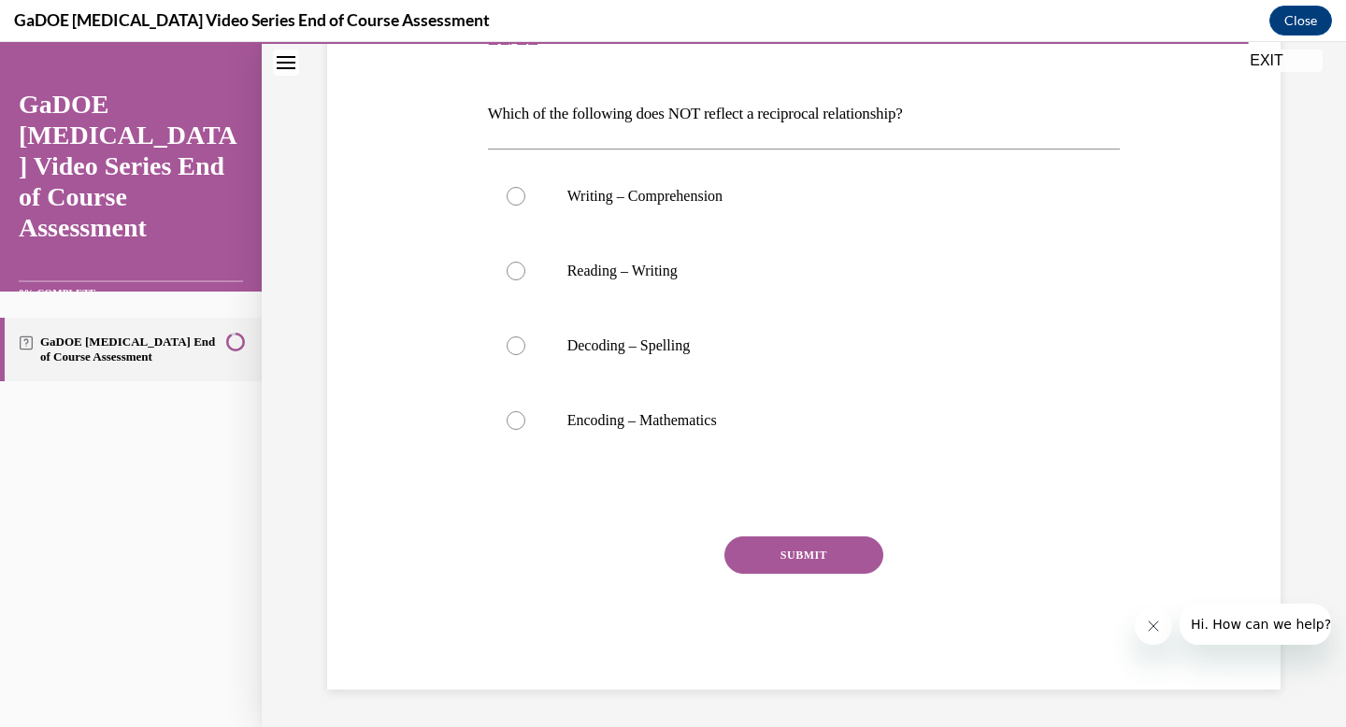
scroll to position [207, 0]
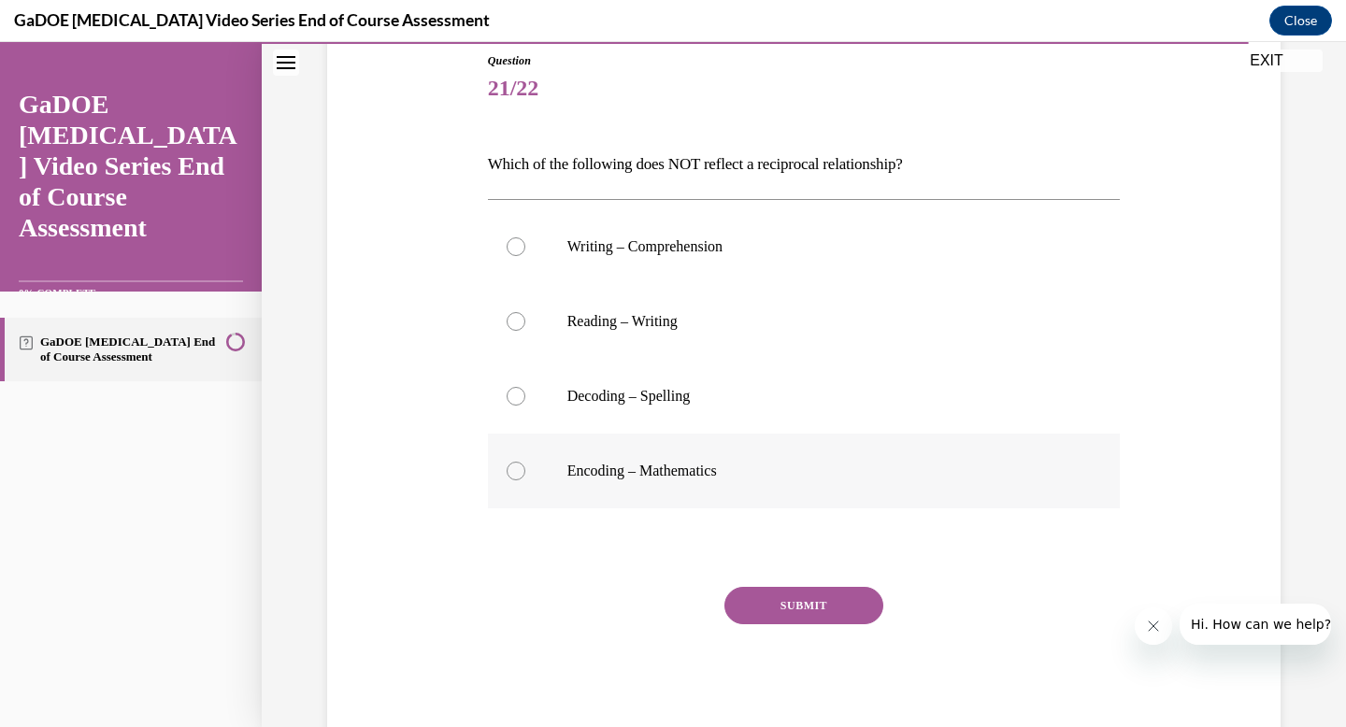
click at [682, 450] on label "Encoding – Mathematics" at bounding box center [804, 471] width 633 height 75
click at [525, 462] on input "Encoding – Mathematics" at bounding box center [516, 471] width 19 height 19
radio input "true"
click at [814, 618] on button "SUBMIT" at bounding box center [803, 605] width 159 height 37
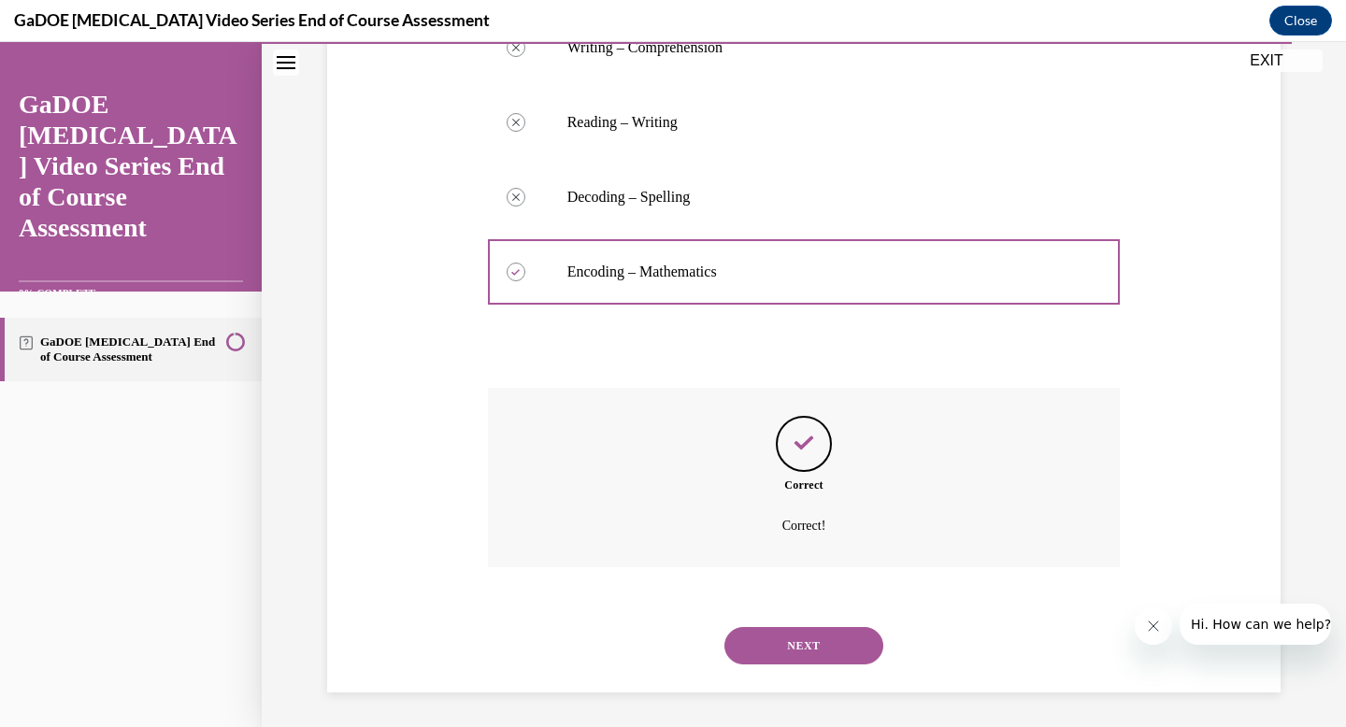
scroll to position [409, 0]
click at [789, 641] on button "NEXT" at bounding box center [803, 642] width 159 height 37
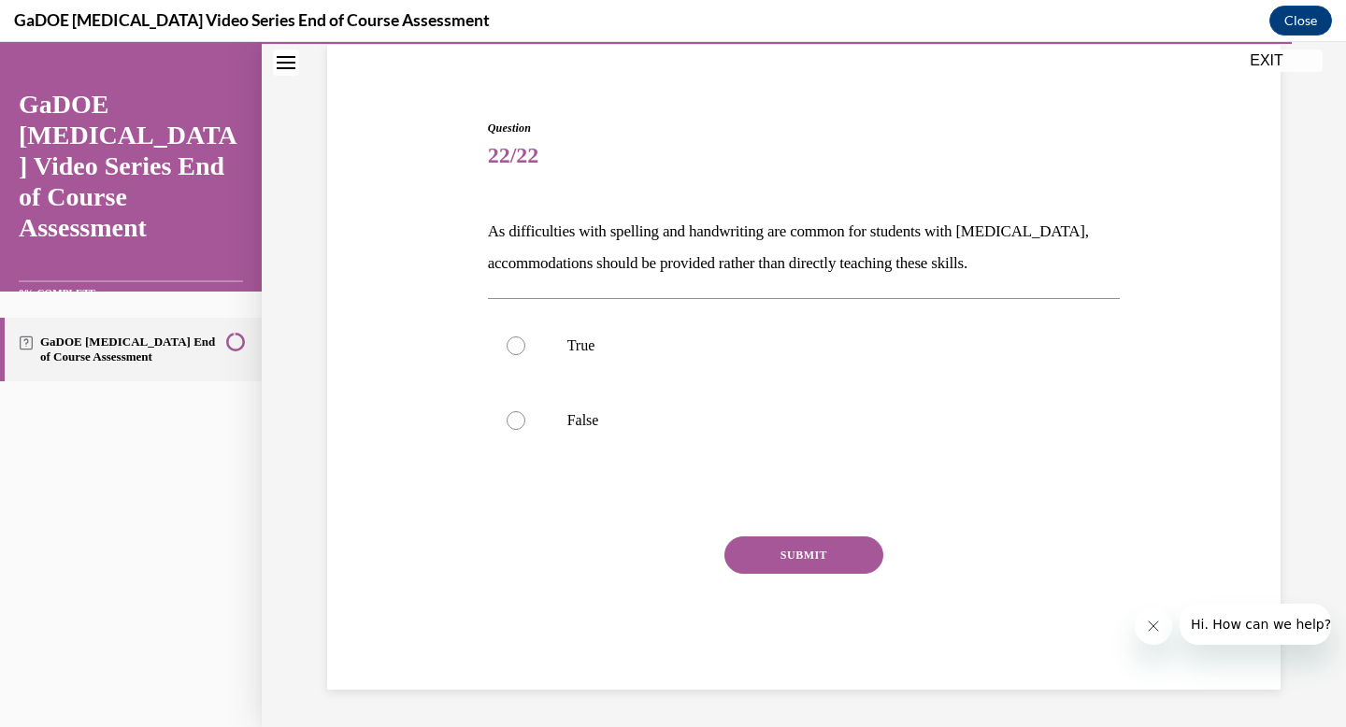
scroll to position [140, 0]
click at [558, 416] on label "False" at bounding box center [804, 420] width 633 height 75
click at [525, 416] on input "False" at bounding box center [516, 420] width 19 height 19
radio input "true"
click at [766, 558] on button "SUBMIT" at bounding box center [803, 554] width 159 height 37
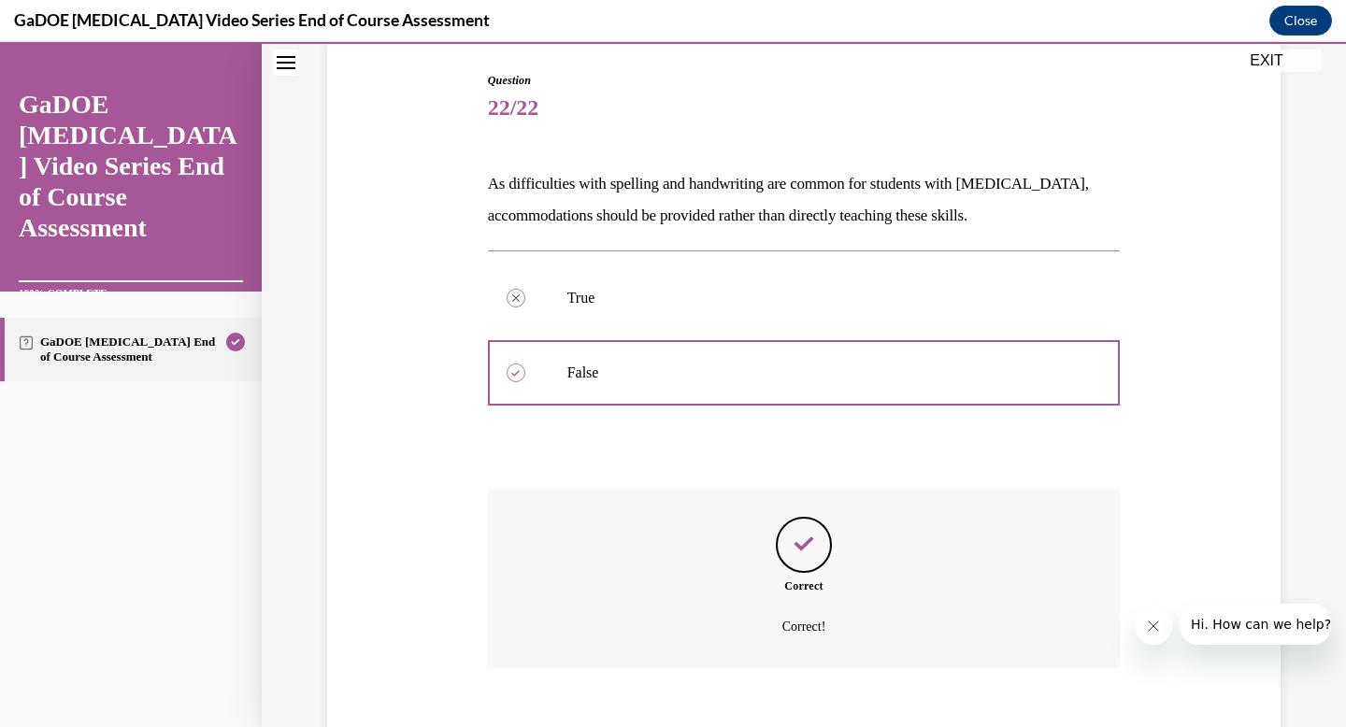
scroll to position [292, 0]
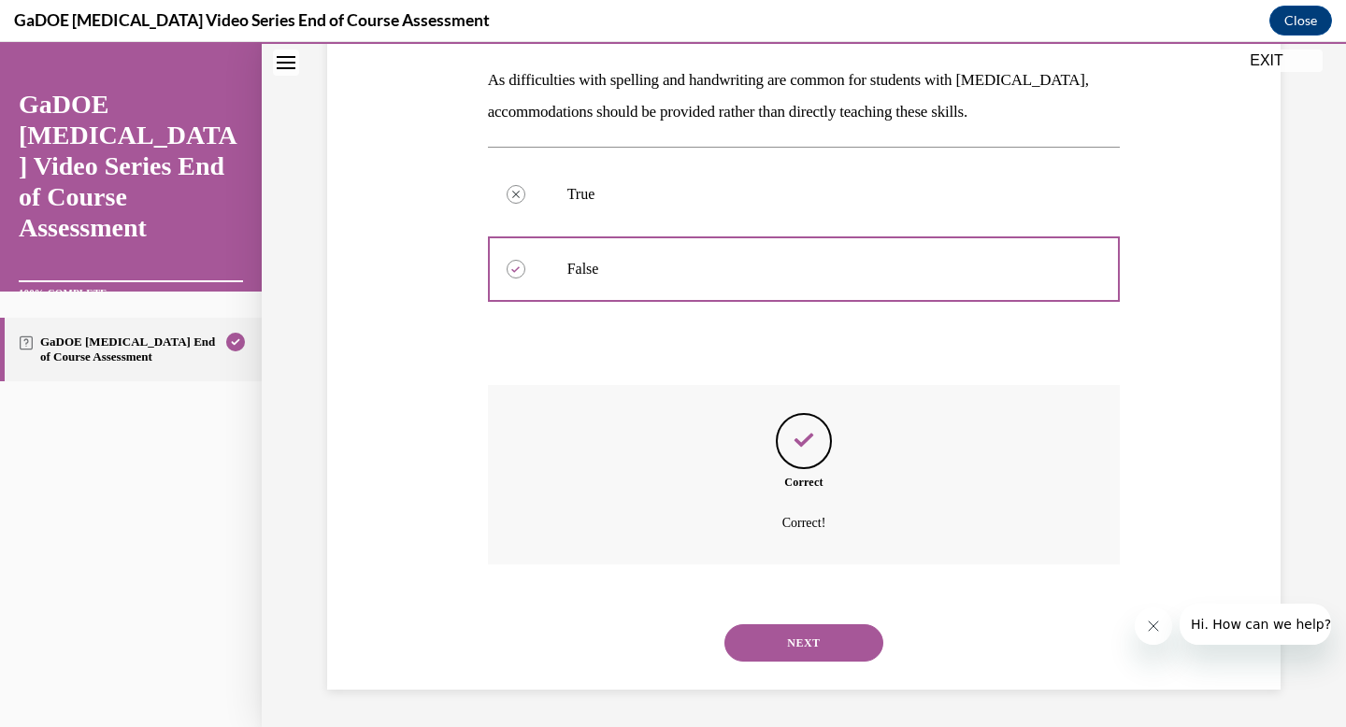
click at [785, 637] on button "NEXT" at bounding box center [803, 642] width 159 height 37
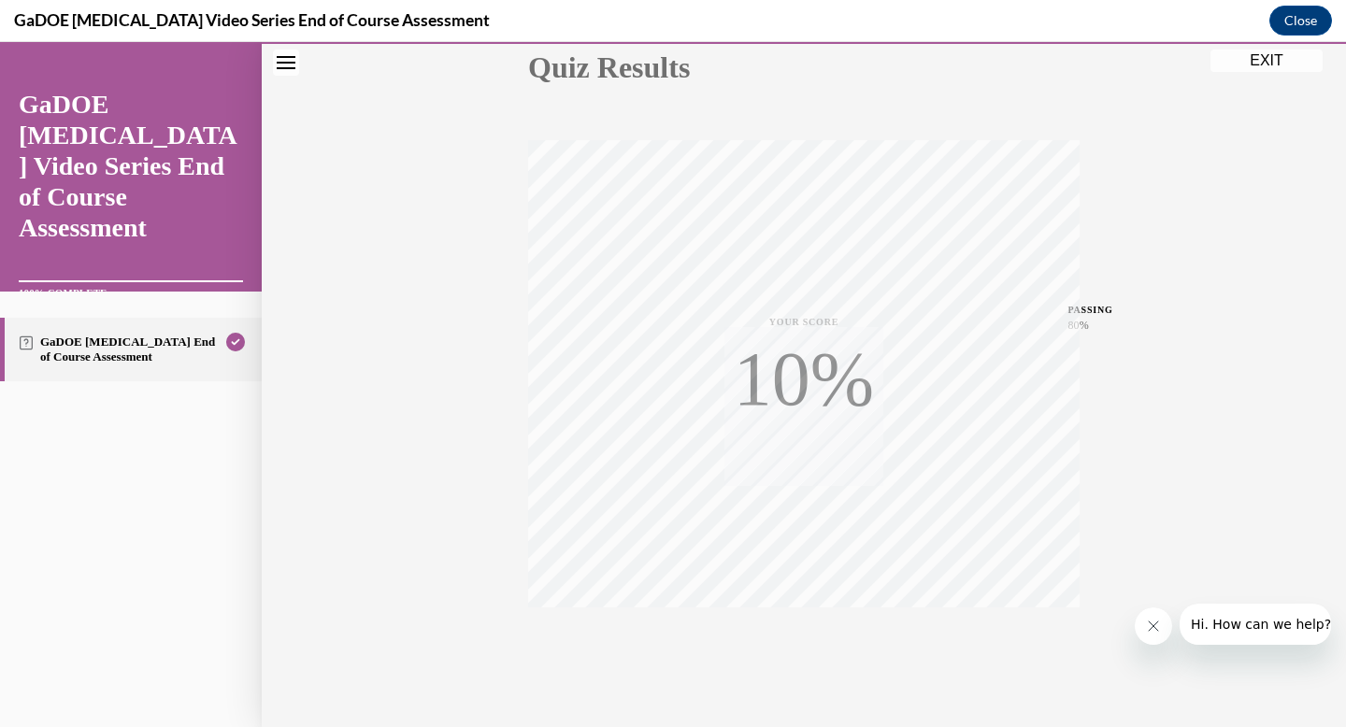
scroll to position [273, 0]
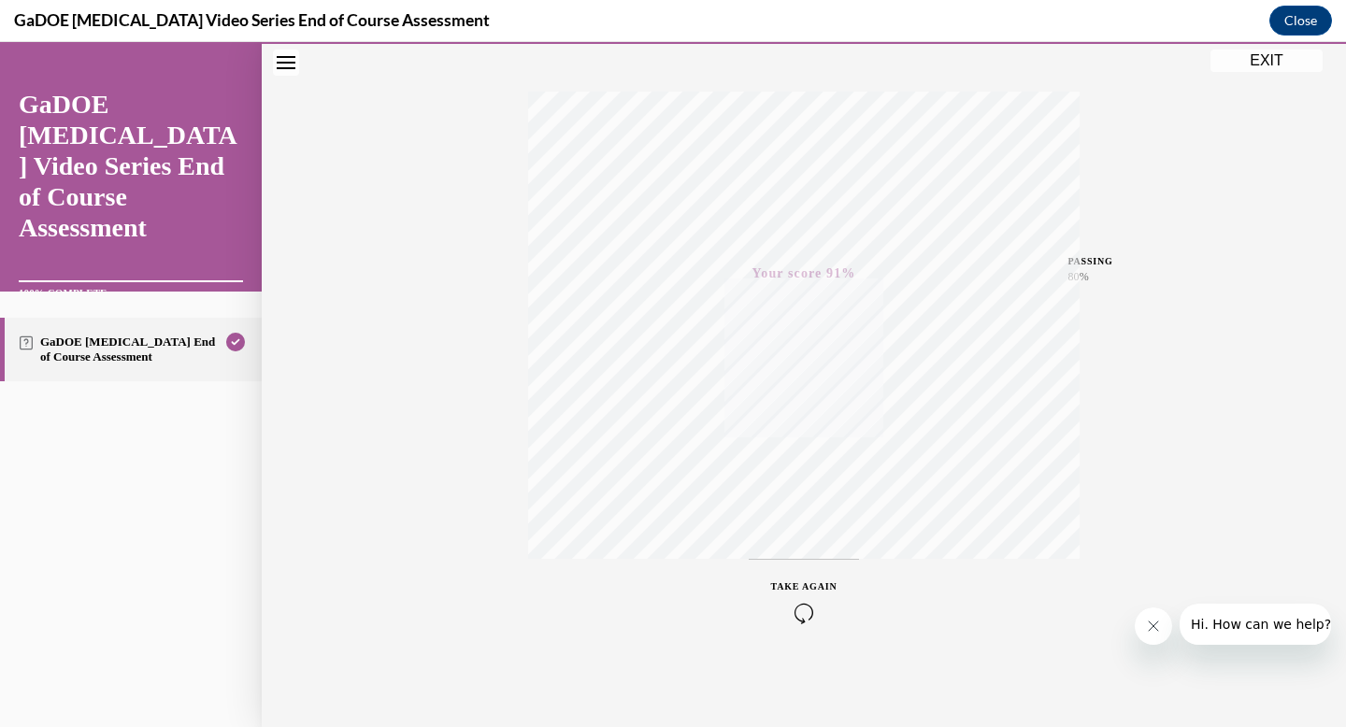
click at [1268, 63] on button "EXIT" at bounding box center [1266, 61] width 112 height 22
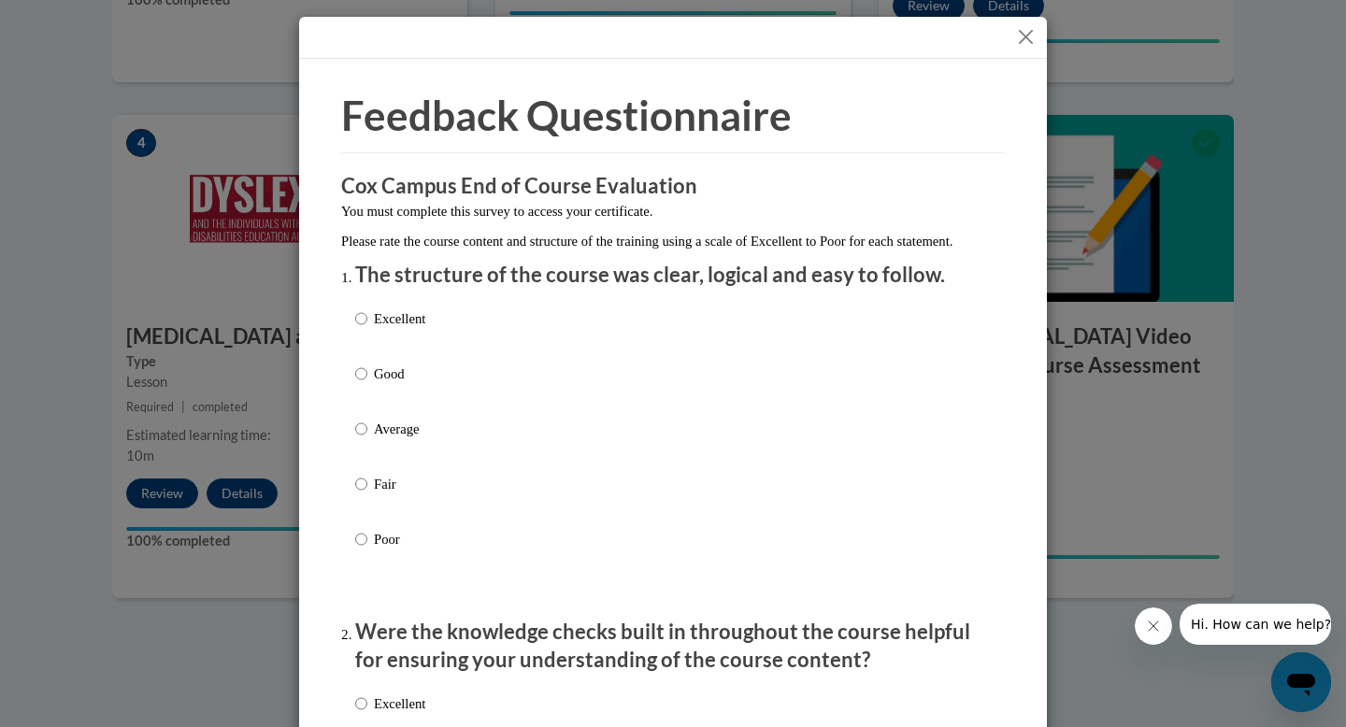
scroll to position [52, 0]
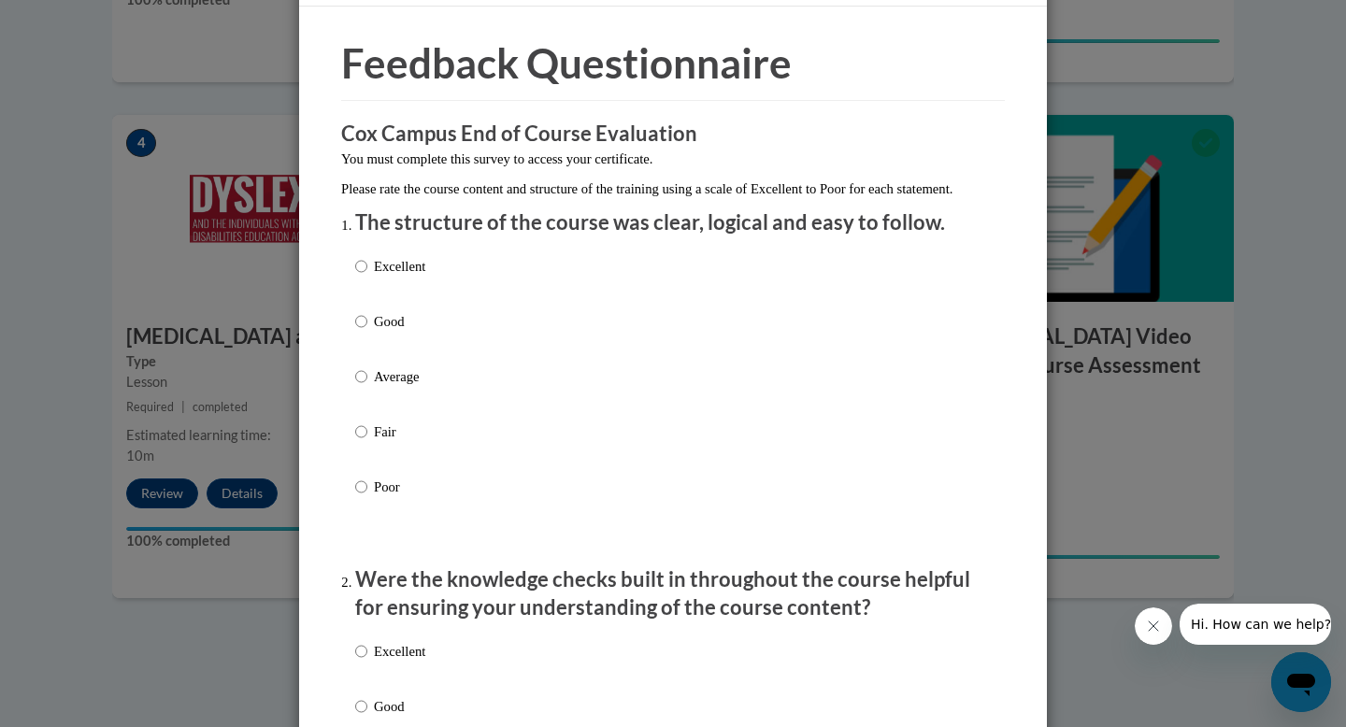
click at [357, 301] on label "Excellent" at bounding box center [390, 281] width 70 height 50
click at [357, 277] on input "Excellent" at bounding box center [361, 266] width 12 height 21
radio input "true"
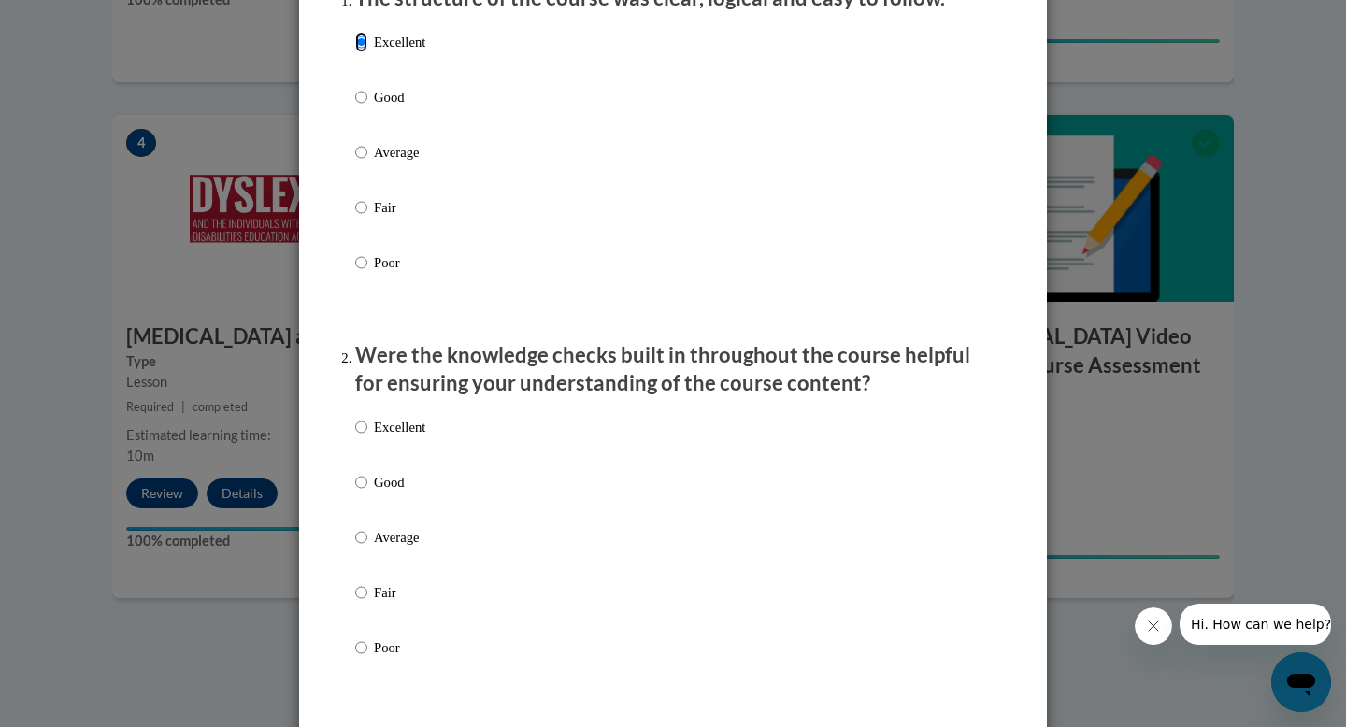
scroll to position [313, 0]
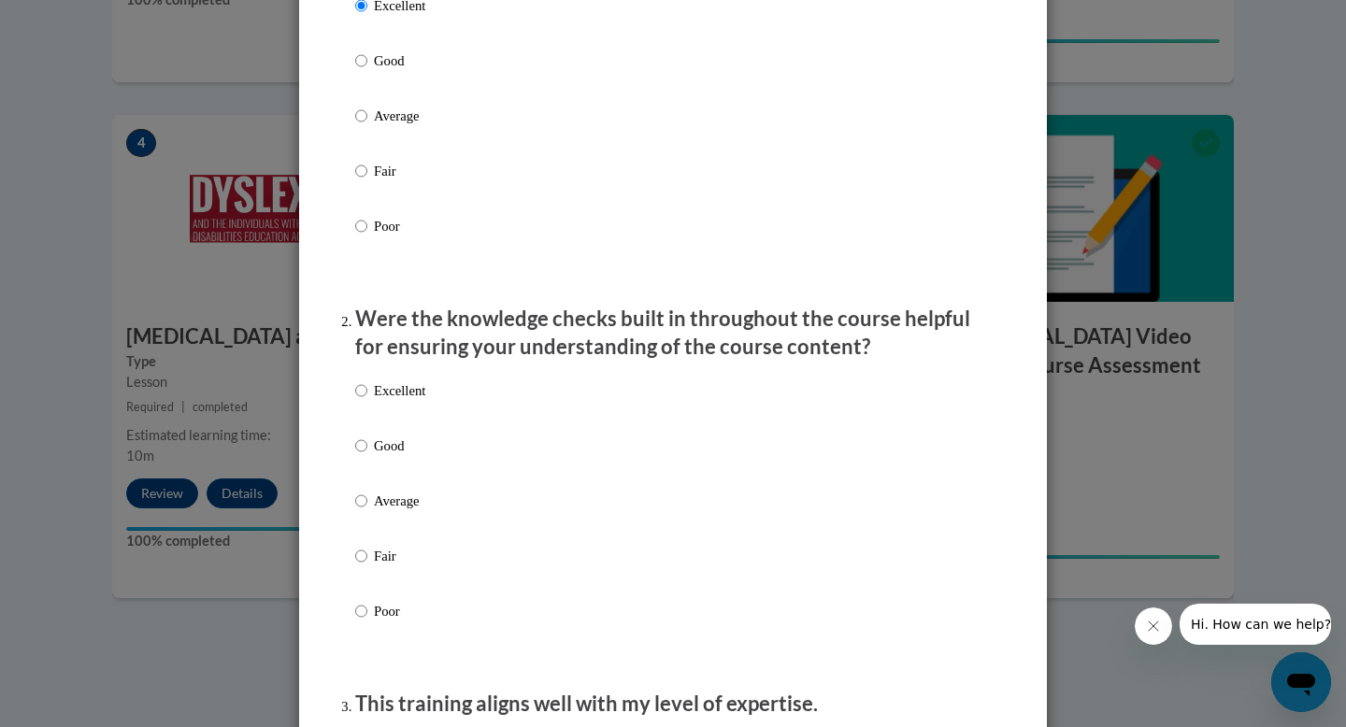
click at [379, 401] on p "Excellent" at bounding box center [399, 390] width 51 height 21
click at [367, 401] on input "Excellent" at bounding box center [361, 390] width 12 height 21
radio input "true"
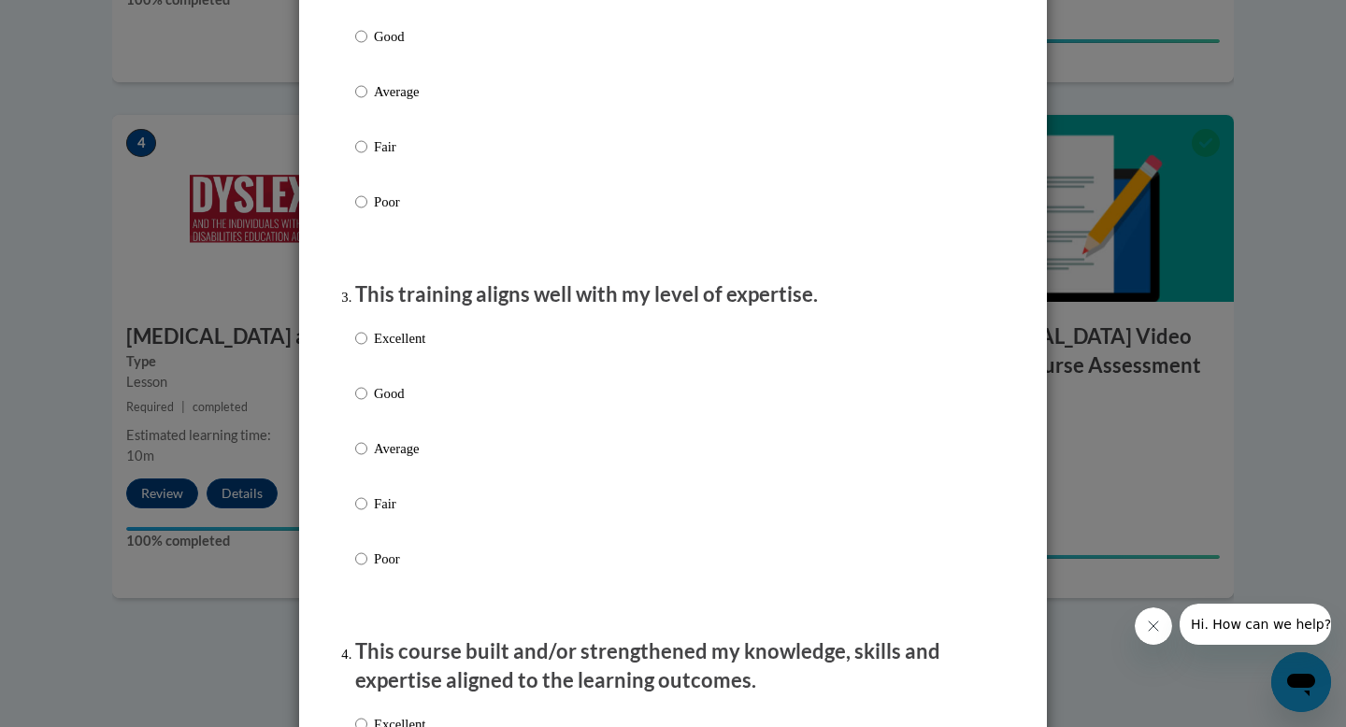
click at [385, 349] on p "Excellent" at bounding box center [399, 338] width 51 height 21
click at [367, 349] on input "Excellent" at bounding box center [361, 338] width 12 height 21
radio input "true"
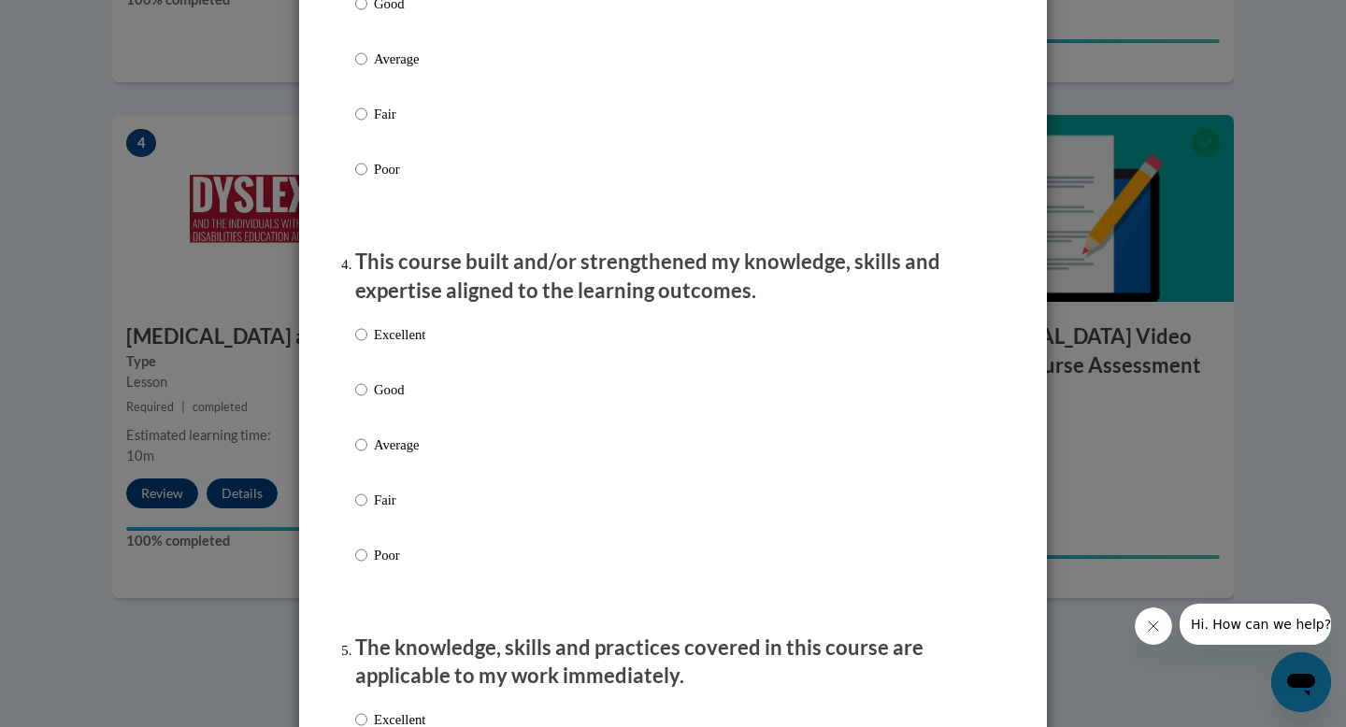
click at [382, 345] on p "Excellent" at bounding box center [399, 334] width 51 height 21
click at [367, 345] on input "Excellent" at bounding box center [361, 334] width 12 height 21
radio input "true"
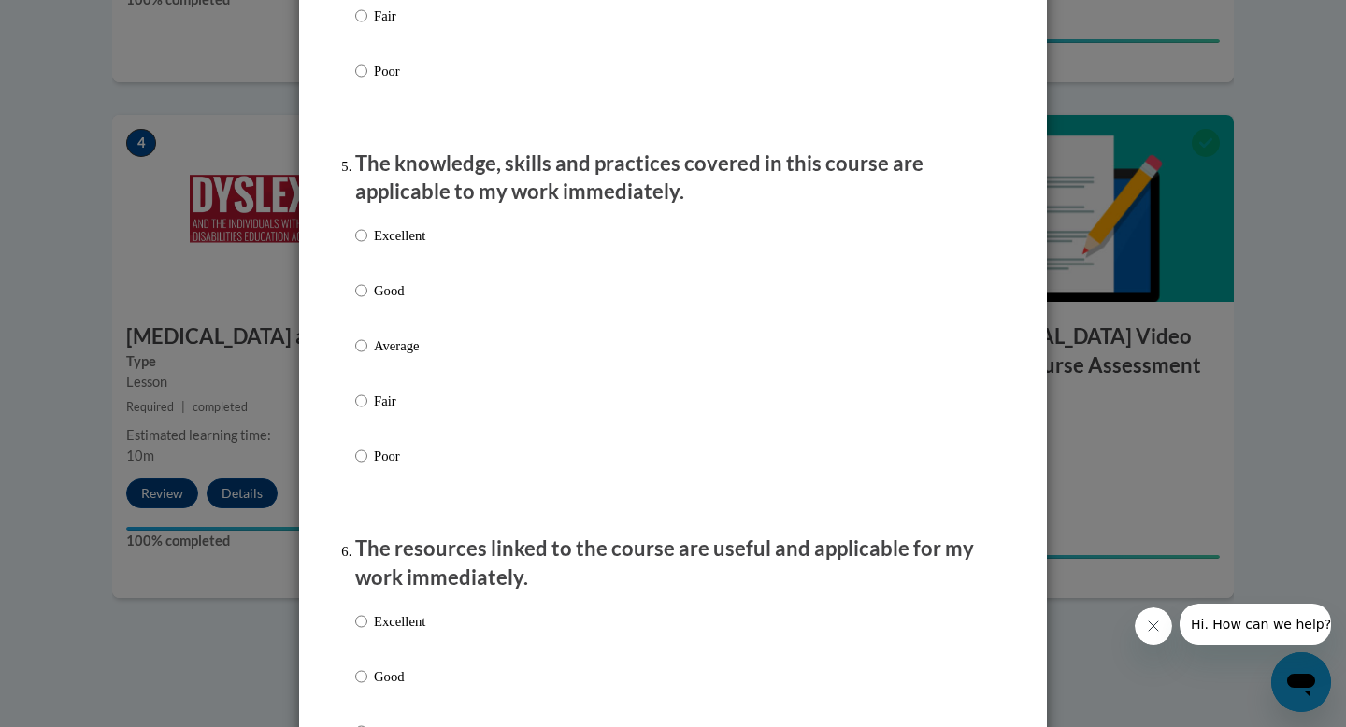
scroll to position [1710, 0]
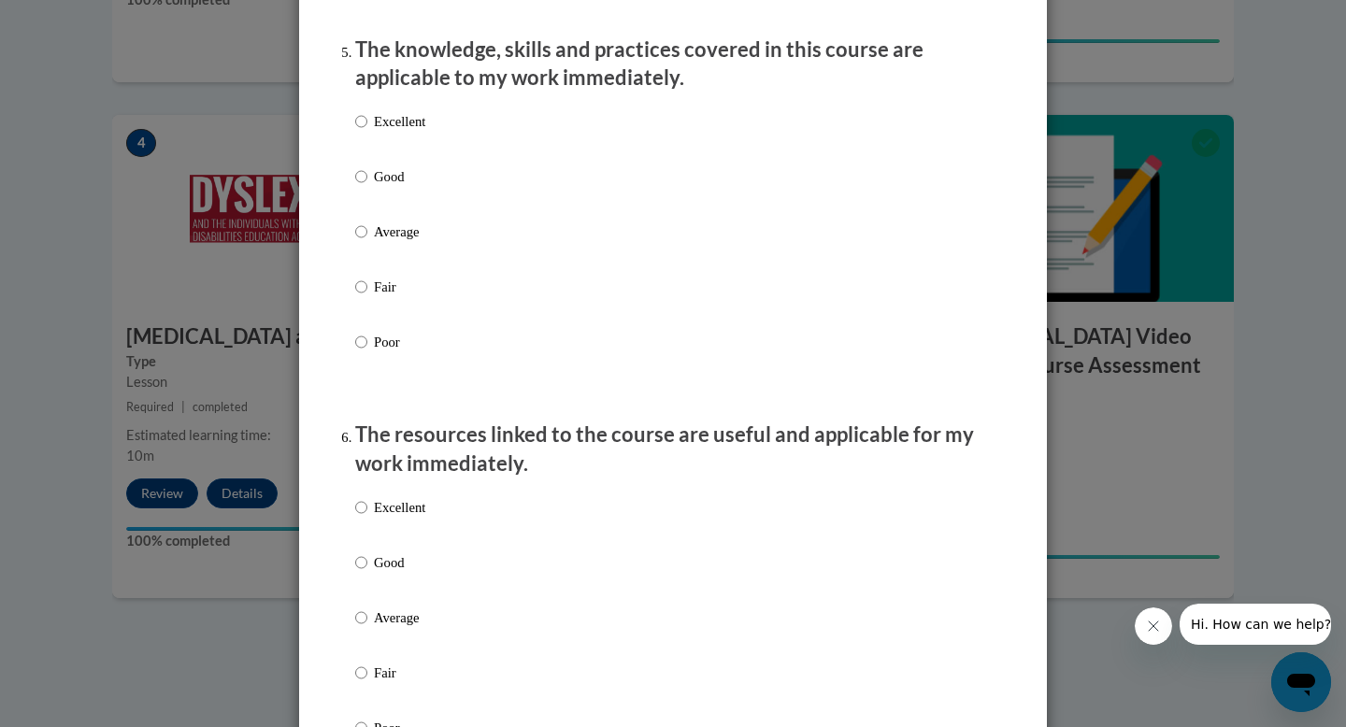
click at [401, 132] on p "Excellent" at bounding box center [399, 121] width 51 height 21
click at [367, 132] on input "Excellent" at bounding box center [361, 121] width 12 height 21
radio input "true"
click at [407, 518] on p "Excellent" at bounding box center [399, 507] width 51 height 21
click at [367, 518] on input "Excellent" at bounding box center [361, 507] width 12 height 21
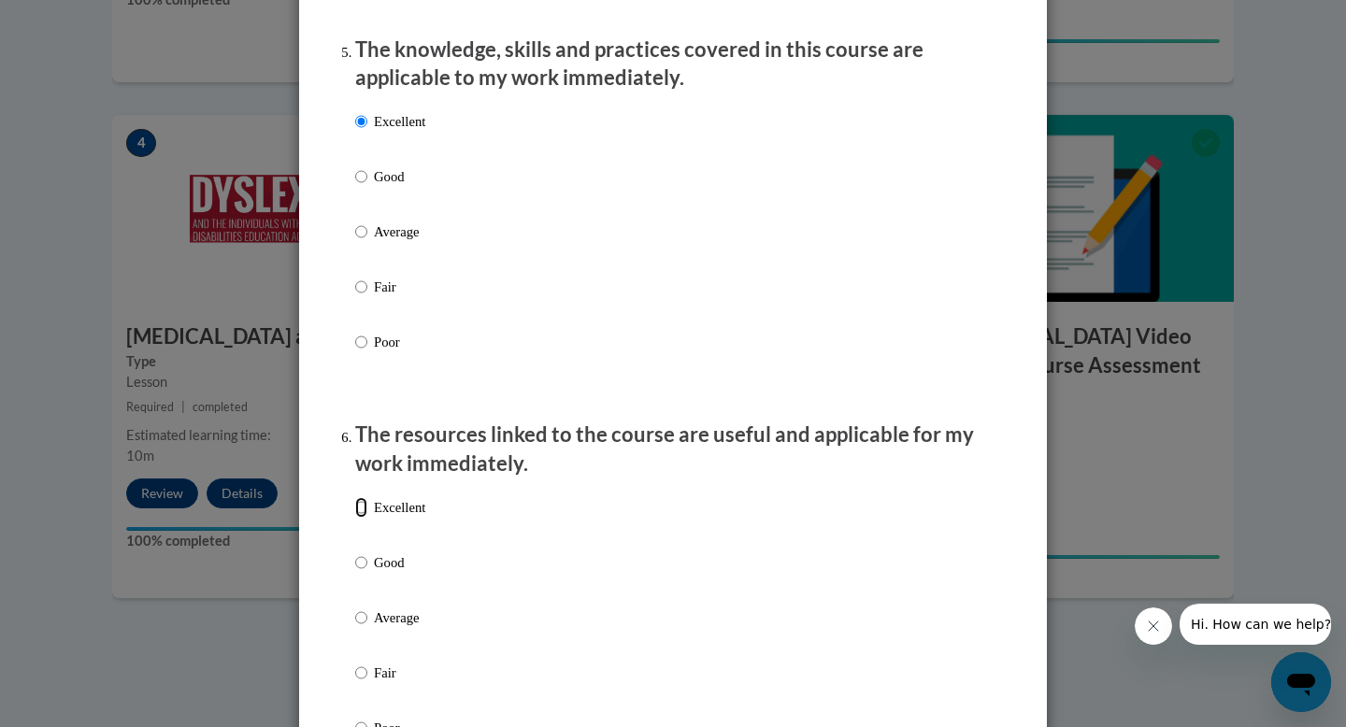
radio input "true"
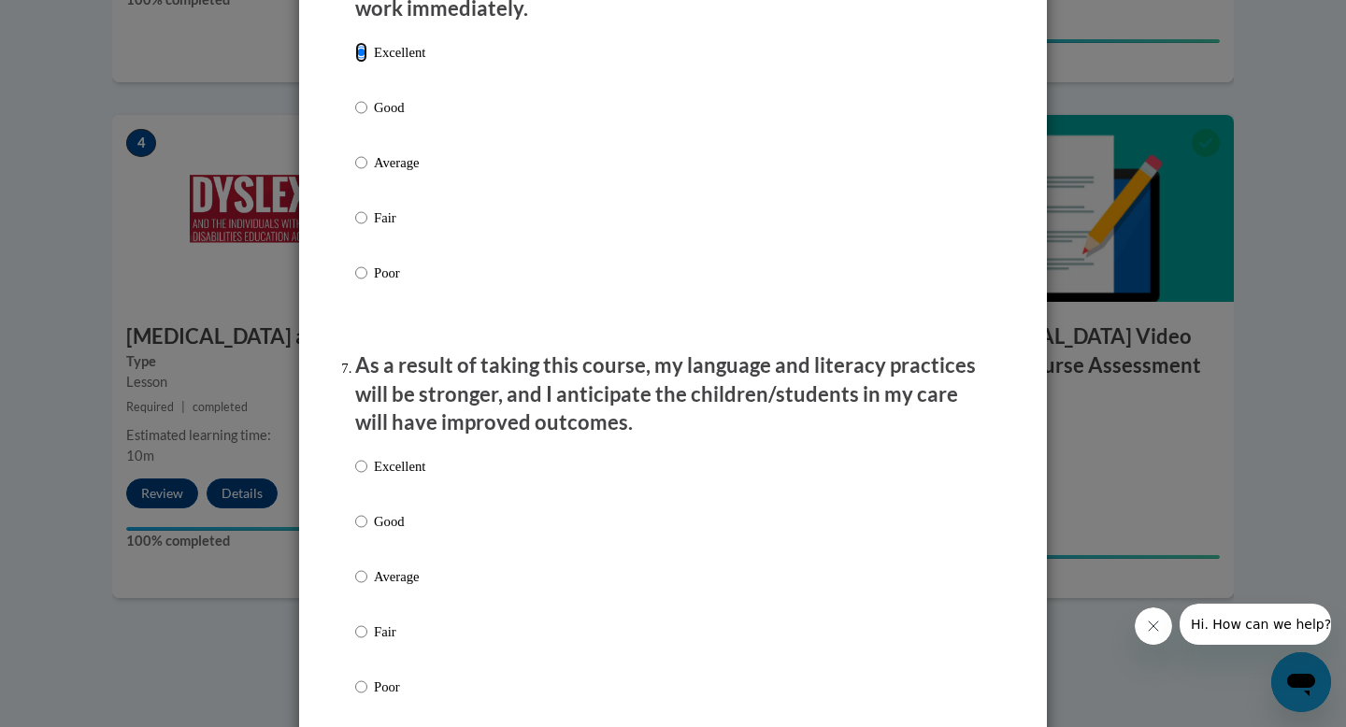
scroll to position [2166, 0]
click at [383, 531] on p "Good" at bounding box center [399, 520] width 51 height 21
click at [367, 531] on input "Good" at bounding box center [361, 520] width 12 height 21
radio input "true"
click at [392, 476] on p "Excellent" at bounding box center [399, 465] width 51 height 21
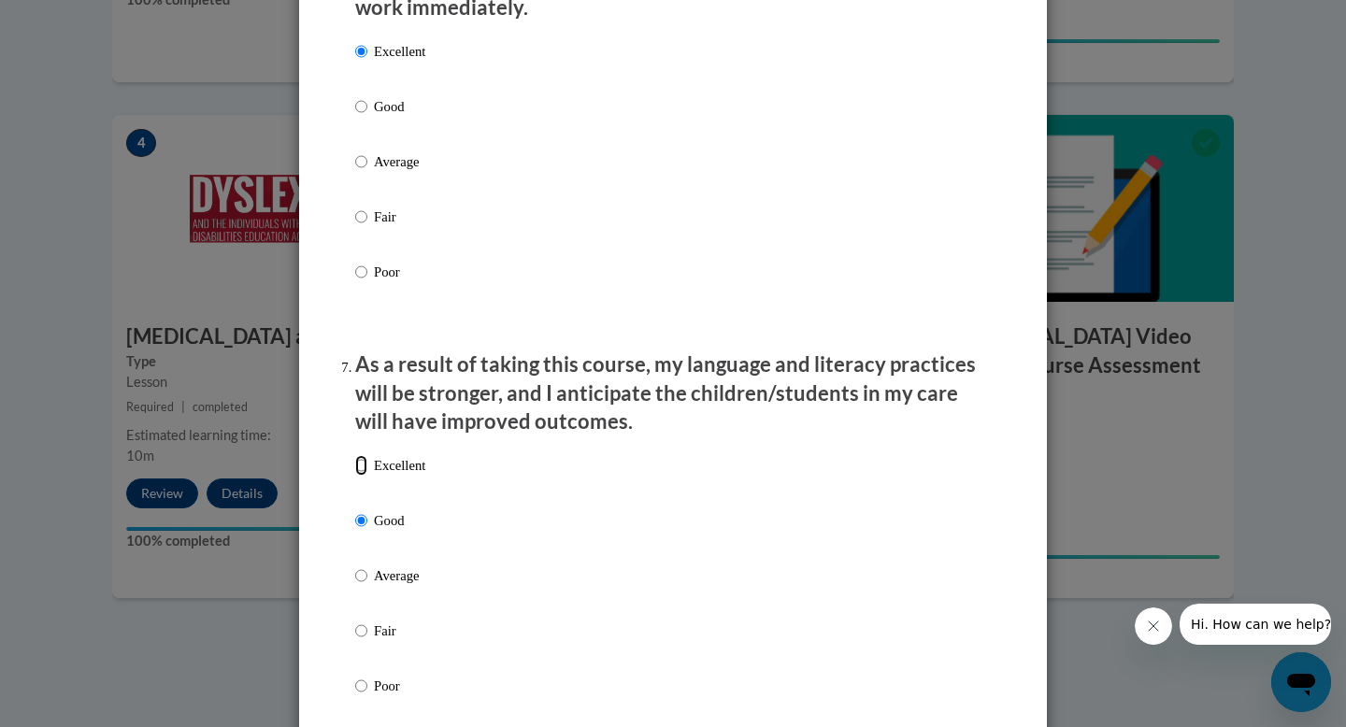
click at [367, 476] on input "Excellent" at bounding box center [361, 465] width 12 height 21
radio input "true"
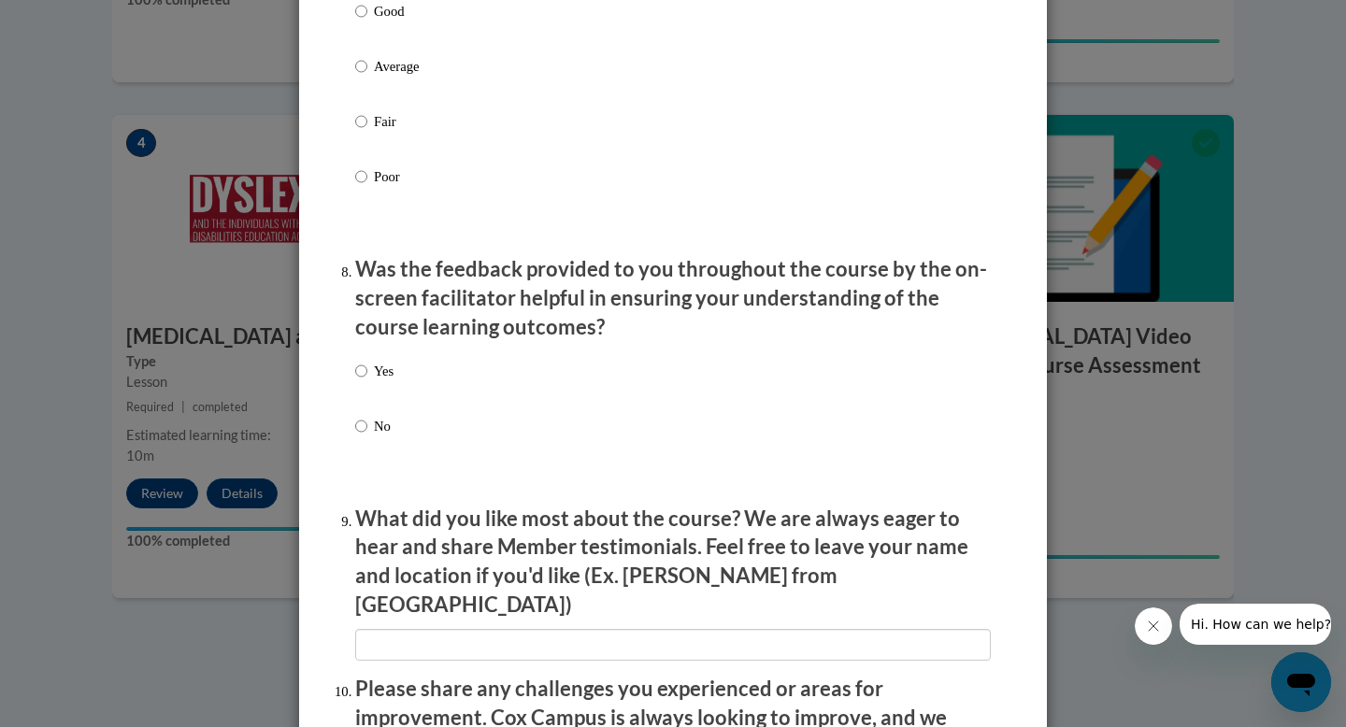
scroll to position [2689, 0]
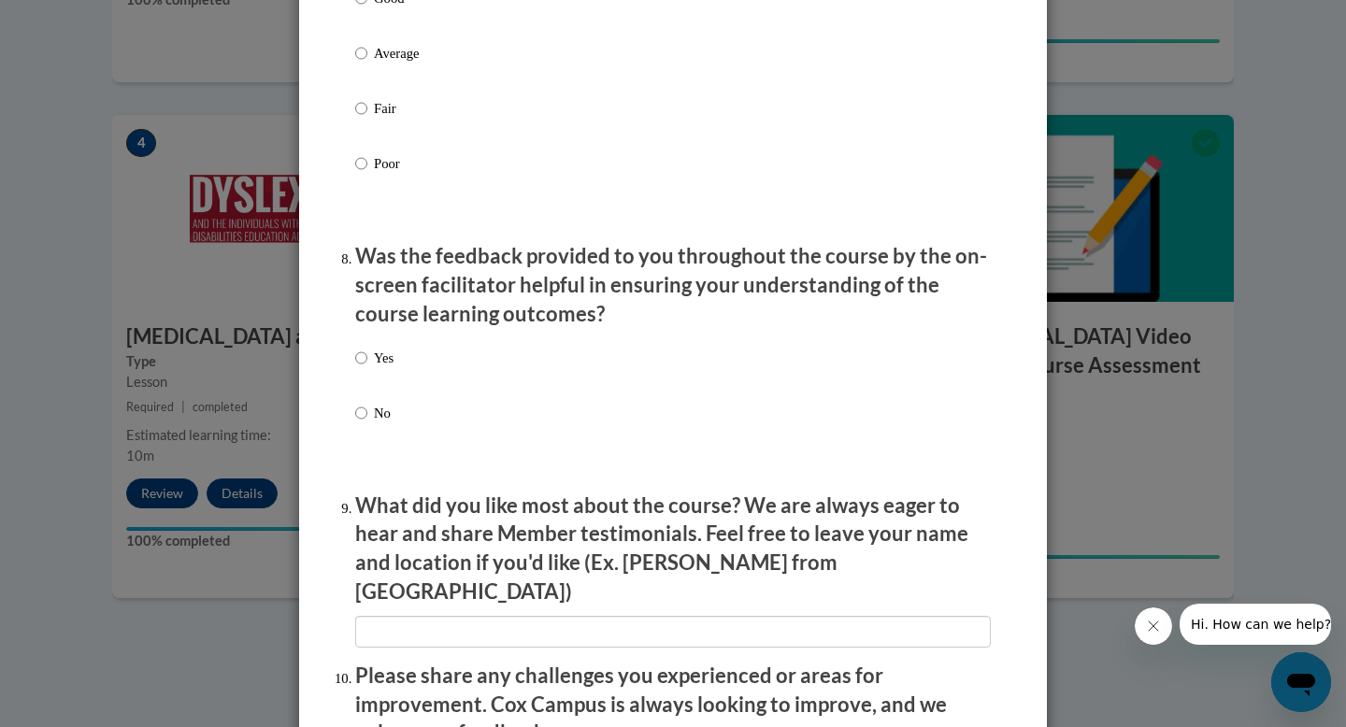
click at [369, 388] on label "Yes" at bounding box center [374, 373] width 38 height 50
click at [367, 368] on input "Yes" at bounding box center [361, 358] width 12 height 21
radio input "true"
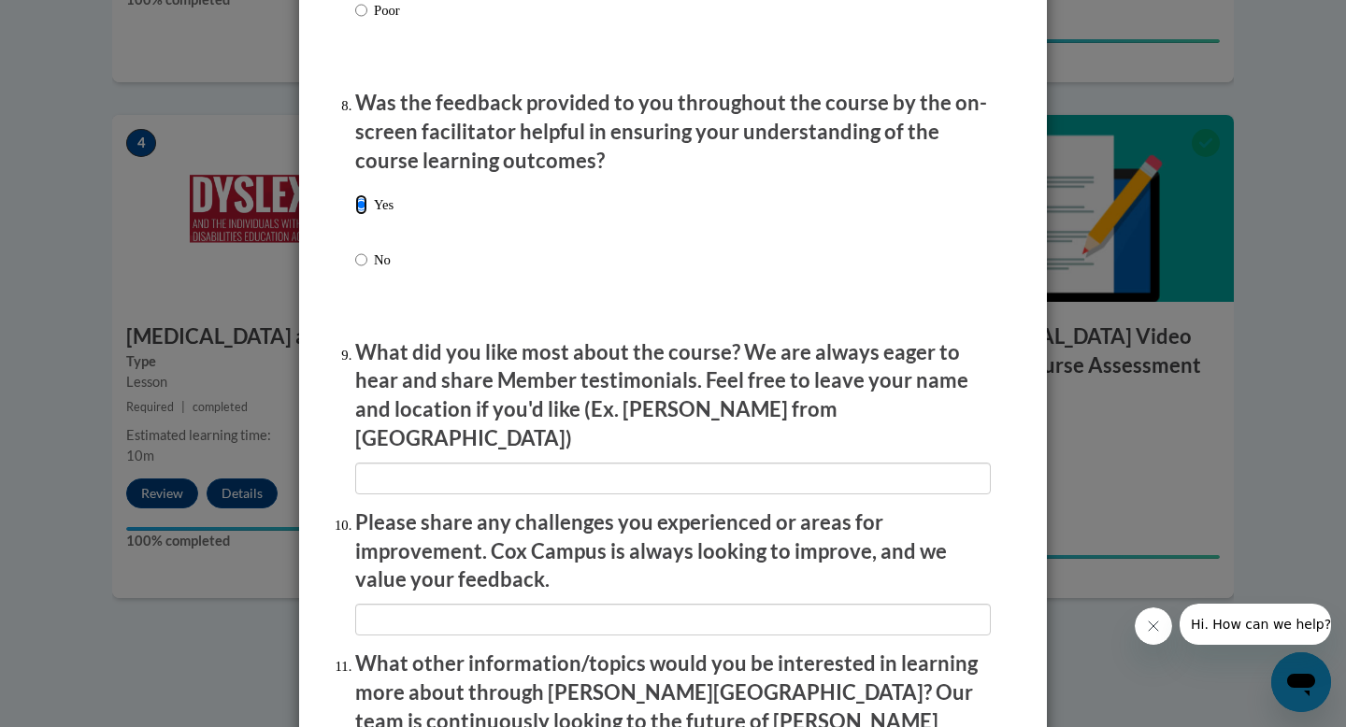
scroll to position [2890, 0]
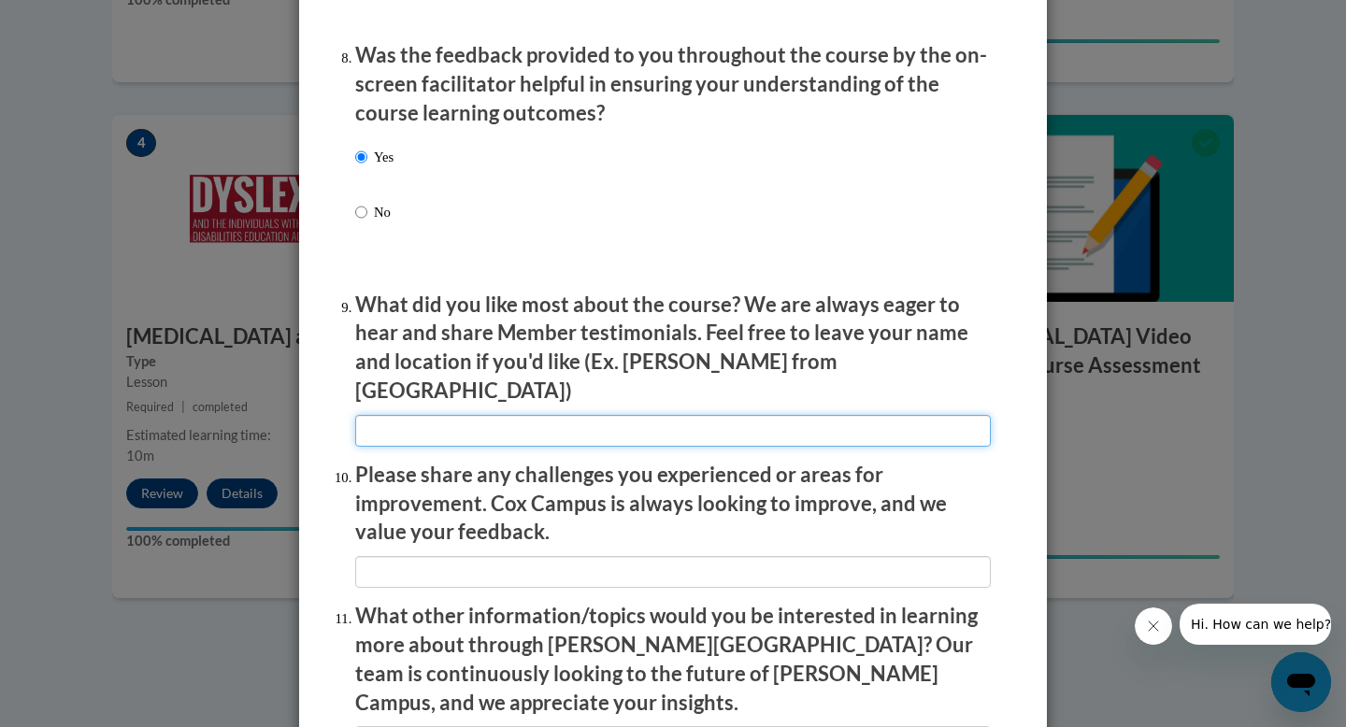
click at [492, 422] on input "textbox" at bounding box center [673, 431] width 636 height 32
type input "everything"
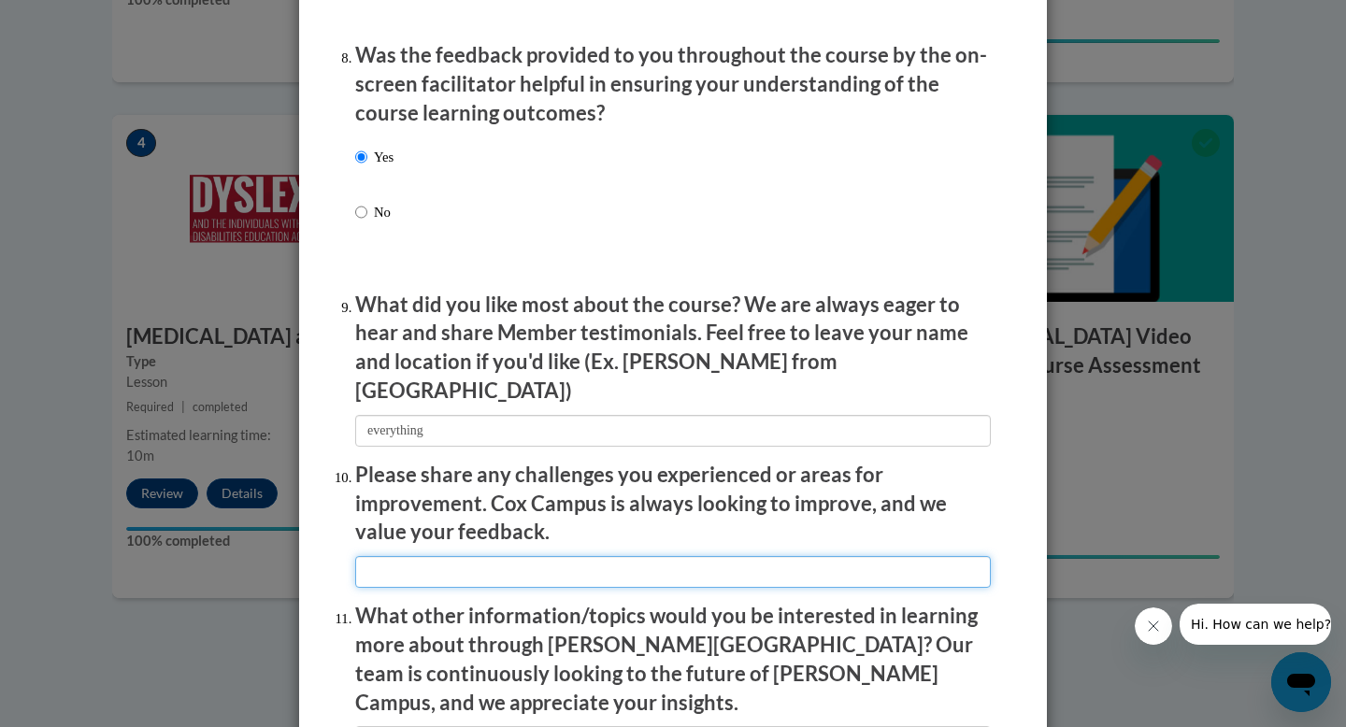
click at [454, 569] on input "textbox" at bounding box center [673, 572] width 636 height 32
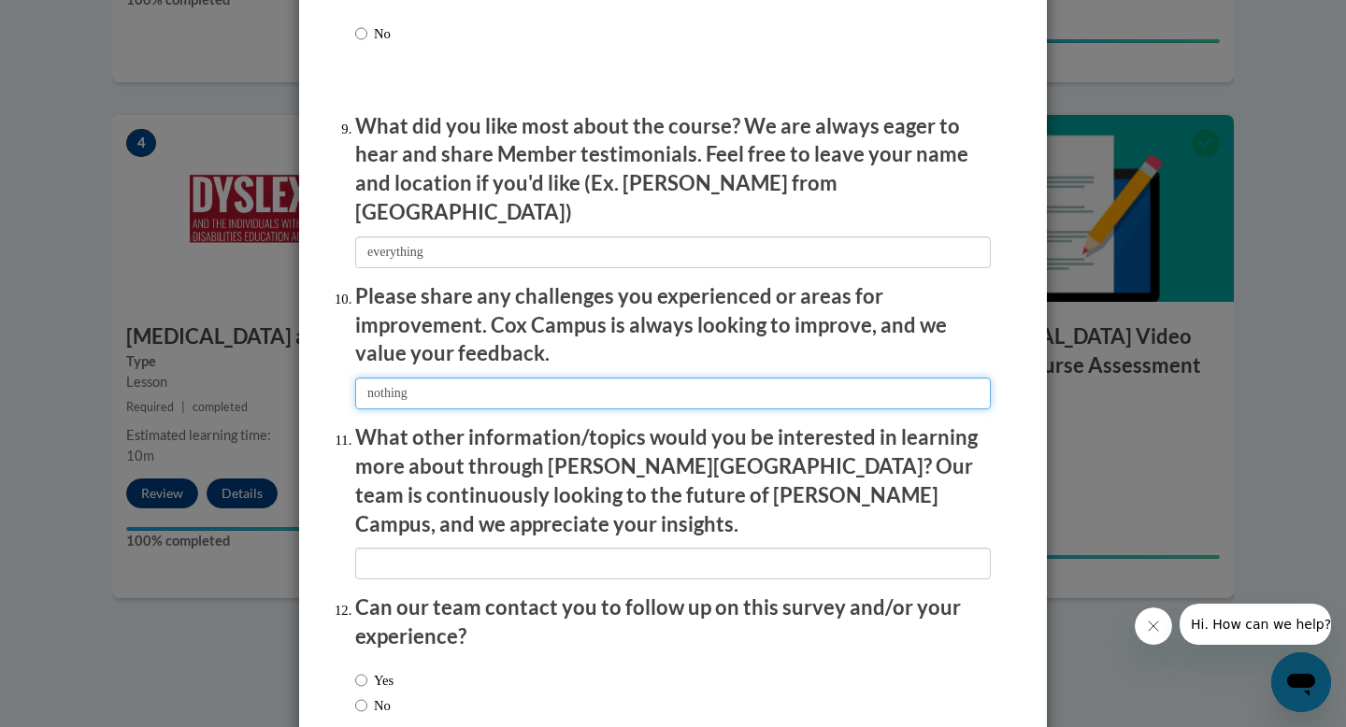
scroll to position [3124, 0]
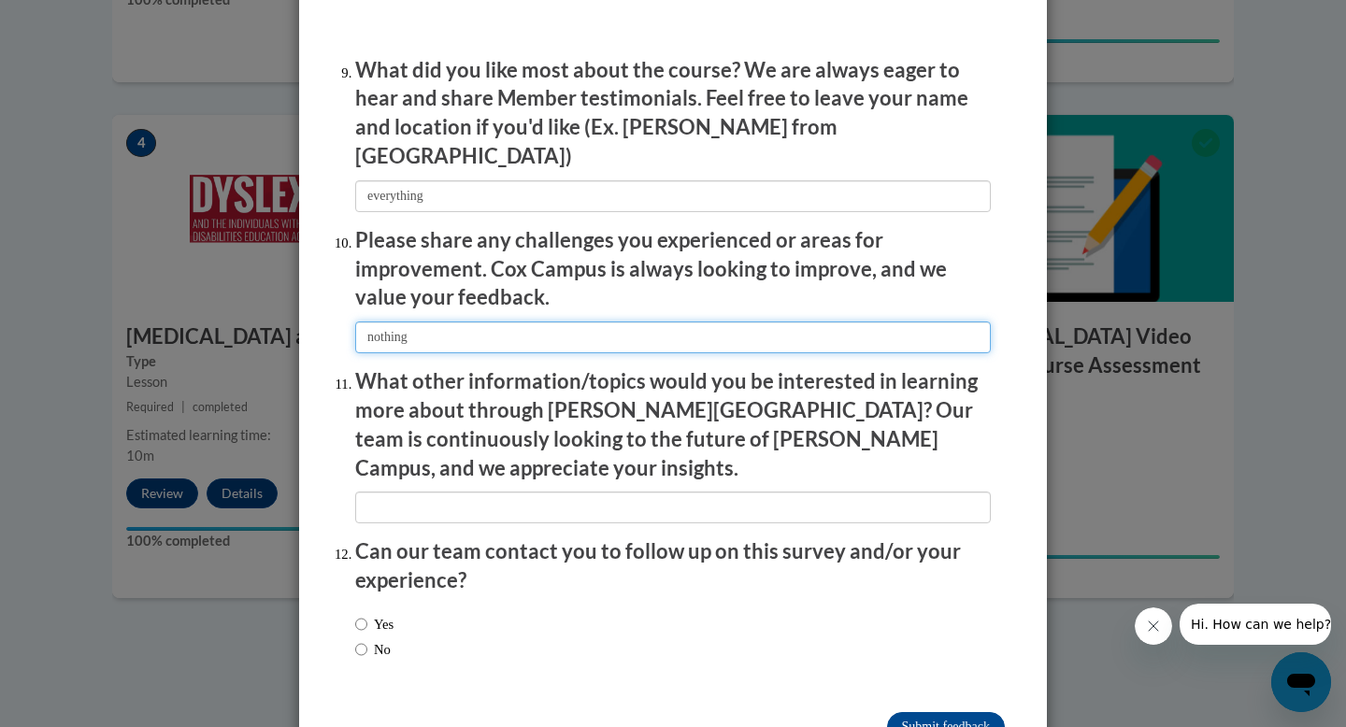
type input "nothing"
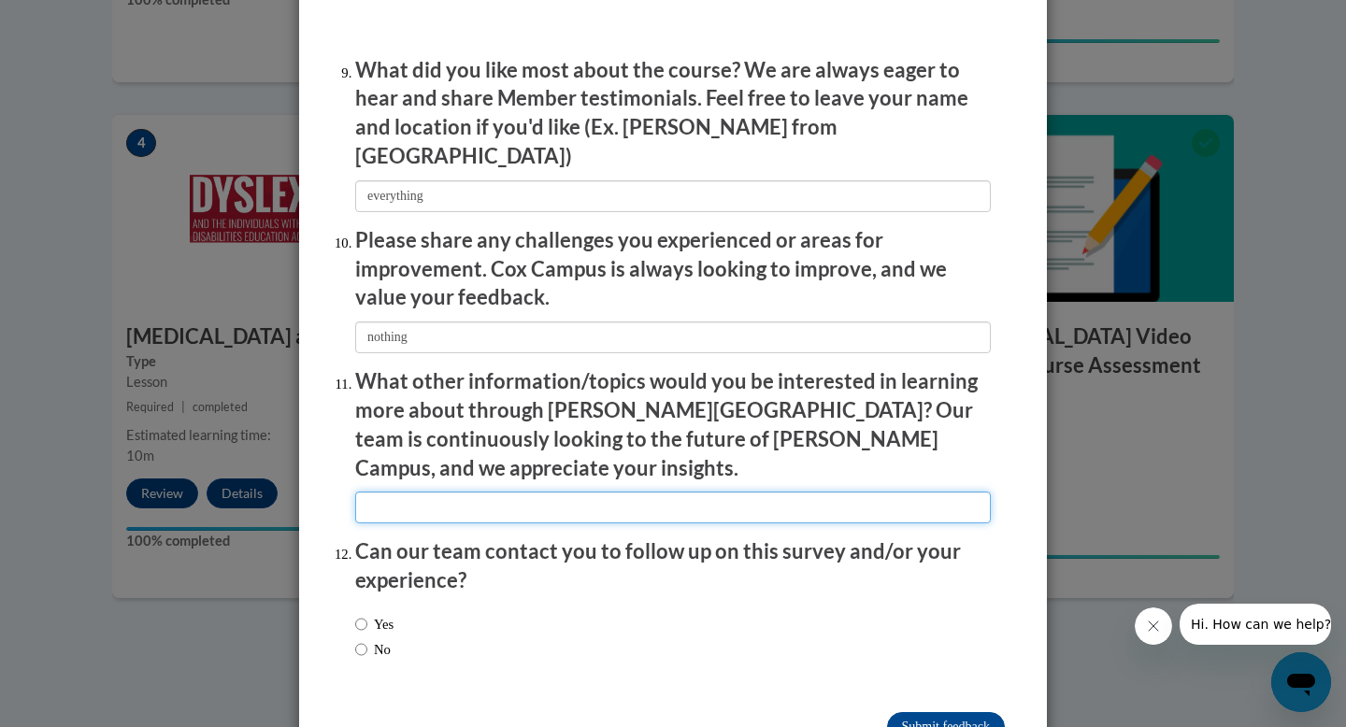
click at [459, 492] on input "textbox" at bounding box center [673, 508] width 636 height 32
type input "nothing"
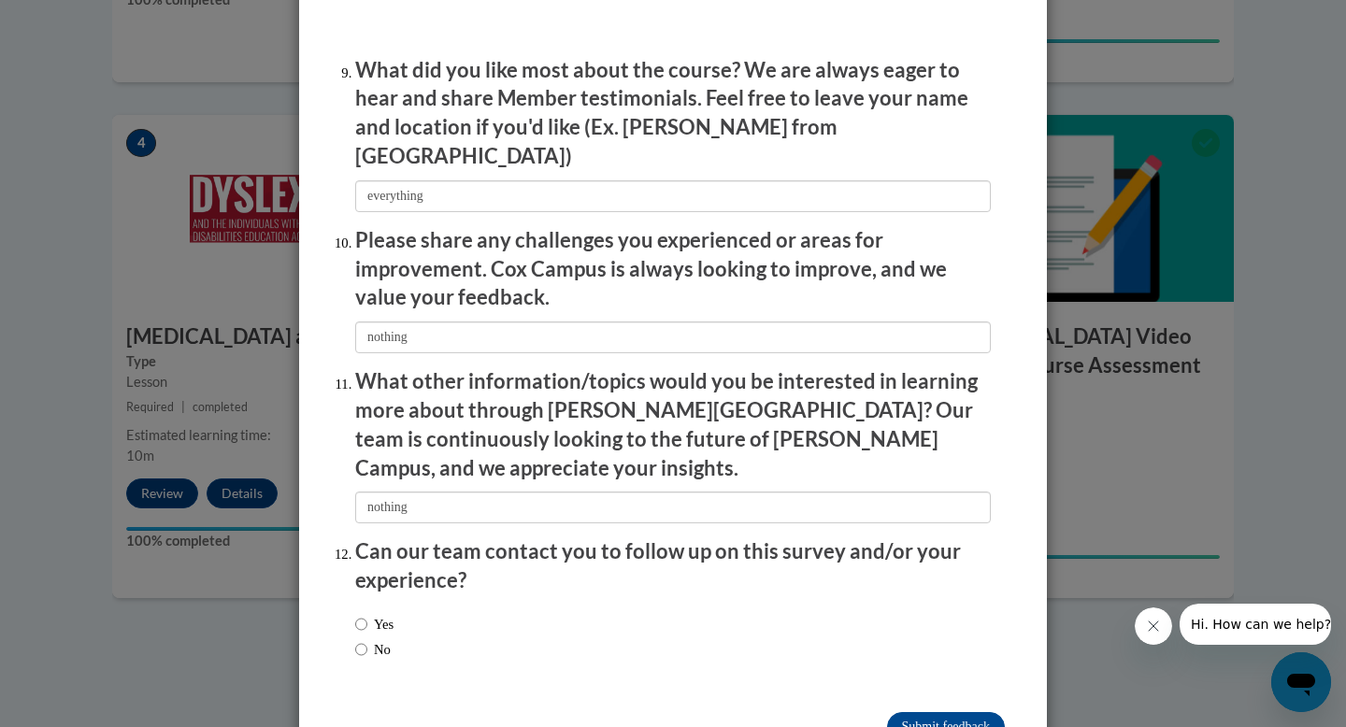
click at [378, 639] on label "No" at bounding box center [373, 649] width 36 height 21
click at [367, 639] on input "No" at bounding box center [361, 649] width 12 height 21
radio input "true"
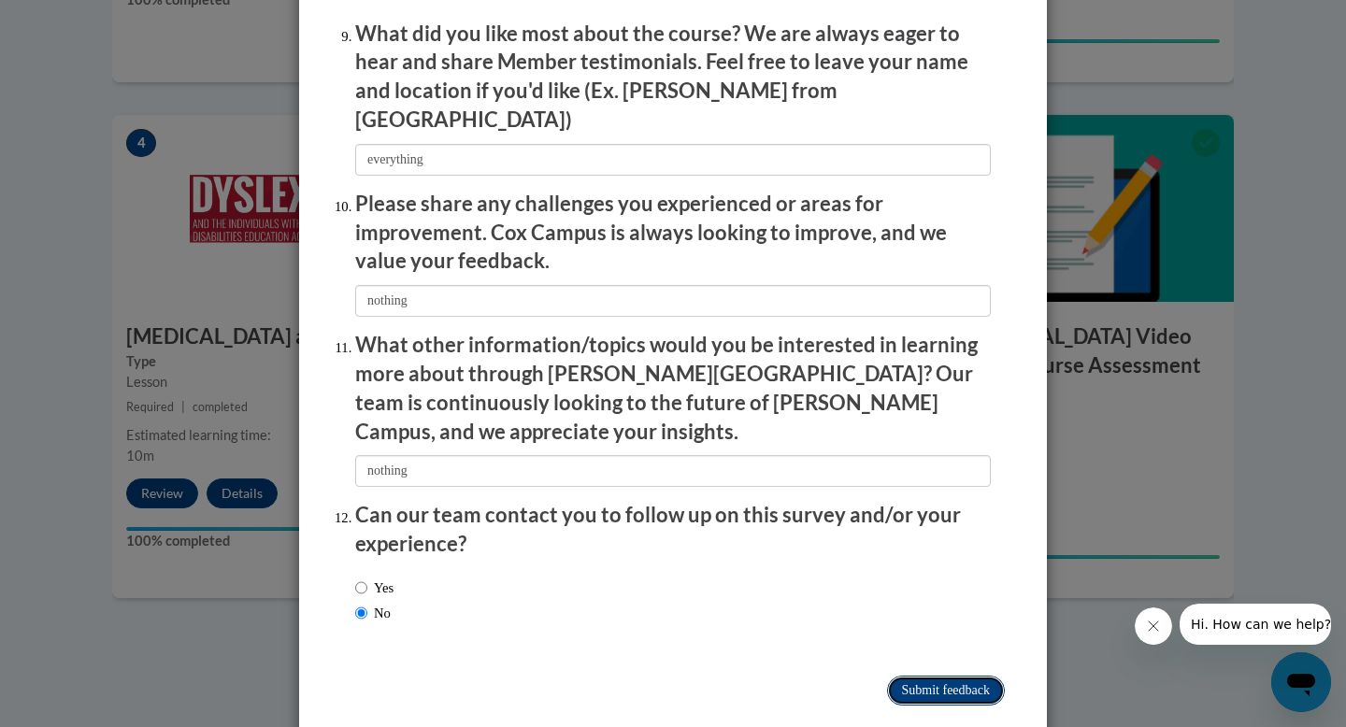
click at [939, 676] on input "Submit feedback" at bounding box center [946, 691] width 118 height 30
